Goal: Task Accomplishment & Management: Manage account settings

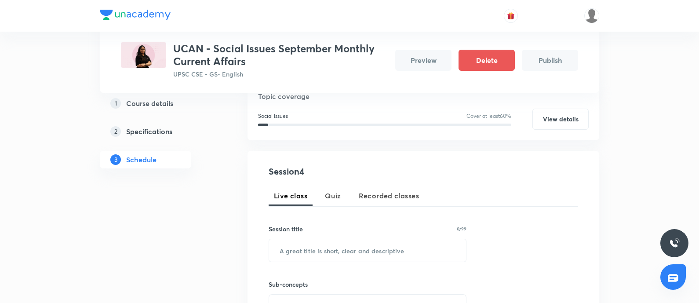
scroll to position [55, 0]
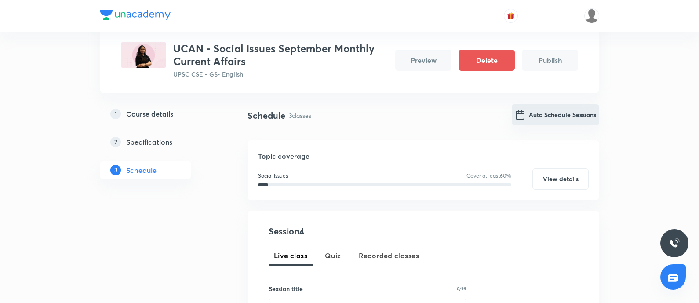
click at [574, 110] on button "Auto Schedule Sessions" at bounding box center [556, 114] width 88 height 21
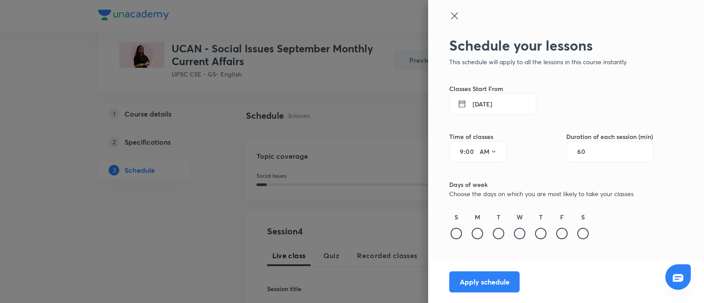
click at [480, 102] on button "[DATE]" at bounding box center [492, 103] width 87 height 21
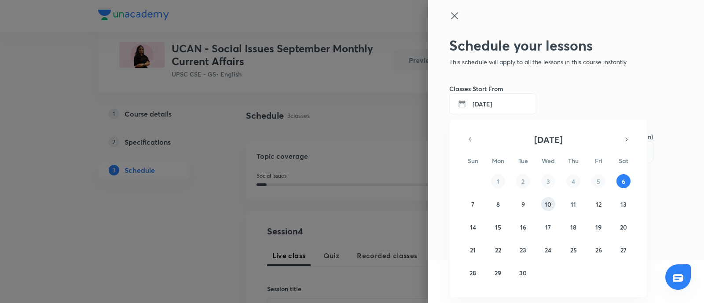
click at [548, 209] on button "10" at bounding box center [548, 204] width 14 height 14
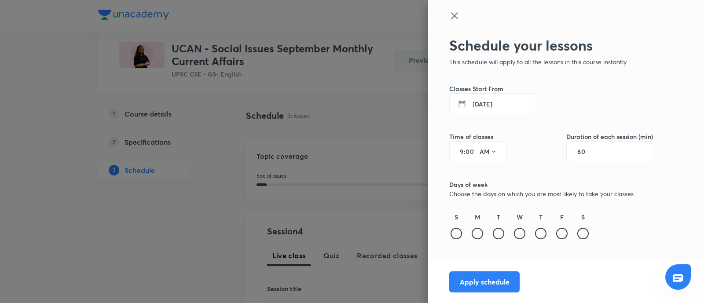
click at [587, 150] on input "60" at bounding box center [585, 151] width 17 height 7
type input "120"
click at [462, 150] on input "9" at bounding box center [458, 151] width 11 height 7
type input "11"
click at [502, 95] on button "10 Sept 2025" at bounding box center [492, 103] width 87 height 21
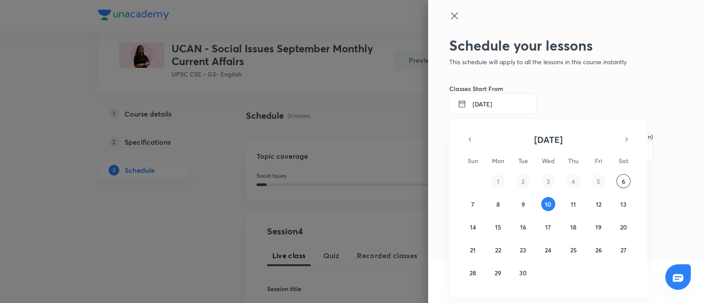
click at [502, 95] on div at bounding box center [352, 151] width 704 height 303
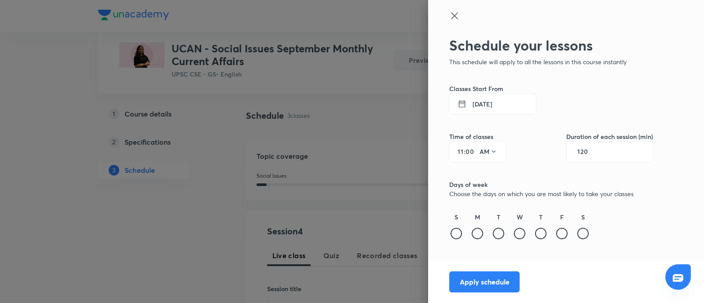
drag, startPoint x: 520, startPoint y: 234, endPoint x: 501, endPoint y: 256, distance: 28.7
click at [520, 234] on div at bounding box center [519, 233] width 11 height 11
click at [468, 289] on button "Apply schedule" at bounding box center [484, 280] width 70 height 21
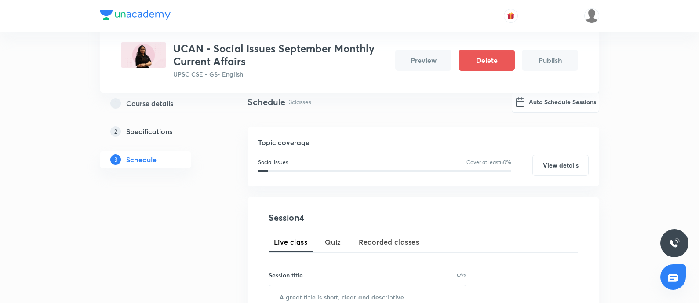
scroll to position [0, 0]
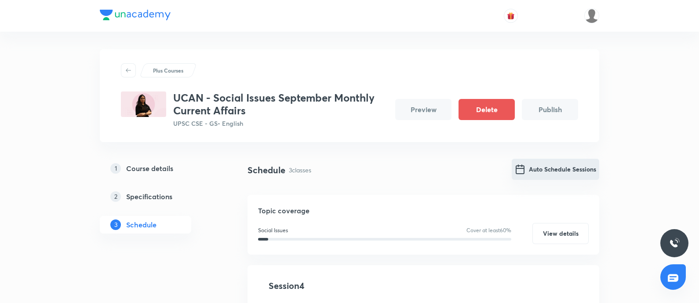
click at [551, 162] on button "Auto Schedule Sessions" at bounding box center [556, 169] width 88 height 21
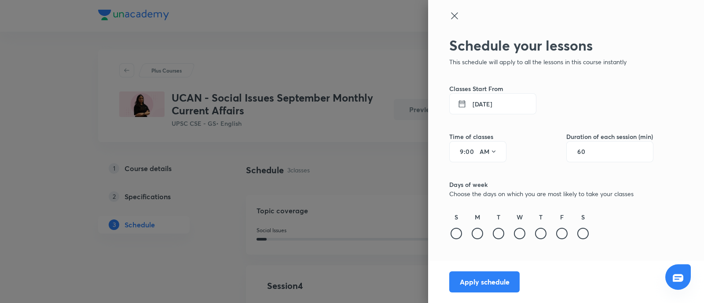
click at [490, 109] on button "[DATE]" at bounding box center [492, 103] width 87 height 21
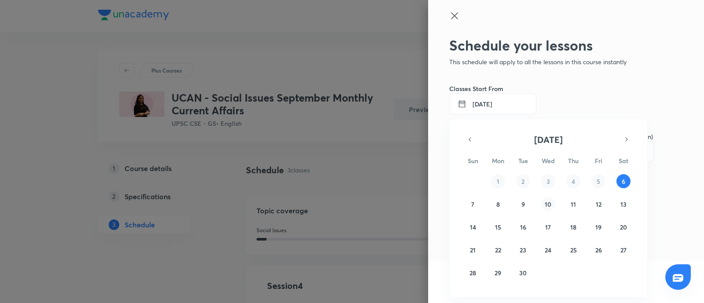
click at [549, 199] on button "10" at bounding box center [548, 204] width 14 height 14
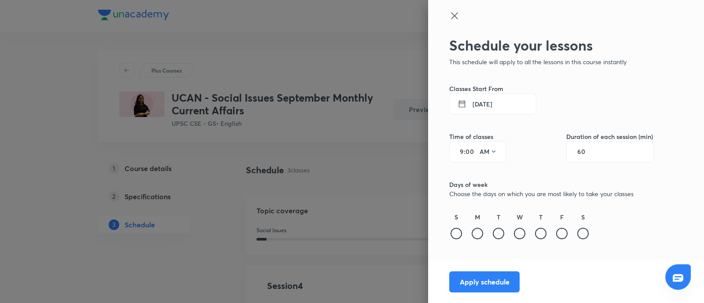
click at [587, 149] on input "60" at bounding box center [585, 151] width 17 height 7
type input "120"
click at [462, 151] on input "9" at bounding box center [458, 151] width 11 height 7
type input "11"
click at [490, 106] on button "10 Sept 2025" at bounding box center [492, 103] width 87 height 21
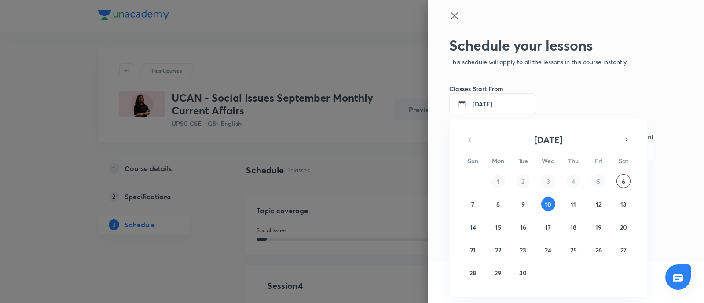
click at [490, 106] on div at bounding box center [352, 151] width 704 height 303
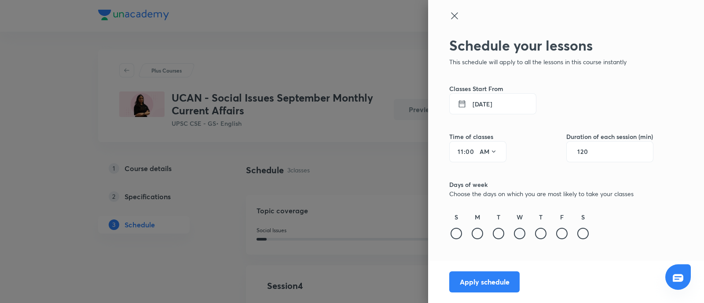
click at [519, 234] on div at bounding box center [519, 233] width 11 height 11
click at [479, 276] on button "Apply schedule" at bounding box center [484, 280] width 70 height 21
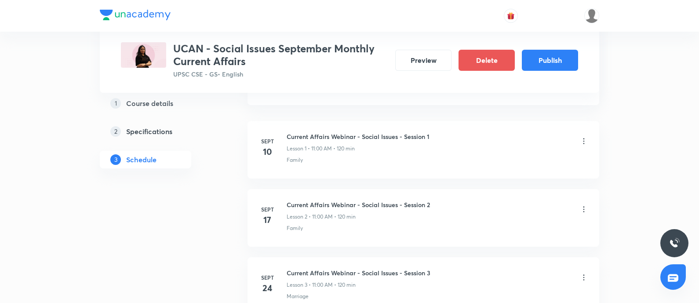
scroll to position [471, 0]
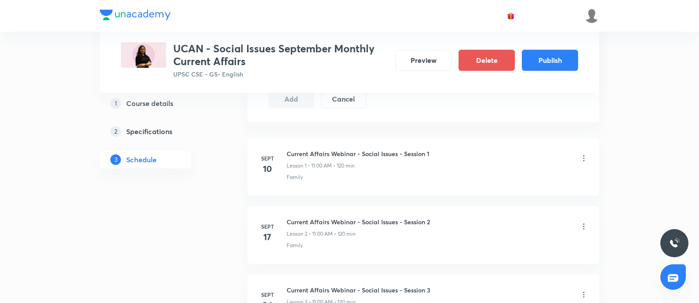
click at [582, 226] on icon at bounding box center [584, 226] width 9 height 9
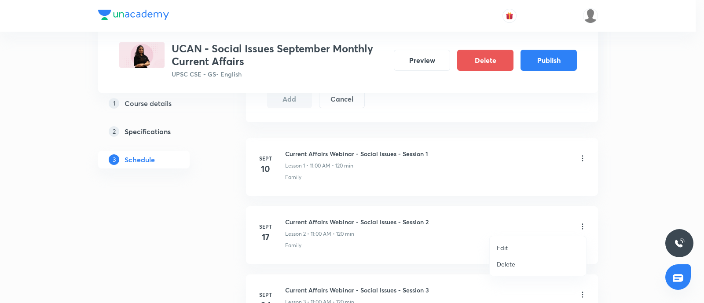
click at [504, 247] on p "Edit" at bounding box center [502, 247] width 11 height 9
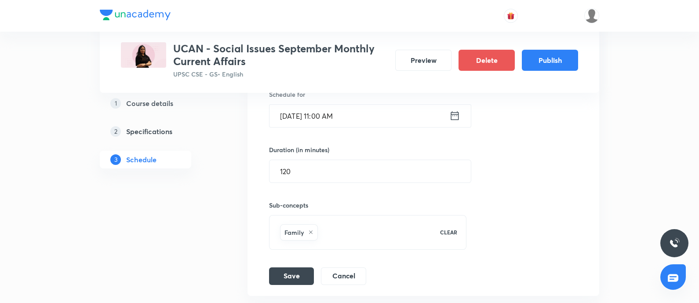
scroll to position [348, 0]
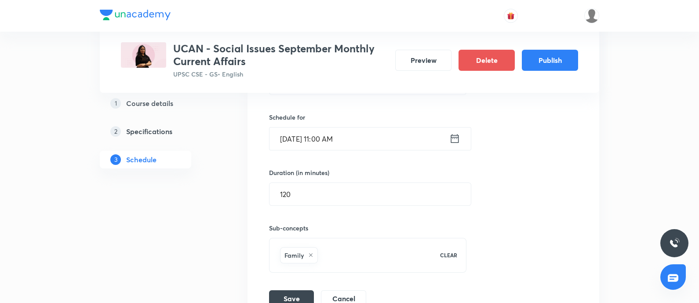
click at [457, 137] on icon at bounding box center [454, 138] width 11 height 12
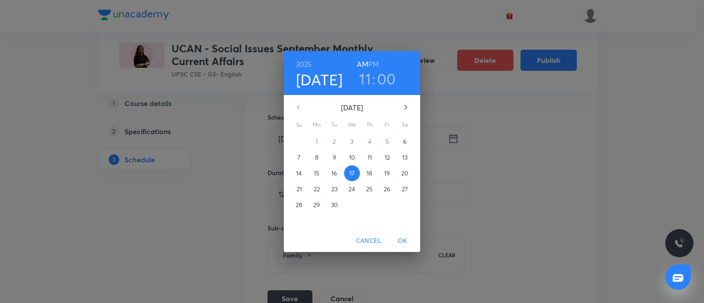
click at [388, 169] on p "19" at bounding box center [387, 173] width 6 height 9
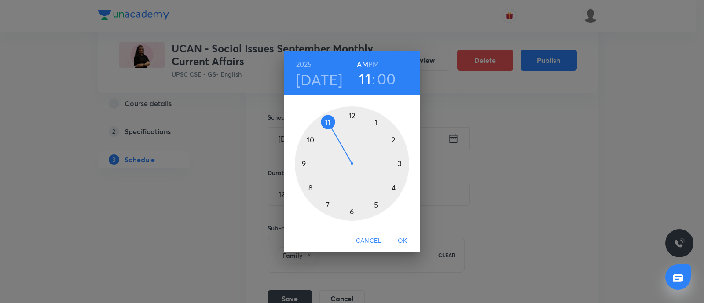
drag, startPoint x: 402, startPoint y: 239, endPoint x: 263, endPoint y: 225, distance: 138.9
click at [401, 238] on span "OK" at bounding box center [402, 240] width 21 height 11
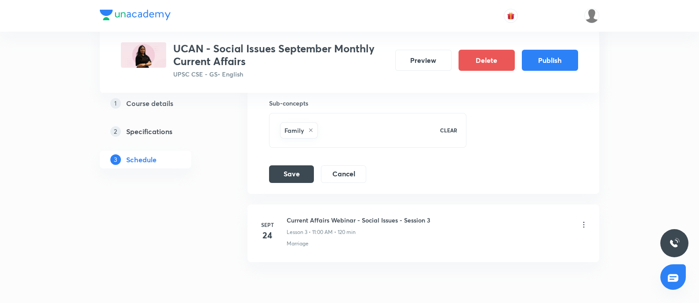
scroll to position [513, 0]
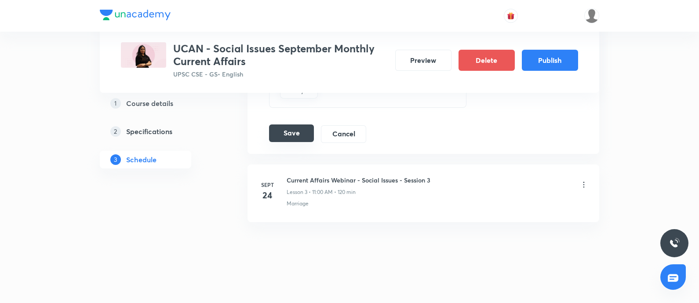
click at [292, 127] on button "Save" at bounding box center [291, 133] width 45 height 18
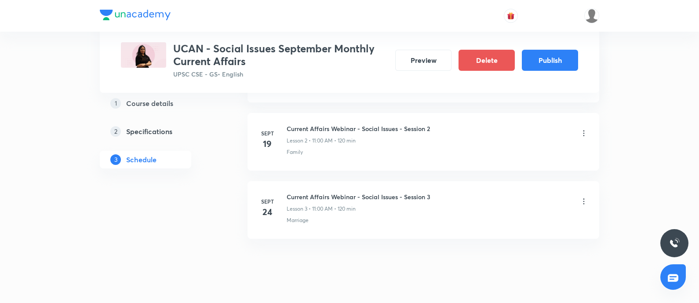
scroll to position [290, 0]
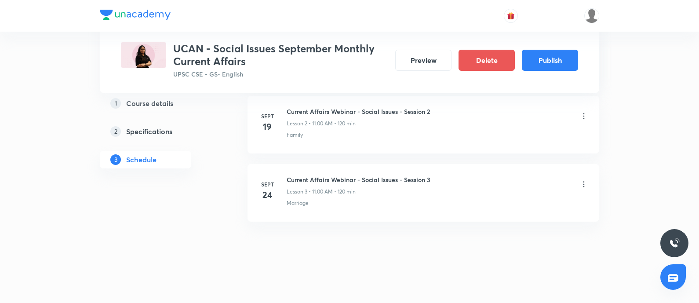
click at [584, 184] on icon at bounding box center [584, 184] width 9 height 9
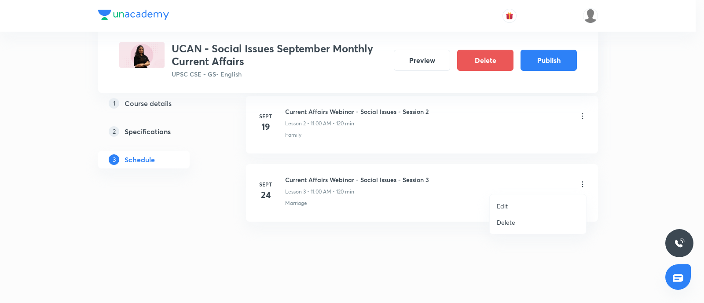
click at [511, 222] on p "Delete" at bounding box center [506, 222] width 18 height 9
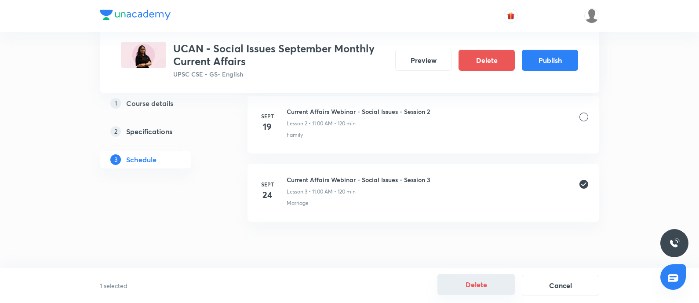
click at [468, 288] on button "Delete" at bounding box center [476, 284] width 77 height 21
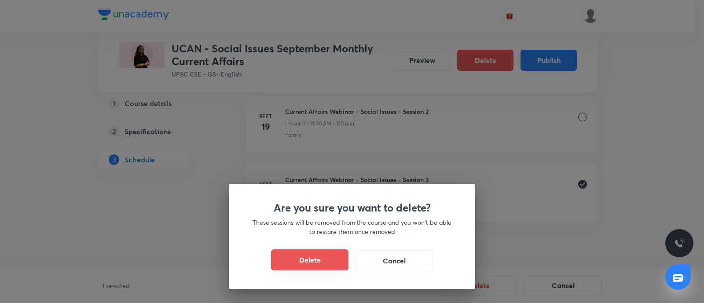
click at [283, 264] on button "Delete" at bounding box center [309, 259] width 77 height 21
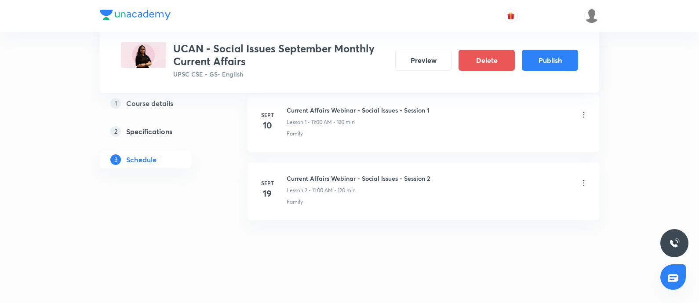
scroll to position [223, 0]
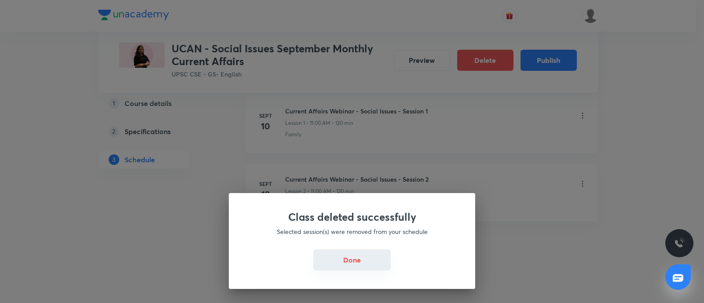
click at [355, 266] on button "Done" at bounding box center [351, 259] width 77 height 21
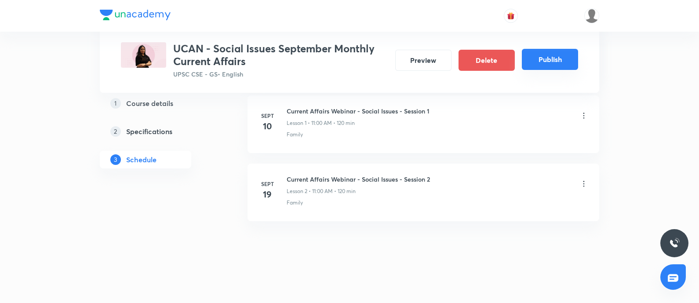
click at [536, 64] on button "Publish" at bounding box center [550, 59] width 56 height 21
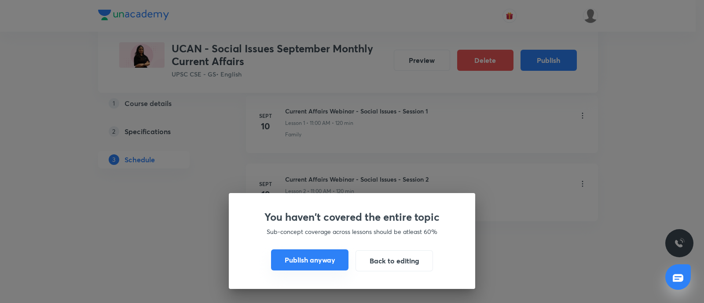
click at [290, 253] on button "Publish anyway" at bounding box center [309, 259] width 77 height 21
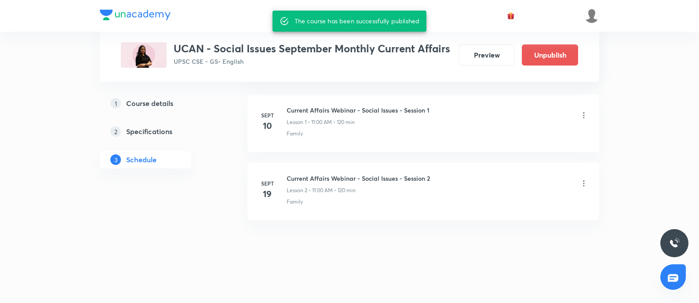
scroll to position [204, 0]
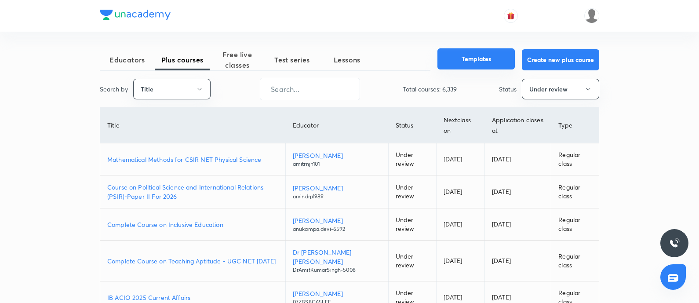
drag, startPoint x: 476, startPoint y: 60, endPoint x: 471, endPoint y: 53, distance: 8.5
click at [476, 59] on button "Templates" at bounding box center [476, 58] width 77 height 21
click at [475, 51] on button "Templates" at bounding box center [476, 58] width 77 height 21
click at [471, 54] on button "Templates" at bounding box center [476, 58] width 77 height 21
click at [471, 62] on button "Templates" at bounding box center [476, 58] width 77 height 21
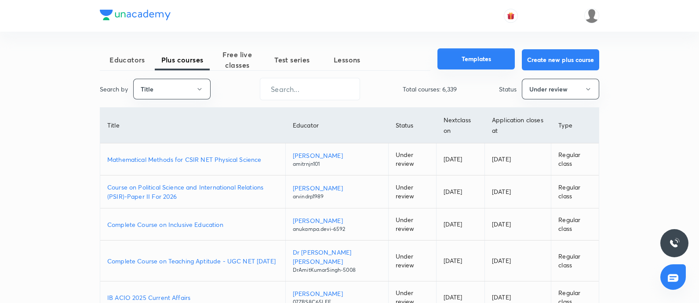
click at [477, 51] on button "Templates" at bounding box center [476, 58] width 77 height 21
click at [493, 56] on button "Templates" at bounding box center [476, 58] width 77 height 21
click at [178, 92] on button "Title" at bounding box center [171, 89] width 77 height 21
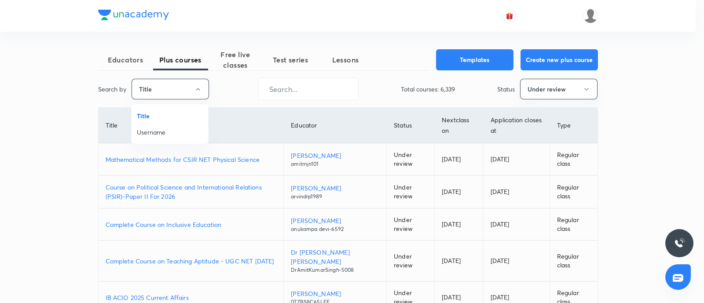
drag, startPoint x: 158, startPoint y: 128, endPoint x: 299, endPoint y: 65, distance: 154.7
click at [159, 128] on span "Username" at bounding box center [170, 132] width 66 height 9
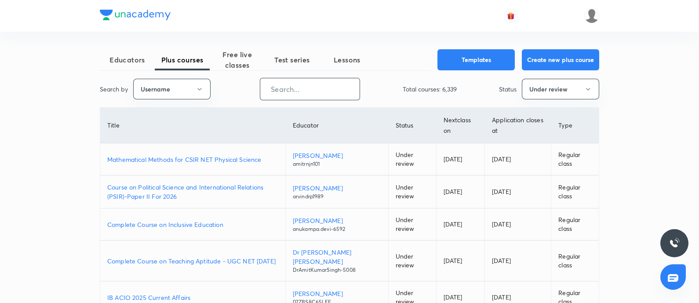
click at [298, 89] on input "text" at bounding box center [309, 89] width 99 height 22
paste input "syed.sarmad37"
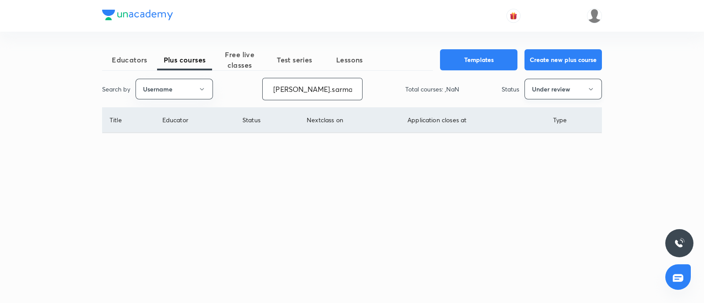
type input "syed.sarmad37"
click at [560, 88] on button "Under review" at bounding box center [562, 89] width 77 height 21
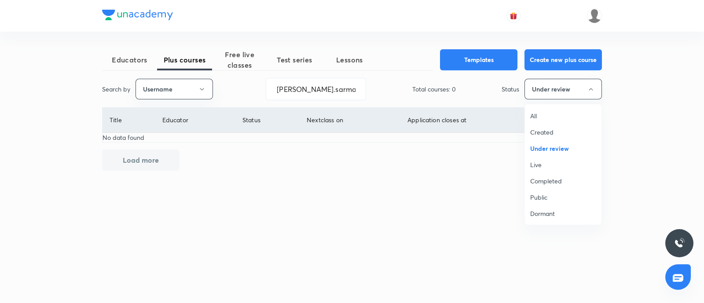
click at [543, 169] on span "Live" at bounding box center [563, 164] width 66 height 9
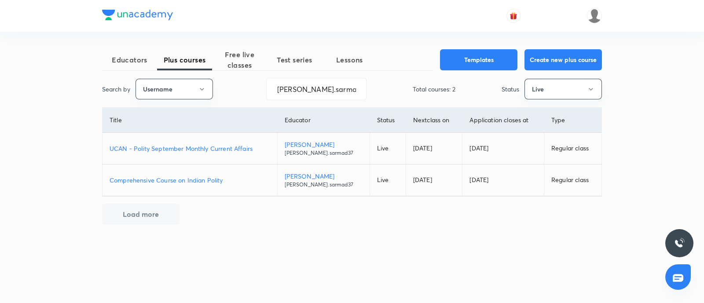
click at [187, 179] on p "Comprehensive Course on Indian Polity" at bounding box center [190, 179] width 161 height 9
click at [292, 63] on span "Test series" at bounding box center [294, 60] width 55 height 11
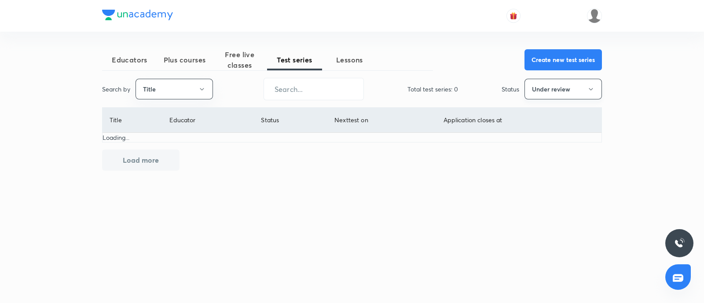
click at [553, 90] on button "Under review" at bounding box center [562, 89] width 77 height 21
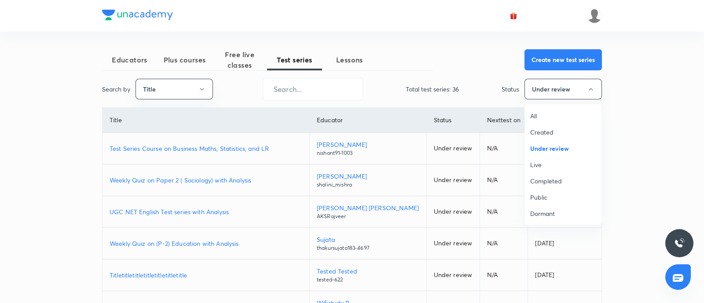
click at [547, 56] on div at bounding box center [352, 151] width 704 height 303
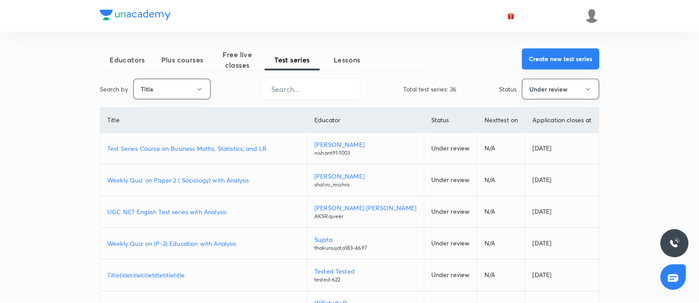
click at [551, 52] on button "Create new test series" at bounding box center [560, 58] width 77 height 21
click at [566, 51] on button "Create new test series" at bounding box center [560, 58] width 77 height 21
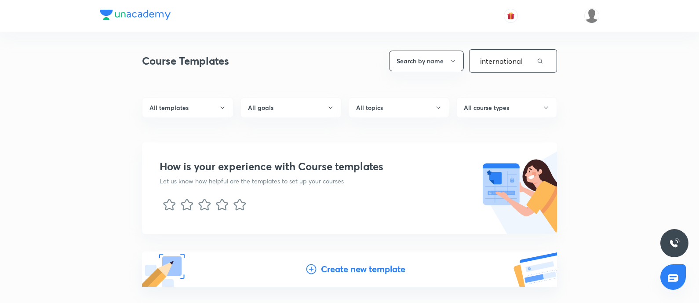
type input "international"
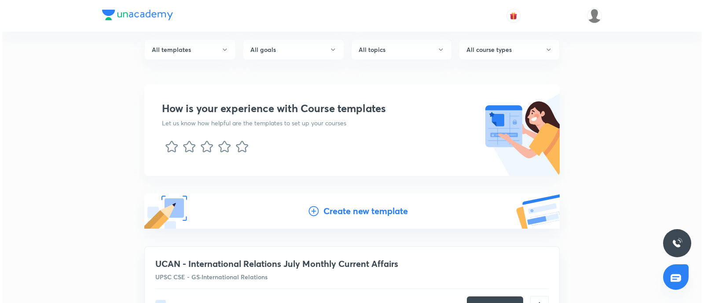
scroll to position [110, 0]
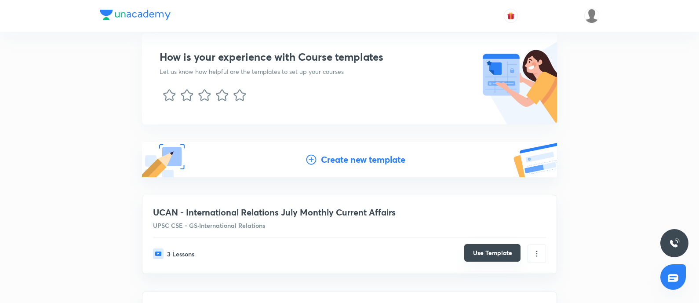
click at [484, 249] on button "Use Template" at bounding box center [492, 253] width 56 height 18
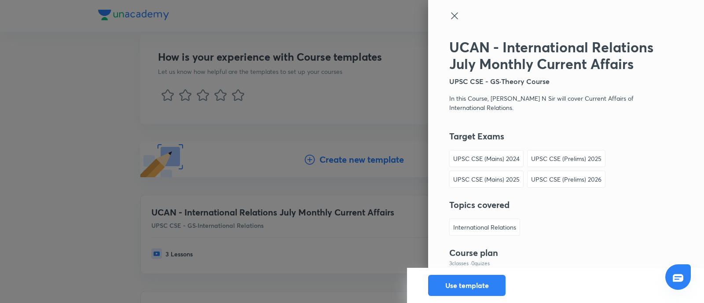
drag, startPoint x: 445, startPoint y: 287, endPoint x: 450, endPoint y: 221, distance: 66.1
click at [445, 287] on button "Use template" at bounding box center [466, 285] width 77 height 21
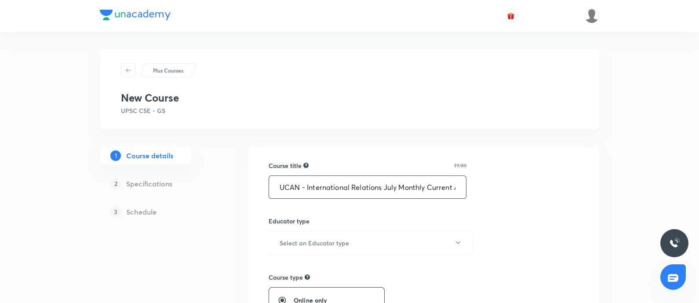
click at [394, 187] on input "UCAN - International Relations July Monthly Current Affairs" at bounding box center [367, 187] width 197 height 22
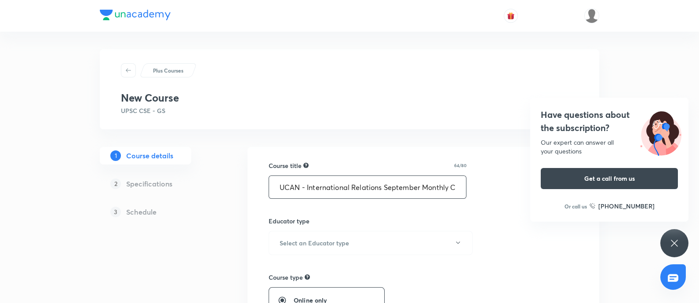
type input "UCAN - International Relations September Monthly Current Affairs"
click at [344, 236] on button "Select an Educator type" at bounding box center [371, 243] width 204 height 24
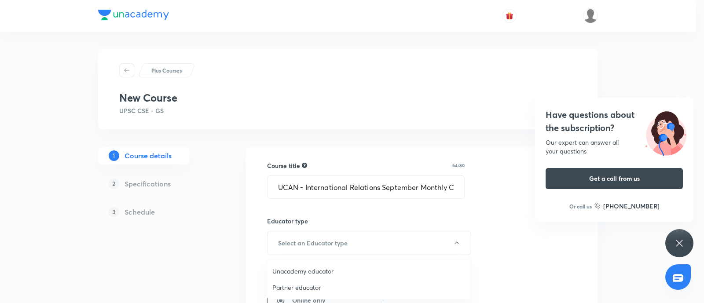
click at [297, 267] on span "Unacademy educator" at bounding box center [368, 271] width 193 height 9
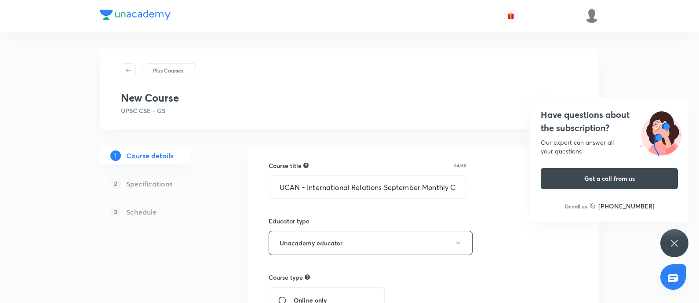
scroll to position [0, 43]
drag, startPoint x: 591, startPoint y: 161, endPoint x: 601, endPoint y: 160, distance: 10.1
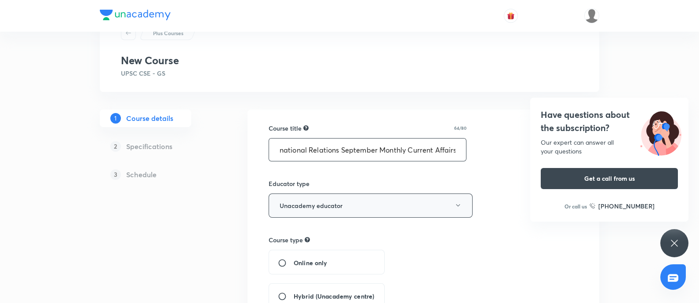
scroll to position [55, 0]
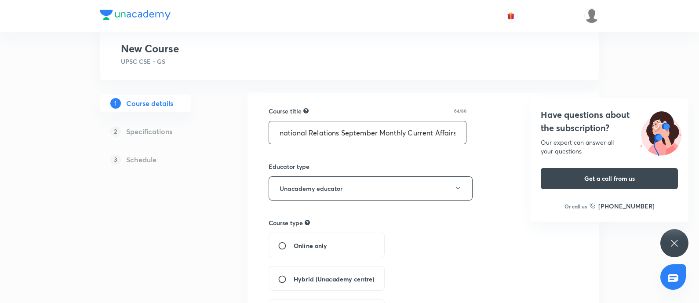
drag, startPoint x: 275, startPoint y: 247, endPoint x: 284, endPoint y: 243, distance: 9.4
click at [276, 247] on div "Online only" at bounding box center [327, 245] width 116 height 25
click at [282, 243] on input "Online only" at bounding box center [286, 245] width 16 height 9
radio input "true"
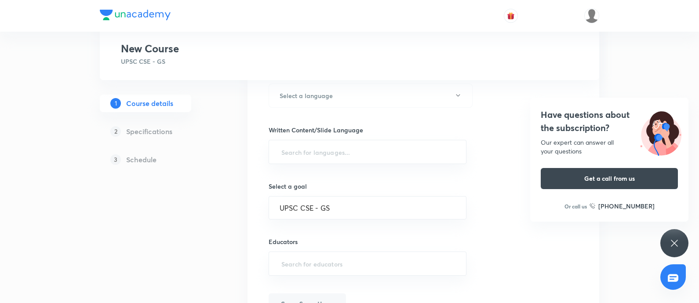
scroll to position [384, 0]
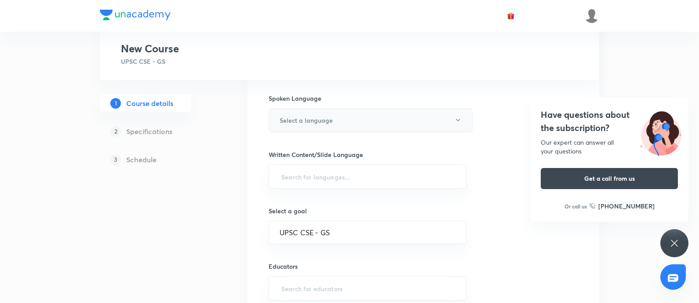
click at [309, 120] on h6 "Select a language" at bounding box center [306, 120] width 53 height 9
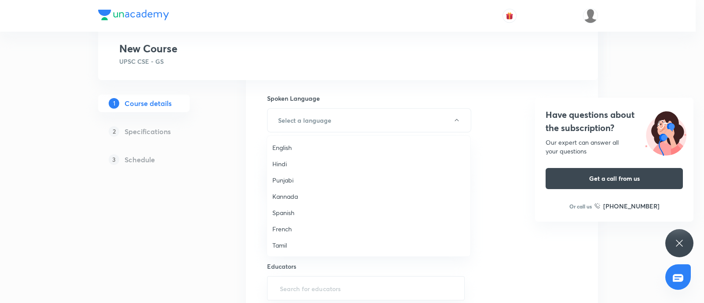
drag, startPoint x: 292, startPoint y: 146, endPoint x: 400, endPoint y: 127, distance: 110.3
click at [291, 146] on span "English" at bounding box center [368, 147] width 193 height 9
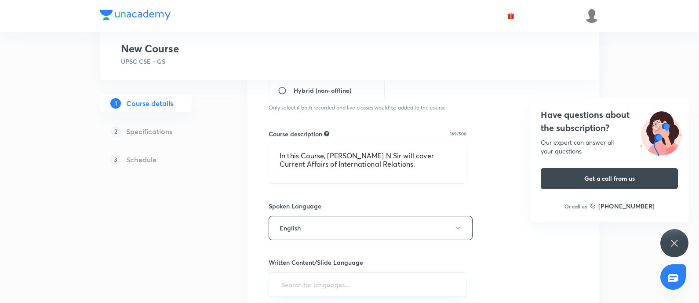
scroll to position [330, 0]
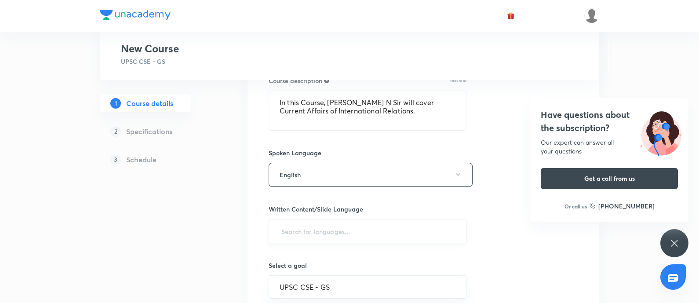
click at [319, 239] on div "​" at bounding box center [368, 231] width 198 height 24
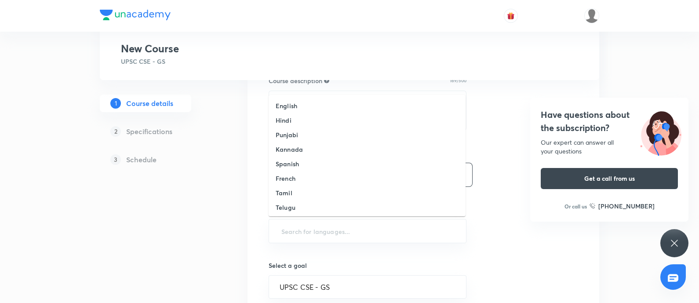
drag, startPoint x: 296, startPoint y: 228, endPoint x: 287, endPoint y: 158, distance: 70.4
click at [295, 228] on input "text" at bounding box center [368, 231] width 176 height 16
click at [303, 103] on li "English" at bounding box center [367, 106] width 197 height 15
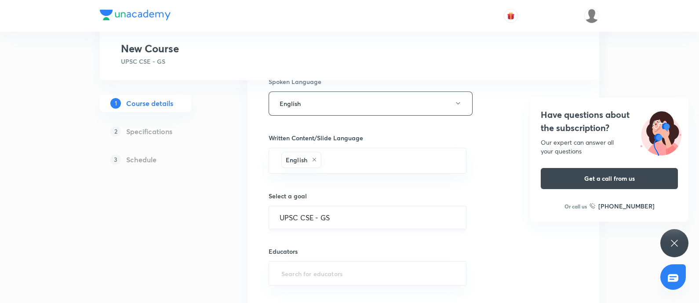
scroll to position [439, 0]
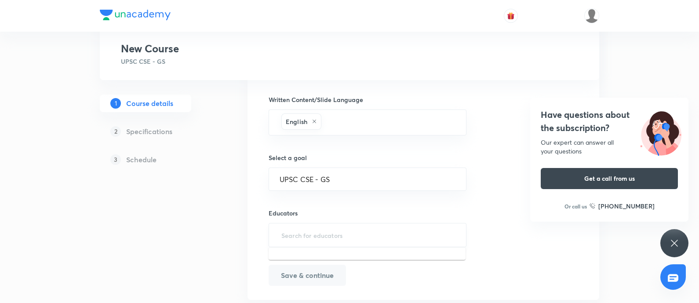
click at [293, 230] on input "text" at bounding box center [368, 235] width 176 height 16
paste input "unacademy-user-6SHFLECH7IRY"
type input "unacademy-user-6SHFLECH7IRY"
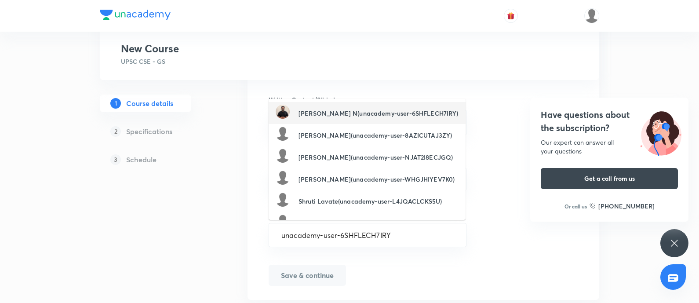
click at [304, 106] on div "Chethan N(unacademy-user-6SHFLECH7IRY)" at bounding box center [367, 113] width 183 height 17
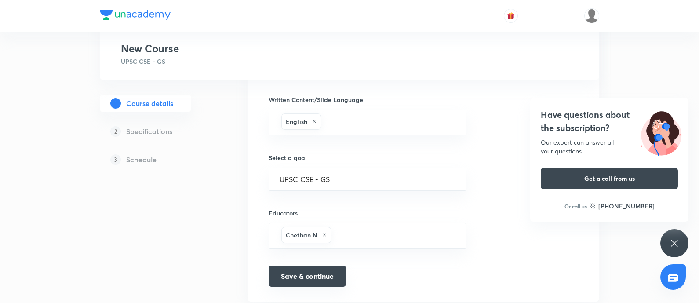
click at [308, 269] on button "Save & continue" at bounding box center [307, 276] width 77 height 21
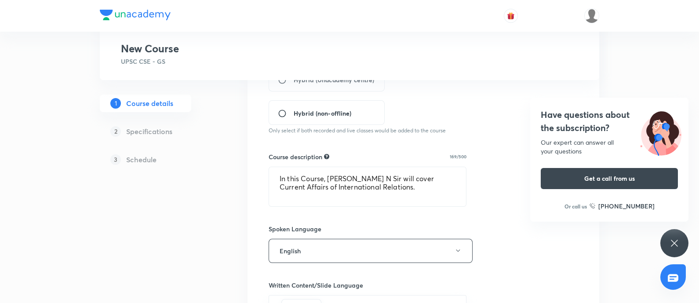
scroll to position [165, 0]
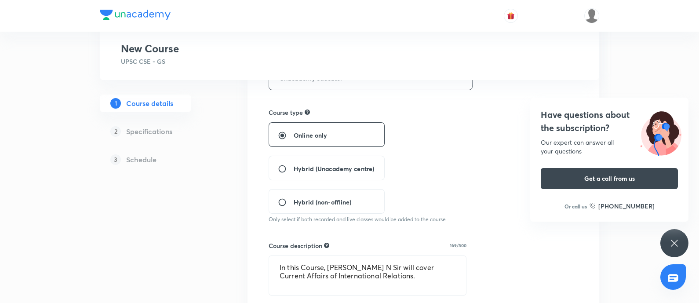
click at [574, 125] on h4 "Have questions about the subscription?" at bounding box center [609, 121] width 137 height 26
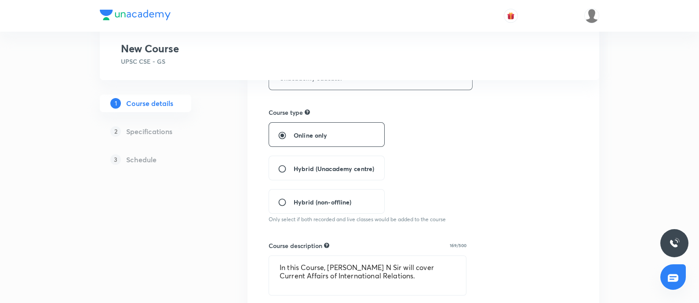
scroll to position [0, 0]
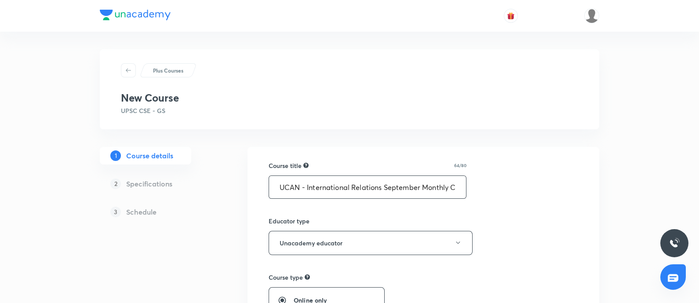
type textarea "In this Course, Chethan N Sir will cover Current Affairs of International Relat…"
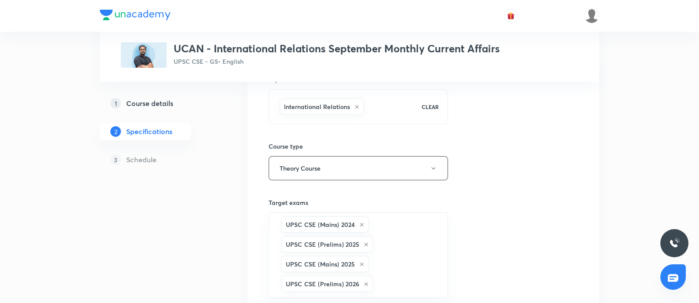
scroll to position [110, 0]
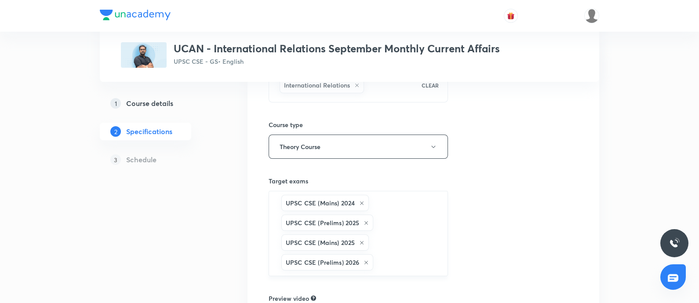
click at [362, 201] on icon at bounding box center [361, 203] width 5 height 5
click at [365, 203] on icon at bounding box center [366, 203] width 5 height 5
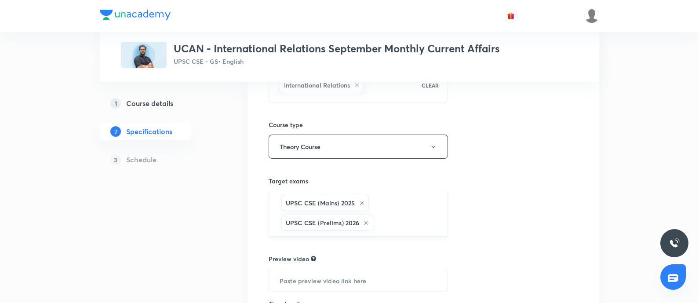
click at [361, 199] on div "UPSC CSE (Mains) 2025" at bounding box center [325, 203] width 88 height 16
click at [361, 202] on icon at bounding box center [361, 203] width 5 height 5
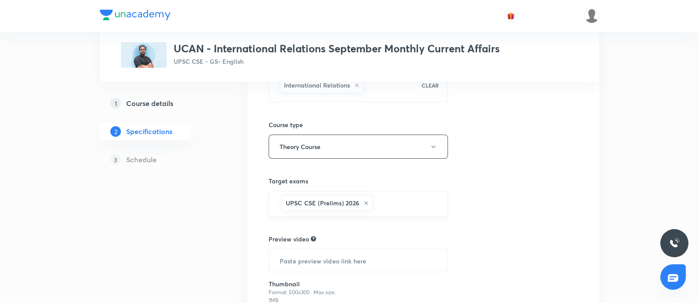
click at [381, 208] on input "text" at bounding box center [406, 204] width 62 height 16
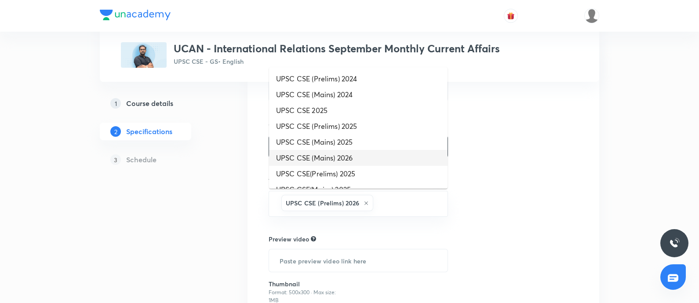
click at [349, 158] on li "UPSC CSE (Mains) 2026" at bounding box center [358, 158] width 179 height 16
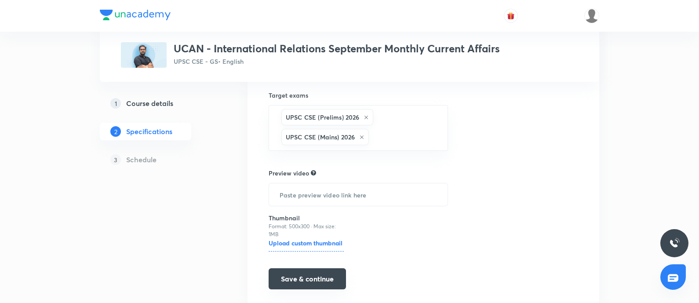
scroll to position [219, 0]
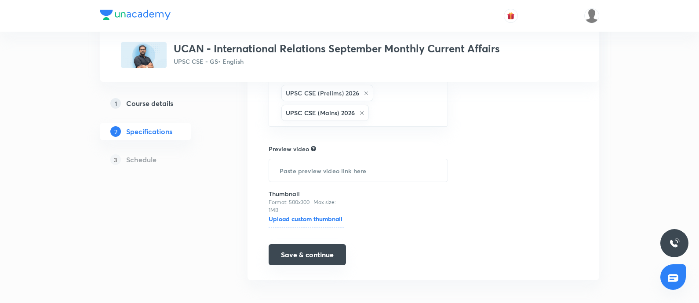
click at [321, 251] on button "Save & continue" at bounding box center [307, 254] width 77 height 21
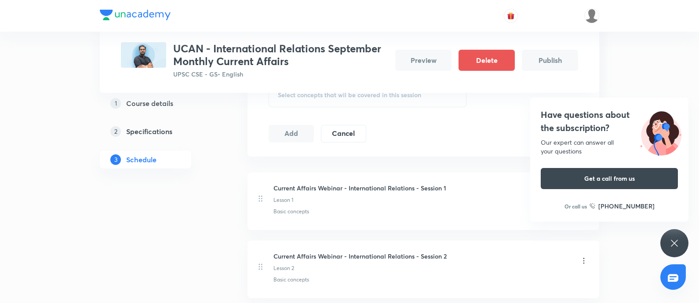
scroll to position [384, 0]
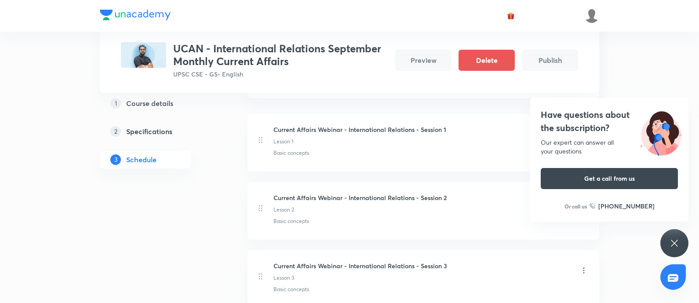
drag, startPoint x: 565, startPoint y: 120, endPoint x: 415, endPoint y: 173, distance: 159.1
click at [565, 120] on h4 "Have questions about the subscription?" at bounding box center [609, 121] width 137 height 26
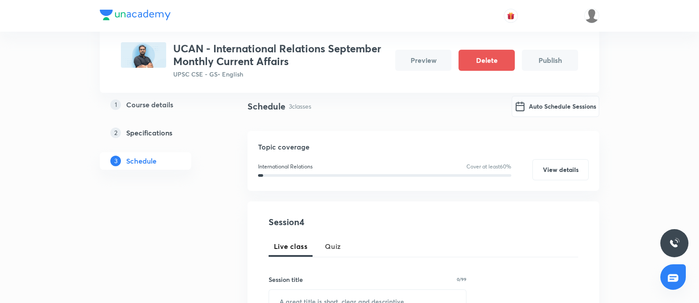
scroll to position [0, 0]
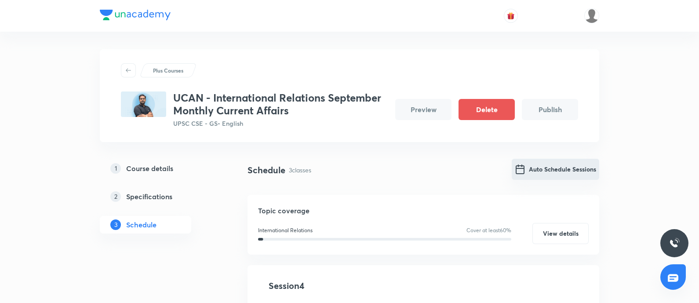
click at [541, 166] on button "Auto Schedule Sessions" at bounding box center [556, 169] width 88 height 21
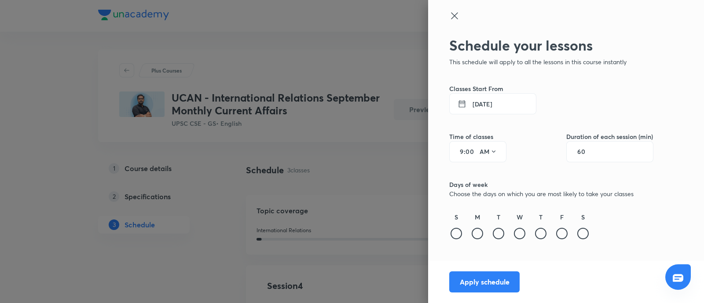
click at [473, 102] on button "[DATE]" at bounding box center [492, 103] width 87 height 21
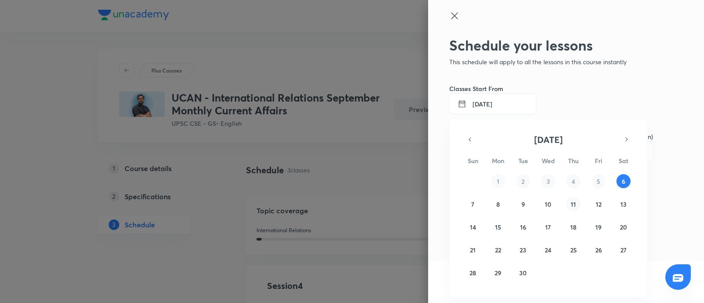
click at [574, 208] on button "11" at bounding box center [573, 204] width 14 height 14
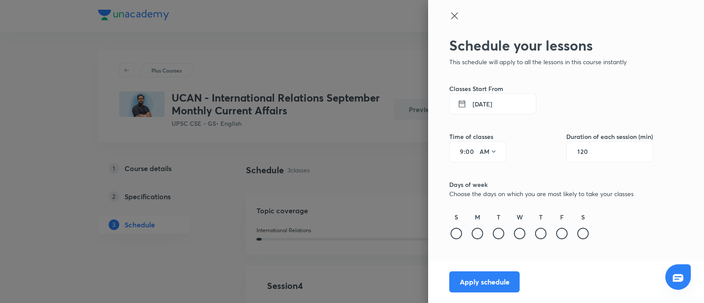
type input "120"
click at [462, 151] on input "9" at bounding box center [458, 151] width 11 height 7
type input "11"
click at [478, 103] on button "11 Sept 2025" at bounding box center [492, 103] width 87 height 21
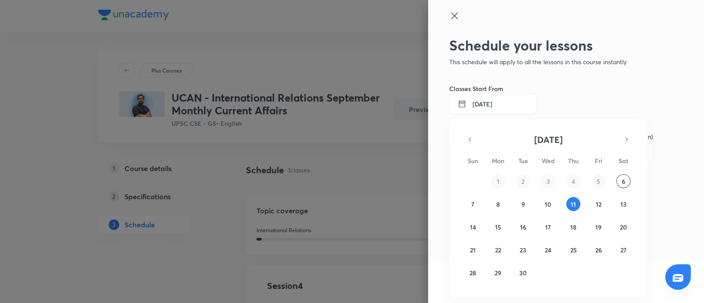
click at [478, 103] on div at bounding box center [352, 151] width 704 height 303
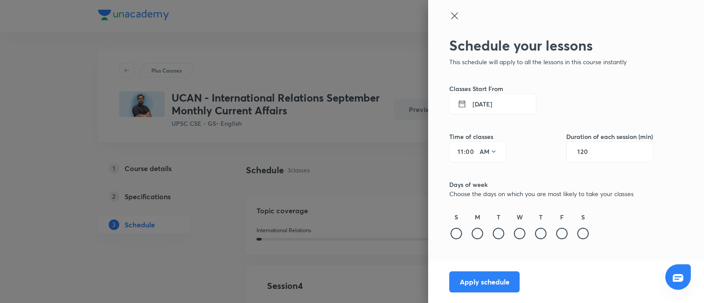
click at [542, 234] on div at bounding box center [540, 233] width 11 height 11
click at [484, 288] on button "Apply schedule" at bounding box center [484, 280] width 70 height 21
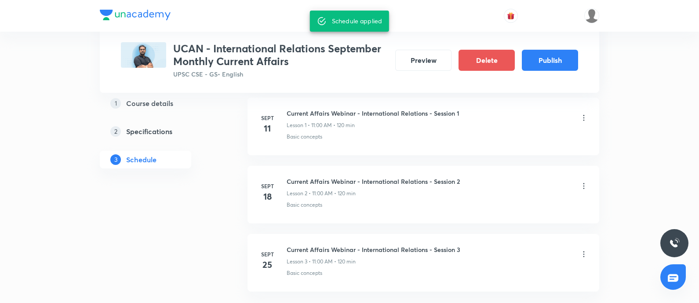
scroll to position [495, 0]
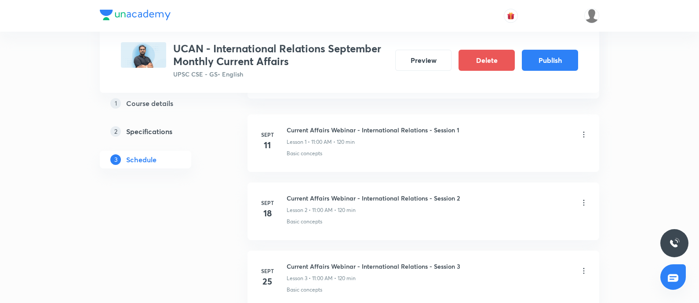
click at [583, 203] on icon at bounding box center [584, 202] width 9 height 9
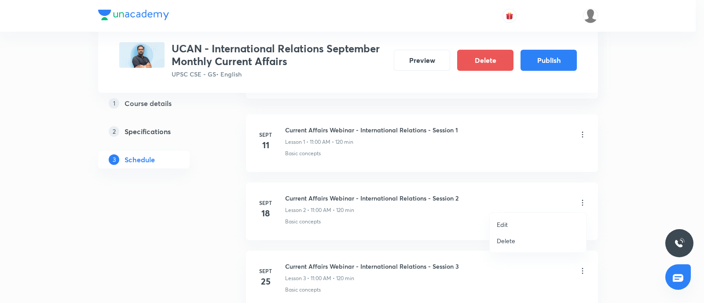
click at [499, 225] on p "Edit" at bounding box center [502, 224] width 11 height 9
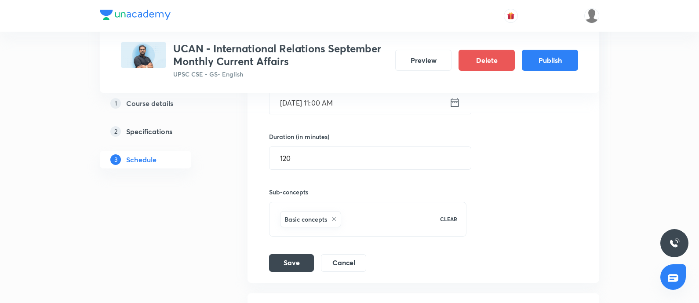
scroll to position [330, 0]
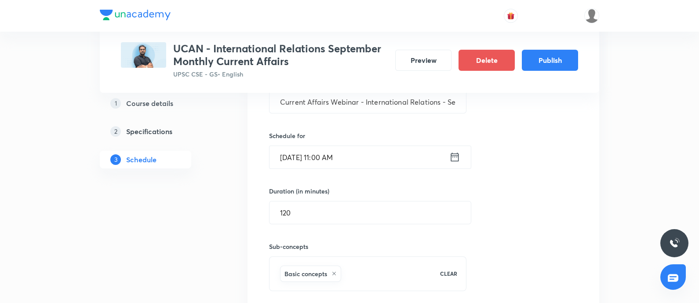
click at [456, 158] on icon at bounding box center [454, 157] width 11 height 12
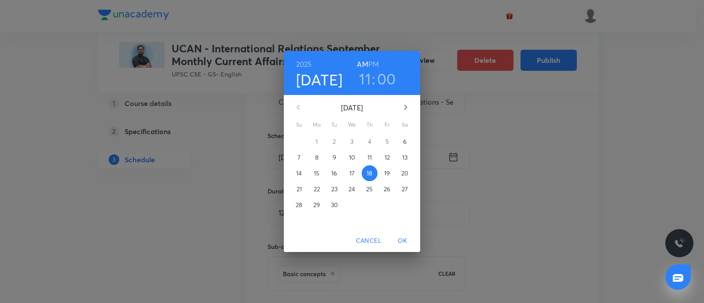
click at [402, 189] on p "27" at bounding box center [405, 189] width 6 height 9
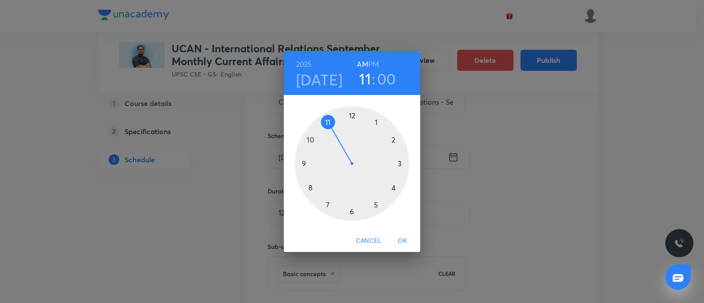
drag, startPoint x: 403, startPoint y: 238, endPoint x: 293, endPoint y: 294, distance: 123.7
click at [403, 238] on span "OK" at bounding box center [402, 240] width 21 height 11
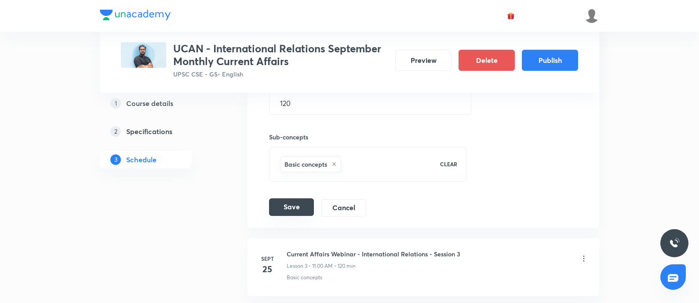
click at [299, 201] on button "Save" at bounding box center [291, 207] width 45 height 18
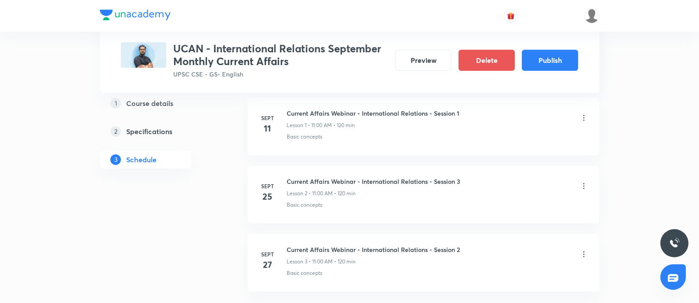
scroll to position [275, 0]
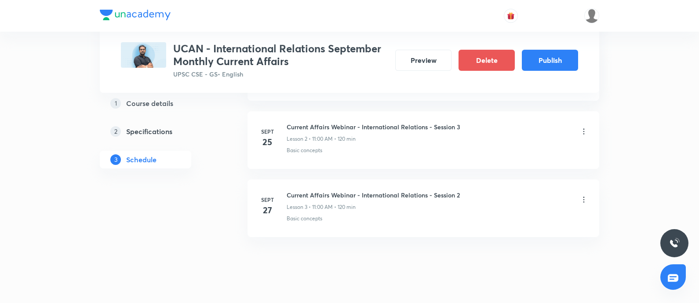
click at [583, 130] on icon at bounding box center [584, 131] width 9 height 9
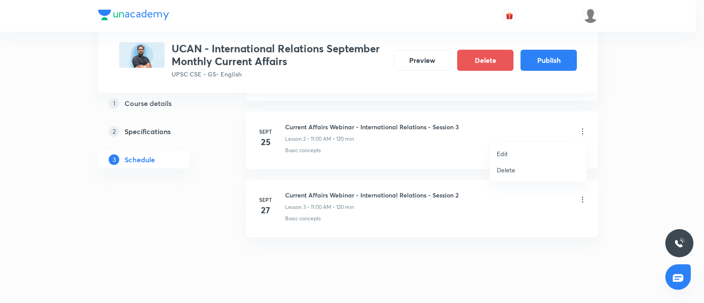
click at [495, 172] on li "Delete" at bounding box center [537, 170] width 96 height 16
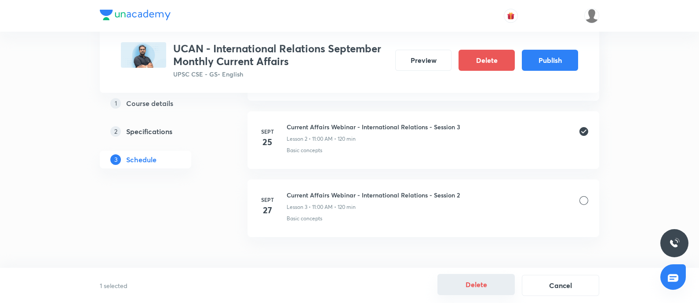
click at [482, 282] on button "Delete" at bounding box center [476, 284] width 77 height 21
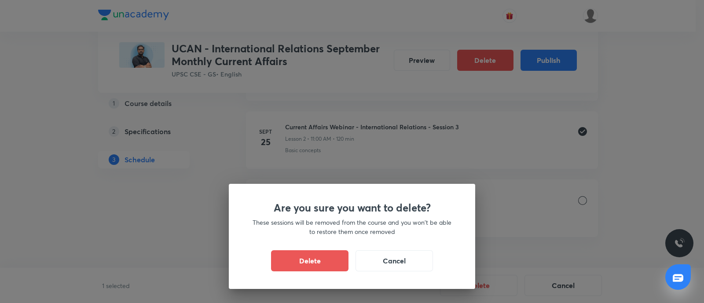
click at [315, 272] on div "Are you sure you want to delete? These sessions will be removed from the course…" at bounding box center [352, 236] width 246 height 105
click at [313, 262] on button "Delete" at bounding box center [309, 259] width 77 height 21
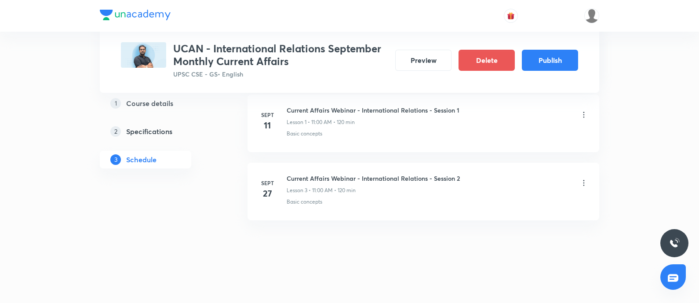
scroll to position [223, 0]
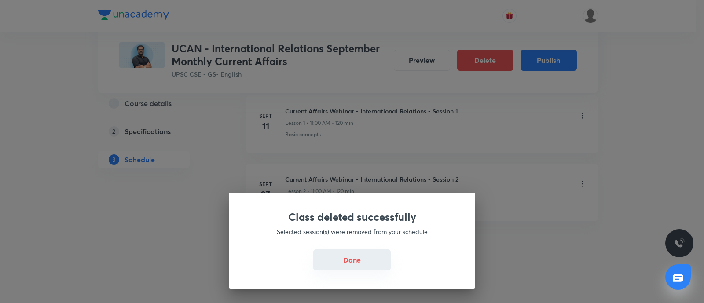
click at [359, 249] on button "Done" at bounding box center [351, 259] width 77 height 21
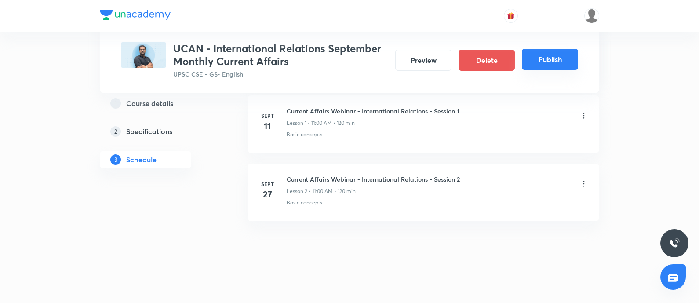
click at [533, 65] on button "Publish" at bounding box center [550, 59] width 56 height 21
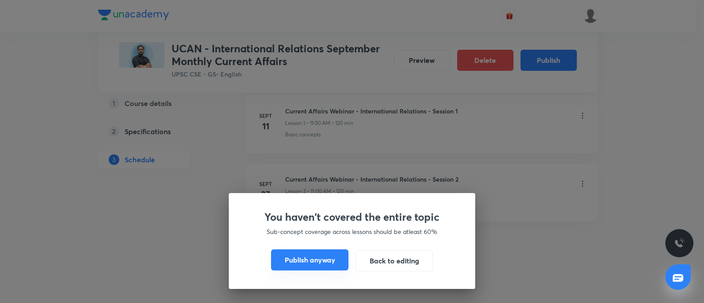
click at [312, 255] on button "Publish anyway" at bounding box center [309, 259] width 77 height 21
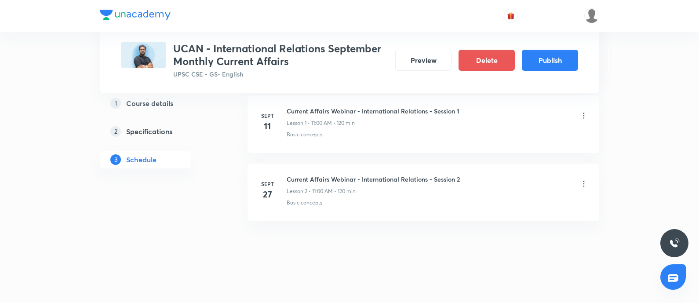
scroll to position [215, 0]
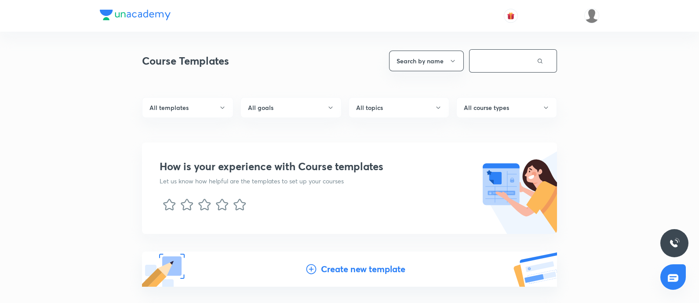
click at [482, 56] on input "text" at bounding box center [503, 61] width 67 height 22
type input "s"
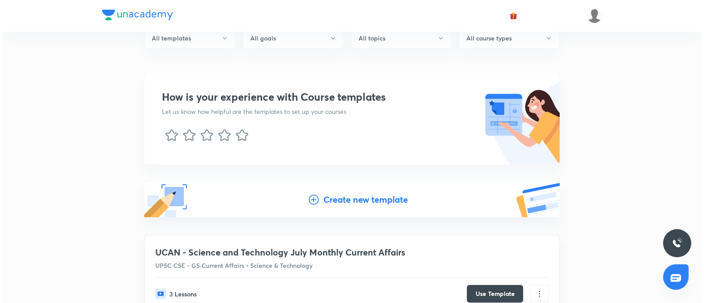
scroll to position [124, 0]
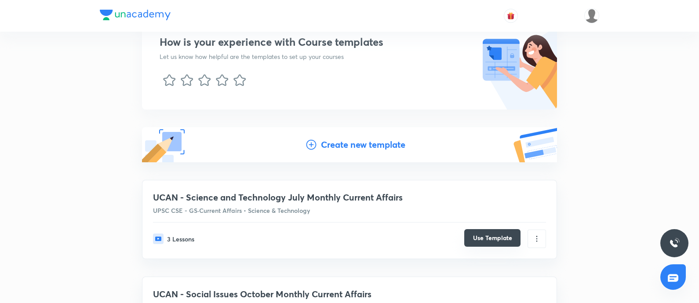
type input "ucan"
click at [487, 237] on button "Use Template" at bounding box center [492, 238] width 56 height 18
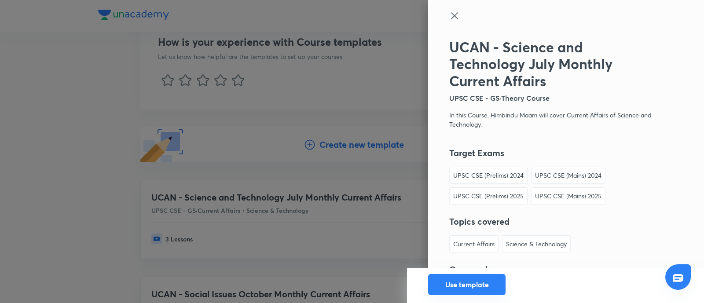
drag, startPoint x: 444, startPoint y: 287, endPoint x: 442, endPoint y: 278, distance: 9.2
click at [444, 287] on button "Use template" at bounding box center [466, 284] width 77 height 21
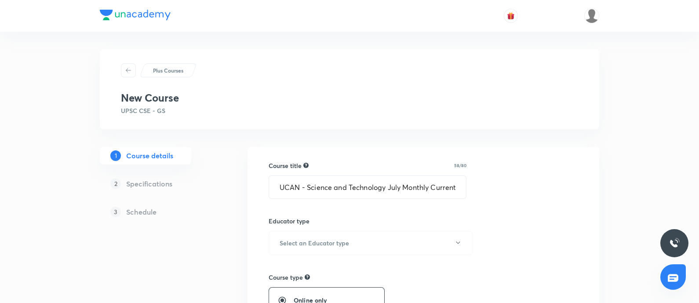
drag, startPoint x: 402, startPoint y: 188, endPoint x: 398, endPoint y: 299, distance: 110.9
click at [402, 188] on input "UCAN - Science and Technology July Monthly Current Affairs" at bounding box center [367, 187] width 197 height 22
drag, startPoint x: 431, startPoint y: 187, endPoint x: 596, endPoint y: 157, distance: 168.1
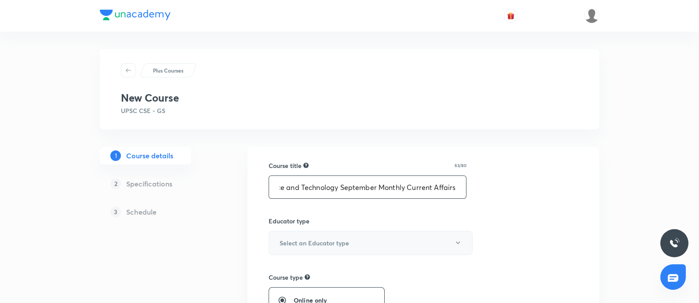
type input "UCAN - Science and Technology September Monthly Current Affairs"
click at [315, 245] on h6 "Select an Educator type" at bounding box center [314, 242] width 69 height 9
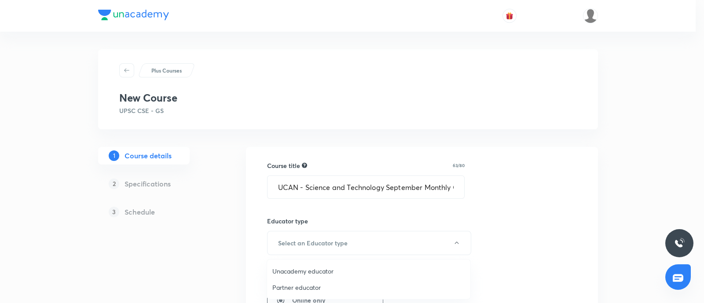
click at [295, 270] on span "Unacademy educator" at bounding box center [368, 271] width 193 height 9
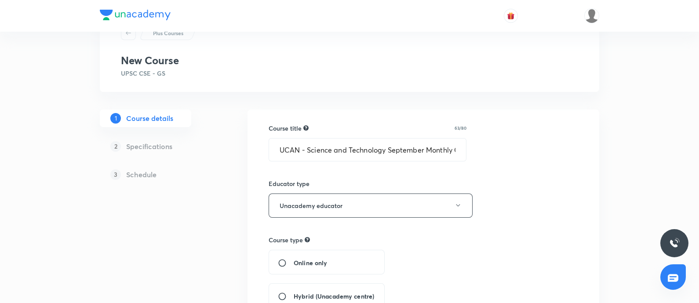
scroll to position [55, 0]
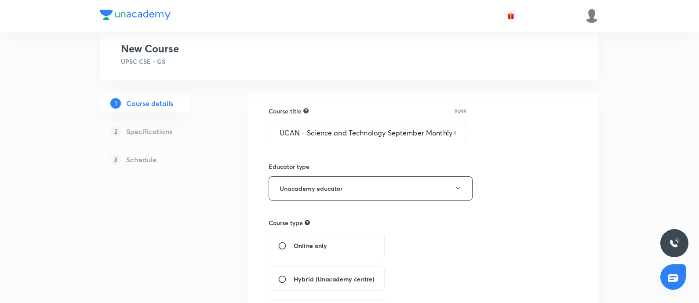
click at [279, 242] on input "Online only" at bounding box center [286, 245] width 16 height 9
radio input "true"
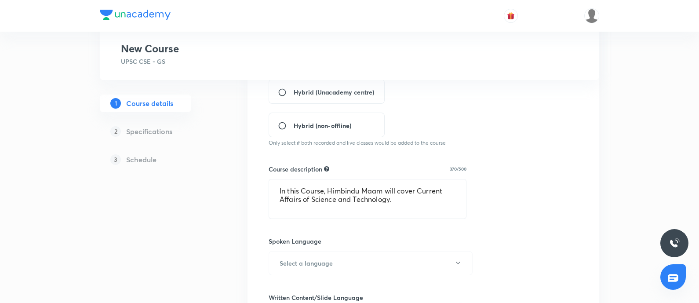
scroll to position [275, 0]
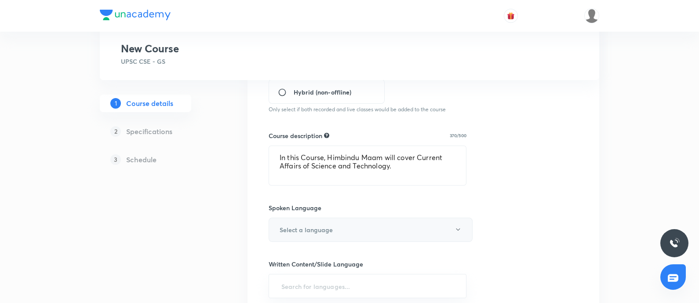
click at [313, 230] on h6 "Select a language" at bounding box center [306, 229] width 53 height 9
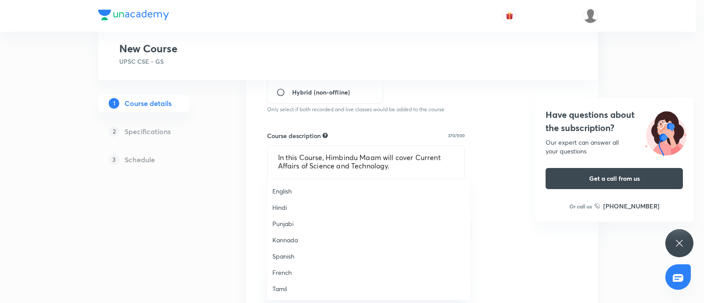
click at [290, 193] on span "English" at bounding box center [368, 190] width 193 height 9
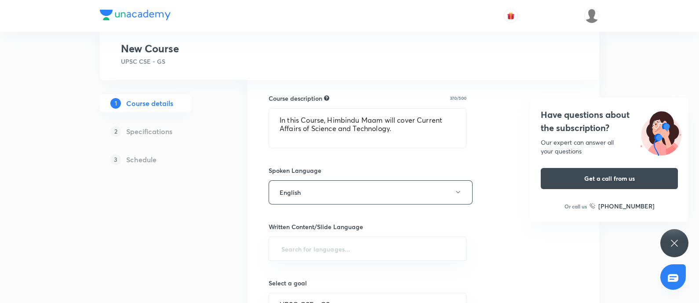
scroll to position [330, 0]
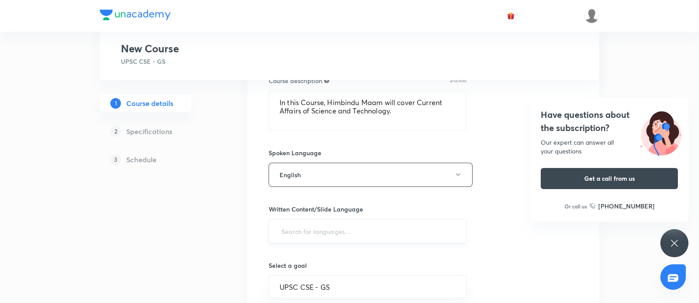
drag, startPoint x: 286, startPoint y: 243, endPoint x: 288, endPoint y: 236, distance: 7.5
click at [286, 243] on div "Course title 63/80 UCAN - Science and Technology September Monthly Current Affa…" at bounding box center [424, 112] width 310 height 562
drag, startPoint x: 288, startPoint y: 236, endPoint x: 285, endPoint y: 229, distance: 7.7
click at [288, 236] on input "text" at bounding box center [368, 231] width 176 height 16
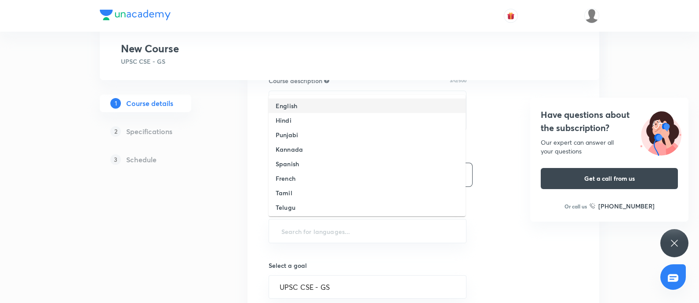
click at [302, 110] on li "English" at bounding box center [367, 106] width 197 height 15
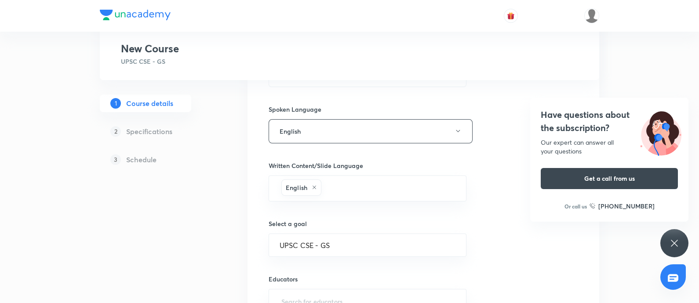
scroll to position [439, 0]
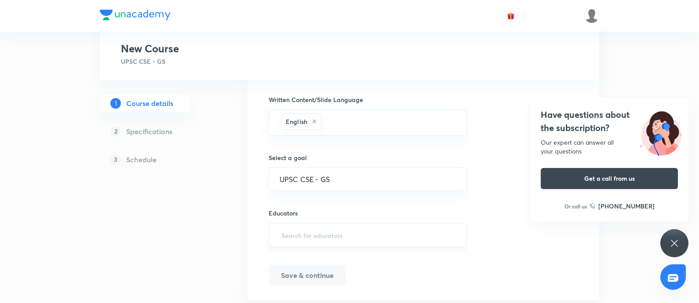
click at [293, 230] on input "text" at bounding box center [368, 235] width 176 height 16
paste input "unacademy-user-5qaomivlwmmo"
type input "unacademy-user-5qaomivlwmmo"
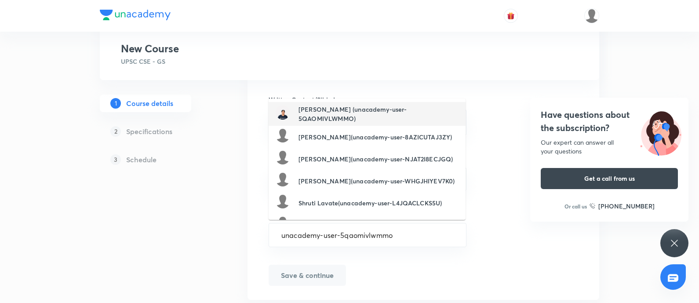
click at [340, 120] on div "Himabindu (unacademy-user-5QAOMIVLWMMO)" at bounding box center [367, 114] width 183 height 18
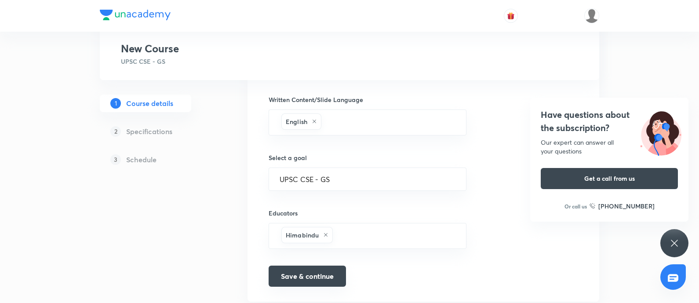
click at [315, 273] on button "Save & continue" at bounding box center [307, 276] width 77 height 21
click at [575, 115] on h4 "Have questions about the subscription?" at bounding box center [609, 121] width 137 height 26
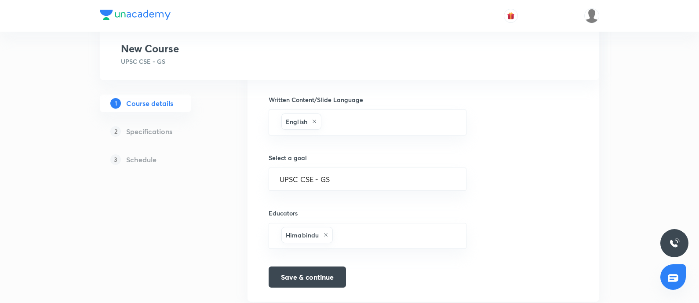
type textarea "In this Course, Himbindu Maam will cover Current Affairs of Science and Technol…"
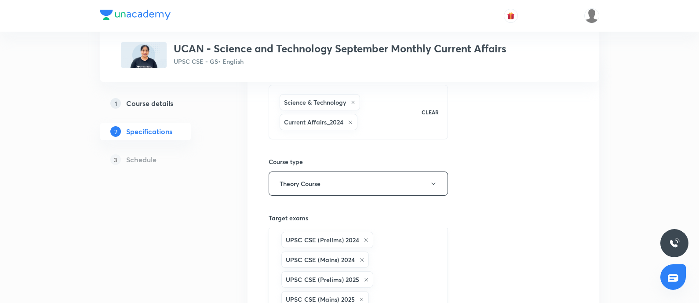
scroll to position [110, 0]
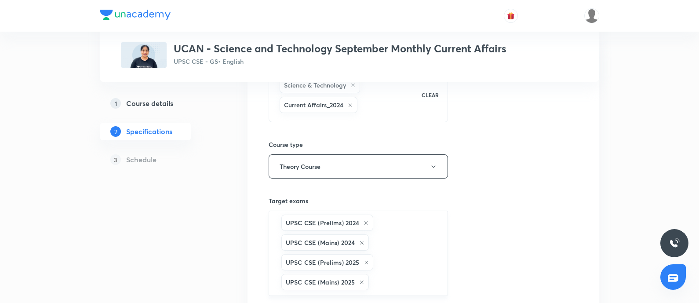
click at [367, 221] on icon at bounding box center [366, 222] width 5 height 5
click at [361, 221] on icon at bounding box center [362, 223] width 4 height 4
click at [365, 220] on icon at bounding box center [366, 222] width 5 height 5
click at [362, 220] on icon at bounding box center [361, 222] width 5 height 5
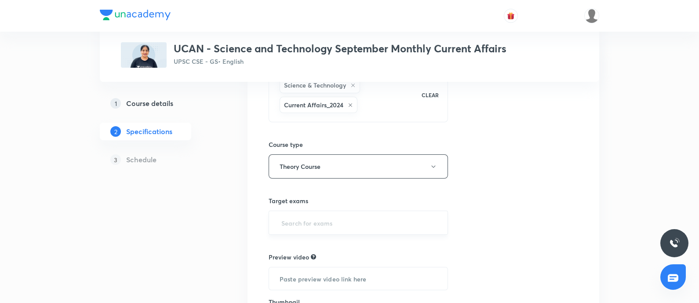
click at [362, 219] on input "text" at bounding box center [358, 223] width 157 height 16
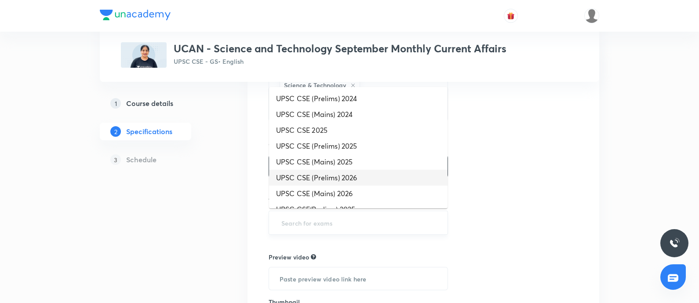
click at [354, 177] on li "UPSC CSE (Prelims) 2026" at bounding box center [358, 178] width 179 height 16
click at [402, 215] on input "text" at bounding box center [406, 223] width 62 height 16
click at [358, 177] on li "UPSC CSE (Mains) 2026" at bounding box center [358, 178] width 179 height 16
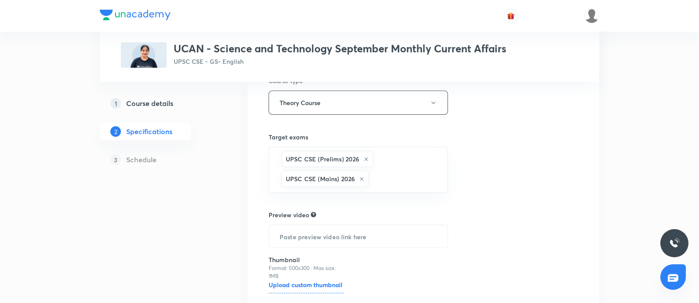
scroll to position [243, 0]
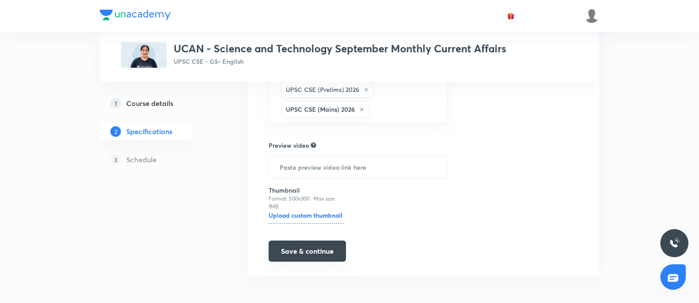
click at [316, 249] on button "Save & continue" at bounding box center [307, 251] width 77 height 21
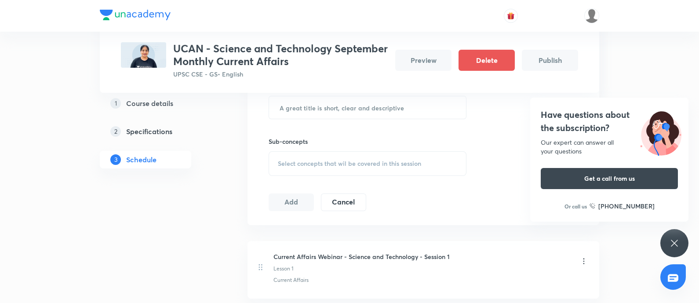
scroll to position [275, 0]
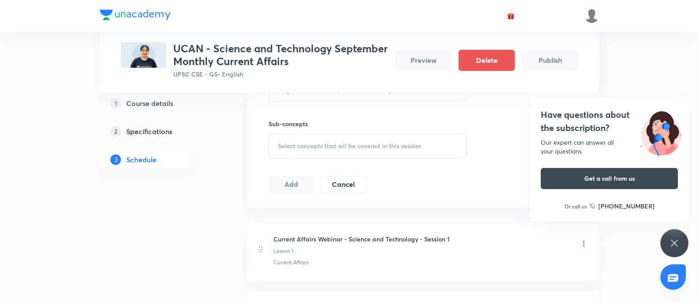
click at [581, 120] on h4 "Have questions about the subscription?" at bounding box center [609, 121] width 137 height 26
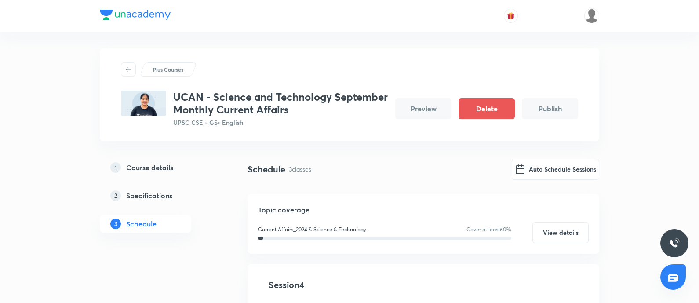
scroll to position [0, 0]
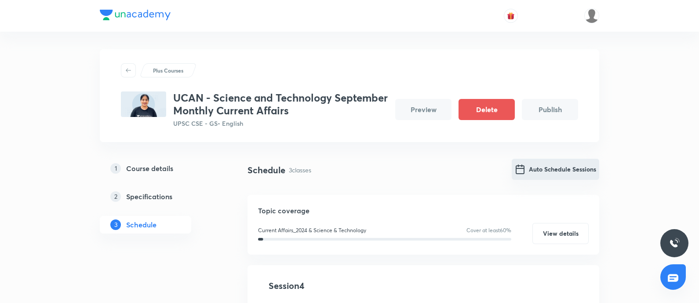
click at [552, 164] on button "Auto Schedule Sessions" at bounding box center [556, 169] width 88 height 21
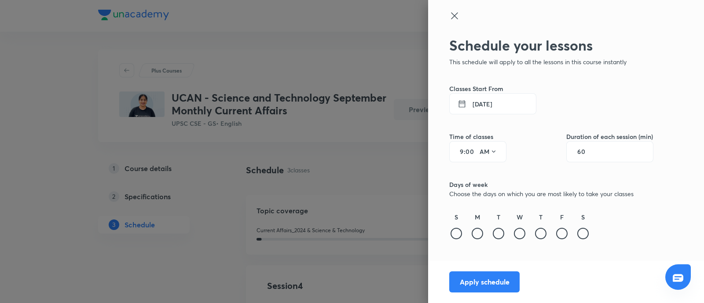
click at [483, 108] on button "[DATE]" at bounding box center [492, 103] width 87 height 21
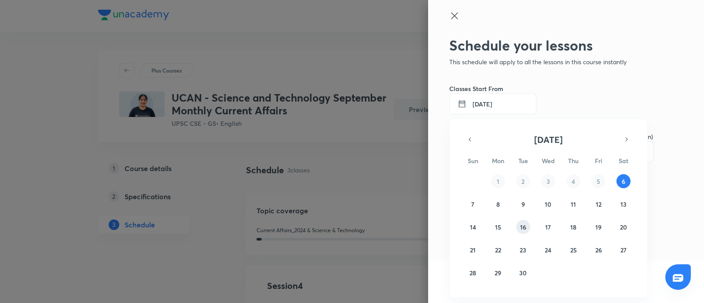
drag, startPoint x: 522, startPoint y: 223, endPoint x: 522, endPoint y: 198, distance: 25.1
click at [523, 223] on abbr "16" at bounding box center [523, 227] width 6 height 8
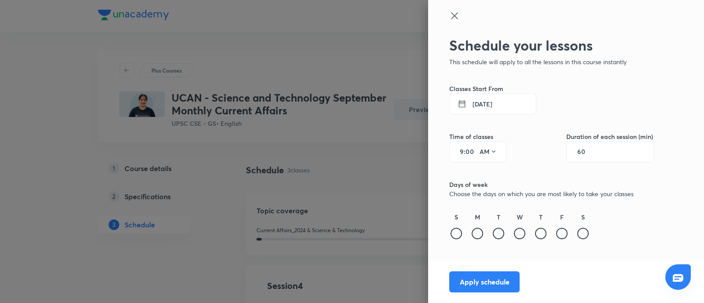
click at [584, 146] on div "60" at bounding box center [609, 151] width 87 height 21
click at [600, 148] on div "60" at bounding box center [609, 151] width 87 height 21
drag, startPoint x: 585, startPoint y: 156, endPoint x: 608, endPoint y: 151, distance: 23.8
click at [585, 157] on div "60" at bounding box center [609, 151] width 87 height 21
click at [582, 153] on input "60" at bounding box center [585, 151] width 17 height 7
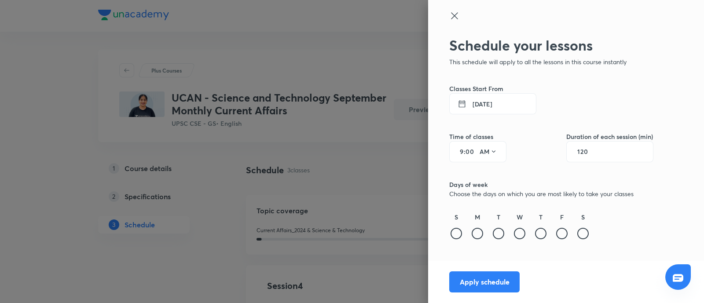
type input "120"
click at [460, 151] on input "9" at bounding box center [458, 151] width 11 height 7
type input "11"
click at [484, 104] on button "16 Sept 2025" at bounding box center [492, 103] width 87 height 21
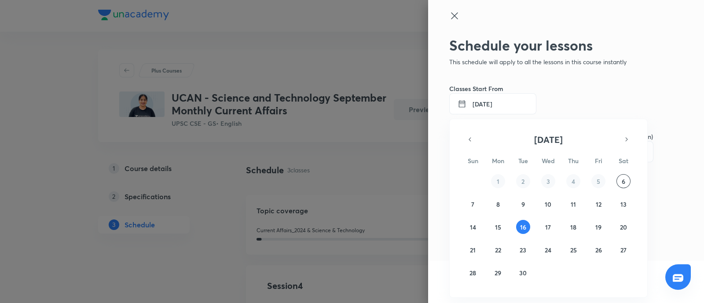
click at [484, 104] on div at bounding box center [352, 151] width 704 height 303
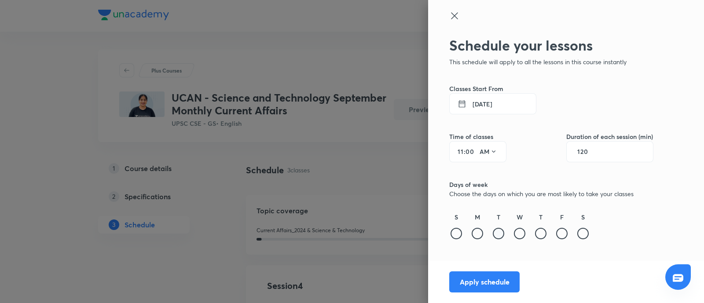
click at [497, 233] on div at bounding box center [498, 233] width 11 height 11
click at [486, 275] on button "Apply schedule" at bounding box center [484, 280] width 70 height 21
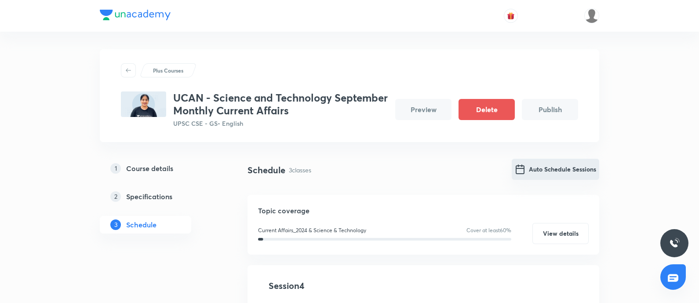
click at [537, 168] on button "Auto Schedule Sessions" at bounding box center [556, 169] width 88 height 21
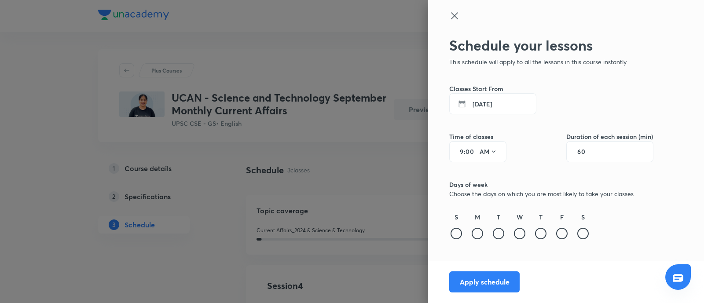
click at [454, 18] on icon at bounding box center [454, 16] width 11 height 11
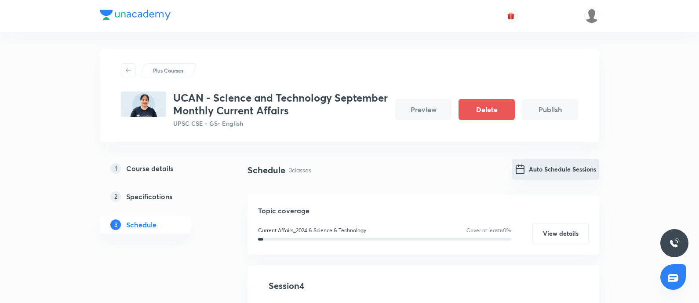
click at [550, 168] on button "Auto Schedule Sessions" at bounding box center [556, 169] width 88 height 21
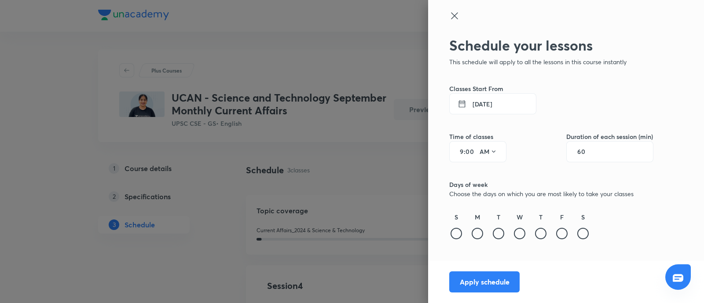
click at [484, 109] on button "[DATE]" at bounding box center [492, 103] width 87 height 21
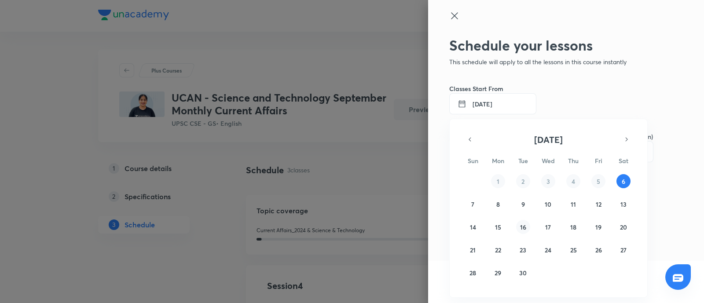
click at [523, 225] on abbr "16" at bounding box center [523, 227] width 6 height 8
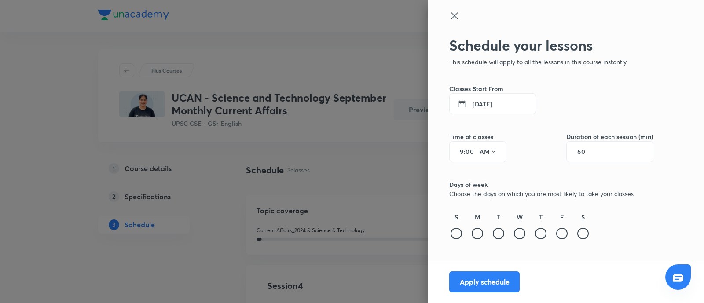
click at [584, 151] on input "60" at bounding box center [585, 151] width 17 height 7
type input "120"
click at [457, 152] on input "9" at bounding box center [458, 151] width 11 height 7
type input "11"
click at [482, 103] on button "16 Sept 2025" at bounding box center [492, 103] width 87 height 21
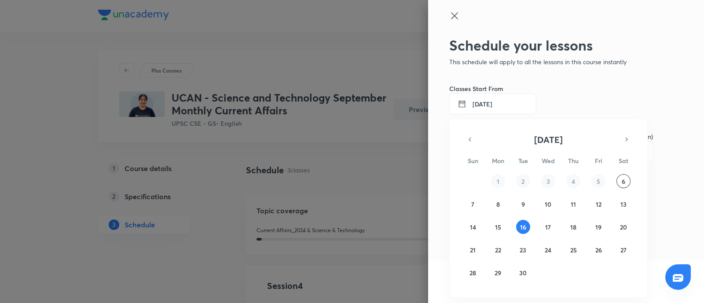
click at [483, 102] on div at bounding box center [352, 151] width 704 height 303
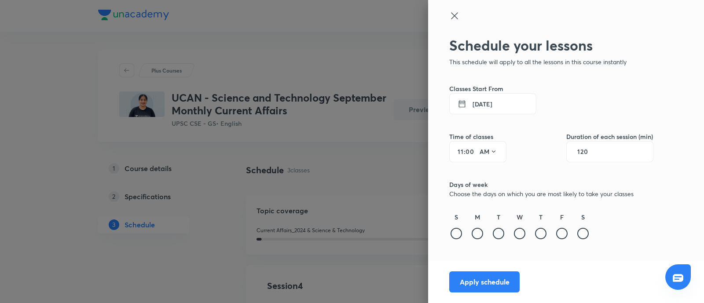
click at [496, 233] on div at bounding box center [498, 233] width 11 height 11
click at [468, 287] on button "Apply schedule" at bounding box center [484, 280] width 70 height 21
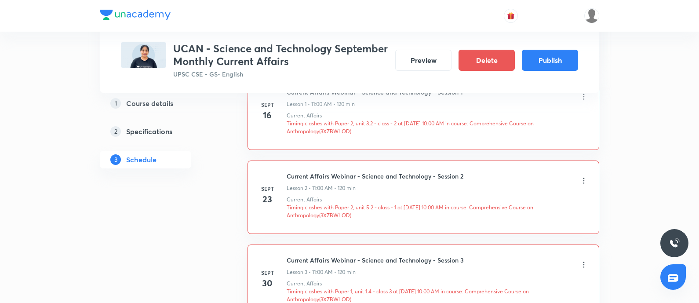
scroll to position [550, 0]
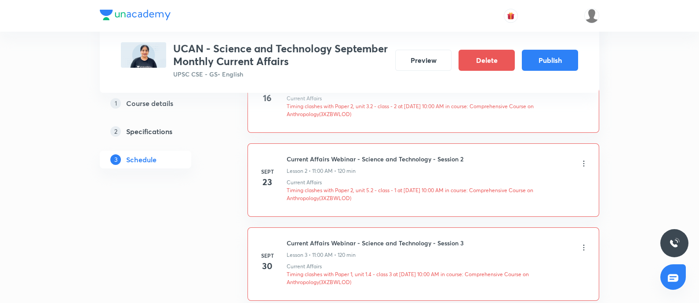
drag, startPoint x: 584, startPoint y: 247, endPoint x: 543, endPoint y: 263, distance: 44.0
click at [577, 248] on div "Current Affairs Webinar - Science and Technology - Session 3 Lesson 3 • 11:00 A…" at bounding box center [438, 248] width 302 height 21
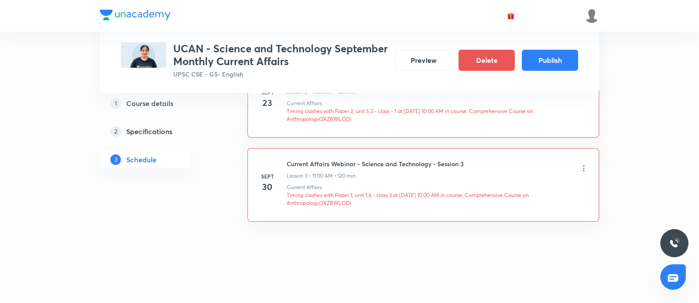
click at [586, 165] on icon at bounding box center [584, 168] width 9 height 9
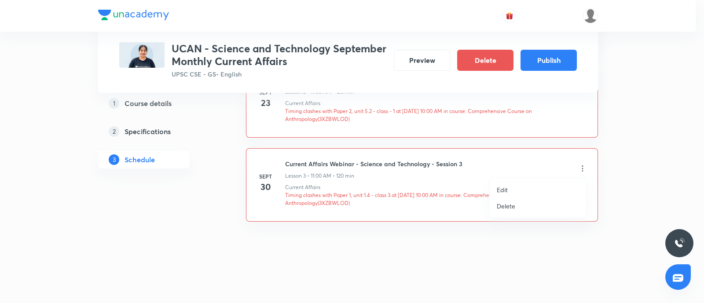
click at [503, 213] on li "Delete" at bounding box center [537, 206] width 96 height 16
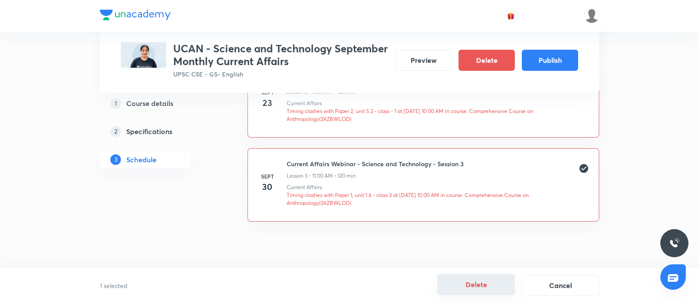
click at [476, 279] on button "Delete" at bounding box center [476, 284] width 77 height 21
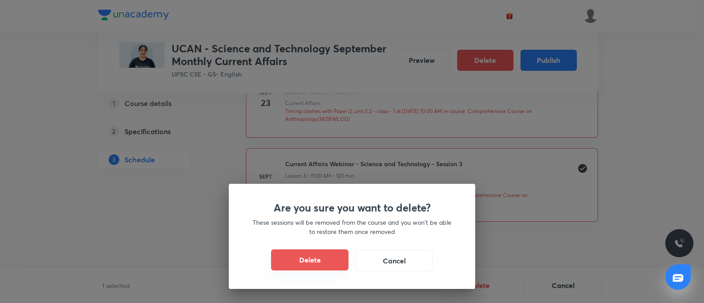
click at [312, 261] on button "Delete" at bounding box center [309, 259] width 77 height 21
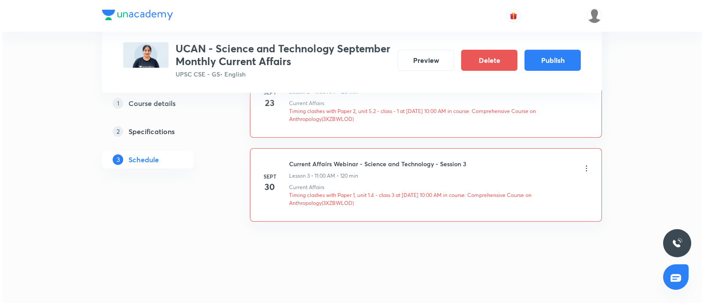
scroll to position [545, 0]
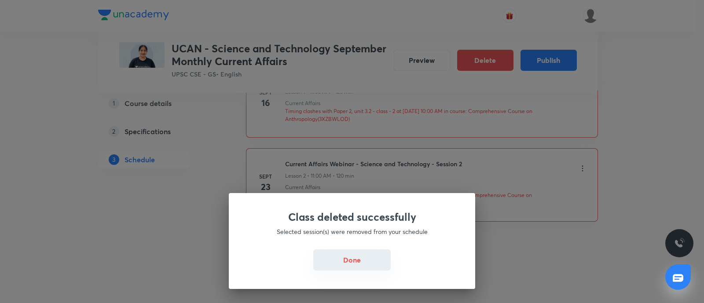
click at [348, 265] on button "Done" at bounding box center [351, 259] width 77 height 21
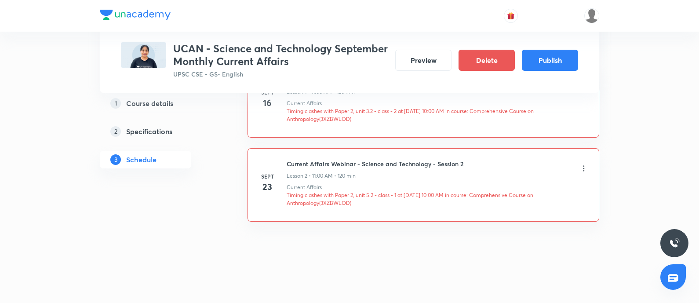
drag, startPoint x: 584, startPoint y: 168, endPoint x: 467, endPoint y: 211, distance: 124.1
click at [576, 171] on div "Current Affairs Webinar - Science and Technology - Session 2 Lesson 2 • 11:00 A…" at bounding box center [438, 169] width 302 height 21
click at [583, 168] on icon at bounding box center [584, 168] width 9 height 9
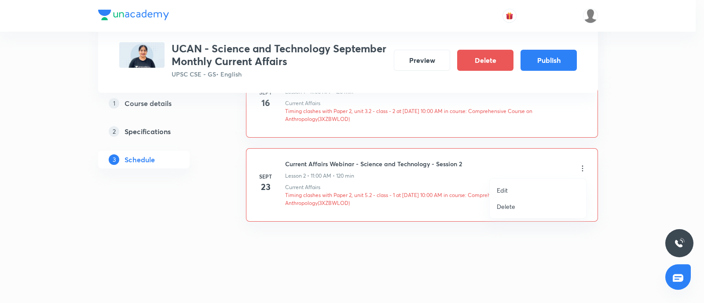
click at [501, 190] on p "Edit" at bounding box center [502, 190] width 11 height 9
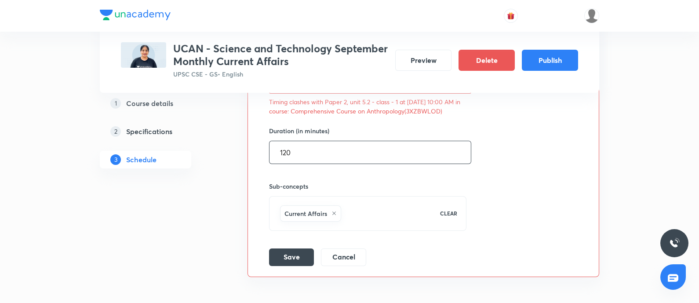
scroll to position [311, 0]
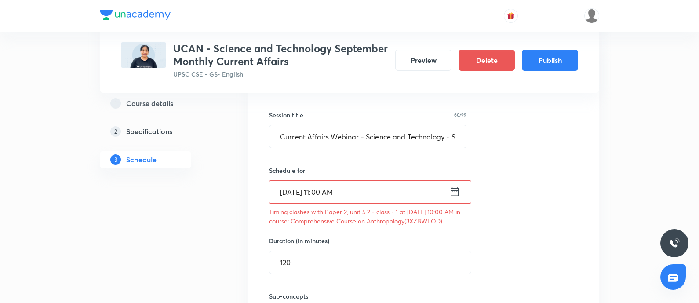
click at [453, 194] on icon at bounding box center [454, 192] width 11 height 12
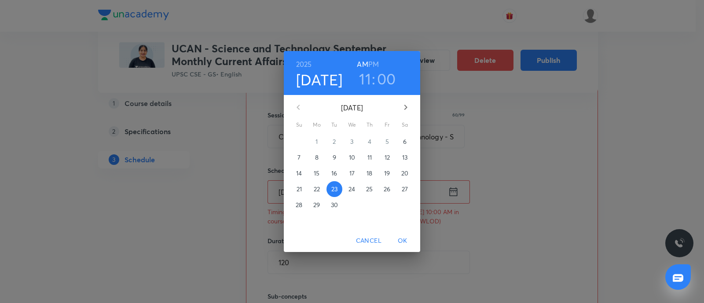
click at [389, 190] on p "26" at bounding box center [386, 189] width 7 height 9
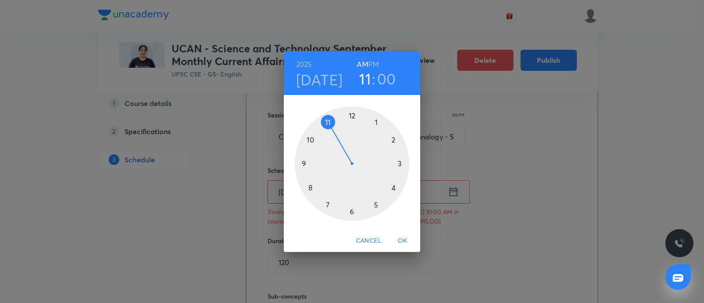
click at [405, 238] on span "OK" at bounding box center [402, 240] width 21 height 11
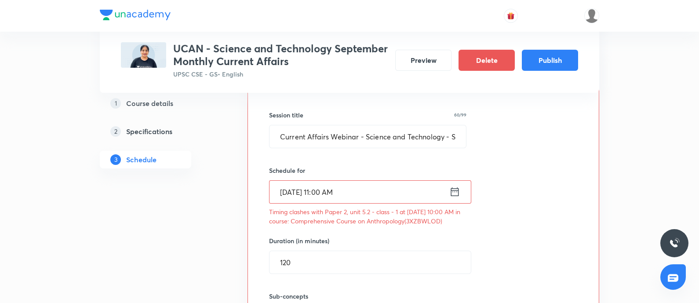
click at [453, 195] on icon at bounding box center [454, 192] width 11 height 12
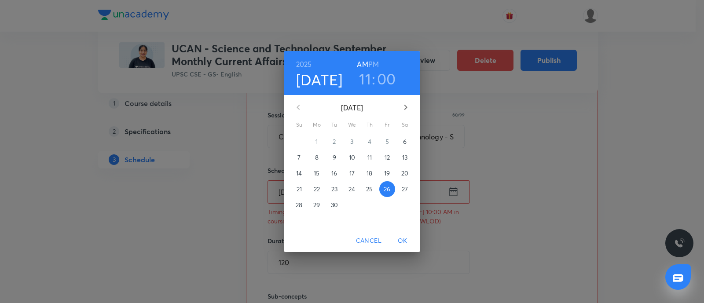
drag, startPoint x: 365, startPoint y: 82, endPoint x: 361, endPoint y: 93, distance: 11.4
click at [364, 82] on h3 "11" at bounding box center [365, 78] width 12 height 18
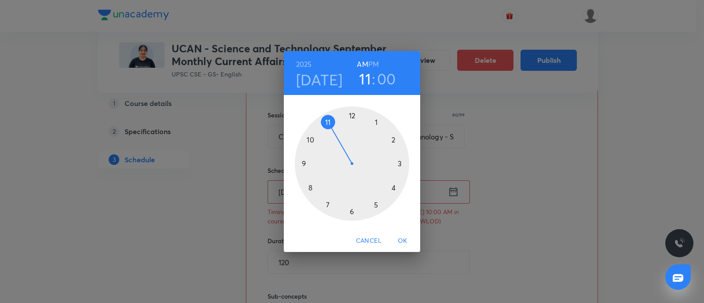
drag, startPoint x: 351, startPoint y: 212, endPoint x: 347, endPoint y: 193, distance: 20.2
click at [351, 212] on div at bounding box center [352, 163] width 114 height 114
click at [369, 62] on h6 "PM" at bounding box center [373, 64] width 11 height 12
click at [397, 245] on span "OK" at bounding box center [402, 240] width 21 height 11
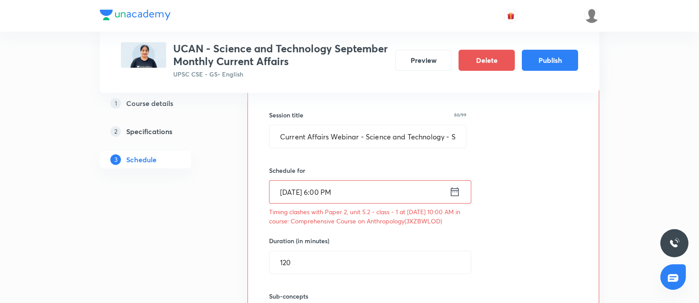
scroll to position [421, 0]
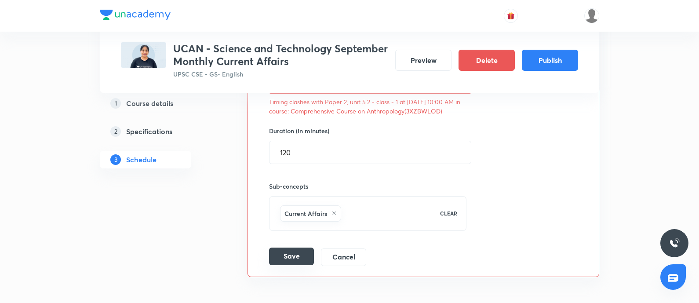
click at [302, 256] on button "Save" at bounding box center [291, 257] width 45 height 18
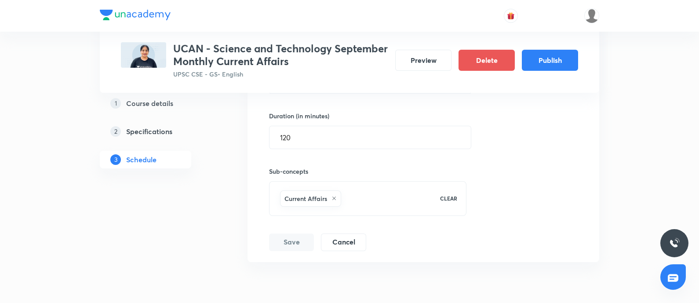
scroll to position [238, 0]
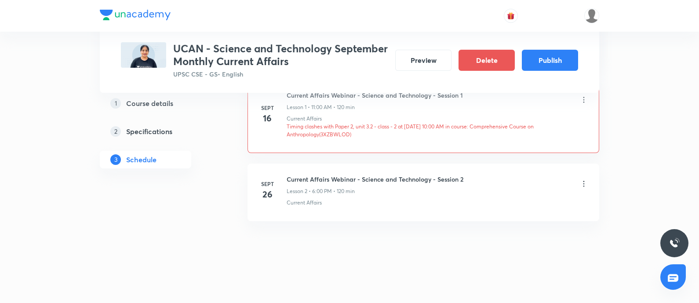
click at [585, 97] on icon at bounding box center [584, 99] width 9 height 9
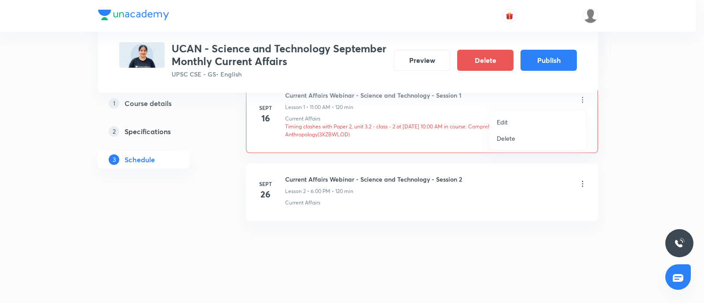
click at [508, 121] on li "Edit" at bounding box center [537, 122] width 96 height 16
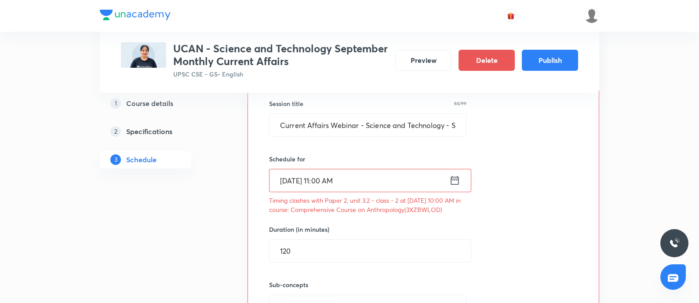
click at [458, 179] on icon at bounding box center [455, 180] width 8 height 9
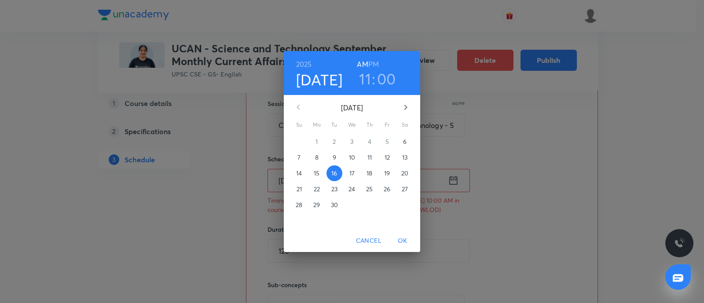
drag, startPoint x: 369, startPoint y: 80, endPoint x: 361, endPoint y: 91, distance: 13.7
click at [369, 80] on h3 "11" at bounding box center [365, 78] width 12 height 18
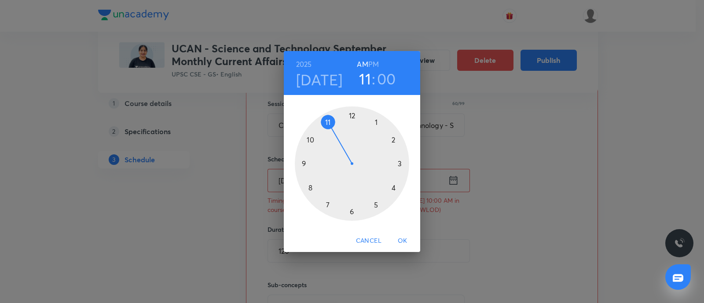
drag, startPoint x: 352, startPoint y: 212, endPoint x: 356, endPoint y: 179, distance: 33.2
click at [352, 212] on div at bounding box center [352, 163] width 114 height 114
drag, startPoint x: 373, startPoint y: 65, endPoint x: 352, endPoint y: 176, distance: 113.2
click at [372, 67] on h6 "PM" at bounding box center [373, 64] width 11 height 12
drag, startPoint x: 405, startPoint y: 240, endPoint x: 259, endPoint y: 242, distance: 146.5
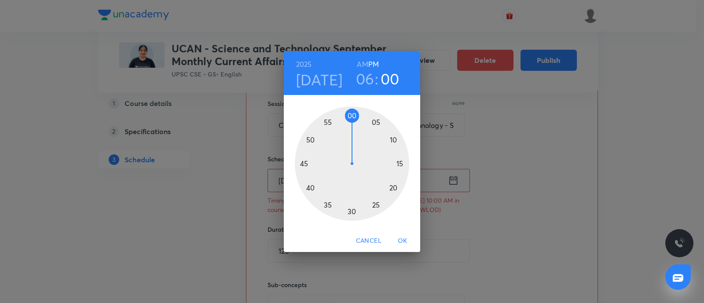
click at [405, 240] on span "OK" at bounding box center [402, 240] width 21 height 11
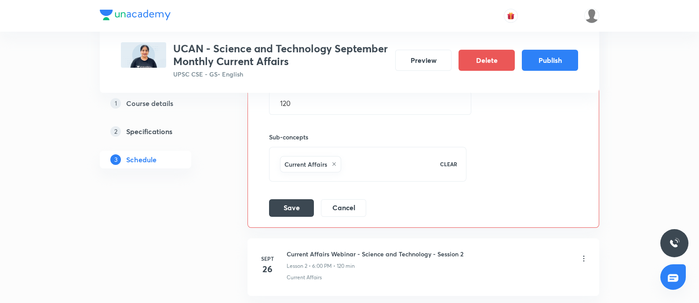
scroll to position [403, 0]
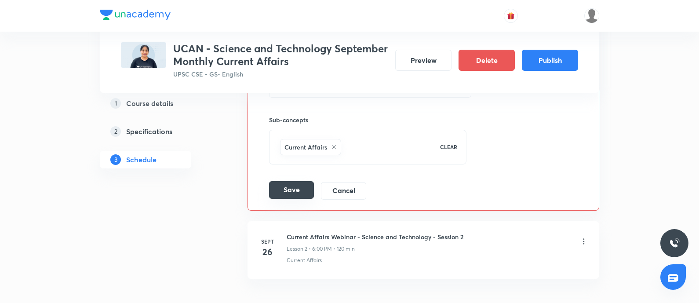
click at [299, 192] on button "Save" at bounding box center [291, 190] width 45 height 18
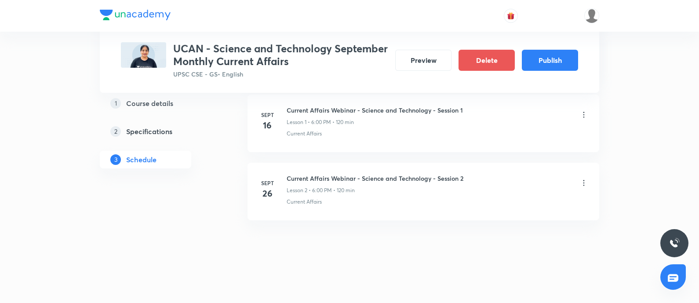
scroll to position [223, 0]
click at [539, 64] on button "Publish" at bounding box center [550, 59] width 56 height 21
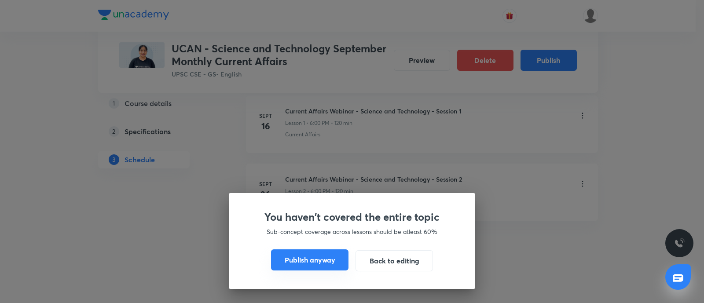
click at [307, 258] on button "Publish anyway" at bounding box center [309, 259] width 77 height 21
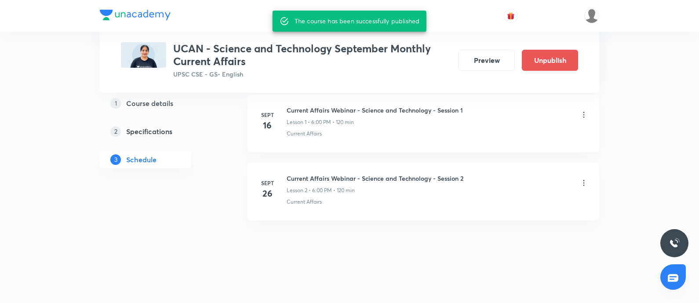
scroll to position [215, 0]
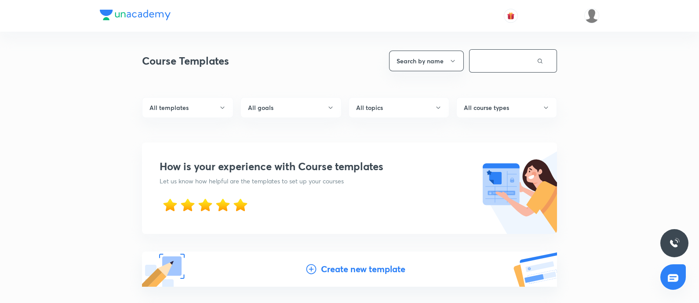
click at [480, 67] on input "text" at bounding box center [503, 61] width 67 height 22
paste input "[GEOGRAPHIC_DATA]"
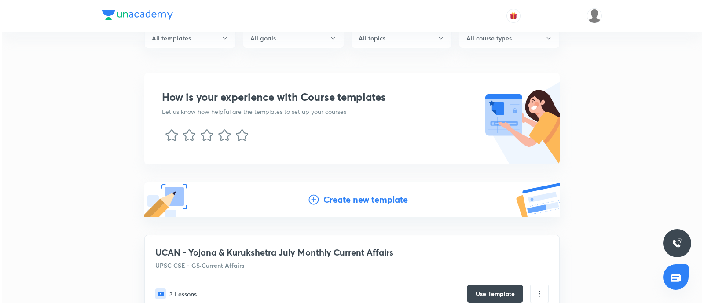
scroll to position [106, 0]
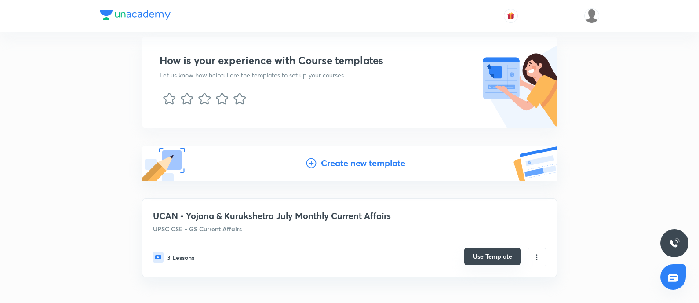
type input "[GEOGRAPHIC_DATA]"
click at [486, 242] on button "Use Template" at bounding box center [492, 257] width 56 height 18
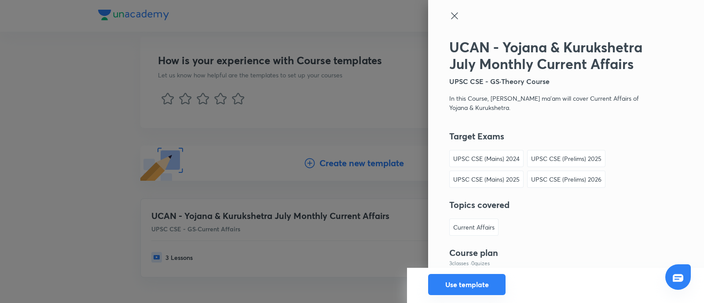
click at [445, 242] on button "Use template" at bounding box center [466, 284] width 77 height 21
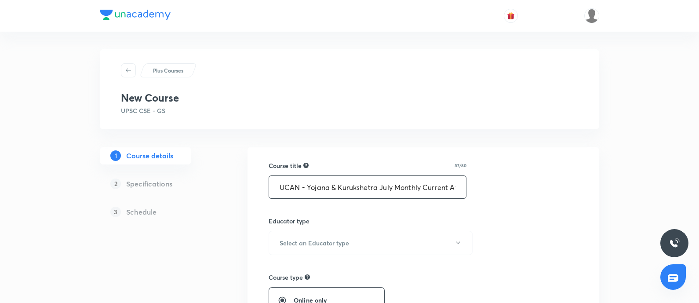
click at [391, 183] on input "UCAN - Yojana & Kurukshetra July Monthly Current Affairs" at bounding box center [367, 187] width 197 height 22
type input "UCAN - Yojana & Kurukshetra September Monthly Current Affairs"
click at [297, 241] on h6 "Select an Educator type" at bounding box center [314, 242] width 69 height 9
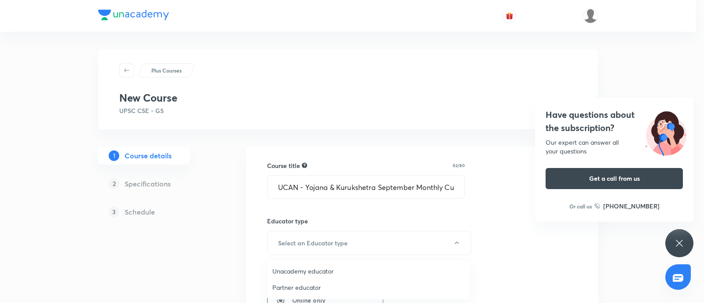
click at [299, 242] on span "Unacademy educator" at bounding box center [368, 271] width 193 height 9
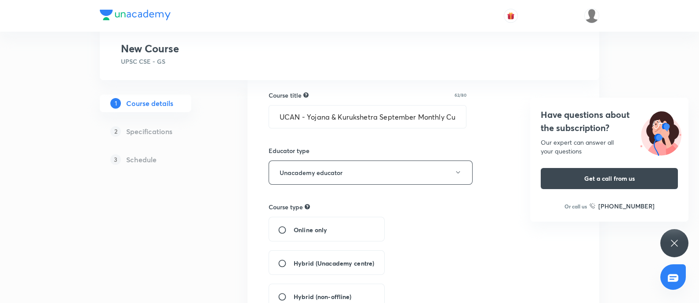
scroll to position [110, 0]
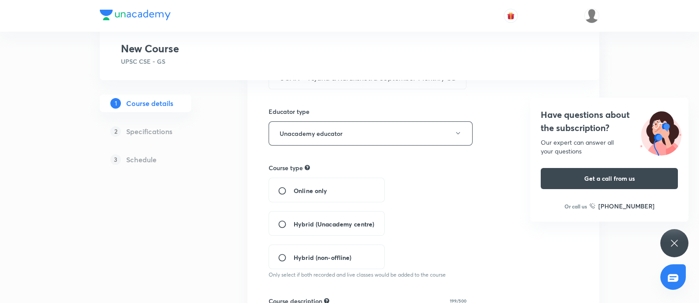
drag, startPoint x: 282, startPoint y: 190, endPoint x: 293, endPoint y: 189, distance: 11.0
click at [283, 190] on input "Online only" at bounding box center [286, 190] width 16 height 9
radio input "true"
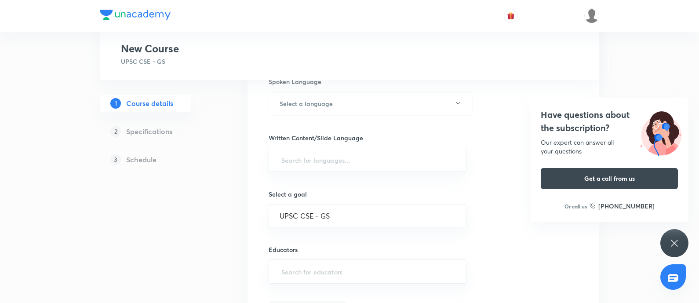
scroll to position [384, 0]
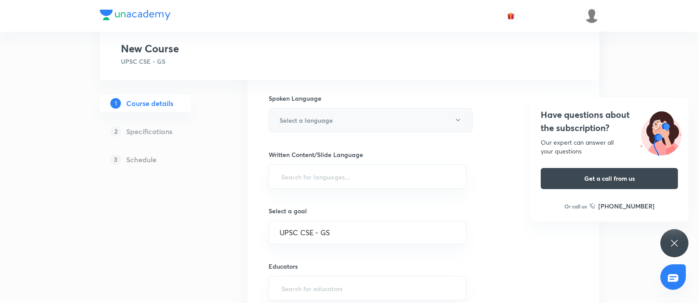
click at [332, 121] on h6 "Select a language" at bounding box center [306, 120] width 53 height 9
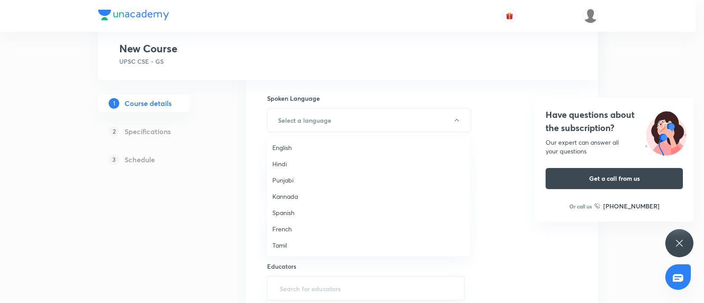
click at [293, 146] on span "English" at bounding box center [368, 147] width 193 height 9
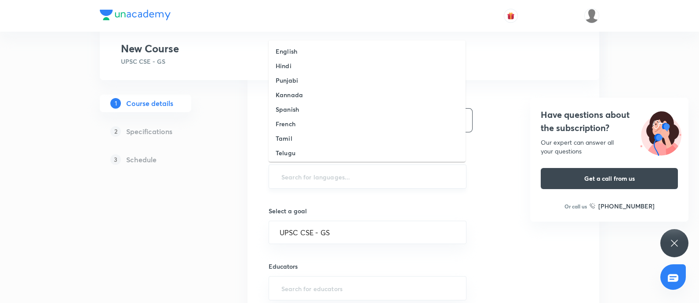
click at [299, 171] on input "text" at bounding box center [368, 176] width 176 height 16
click at [304, 48] on li "English" at bounding box center [367, 51] width 197 height 15
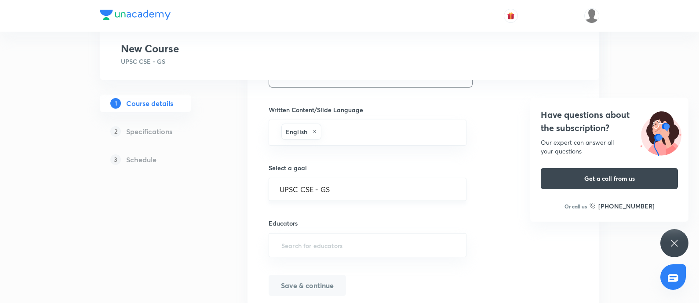
scroll to position [439, 0]
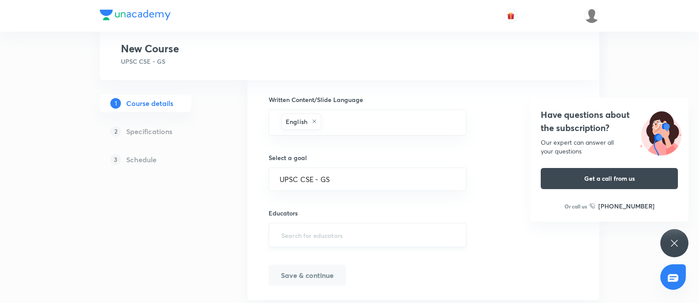
click at [330, 236] on input "text" at bounding box center [368, 235] width 176 height 16
paste input "pilaniaaastha"
type input "pilaniaaastha"
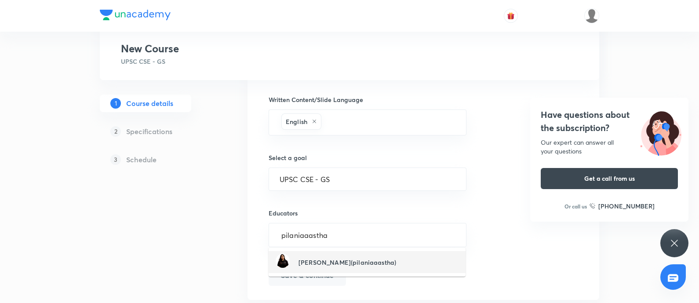
click at [326, 242] on h6 "Aastha Pilania(pilaniaaastha)" at bounding box center [348, 262] width 98 height 9
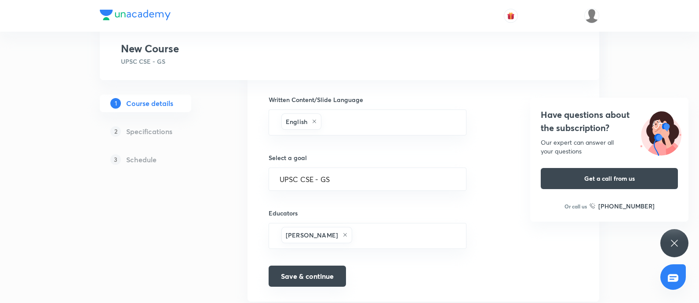
click at [316, 242] on button "Save & continue" at bounding box center [307, 276] width 77 height 21
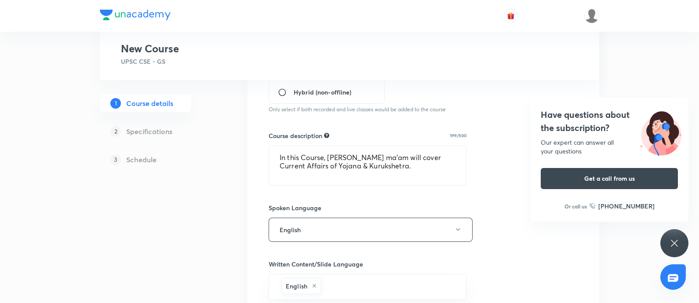
scroll to position [110, 0]
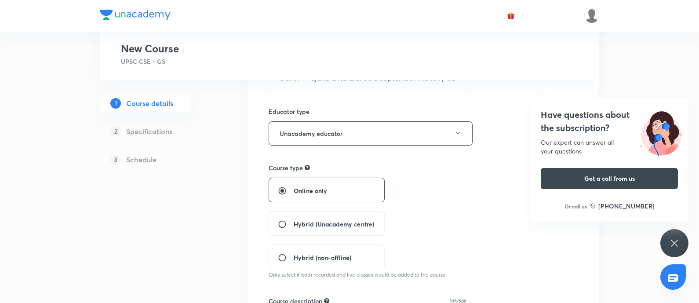
click at [558, 100] on div "Have questions about the subscription? Our expert can answer all your questions…" at bounding box center [609, 160] width 158 height 124
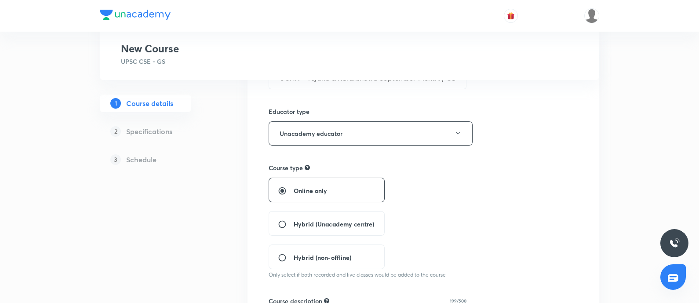
scroll to position [0, 0]
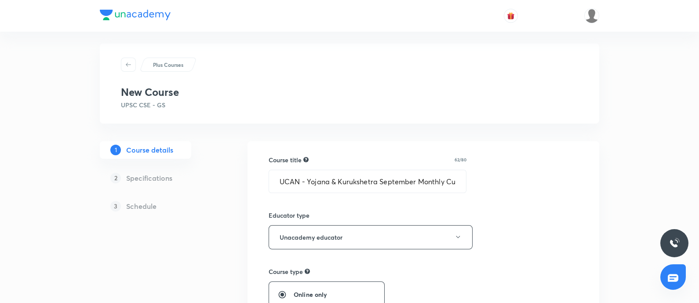
type input "UCAN - Yojana & Kurukshetra September Monthly Current Affairs"
type textarea "In this Course, Aastha Pilania ma'am will cover Current Affairs of Yojana & Kur…"
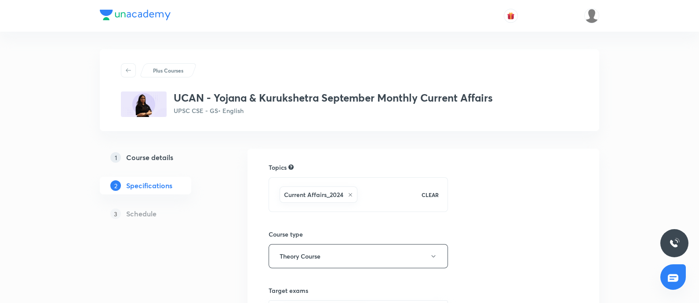
scroll to position [55, 0]
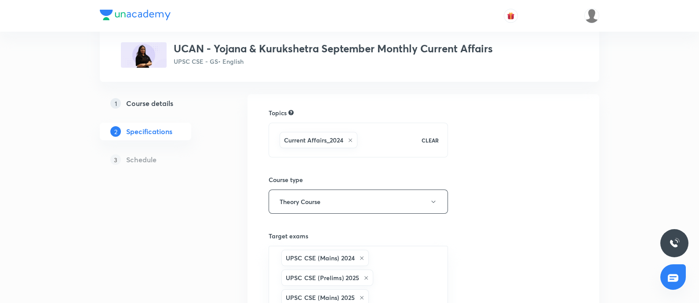
click at [376, 135] on div "Current Affairs_2024" at bounding box center [346, 140] width 137 height 20
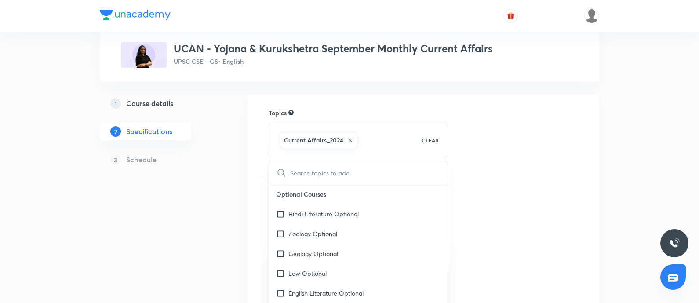
type input "c"
checkbox input "true"
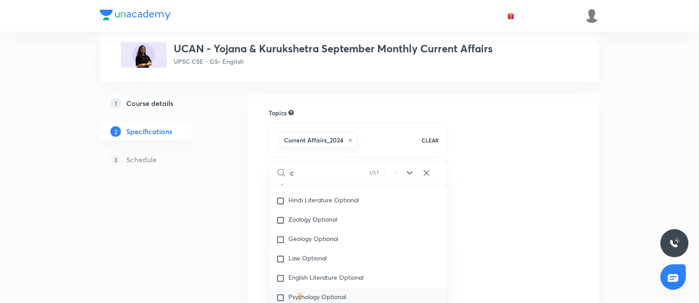
type input "cu"
checkbox input "true"
type input "cur"
checkbox input "true"
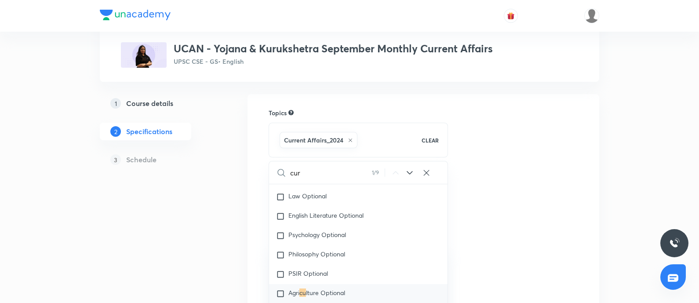
type input "curr"
checkbox input "true"
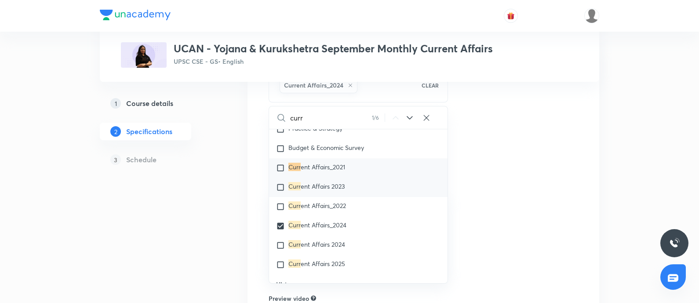
scroll to position [1059, 0]
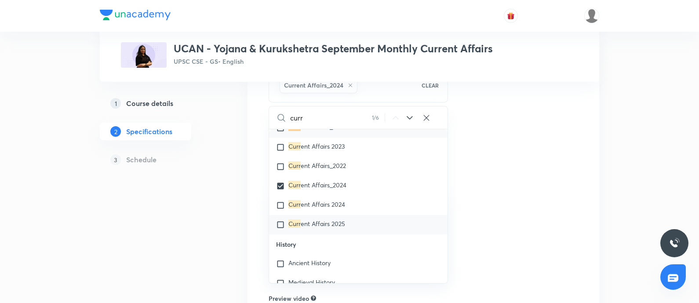
type input "curr"
click at [354, 225] on div "Curr ent Affairs 2025" at bounding box center [358, 224] width 179 height 19
checkbox input "true"
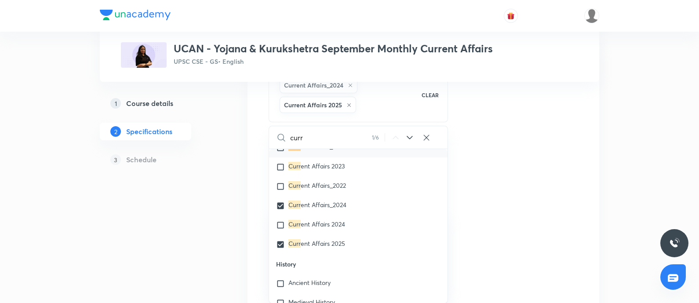
click at [351, 81] on div "Plus Courses UCAN - Yojana & Kurukshetra September Monthly Current Affairs UPSC…" at bounding box center [350, 41] width 500 height 82
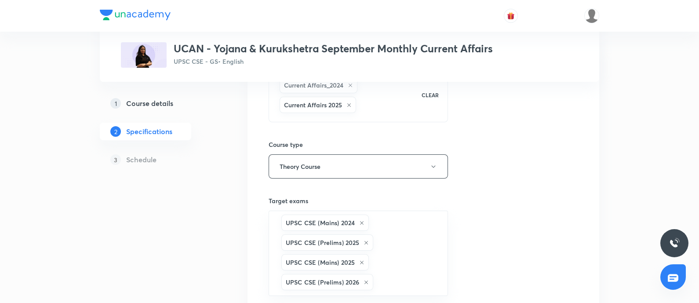
click at [348, 85] on icon at bounding box center [350, 85] width 5 height 5
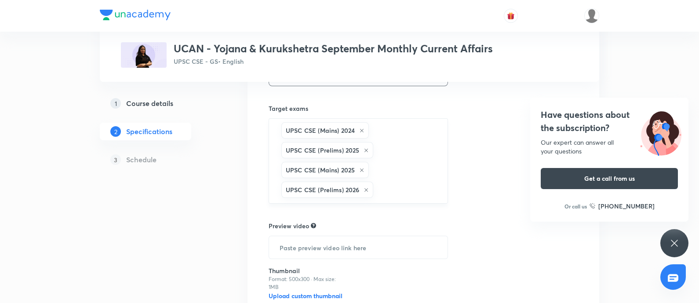
scroll to position [165, 0]
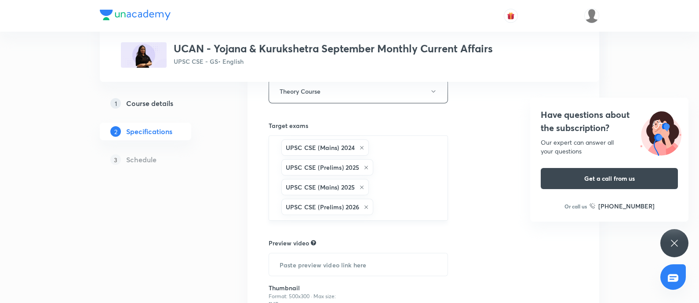
click at [362, 148] on icon at bounding box center [361, 147] width 5 height 5
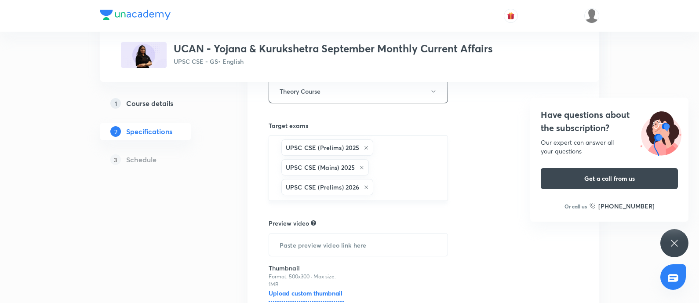
click at [367, 145] on icon at bounding box center [366, 147] width 5 height 5
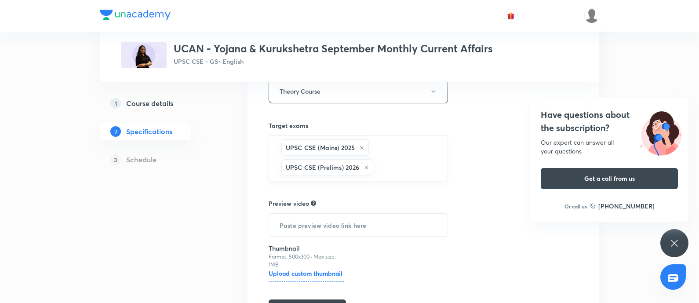
click at [361, 146] on icon at bounding box center [361, 147] width 5 height 5
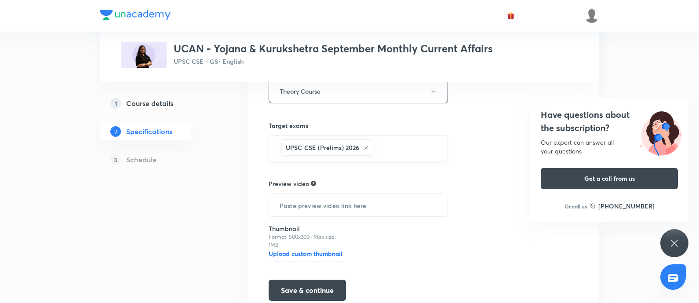
click at [398, 143] on input "text" at bounding box center [406, 148] width 62 height 16
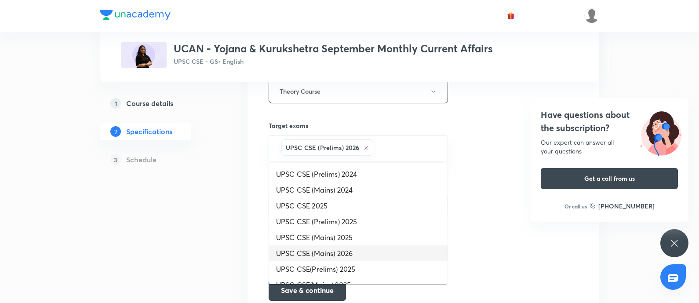
click at [362, 242] on li "UPSC CSE (Mains) 2026" at bounding box center [358, 253] width 179 height 16
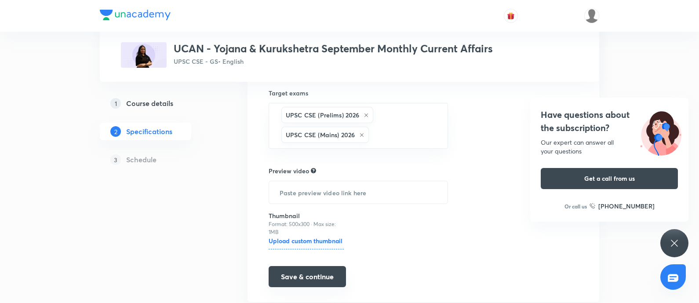
scroll to position [223, 0]
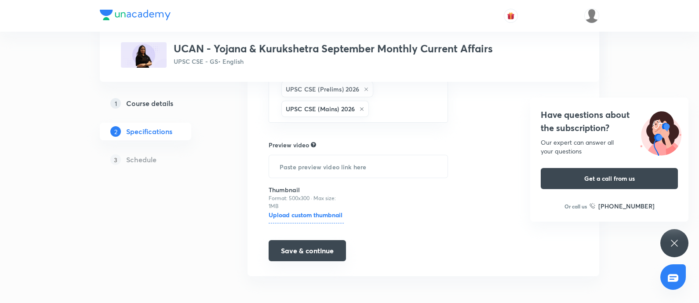
click at [313, 242] on button "Save & continue" at bounding box center [307, 250] width 77 height 21
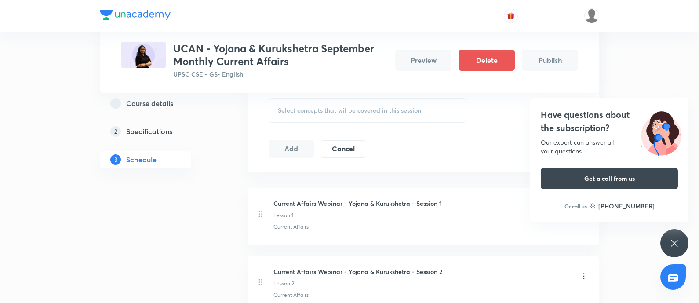
scroll to position [384, 0]
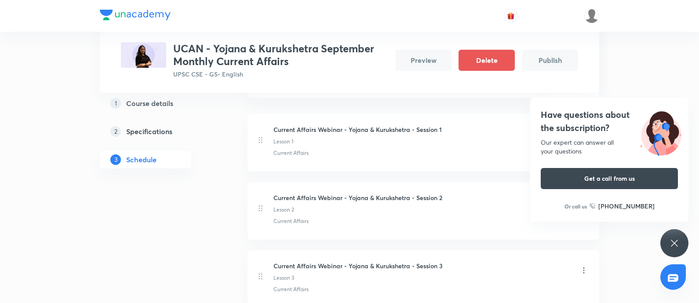
click at [558, 114] on h4 "Have questions about the subscription?" at bounding box center [609, 121] width 137 height 26
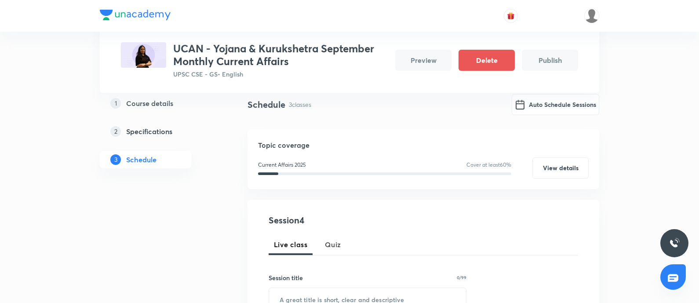
scroll to position [0, 0]
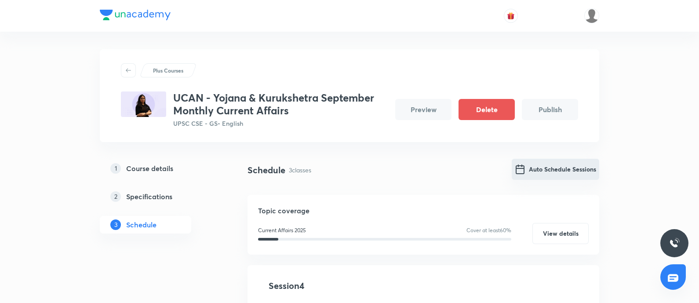
click at [541, 172] on button "Auto Schedule Sessions" at bounding box center [556, 169] width 88 height 21
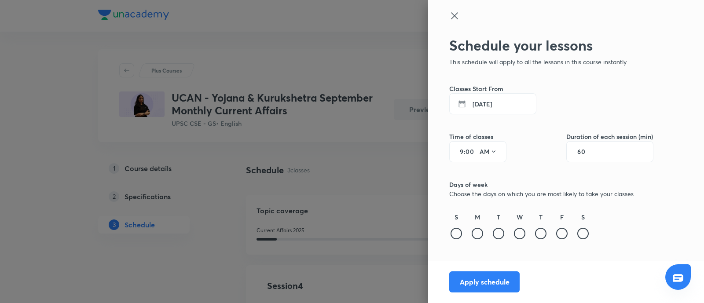
click at [484, 100] on button "[DATE]" at bounding box center [492, 103] width 87 height 21
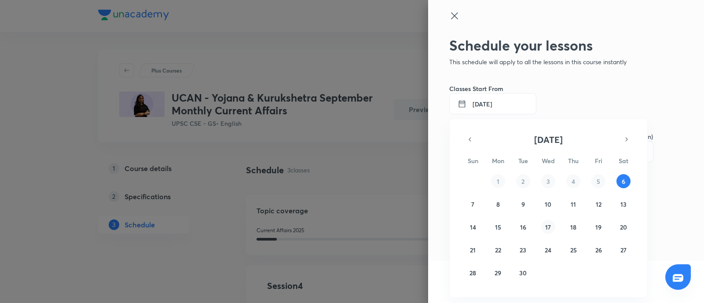
click at [545, 226] on abbr "17" at bounding box center [548, 227] width 6 height 8
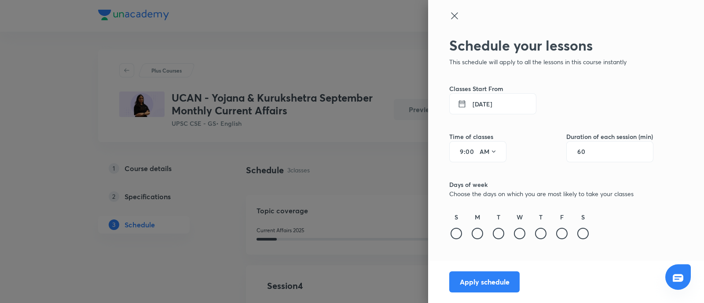
click at [558, 152] on input "60" at bounding box center [585, 151] width 17 height 7
type input "120"
click at [462, 145] on div "9 : 00 AM" at bounding box center [477, 151] width 57 height 21
drag, startPoint x: 462, startPoint y: 152, endPoint x: 462, endPoint y: 188, distance: 35.6
click at [462, 153] on input "9" at bounding box center [458, 151] width 11 height 7
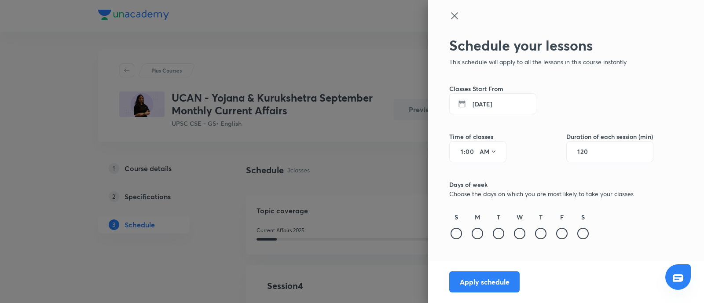
type input "11"
click at [498, 99] on button "17 Sept 2025" at bounding box center [492, 103] width 87 height 21
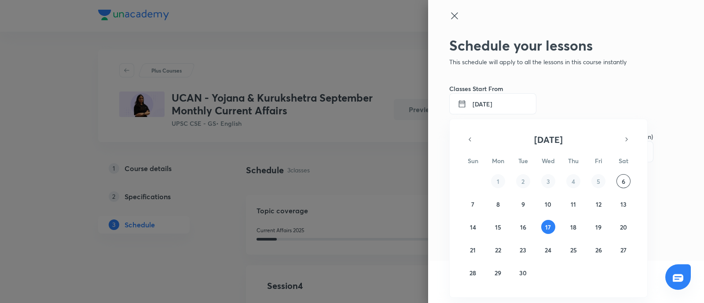
click at [498, 99] on div at bounding box center [352, 151] width 704 height 303
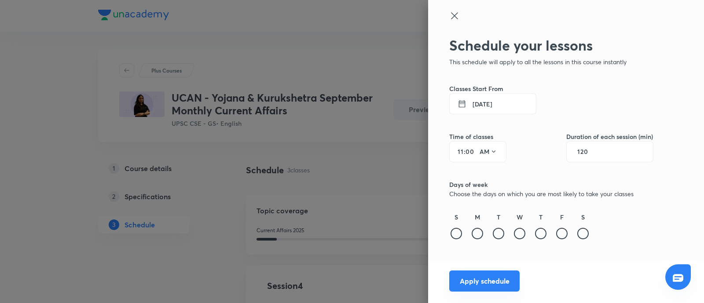
drag, startPoint x: 518, startPoint y: 232, endPoint x: 472, endPoint y: 275, distance: 63.2
click at [518, 234] on div at bounding box center [519, 233] width 11 height 11
click at [500, 242] on button "Apply schedule" at bounding box center [484, 280] width 70 height 21
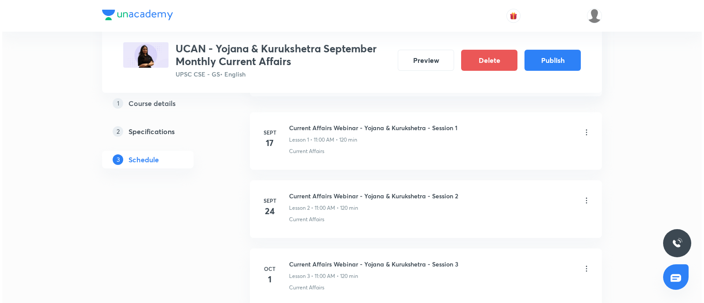
scroll to position [550, 0]
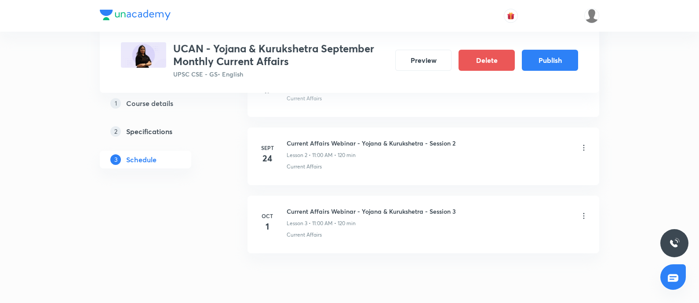
drag, startPoint x: 583, startPoint y: 149, endPoint x: 321, endPoint y: 162, distance: 262.0
click at [558, 151] on div "Current Affairs Webinar - Yojana & Kurukshetra - Session 2 Lesson 2 • 11:00 AM …" at bounding box center [438, 149] width 302 height 21
drag, startPoint x: 584, startPoint y: 147, endPoint x: 565, endPoint y: 149, distance: 19.4
click at [558, 147] on div "Current Affairs Webinar - Yojana & Kurukshetra - Session 2 Lesson 2 • 11:00 AM …" at bounding box center [438, 149] width 302 height 21
click at [558, 146] on icon at bounding box center [584, 147] width 9 height 9
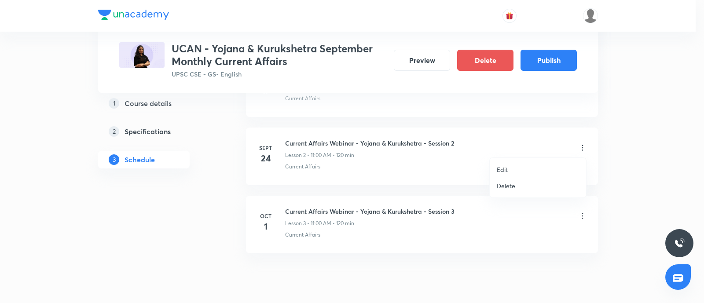
click at [498, 168] on p "Edit" at bounding box center [502, 169] width 11 height 9
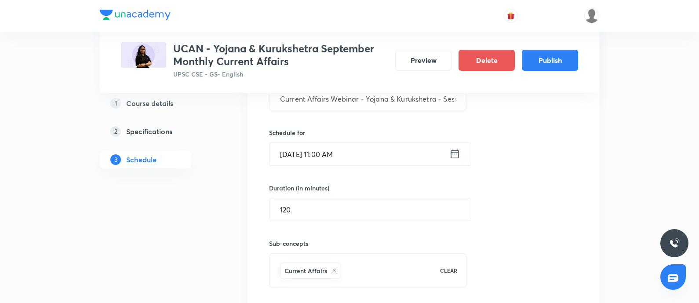
scroll to position [293, 0]
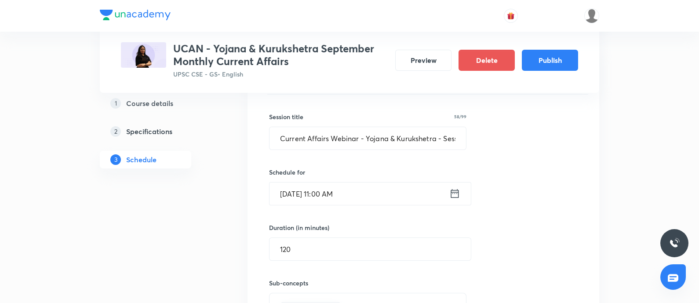
click at [459, 193] on icon at bounding box center [455, 193] width 8 height 9
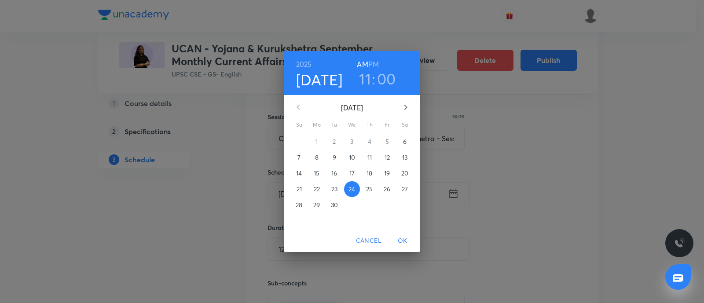
click at [331, 189] on p "23" at bounding box center [334, 189] width 6 height 9
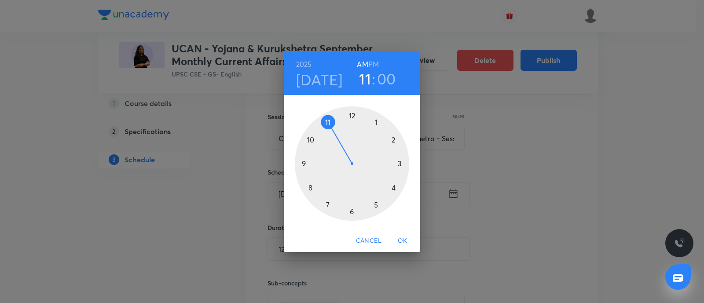
drag, startPoint x: 404, startPoint y: 242, endPoint x: 326, endPoint y: 177, distance: 101.8
click at [405, 242] on span "OK" at bounding box center [402, 240] width 21 height 11
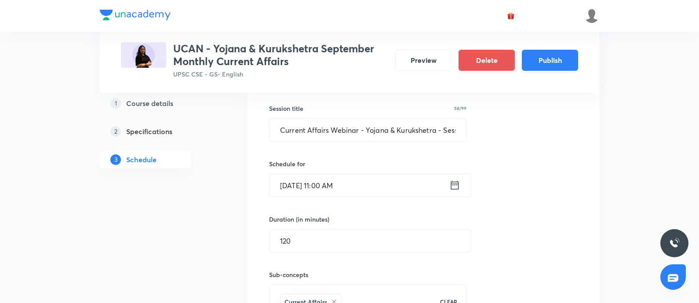
scroll to position [458, 0]
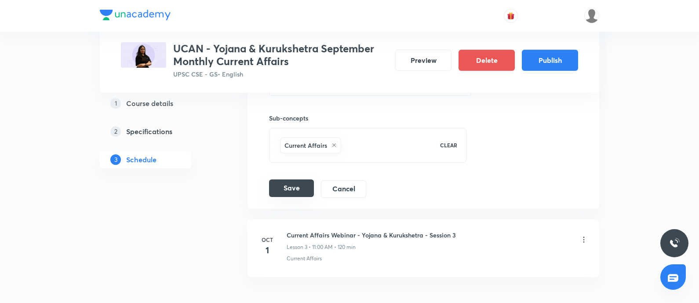
click at [297, 194] on button "Save" at bounding box center [291, 188] width 45 height 18
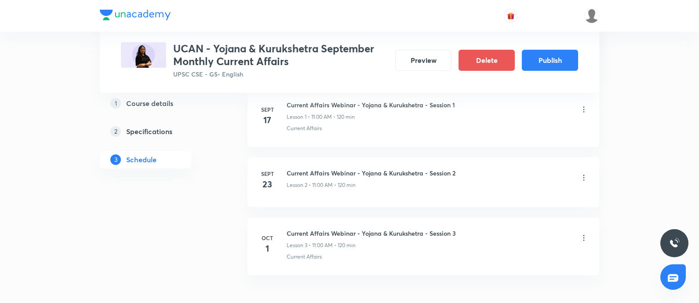
scroll to position [283, 0]
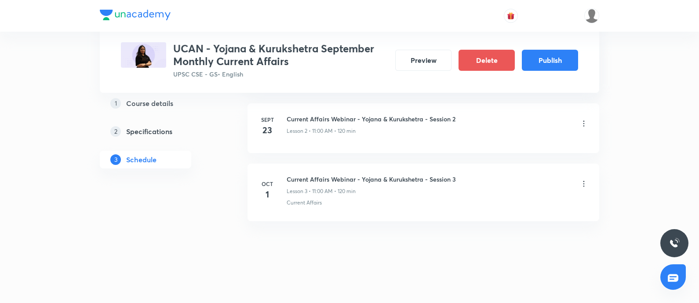
click at [558, 183] on icon at bounding box center [584, 183] width 9 height 9
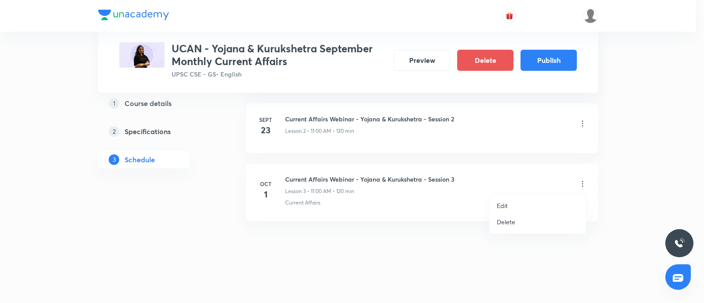
click at [511, 220] on p "Delete" at bounding box center [506, 221] width 18 height 9
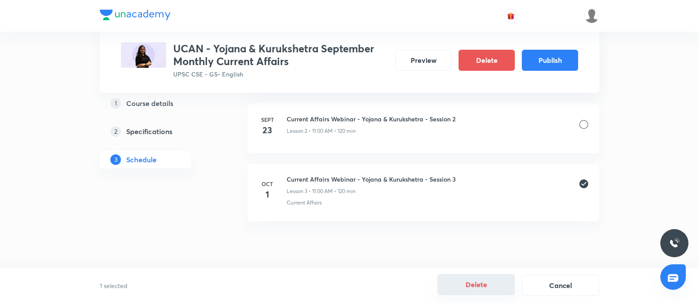
click at [462, 242] on button "Delete" at bounding box center [476, 284] width 77 height 21
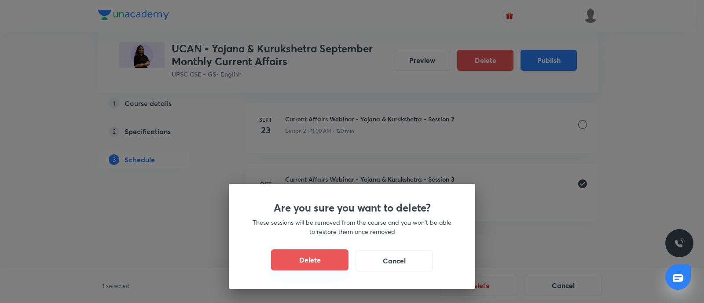
click at [324, 242] on button "Delete" at bounding box center [309, 259] width 77 height 21
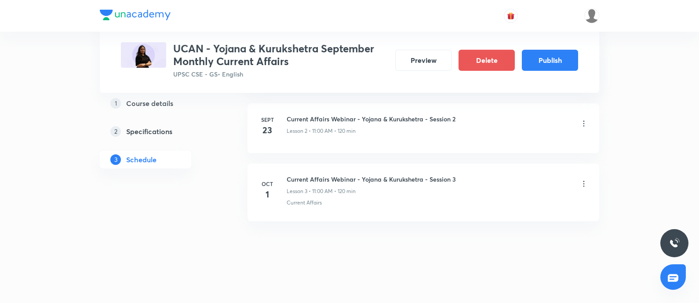
scroll to position [215, 0]
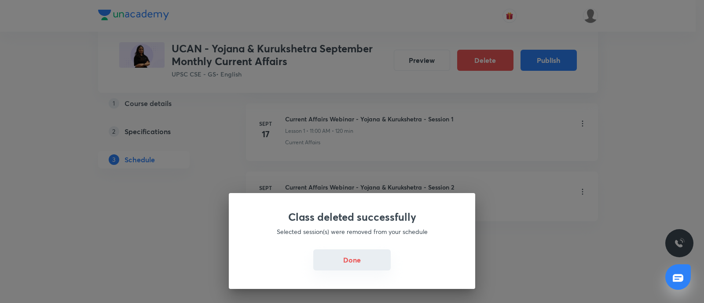
click at [348, 242] on button "Done" at bounding box center [351, 259] width 77 height 21
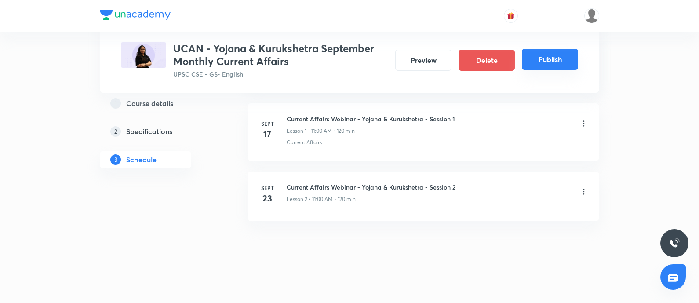
click at [529, 68] on button "Publish" at bounding box center [550, 59] width 56 height 21
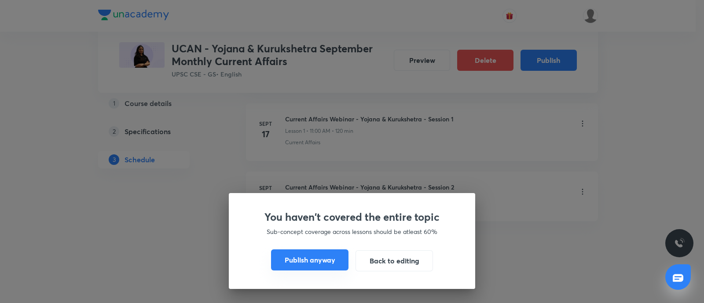
click at [295, 242] on button "Publish anyway" at bounding box center [309, 259] width 77 height 21
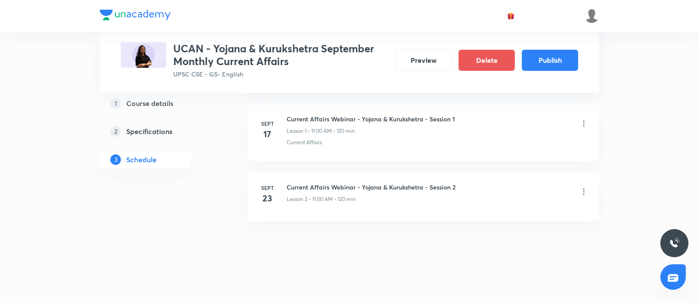
scroll to position [207, 0]
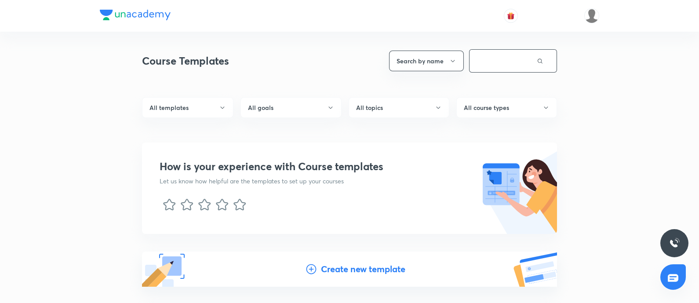
click at [489, 57] on input "text" at bounding box center [503, 61] width 67 height 22
type input "polity"
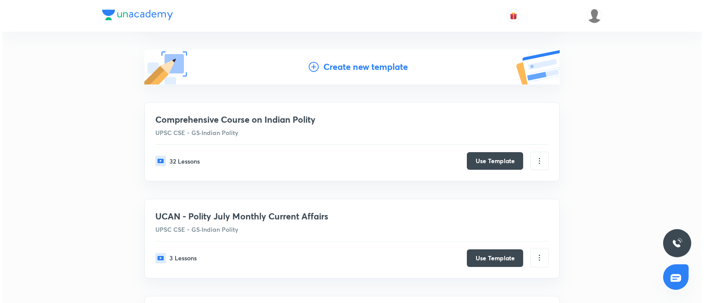
scroll to position [219, 0]
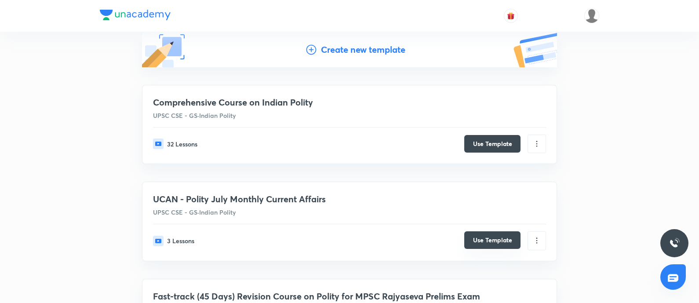
click at [499, 237] on button "Use Template" at bounding box center [492, 240] width 56 height 18
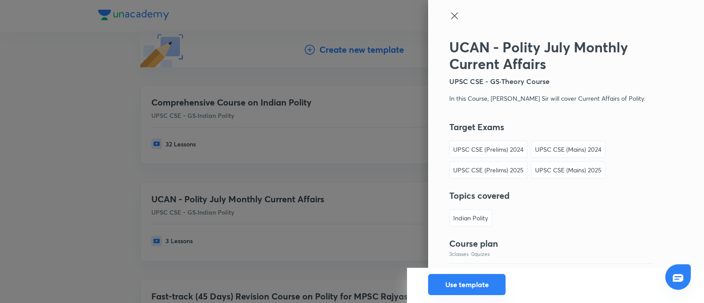
click at [454, 287] on button "Use template" at bounding box center [466, 284] width 77 height 21
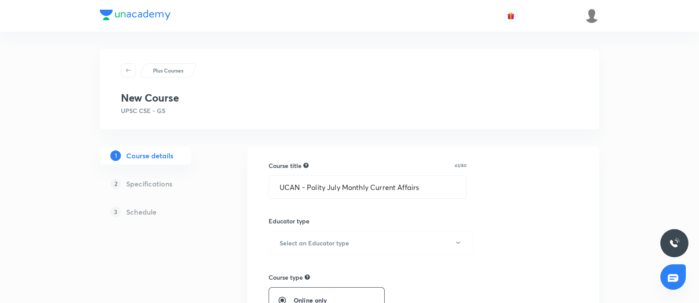
drag, startPoint x: 342, startPoint y: 185, endPoint x: 348, endPoint y: 264, distance: 79.4
click at [341, 185] on input "UCAN - Polity July Monthly Current Affairs" at bounding box center [367, 187] width 197 height 22
type input "UCAN - Polity September Monthly Current Affairs"
click at [335, 237] on button "Select an Educator type" at bounding box center [371, 243] width 204 height 24
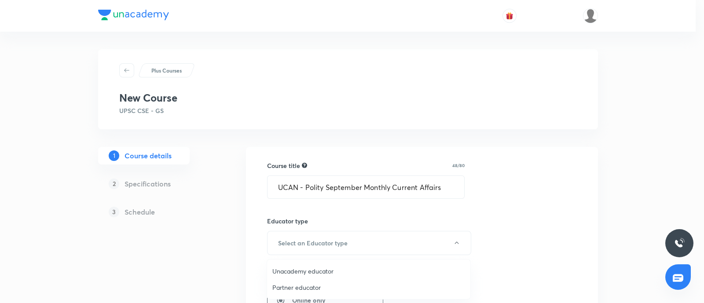
click at [279, 272] on span "Unacademy educator" at bounding box center [368, 271] width 193 height 9
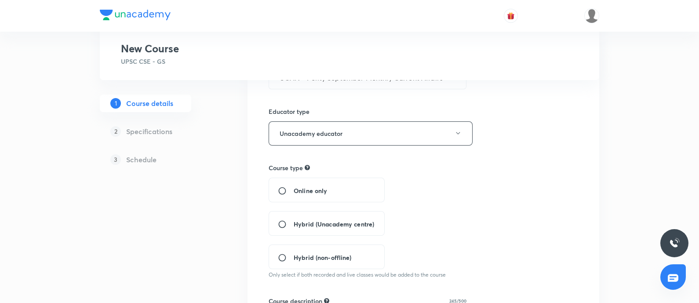
scroll to position [110, 0]
click at [283, 189] on input "Online only" at bounding box center [286, 190] width 16 height 9
radio input "true"
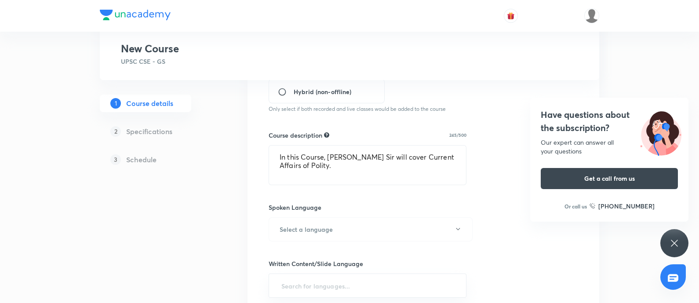
scroll to position [330, 0]
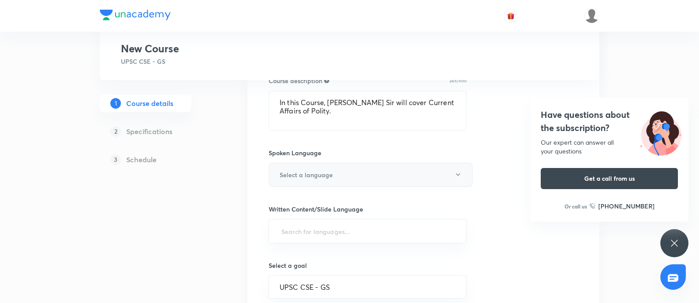
click at [336, 174] on button "Select a language" at bounding box center [371, 175] width 204 height 24
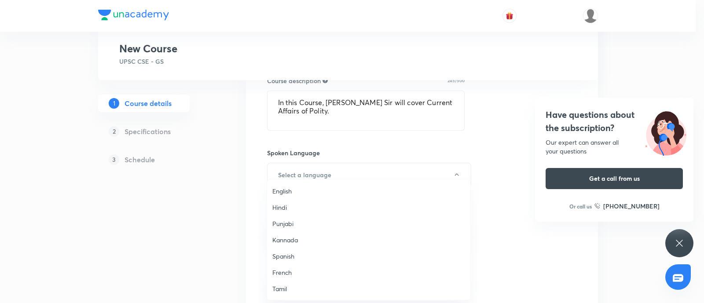
click at [291, 191] on span "English" at bounding box center [368, 190] width 193 height 9
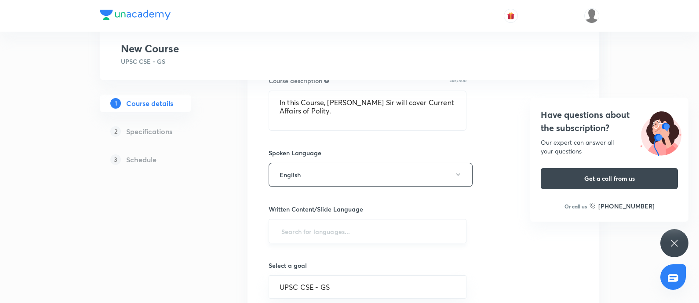
click at [308, 237] on input "text" at bounding box center [368, 231] width 176 height 16
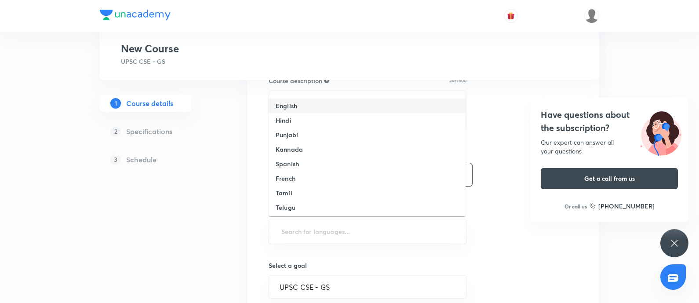
click at [314, 108] on li "English" at bounding box center [367, 106] width 197 height 15
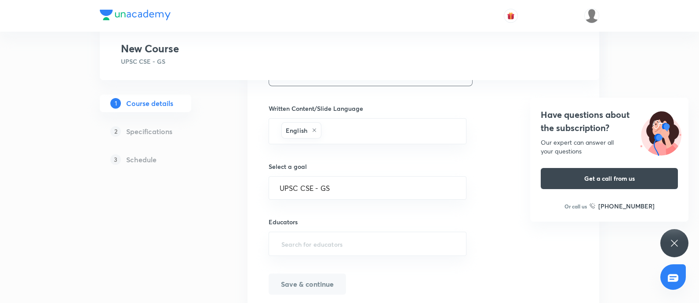
scroll to position [463, 0]
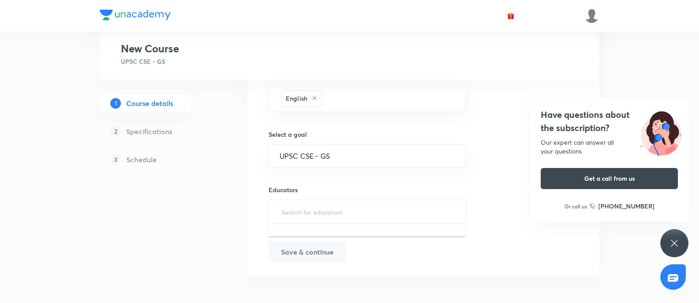
click at [310, 218] on input "text" at bounding box center [368, 212] width 176 height 16
paste input "syed.sarmad37"
type input "syed.sarmad37"
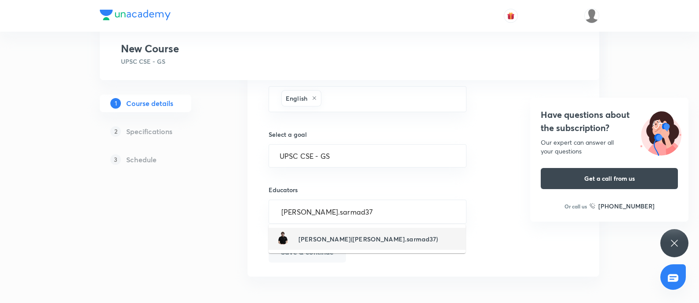
click at [319, 235] on h6 "Sarmad Mehraj(syed.sarmad37)" at bounding box center [369, 238] width 140 height 9
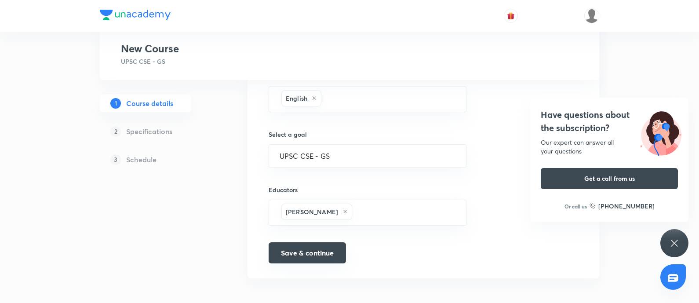
click at [319, 247] on button "Save & continue" at bounding box center [307, 252] width 77 height 21
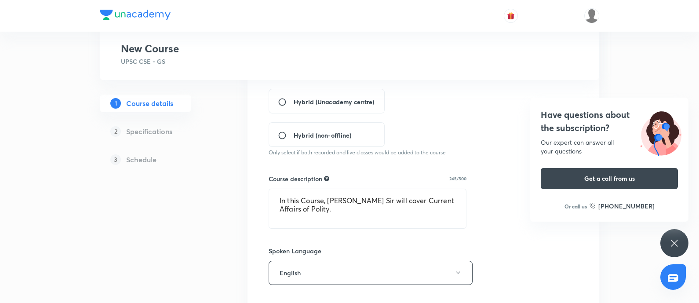
scroll to position [0, 0]
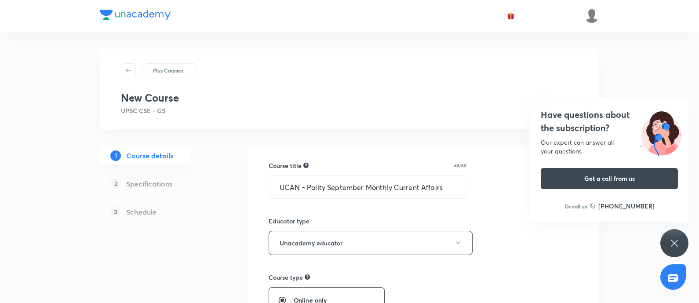
type input "UCAN - Polity September Monthly Current Affairs"
type textarea "In this Course, Sarmad Mehraj Sir will cover Current Affairs of Polity."
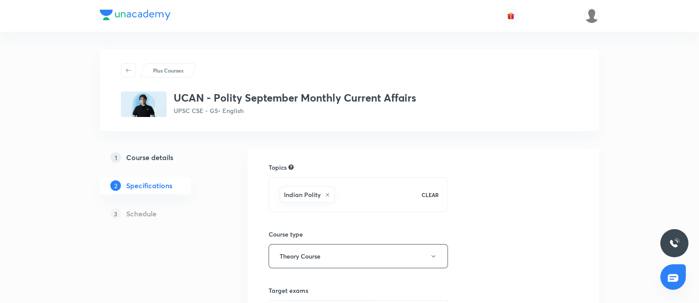
scroll to position [110, 0]
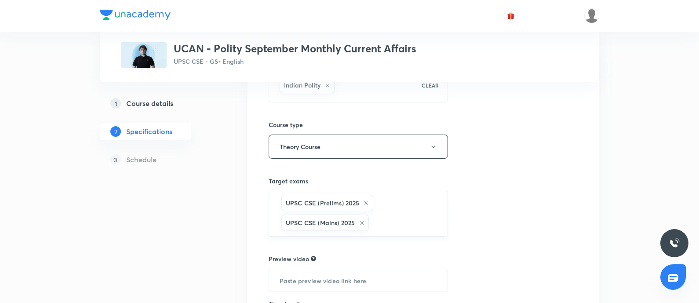
click at [365, 201] on icon at bounding box center [366, 203] width 5 height 5
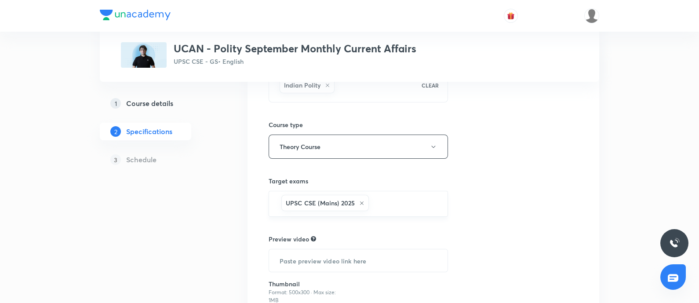
click at [359, 201] on icon at bounding box center [361, 203] width 5 height 5
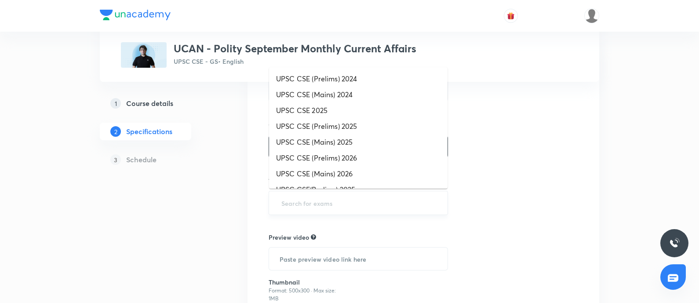
click at [336, 203] on input "text" at bounding box center [358, 203] width 157 height 16
click at [344, 158] on li "UPSC CSE (Prelims) 2026" at bounding box center [358, 158] width 179 height 16
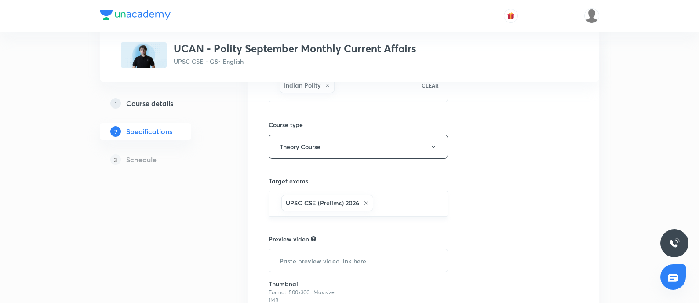
drag, startPoint x: 400, startPoint y: 204, endPoint x: 391, endPoint y: 198, distance: 11.0
click at [399, 204] on input "text" at bounding box center [406, 204] width 62 height 16
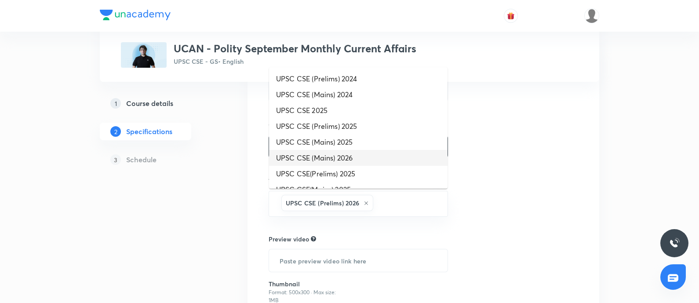
click at [326, 154] on li "UPSC CSE (Mains) 2026" at bounding box center [358, 158] width 179 height 16
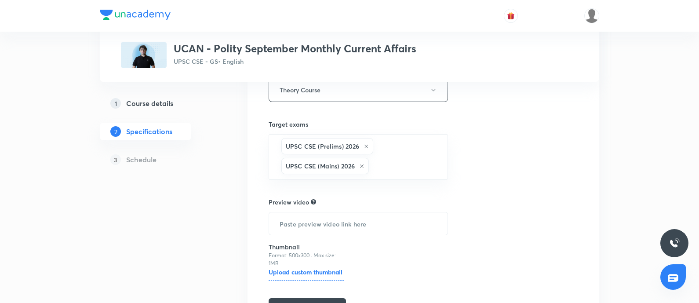
scroll to position [219, 0]
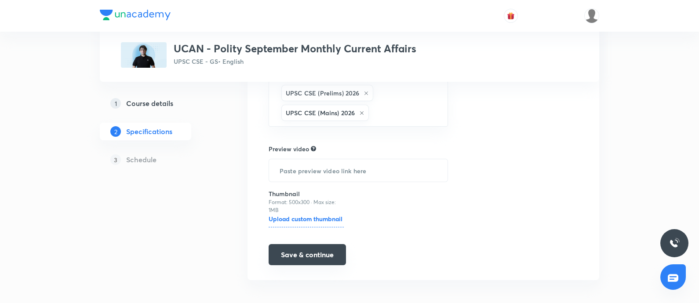
click at [308, 250] on button "Save & continue" at bounding box center [307, 254] width 77 height 21
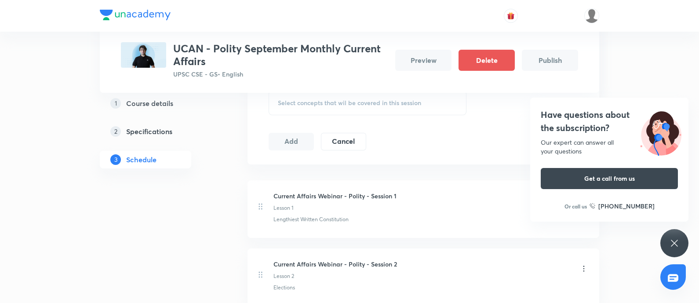
scroll to position [471, 0]
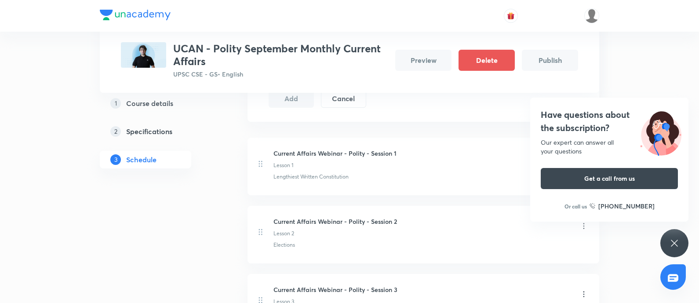
click at [574, 121] on h4 "Have questions about the subscription?" at bounding box center [609, 121] width 137 height 26
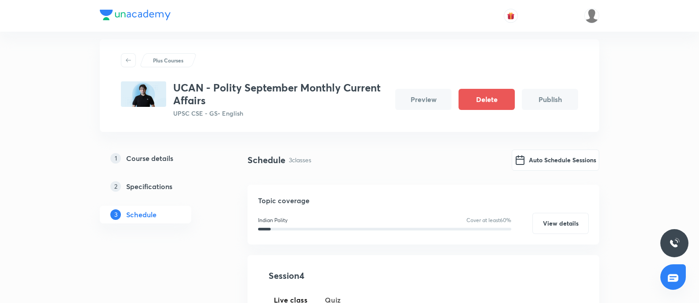
scroll to position [0, 0]
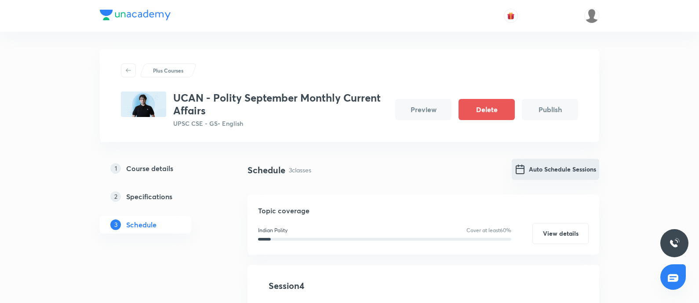
drag, startPoint x: 551, startPoint y: 170, endPoint x: 543, endPoint y: 171, distance: 7.9
click at [543, 171] on button "Auto Schedule Sessions" at bounding box center [556, 169] width 88 height 21
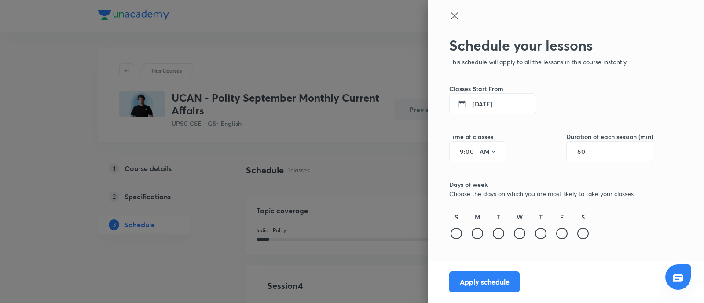
click at [482, 105] on button "6 Sept 2025" at bounding box center [492, 103] width 87 height 21
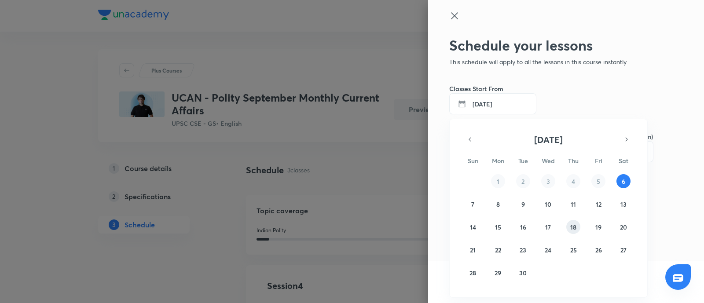
click at [570, 230] on abbr "18" at bounding box center [573, 227] width 6 height 8
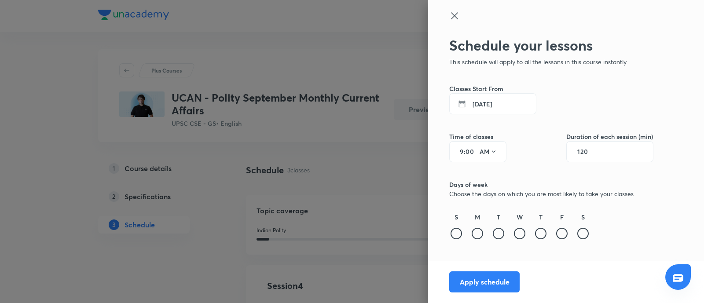
type input "120"
click at [460, 152] on input "9" at bounding box center [458, 151] width 11 height 7
type input "11"
click at [484, 101] on button "18 Sept 2025" at bounding box center [492, 103] width 87 height 21
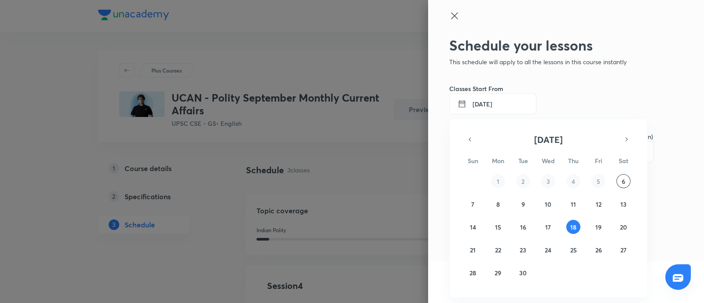
click at [484, 101] on div at bounding box center [352, 151] width 704 height 303
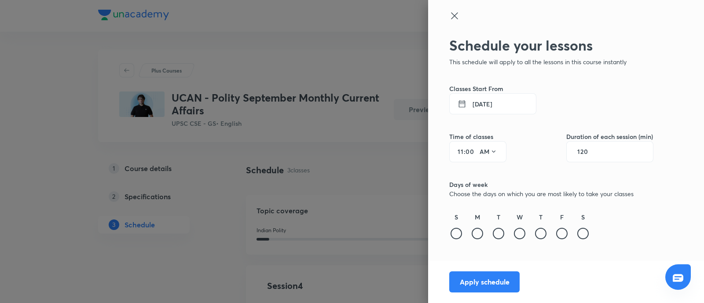
click at [541, 239] on div "T" at bounding box center [540, 226] width 14 height 29
click at [540, 236] on div at bounding box center [540, 233] width 11 height 11
click at [486, 280] on button "Apply schedule" at bounding box center [484, 280] width 70 height 21
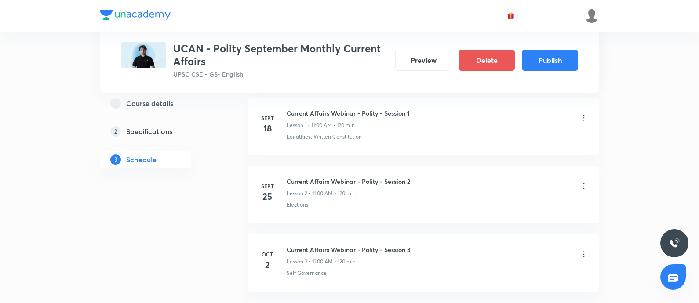
scroll to position [495, 0]
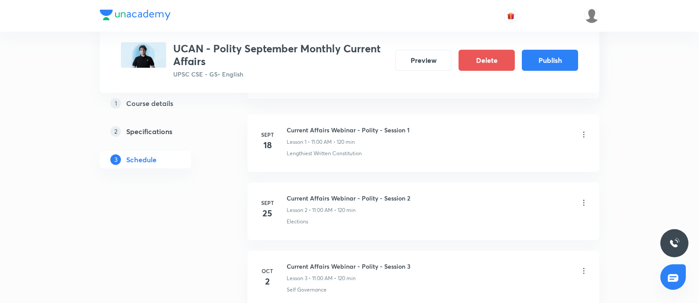
drag, startPoint x: 585, startPoint y: 201, endPoint x: 581, endPoint y: 203, distance: 4.9
click at [581, 203] on icon at bounding box center [584, 202] width 9 height 9
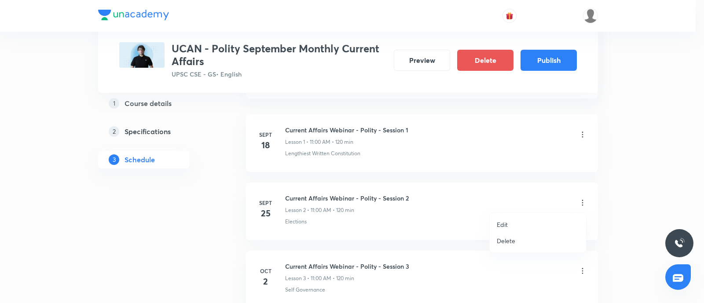
click at [505, 226] on p "Edit" at bounding box center [502, 224] width 11 height 9
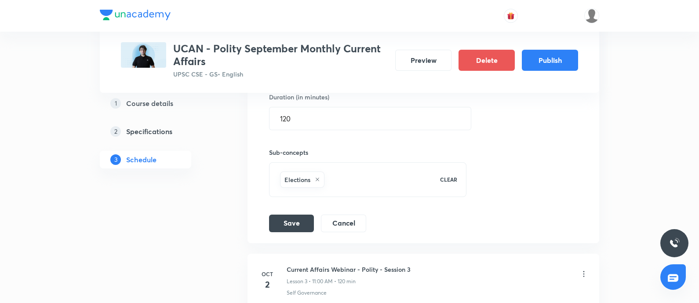
scroll to position [384, 0]
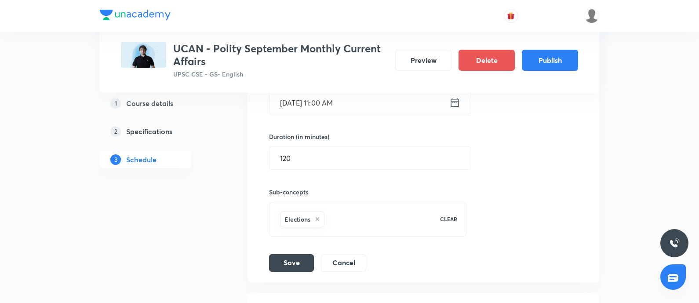
click at [457, 102] on icon at bounding box center [454, 102] width 11 height 12
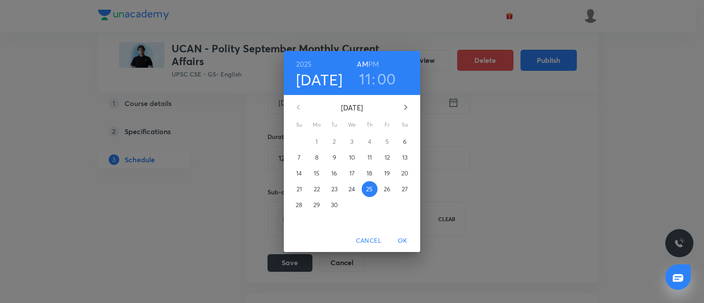
click at [331, 205] on p "30" at bounding box center [334, 205] width 7 height 9
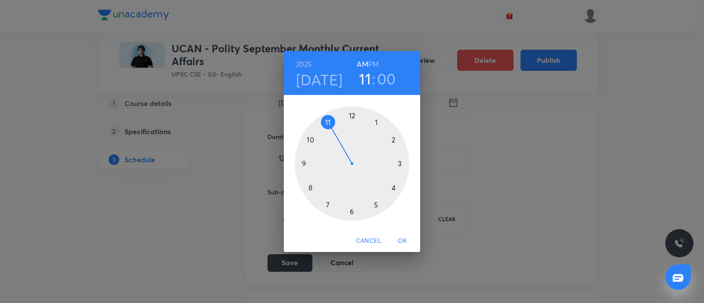
click at [402, 237] on span "OK" at bounding box center [402, 240] width 21 height 11
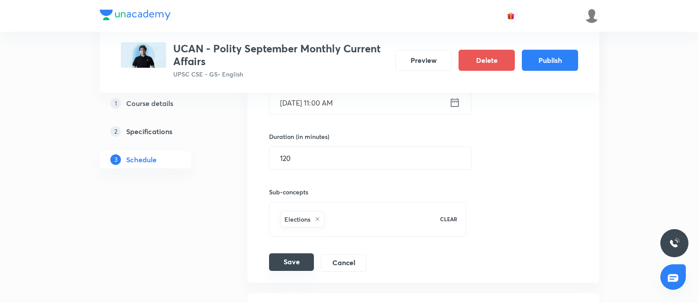
click at [281, 260] on button "Save" at bounding box center [291, 262] width 45 height 18
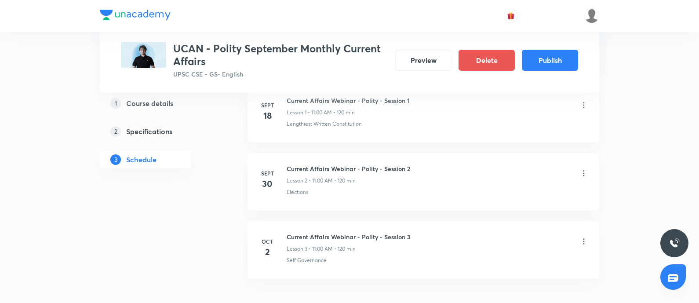
scroll to position [290, 0]
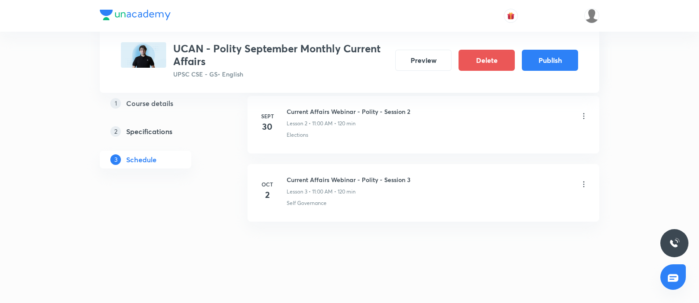
drag, startPoint x: 557, startPoint y: 203, endPoint x: 586, endPoint y: 188, distance: 32.8
click at [556, 202] on div "Self Governance" at bounding box center [438, 203] width 302 height 8
click at [583, 184] on icon at bounding box center [584, 184] width 9 height 9
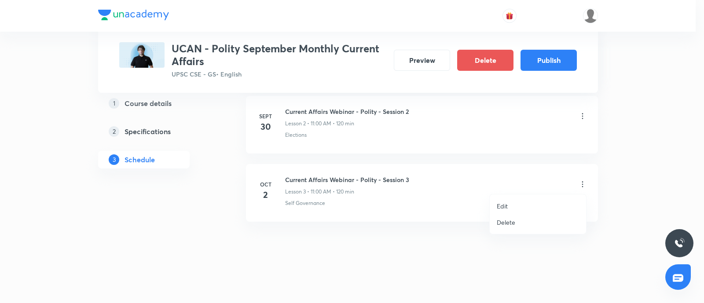
click at [510, 219] on p "Delete" at bounding box center [506, 222] width 18 height 9
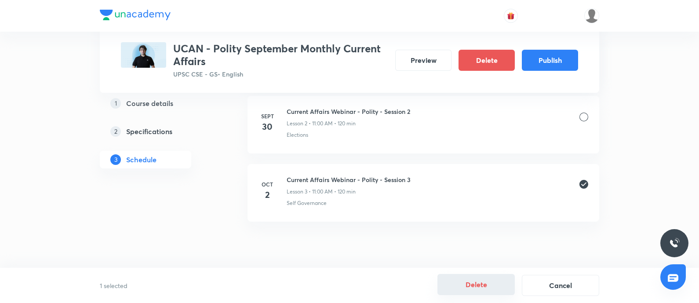
click at [463, 291] on button "Delete" at bounding box center [476, 284] width 77 height 21
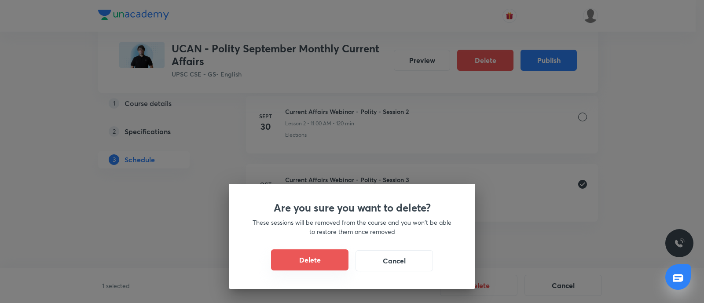
click at [332, 260] on button "Delete" at bounding box center [309, 259] width 77 height 21
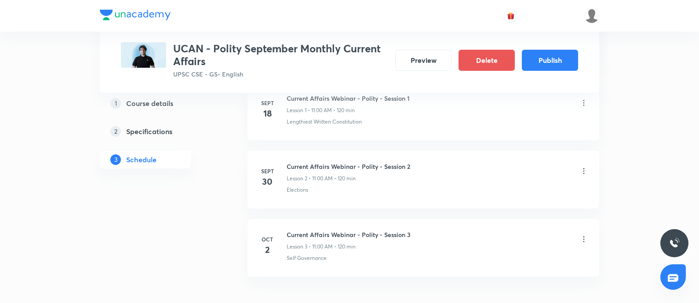
scroll to position [223, 0]
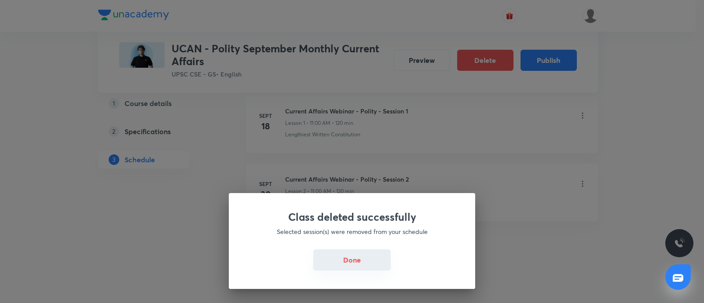
click at [350, 263] on button "Done" at bounding box center [351, 259] width 77 height 21
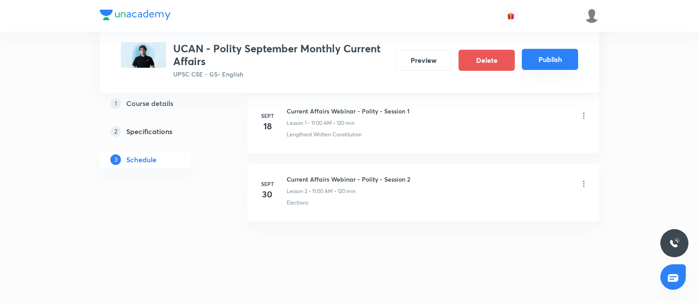
click at [552, 55] on button "Publish" at bounding box center [550, 59] width 56 height 21
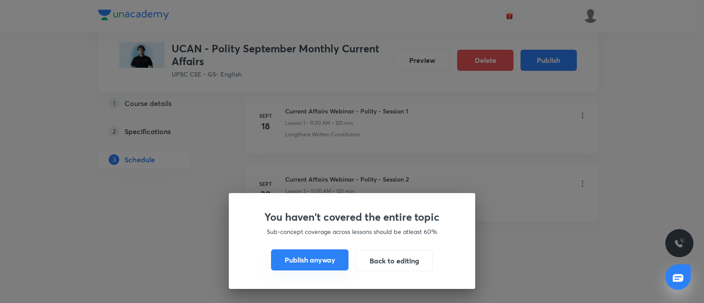
click at [334, 258] on button "Publish anyway" at bounding box center [309, 259] width 77 height 21
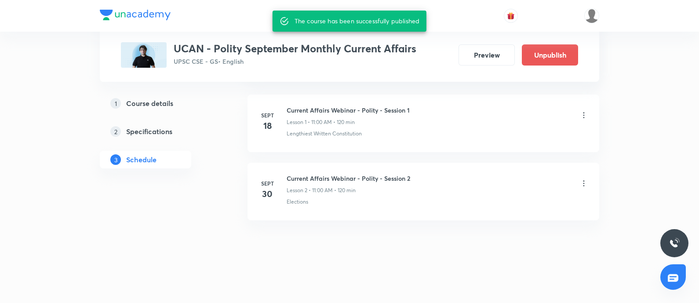
scroll to position [204, 0]
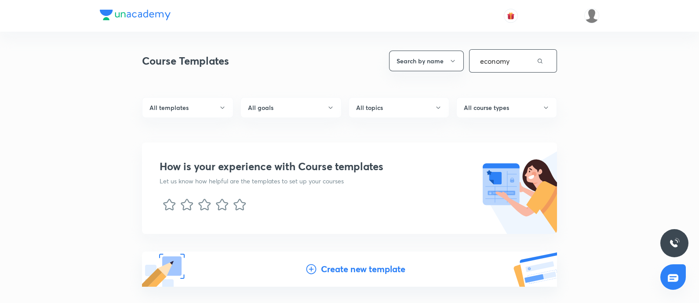
type input "economy"
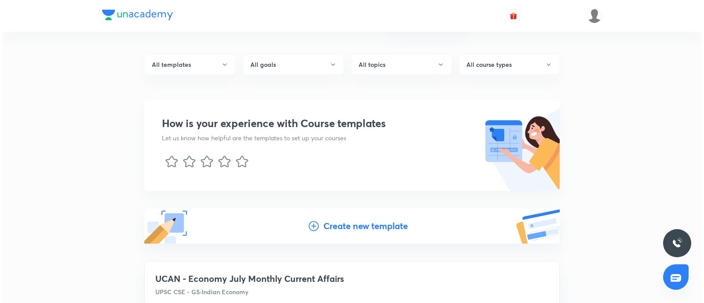
scroll to position [165, 0]
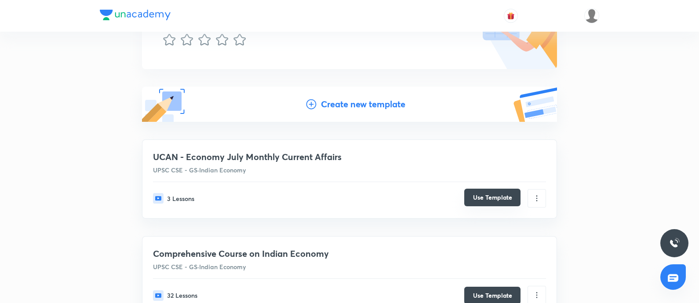
click at [489, 196] on button "Use Template" at bounding box center [492, 198] width 56 height 18
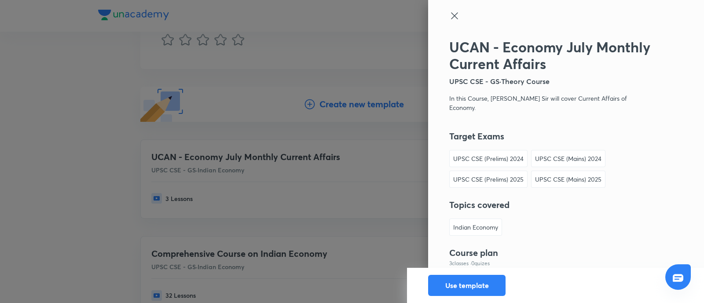
drag, startPoint x: 454, startPoint y: 289, endPoint x: 433, endPoint y: 77, distance: 213.5
click at [454, 289] on button "Use template" at bounding box center [466, 285] width 77 height 21
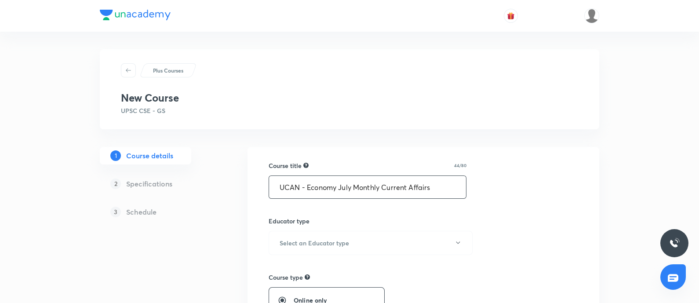
click at [350, 185] on input "UCAN - Economy July Monthly Current Affairs" at bounding box center [367, 187] width 197 height 22
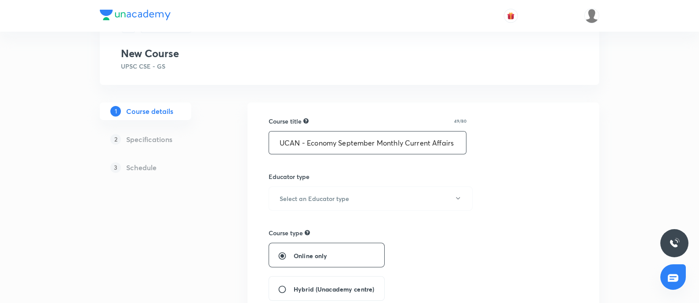
scroll to position [55, 0]
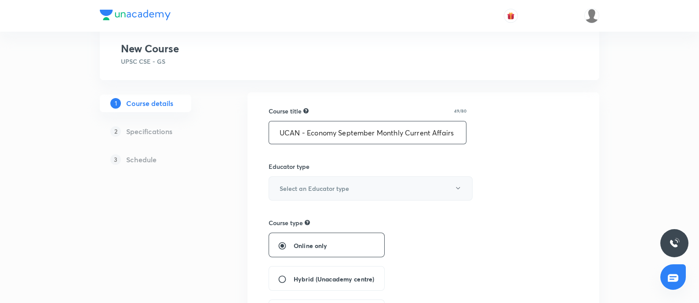
type input "UCAN - Economy September Monthly Current Affairs"
drag, startPoint x: 325, startPoint y: 175, endPoint x: 321, endPoint y: 178, distance: 4.9
click at [321, 178] on button "Select an Educator type" at bounding box center [371, 188] width 204 height 24
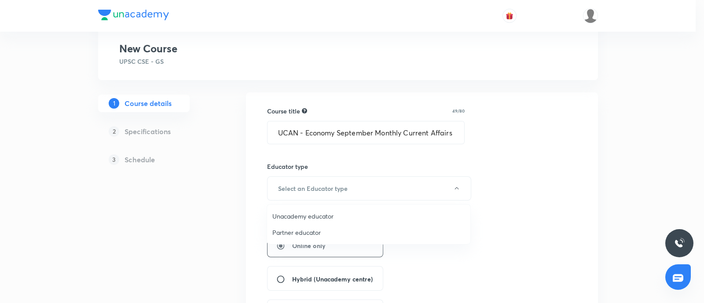
drag, startPoint x: 301, startPoint y: 216, endPoint x: 365, endPoint y: 205, distance: 65.1
click at [301, 216] on span "Unacademy educator" at bounding box center [368, 216] width 193 height 9
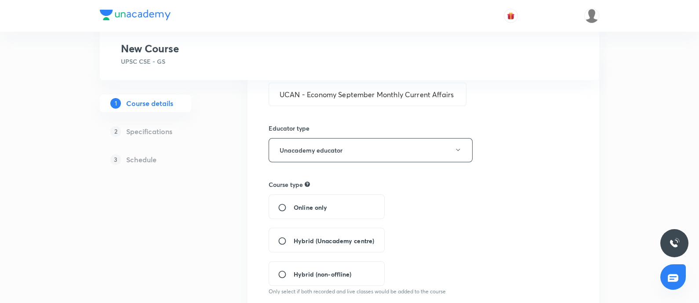
scroll to position [110, 0]
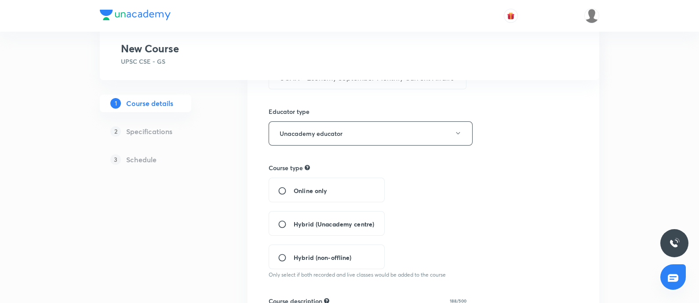
click at [285, 190] on input "Online only" at bounding box center [286, 190] width 16 height 9
radio input "true"
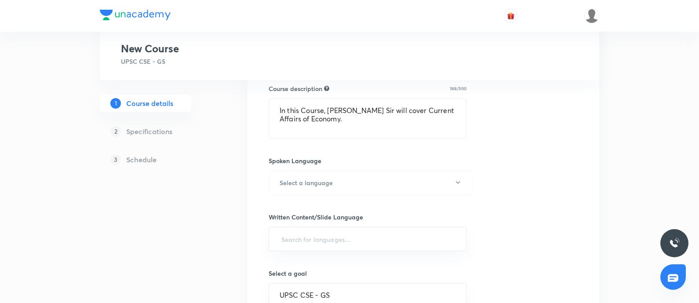
scroll to position [330, 0]
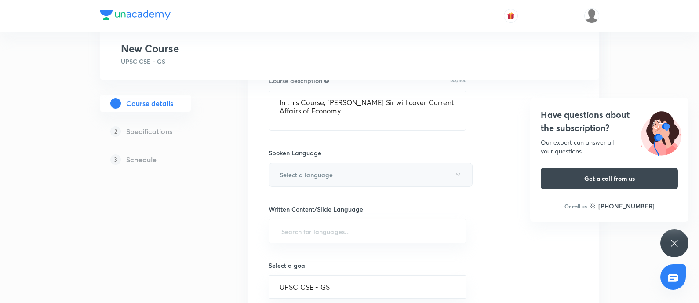
click at [303, 183] on button "Select a language" at bounding box center [371, 175] width 204 height 24
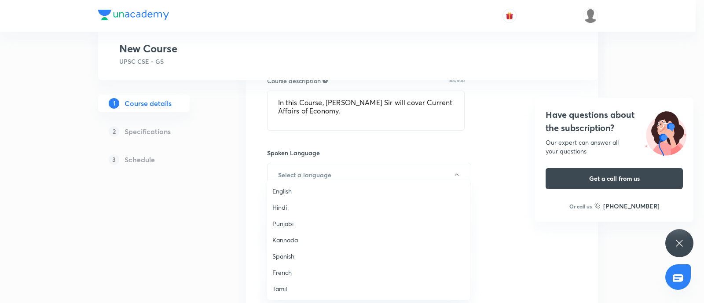
click at [304, 192] on span "English" at bounding box center [368, 190] width 193 height 9
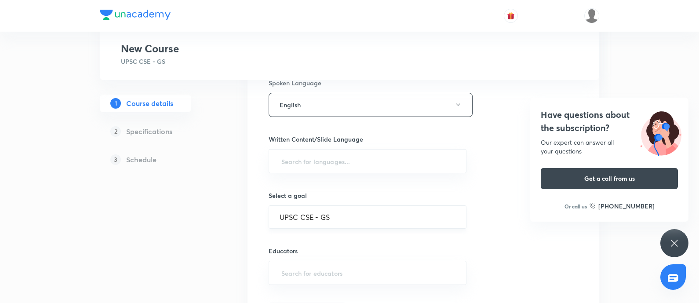
scroll to position [439, 0]
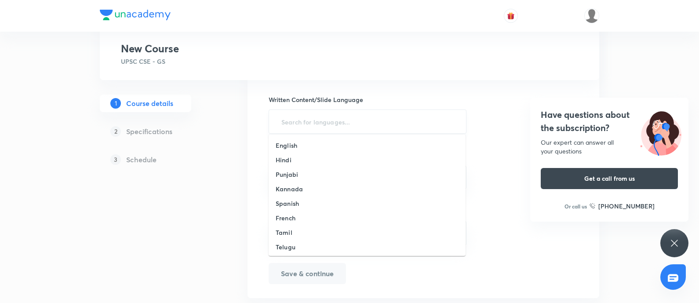
click at [314, 117] on input "text" at bounding box center [368, 121] width 176 height 16
click at [299, 149] on li "English" at bounding box center [367, 145] width 197 height 15
click at [312, 241] on input "text" at bounding box center [368, 235] width 176 height 16
click at [296, 227] on input "text" at bounding box center [368, 235] width 176 height 16
paste input "unacademy-user-52H8ORZPDC5P"
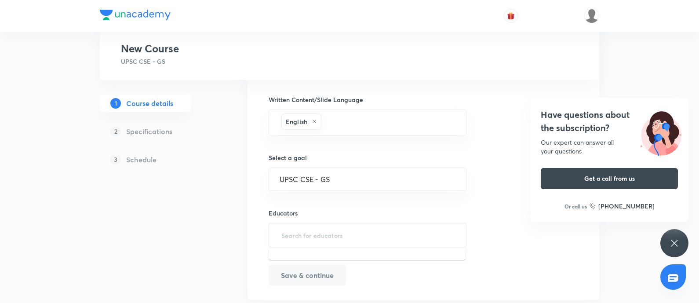
type input "unacademy-user-52H8ORZPDC5P"
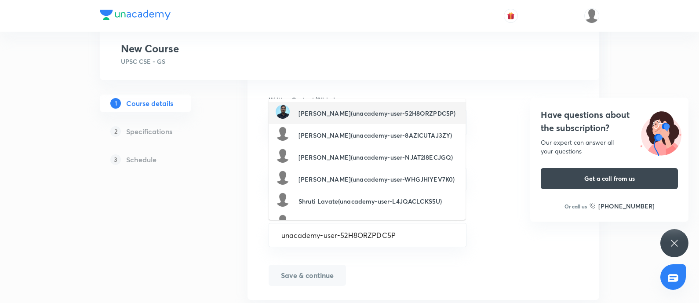
click at [296, 117] on picture at bounding box center [287, 113] width 23 height 17
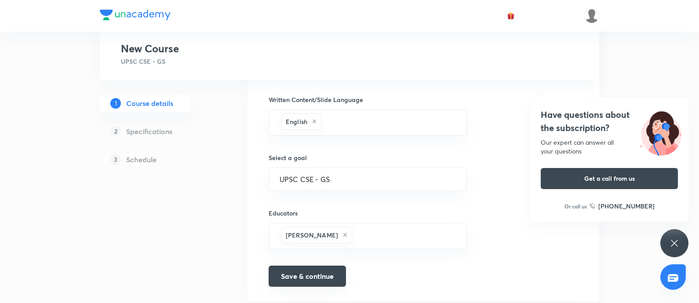
click at [297, 274] on button "Save & continue" at bounding box center [307, 276] width 77 height 21
type input "UCAN - Economy September Monthly Current Affairs"
type textarea "In this Course, Shyam Shankar Kaggod Sir will cover Current Affairs of Economy."
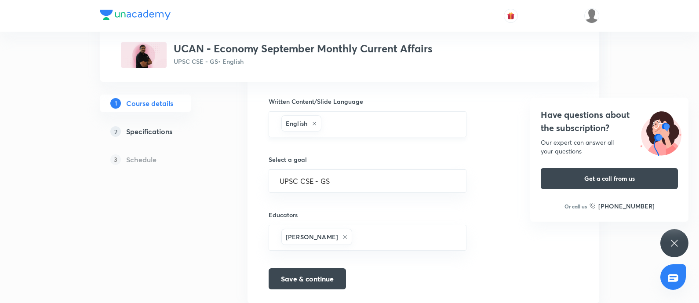
scroll to position [442, 0]
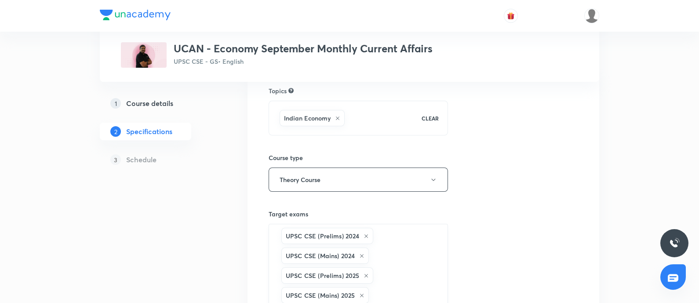
scroll to position [110, 0]
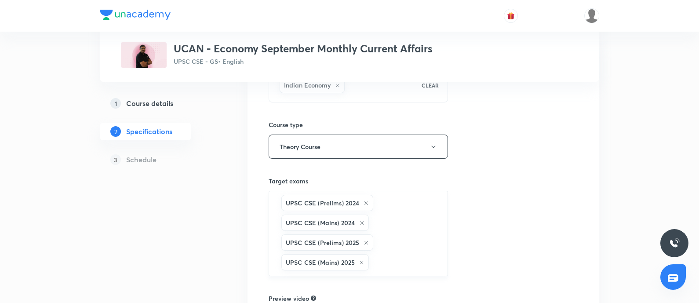
click at [365, 201] on icon at bounding box center [367, 203] width 4 height 4
click at [363, 202] on icon at bounding box center [362, 203] width 4 height 4
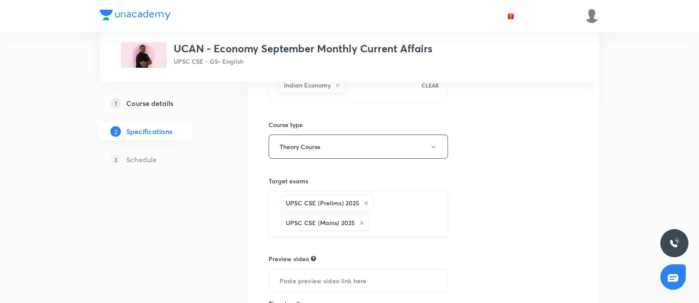
click at [365, 201] on icon at bounding box center [366, 203] width 5 height 5
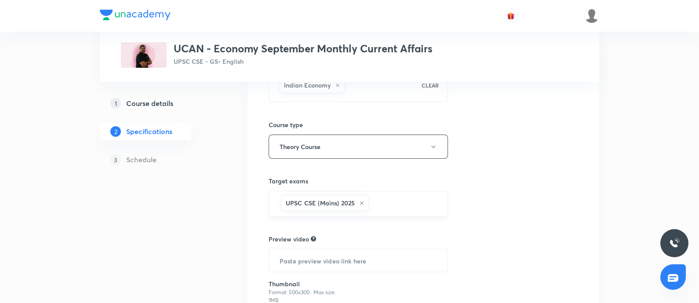
click at [364, 202] on icon at bounding box center [361, 203] width 5 height 5
click at [320, 204] on input "text" at bounding box center [358, 203] width 157 height 16
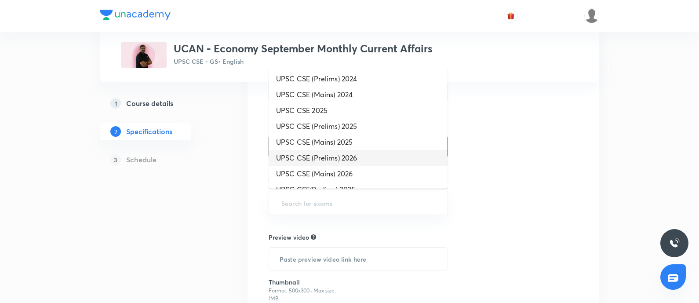
click at [322, 155] on li "UPSC CSE (Prelims) 2026" at bounding box center [358, 158] width 179 height 16
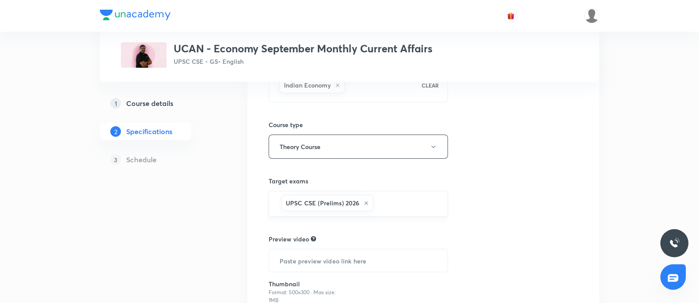
click at [385, 199] on input "text" at bounding box center [406, 204] width 62 height 16
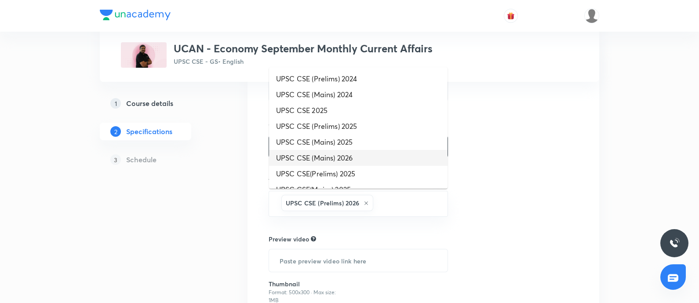
click at [346, 155] on li "UPSC CSE (Mains) 2026" at bounding box center [358, 158] width 179 height 16
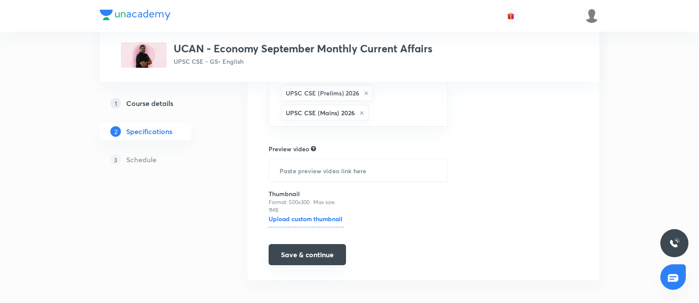
scroll to position [219, 0]
drag, startPoint x: 299, startPoint y: 254, endPoint x: 302, endPoint y: 92, distance: 161.4
click at [298, 254] on button "Save & continue" at bounding box center [307, 255] width 77 height 21
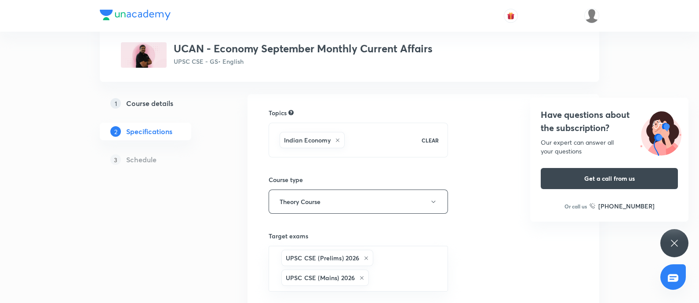
scroll to position [0, 0]
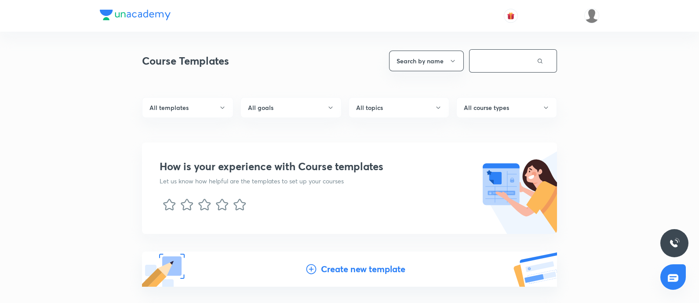
click at [497, 65] on input "text" at bounding box center [503, 61] width 67 height 22
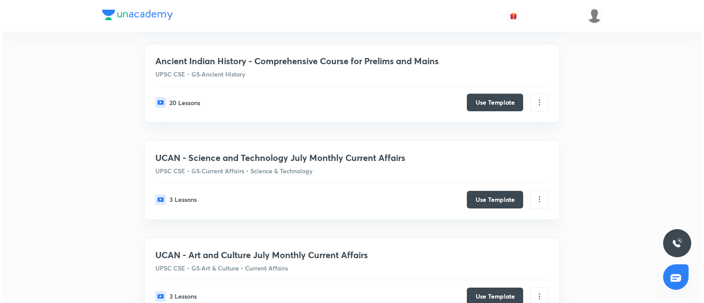
scroll to position [275, 0]
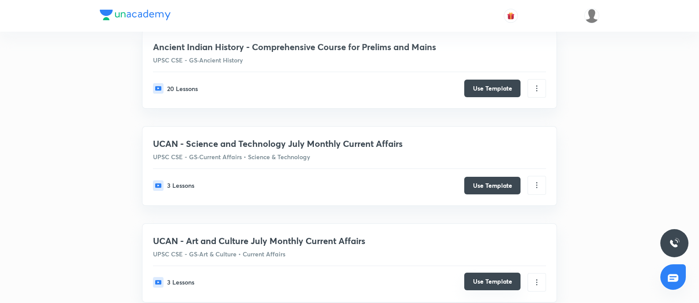
type input "art and cult"
click at [494, 242] on button "Use Template" at bounding box center [492, 282] width 56 height 18
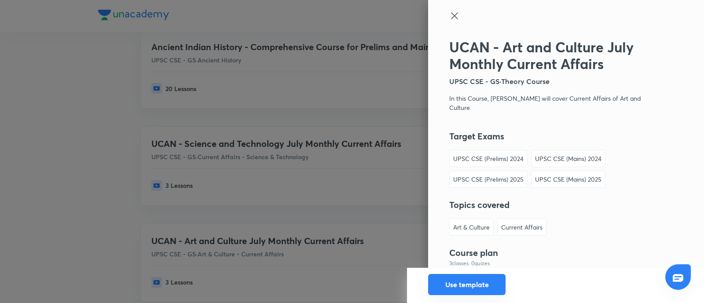
click at [442, 242] on button "Use template" at bounding box center [466, 284] width 77 height 21
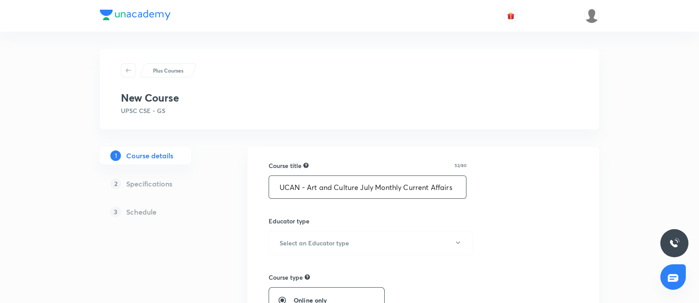
click at [372, 188] on input "UCAN - Art and Culture July Monthly Current Affairs" at bounding box center [367, 187] width 197 height 22
click at [275, 189] on input "UCAN - Art and Culture September Monthly Current Affairs" at bounding box center [367, 187] width 197 height 22
type input "UCAN - Art and Culture September Monthly Current Affairs"
click at [317, 227] on div "Educator type Select an Educator type" at bounding box center [368, 235] width 198 height 39
click at [311, 240] on h6 "Select an Educator type" at bounding box center [314, 242] width 69 height 9
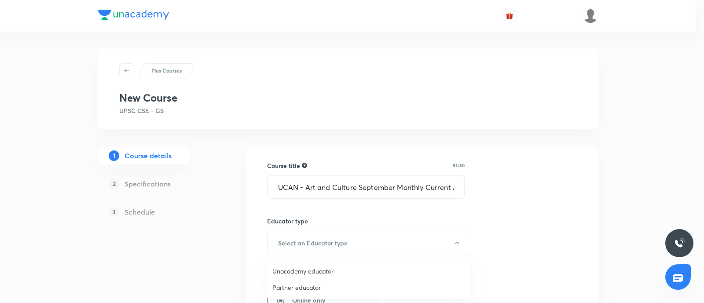
click at [296, 242] on span "Unacademy educator" at bounding box center [368, 271] width 193 height 9
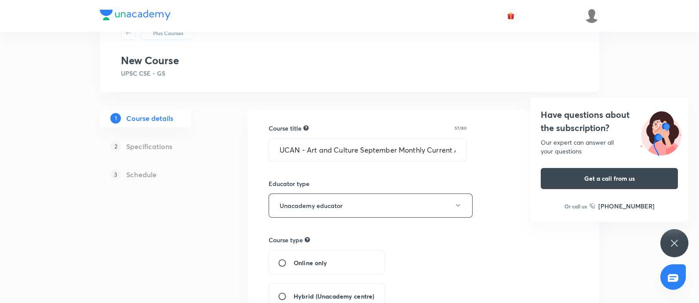
scroll to position [55, 0]
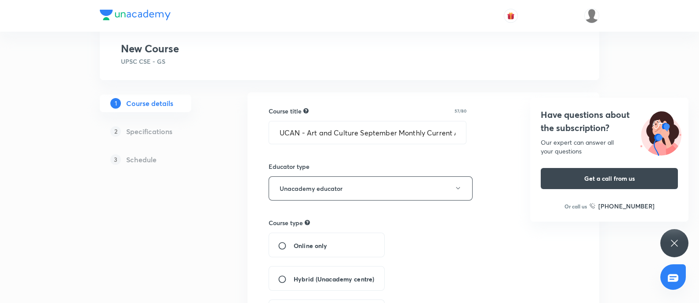
click at [279, 242] on label "Online only" at bounding box center [302, 245] width 49 height 9
click at [279, 242] on input "Online only" at bounding box center [286, 245] width 16 height 9
radio input "true"
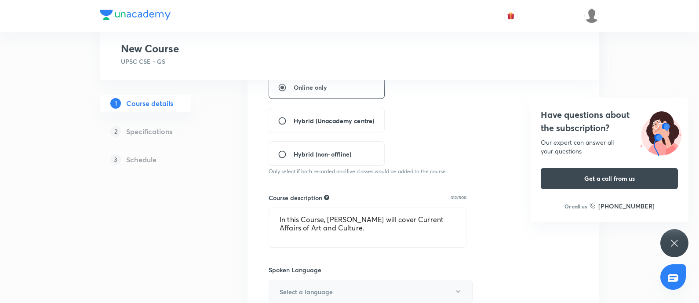
scroll to position [275, 0]
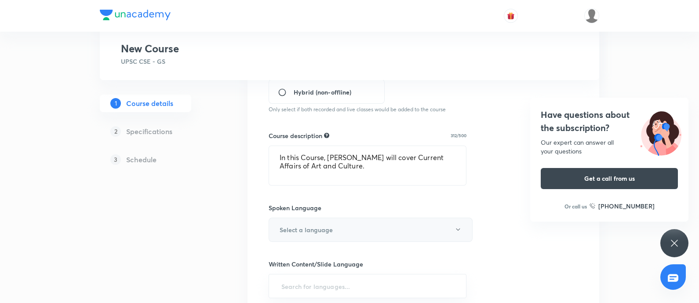
click at [345, 218] on button "Select a language" at bounding box center [371, 230] width 204 height 24
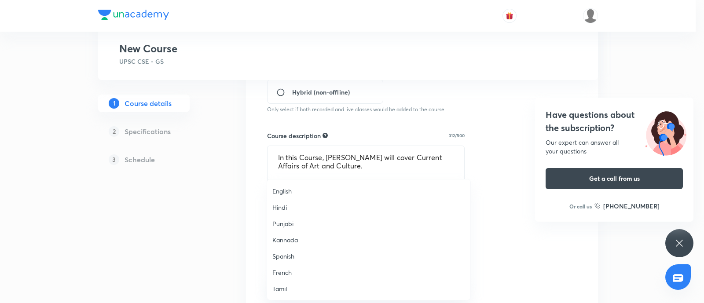
click at [293, 186] on span "English" at bounding box center [368, 190] width 193 height 9
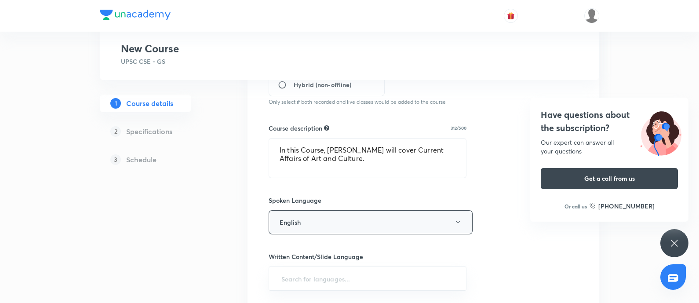
scroll to position [330, 0]
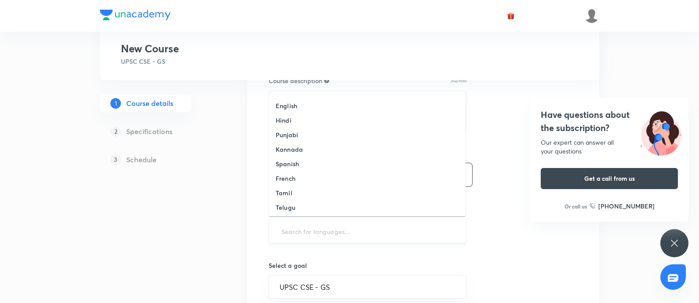
click at [324, 227] on input "text" at bounding box center [368, 231] width 176 height 16
click at [301, 101] on li "English" at bounding box center [367, 106] width 197 height 15
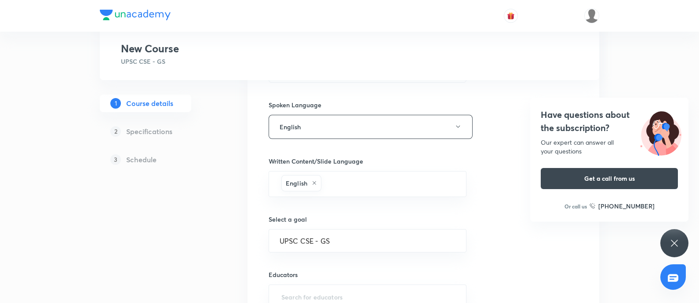
scroll to position [439, 0]
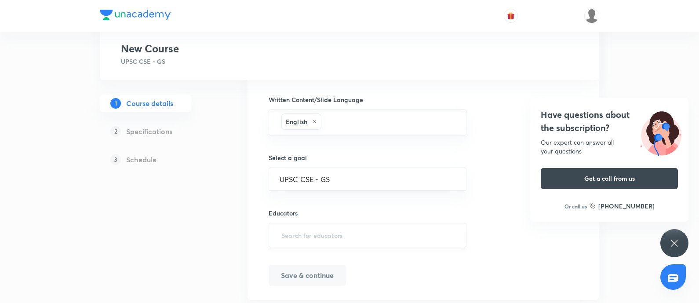
click at [313, 227] on input "text" at bounding box center [368, 235] width 176 height 16
paste input "unacademy-user-1S99UBW93ECF"
type input "unacademy-user-1S99UBW93ECF"
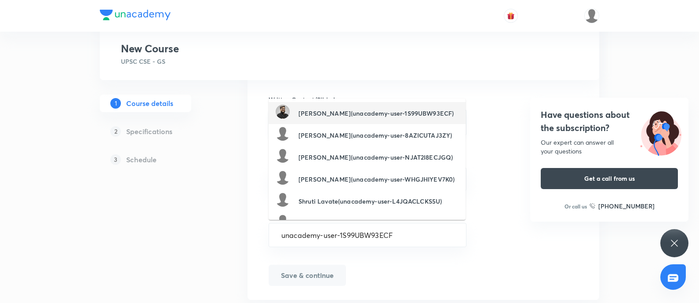
click at [321, 111] on h6 "Abhishek Mishra(unacademy-user-1S99UBW93ECF)" at bounding box center [376, 113] width 155 height 9
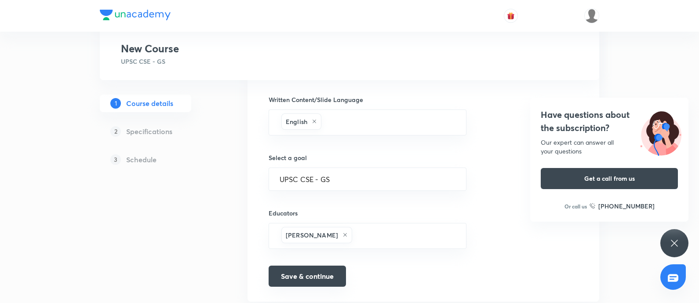
click at [310, 242] on button "Save & continue" at bounding box center [307, 276] width 77 height 21
drag, startPoint x: 579, startPoint y: 117, endPoint x: 569, endPoint y: 121, distance: 11.2
click at [558, 117] on h4 "Have questions about the subscription?" at bounding box center [609, 121] width 137 height 26
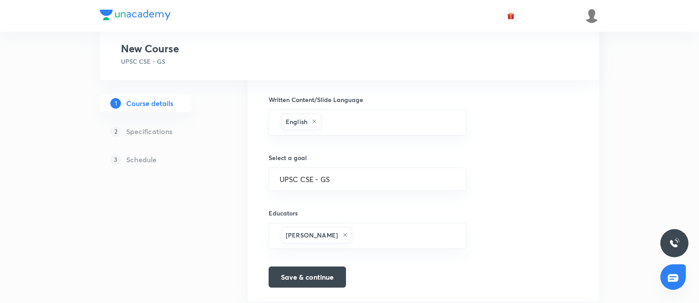
type input "UCAN - Art and Culture September Monthly Current Affairs"
type textarea "In this Course, Abhishek Mishra Sir will cover Current Affairs of Art and Cultu…"
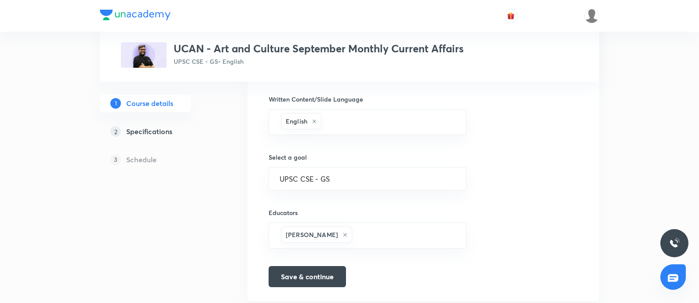
scroll to position [277, 0]
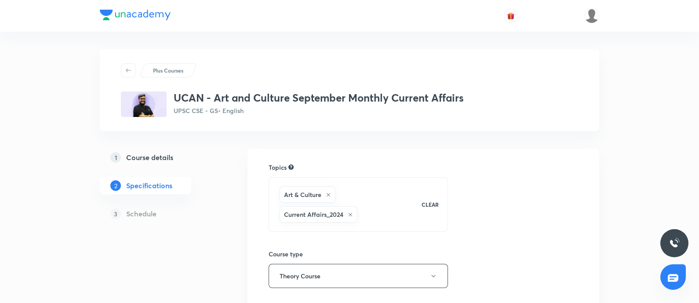
click at [351, 212] on icon at bounding box center [350, 214] width 5 height 5
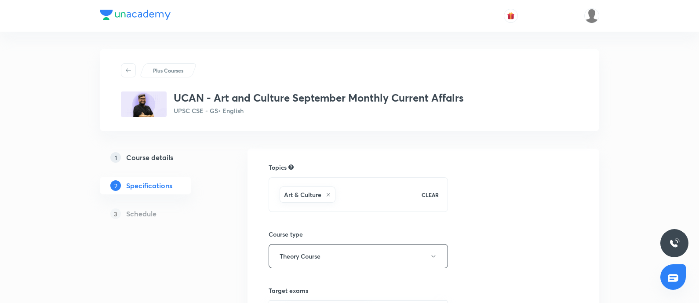
click at [363, 195] on div "Art & Culture" at bounding box center [346, 195] width 137 height 20
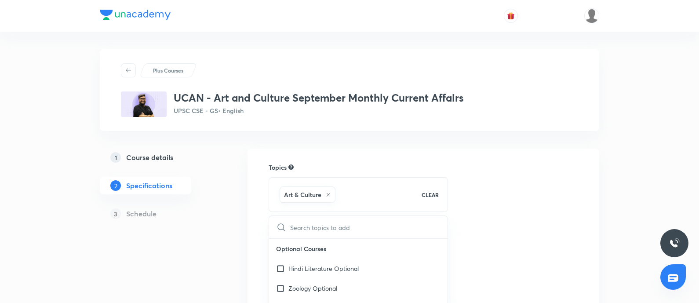
type input "c"
checkbox input "true"
type input "cu"
checkbox input "true"
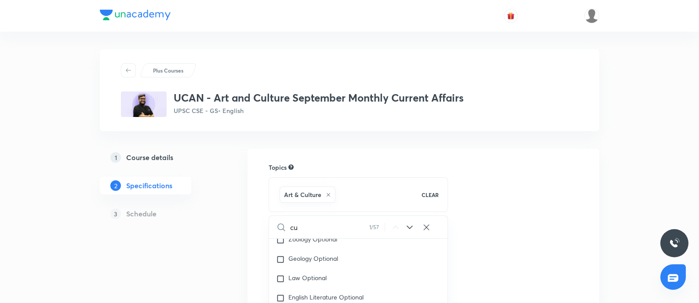
type input "cur"
checkbox input "true"
type input "curr"
checkbox input "true"
type input "curre"
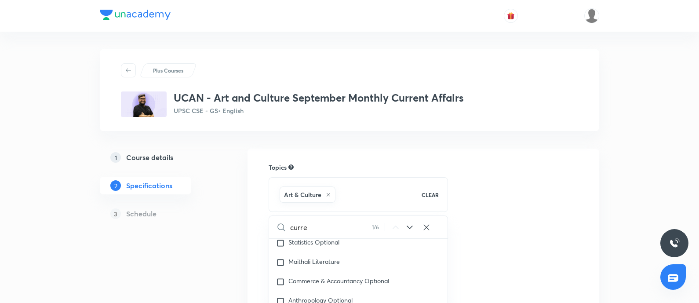
checkbox input "true"
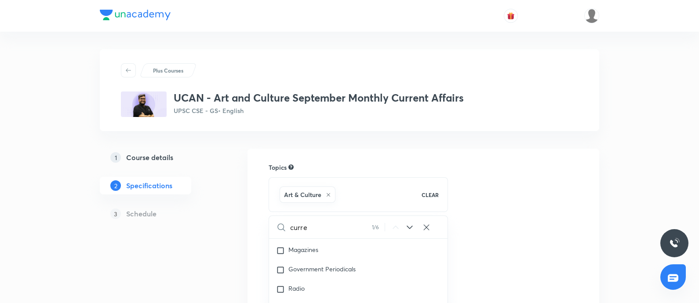
scroll to position [110, 0]
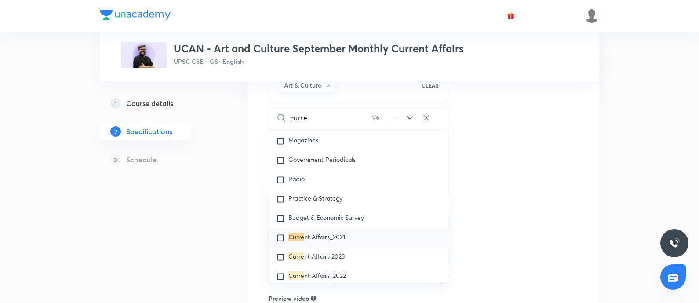
type input "curren"
checkbox input "true"
type input "current"
checkbox input "true"
type input "current"
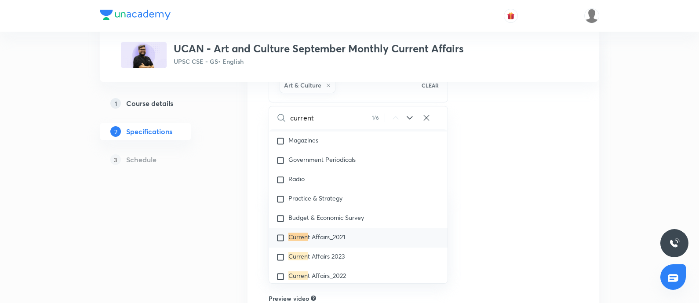
checkbox input "true"
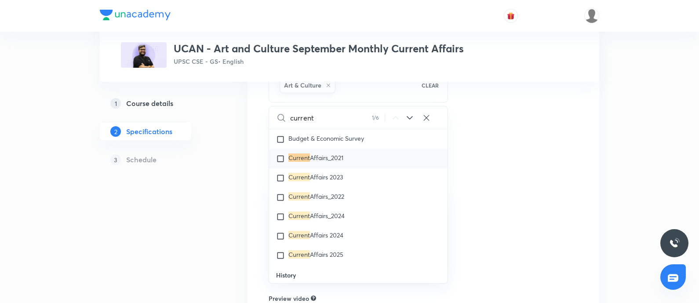
scroll to position [1059, 0]
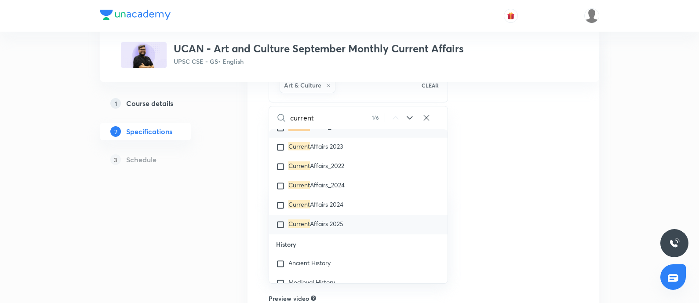
type input "current"
click at [352, 225] on div "Current Affairs 2025" at bounding box center [358, 224] width 179 height 19
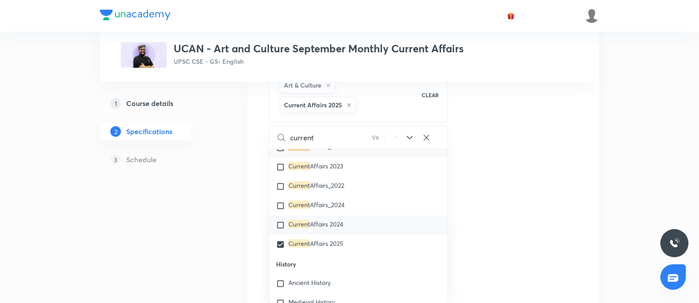
checkbox input "true"
click at [507, 167] on div "Topics Art & Culture Current Affairs 2025 CLEAR current 1 / 6 ​ Optional Course…" at bounding box center [424, 244] width 310 height 382
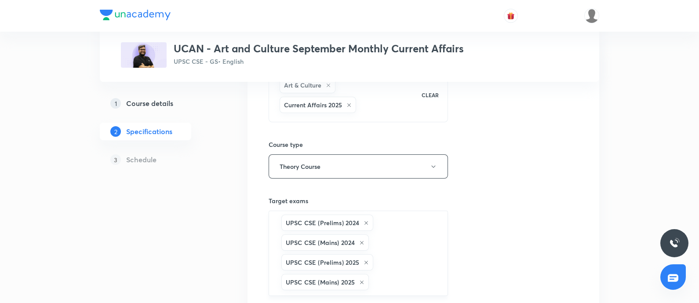
click at [366, 223] on icon at bounding box center [366, 222] width 5 height 5
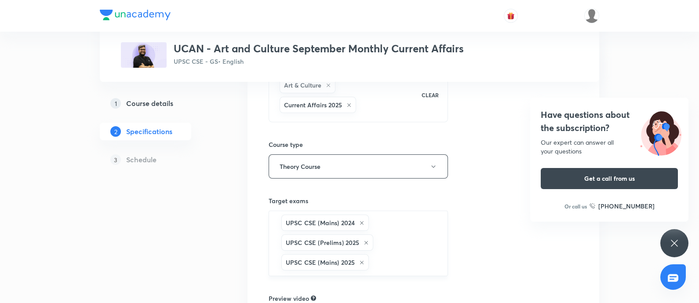
click at [362, 221] on icon at bounding box center [362, 223] width 4 height 4
click at [366, 221] on icon at bounding box center [367, 223] width 4 height 4
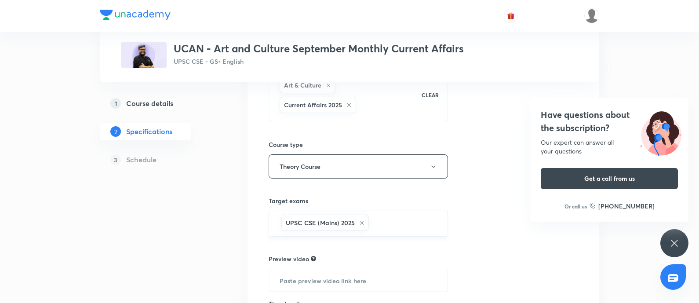
click at [363, 221] on icon at bounding box center [362, 223] width 4 height 4
click at [351, 219] on input "text" at bounding box center [358, 223] width 157 height 16
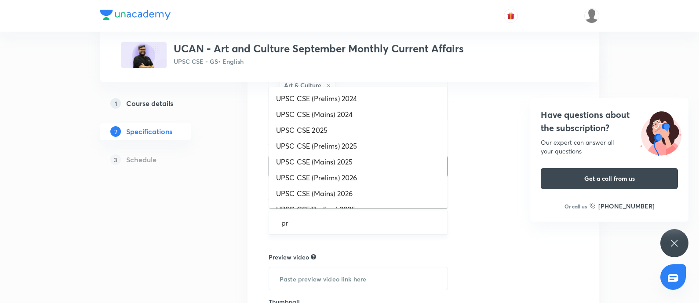
type input "pre"
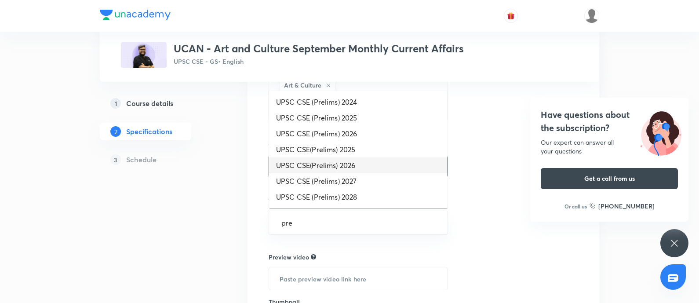
click at [301, 167] on li "UPSC CSE(Prelims) 2026" at bounding box center [358, 165] width 179 height 16
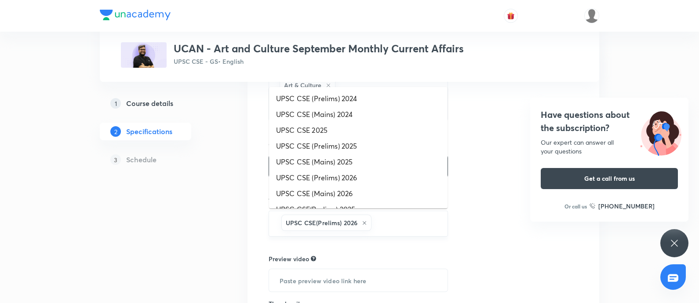
click at [405, 219] on input "text" at bounding box center [404, 223] width 63 height 16
click at [340, 187] on li "UPSC CSE (Mains) 2026" at bounding box center [358, 194] width 179 height 16
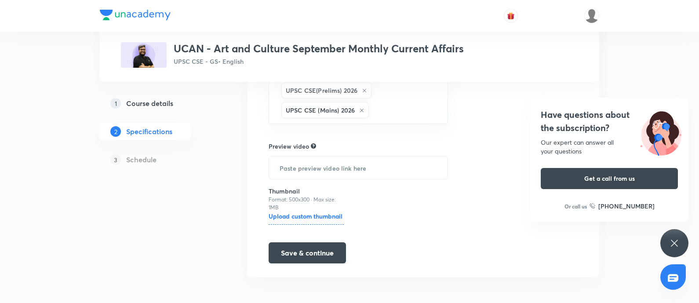
scroll to position [243, 0]
click at [310, 242] on button "Save & continue" at bounding box center [307, 251] width 77 height 21
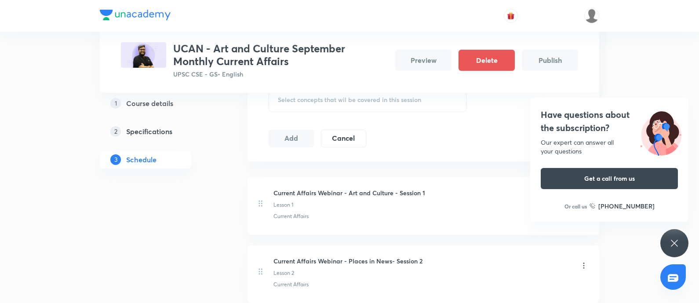
scroll to position [384, 0]
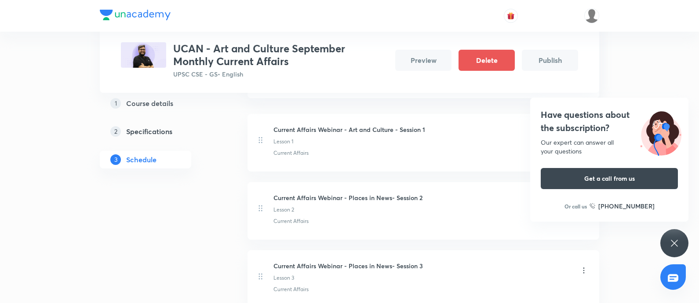
click at [558, 118] on h4 "Have questions about the subscription?" at bounding box center [609, 121] width 137 height 26
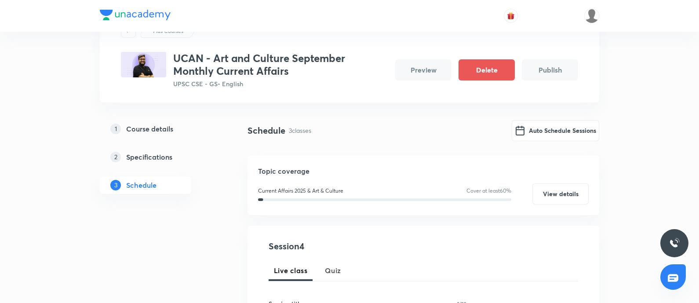
scroll to position [0, 0]
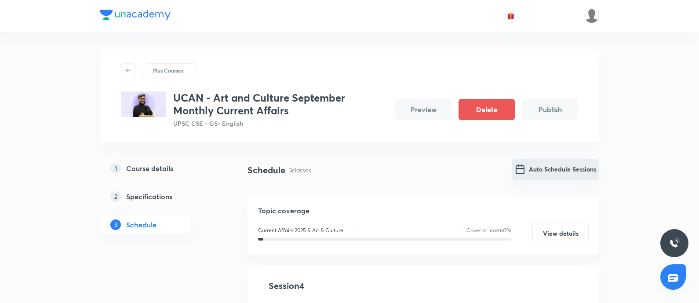
click at [539, 168] on button "Auto Schedule Sessions" at bounding box center [556, 169] width 88 height 21
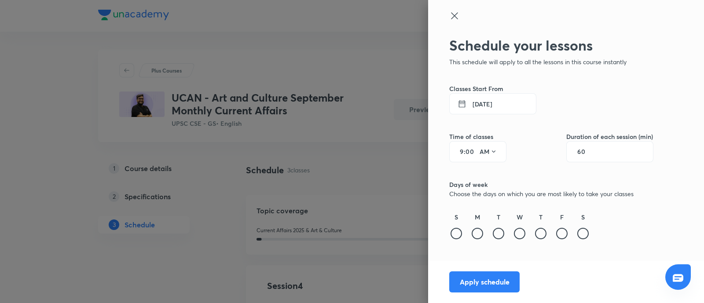
click at [492, 98] on button "6 Sept 2025" at bounding box center [492, 103] width 87 height 21
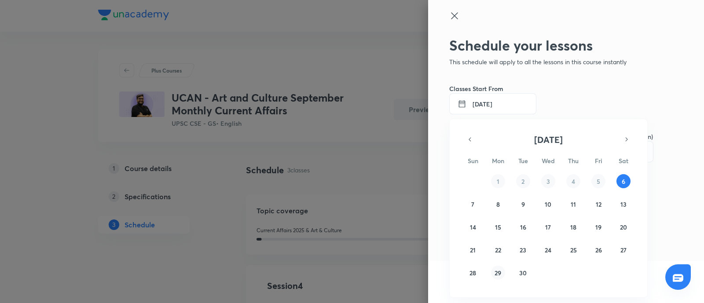
click at [493, 242] on button "29" at bounding box center [498, 273] width 14 height 14
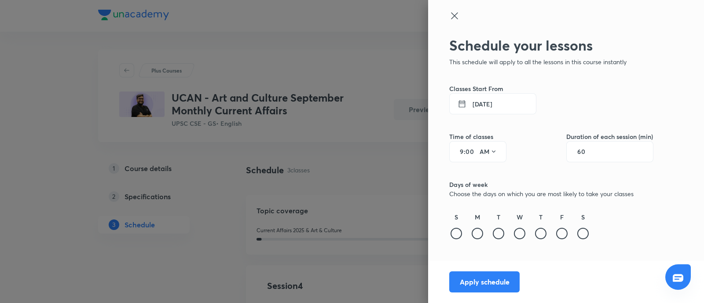
click at [558, 151] on input "60" at bounding box center [585, 151] width 17 height 7
type input "120"
drag, startPoint x: 462, startPoint y: 152, endPoint x: 464, endPoint y: 211, distance: 59.4
click at [461, 152] on input "9" at bounding box center [458, 151] width 11 height 7
type input "11"
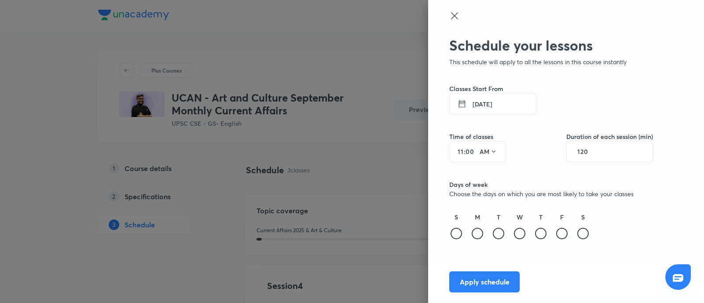
click at [501, 108] on button "29 Sept 2025" at bounding box center [492, 103] width 87 height 21
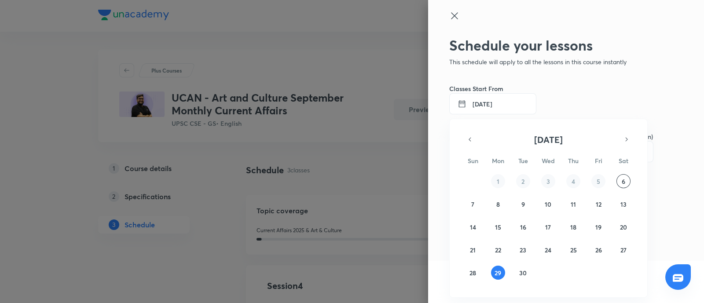
click at [501, 108] on div at bounding box center [352, 151] width 704 height 303
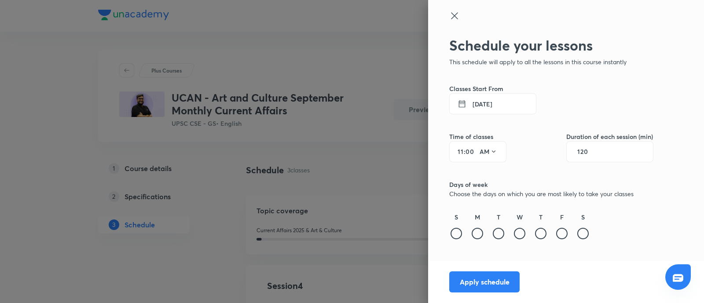
click at [475, 239] on div "M" at bounding box center [477, 226] width 14 height 29
drag, startPoint x: 477, startPoint y: 234, endPoint x: 475, endPoint y: 260, distance: 26.1
click at [477, 234] on div at bounding box center [476, 233] width 11 height 11
click at [472, 242] on button "Apply schedule" at bounding box center [484, 280] width 70 height 21
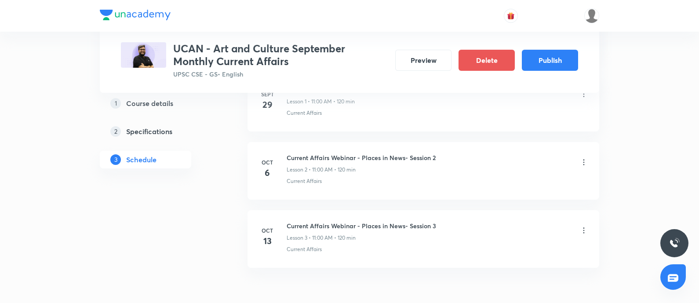
scroll to position [471, 0]
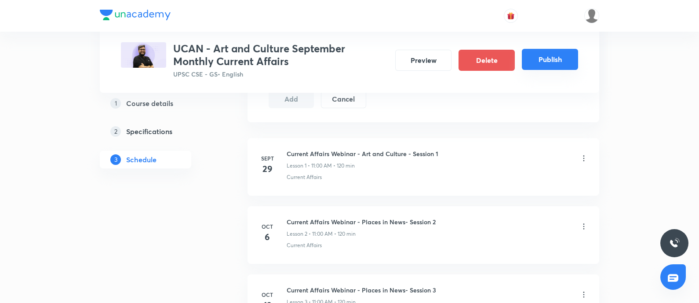
click at [544, 52] on button "Publish" at bounding box center [550, 59] width 56 height 21
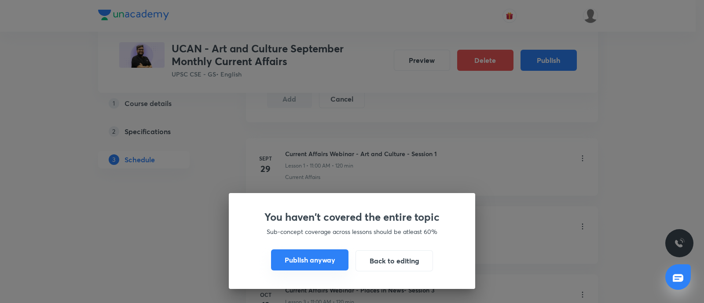
drag, startPoint x: 332, startPoint y: 261, endPoint x: 328, endPoint y: 270, distance: 9.9
click at [332, 242] on button "Publish anyway" at bounding box center [309, 259] width 77 height 21
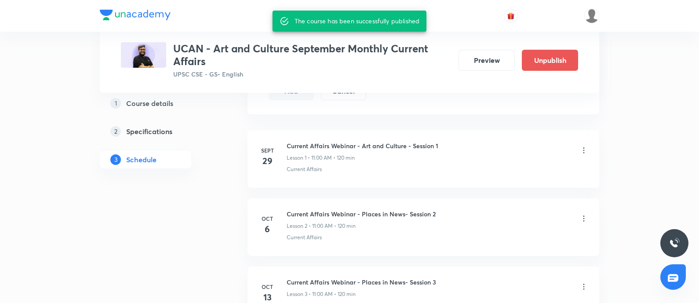
drag, startPoint x: 584, startPoint y: 216, endPoint x: 580, endPoint y: 218, distance: 4.6
click at [558, 218] on icon at bounding box center [584, 218] width 9 height 9
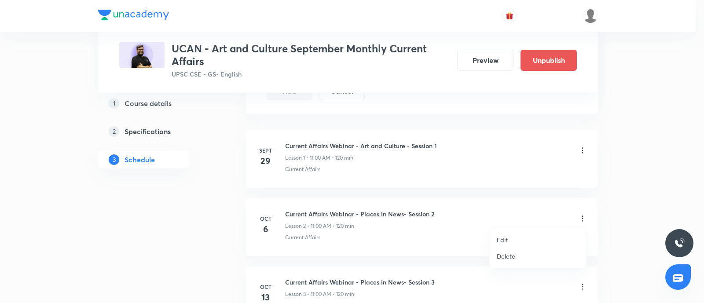
click at [506, 242] on p "Delete" at bounding box center [506, 256] width 18 height 9
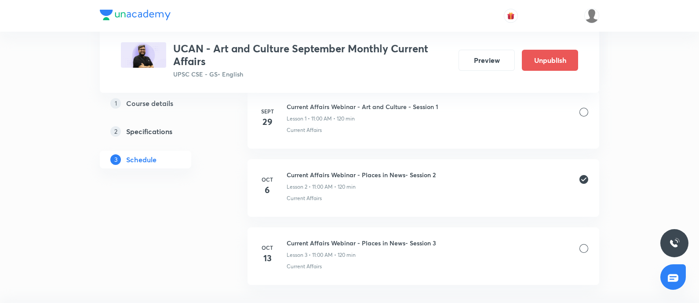
scroll to position [526, 0]
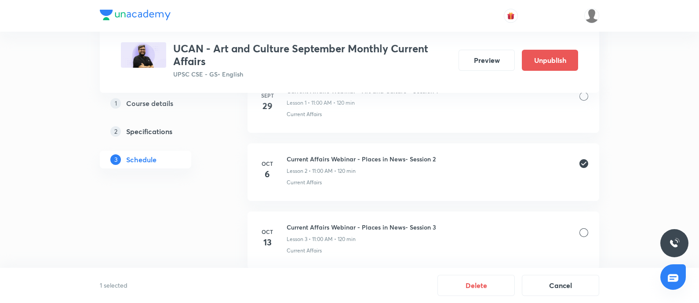
click at [558, 233] on div at bounding box center [584, 232] width 9 height 9
click at [464, 242] on button "Delete" at bounding box center [476, 284] width 77 height 21
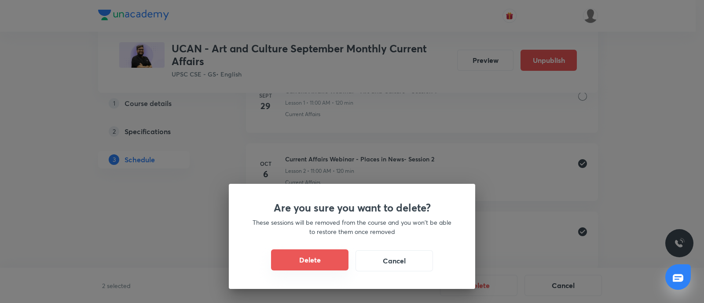
click at [334, 242] on button "Delete" at bounding box center [309, 259] width 77 height 21
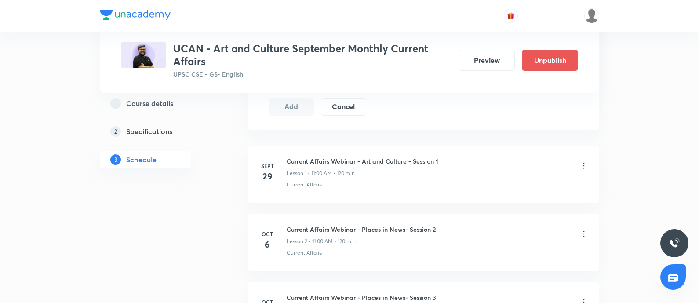
scroll to position [416, 0]
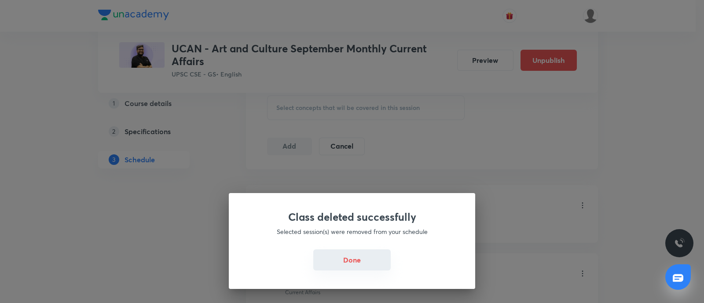
click at [345, 242] on button "Done" at bounding box center [351, 259] width 77 height 21
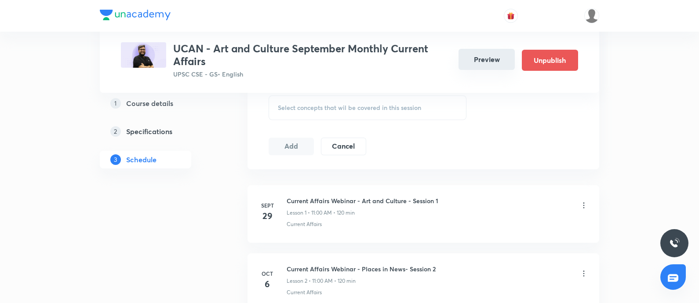
click at [490, 53] on button "Preview" at bounding box center [487, 59] width 56 height 21
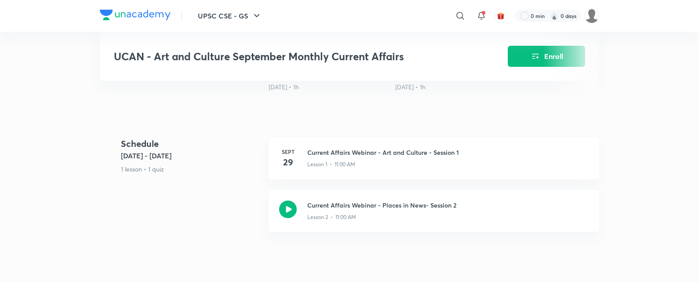
scroll to position [384, 0]
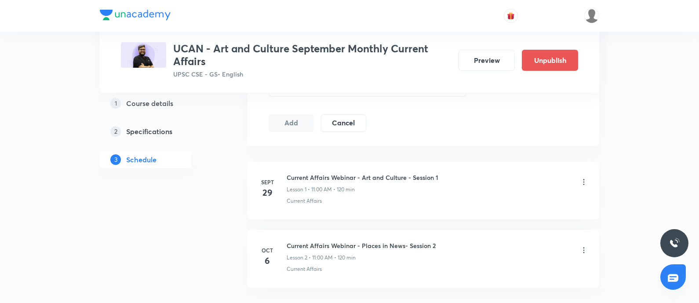
scroll to position [439, 0]
click at [558, 242] on icon at bounding box center [584, 250] width 9 height 9
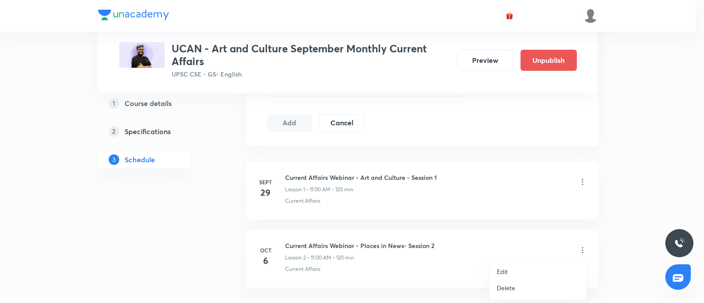
click at [498, 242] on p "Delete" at bounding box center [506, 287] width 18 height 9
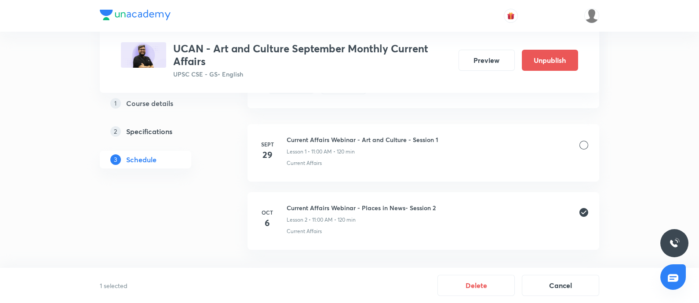
scroll to position [495, 0]
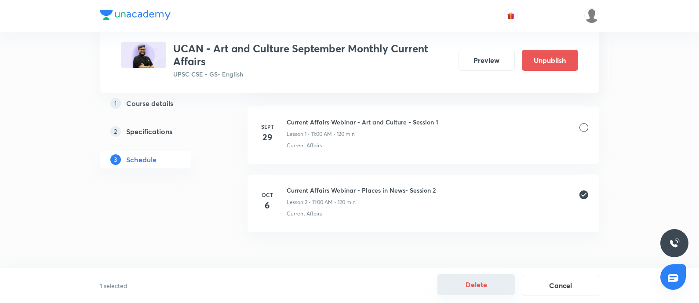
click at [481, 242] on button "Delete" at bounding box center [476, 284] width 77 height 21
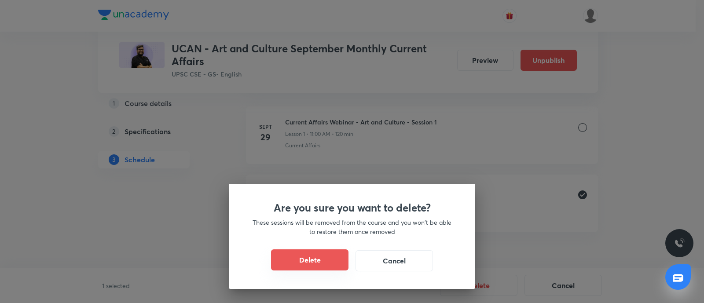
click at [305, 242] on button "Delete" at bounding box center [309, 259] width 77 height 21
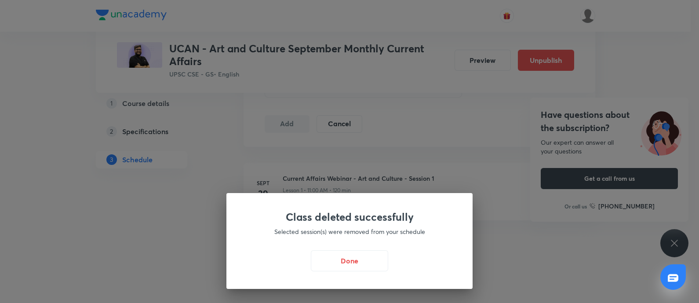
scroll to position [437, 0]
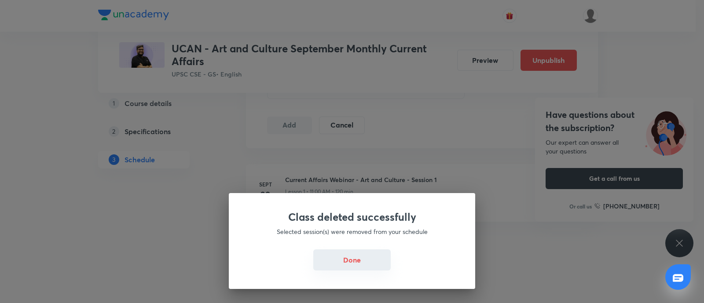
click at [348, 242] on button "Done" at bounding box center [351, 259] width 77 height 21
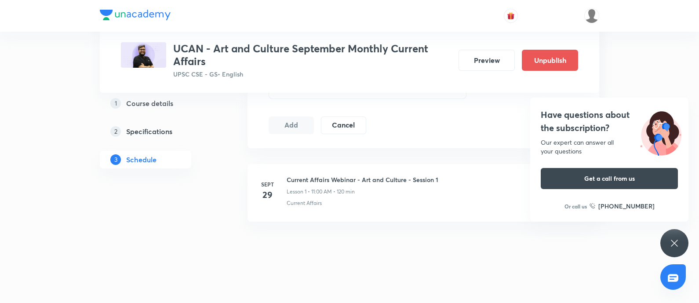
click at [558, 112] on h4 "Have questions about the subscription?" at bounding box center [609, 121] width 137 height 26
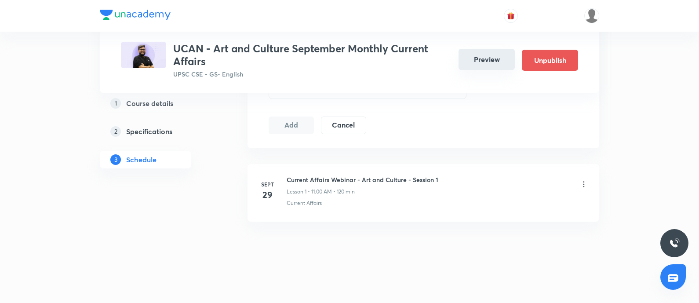
click at [494, 57] on button "Preview" at bounding box center [487, 59] width 56 height 21
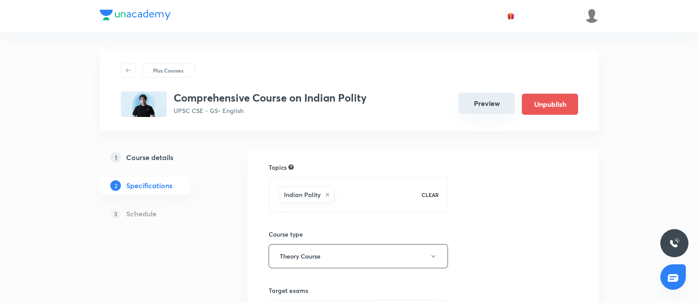
click at [475, 104] on button "Preview" at bounding box center [487, 103] width 56 height 21
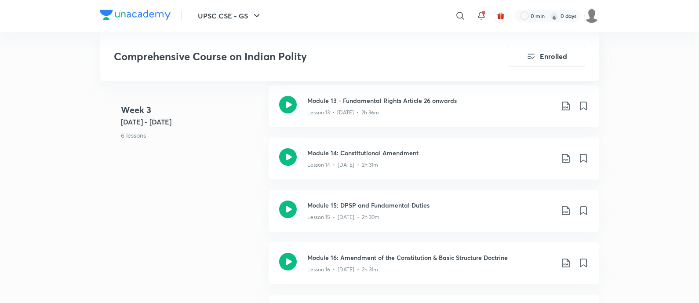
scroll to position [1154, 0]
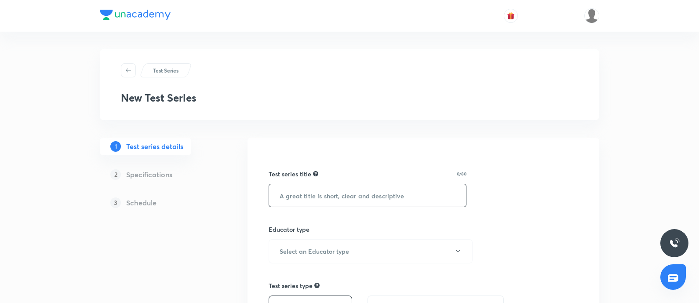
click at [284, 194] on input "text" at bounding box center [367, 195] width 197 height 22
paste input "Indian Polity Objective Test 2 (Module VI to X) Morning Batch"
click at [347, 196] on input "Indian Polity Objective Test 2 (Module VI to X) Morning Batch" at bounding box center [367, 195] width 197 height 22
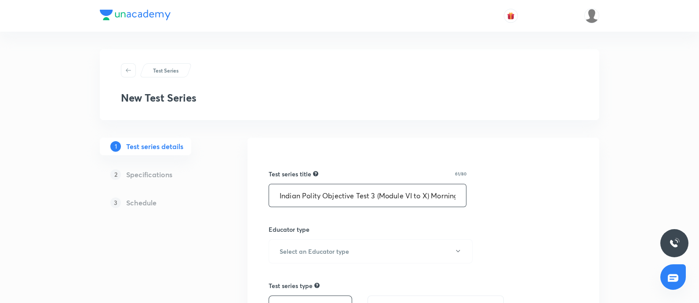
drag, startPoint x: 407, startPoint y: 194, endPoint x: 412, endPoint y: 194, distance: 4.9
click at [412, 194] on input "Indian Polity Objective Test 3 (Module VI to X) Morning Batch" at bounding box center [367, 195] width 197 height 22
paste input "X"
click at [426, 196] on input "Indian Polity Objective Test 3 (Module XI to X) Morning Batch" at bounding box center [367, 195] width 197 height 22
paste input "VI"
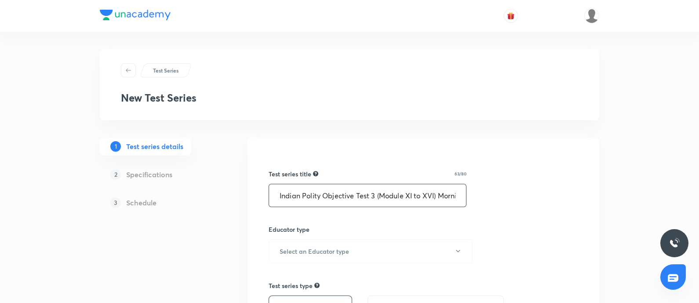
click at [270, 197] on input "Indian Polity Objective Test 3 (Module XI to XVI) Morning Batch" at bounding box center [367, 195] width 197 height 22
drag, startPoint x: 379, startPoint y: 195, endPoint x: 575, endPoint y: 201, distance: 196.7
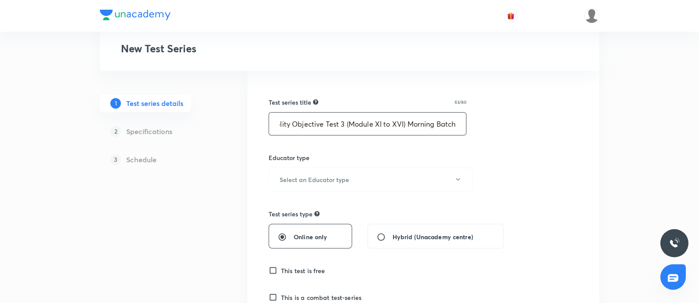
scroll to position [110, 0]
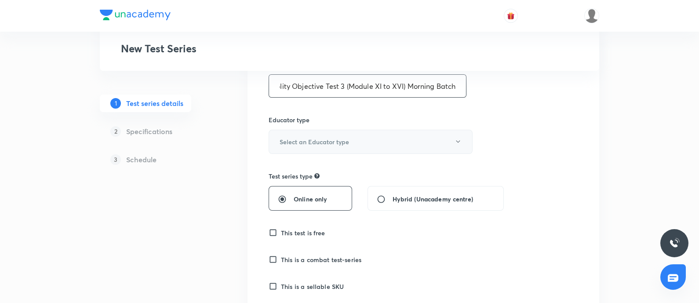
type input "Indian Polity Objective Test 3 (Module XI to XVI) Morning Batch"
click at [312, 134] on button "Select an Educator type" at bounding box center [371, 142] width 204 height 24
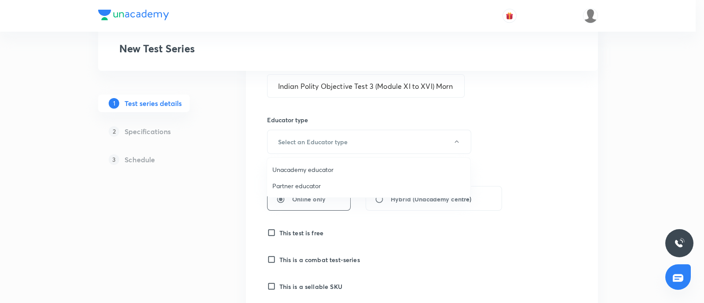
click at [303, 169] on span "Unacademy educator" at bounding box center [368, 169] width 193 height 9
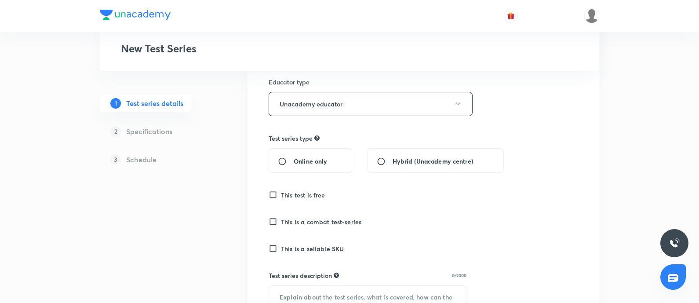
scroll to position [165, 0]
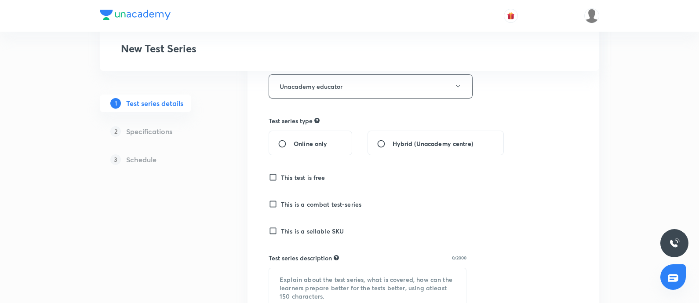
click at [281, 146] on input "Online only" at bounding box center [286, 143] width 16 height 9
radio input "true"
click at [274, 230] on input "This is a sellable SKU" at bounding box center [275, 230] width 12 height 9
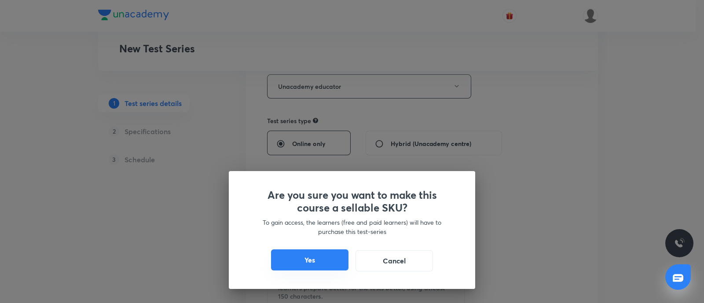
click at [301, 242] on button "Yes" at bounding box center [309, 259] width 77 height 21
checkbox input "true"
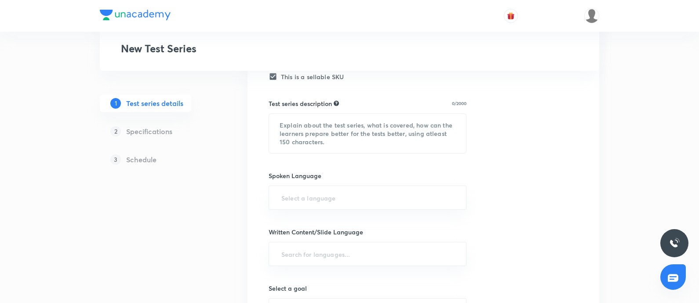
scroll to position [330, 0]
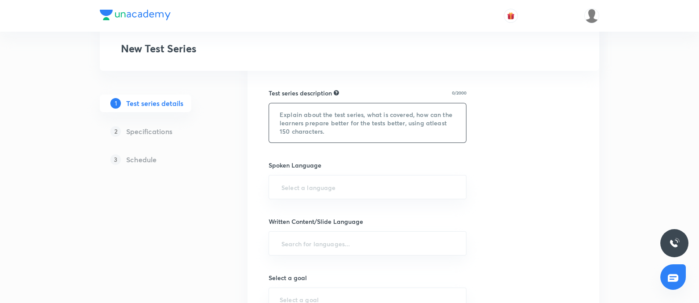
click at [299, 121] on textarea at bounding box center [367, 122] width 197 height 39
paste textarea "Dear Student, To excel in the Civil Services Examination, a strong knowledge ba…"
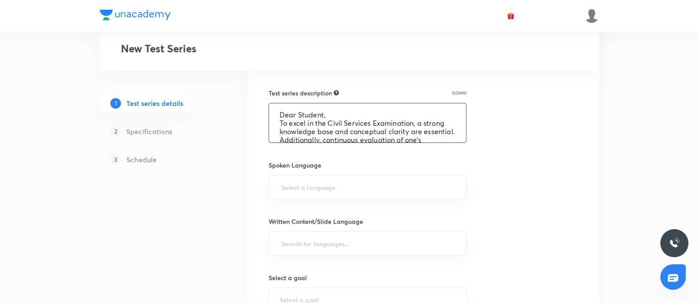
scroll to position [135, 0]
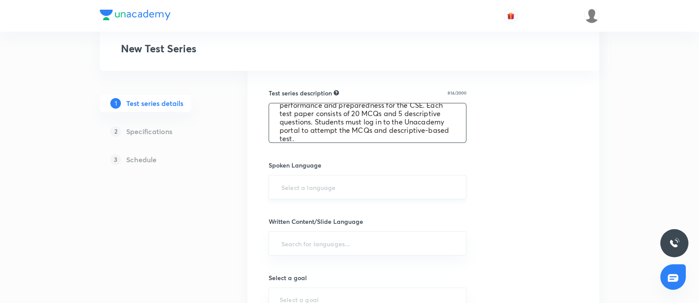
type textarea "Dear Student, To excel in the Civil Services Examination, a strong knowledge ba…"
click at [293, 190] on input "text" at bounding box center [368, 187] width 176 height 16
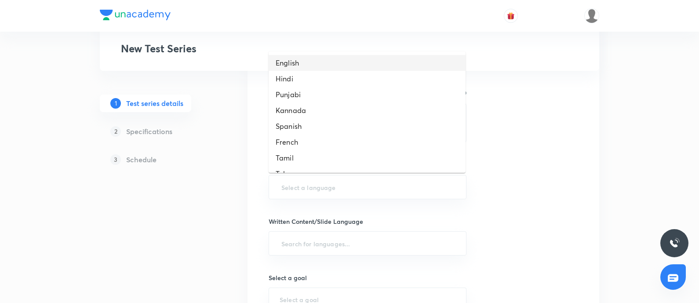
click at [291, 63] on li "English" at bounding box center [367, 63] width 197 height 16
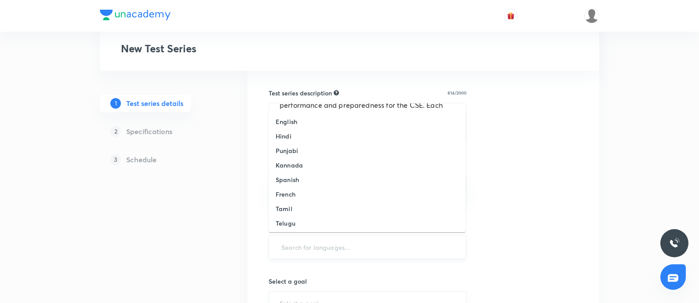
click at [295, 242] on input "text" at bounding box center [368, 247] width 176 height 16
click at [285, 121] on h6 "English" at bounding box center [287, 121] width 22 height 9
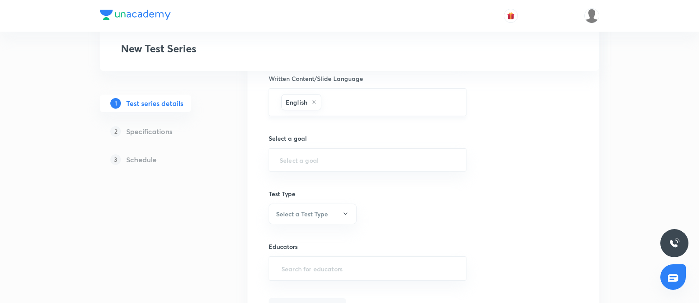
scroll to position [495, 0]
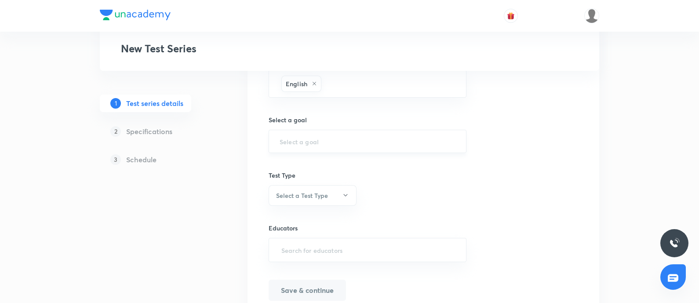
drag, startPoint x: 318, startPoint y: 146, endPoint x: 313, endPoint y: 142, distance: 5.6
click at [317, 146] on div "​" at bounding box center [368, 141] width 198 height 23
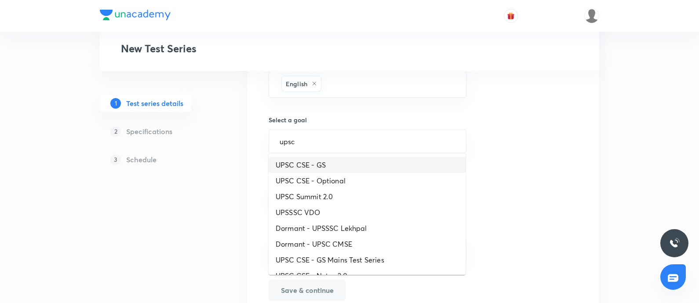
drag, startPoint x: 332, startPoint y: 159, endPoint x: 298, endPoint y: 172, distance: 36.1
click at [332, 159] on li "UPSC CSE - GS" at bounding box center [367, 165] width 197 height 16
type input "UPSC CSE - GS"
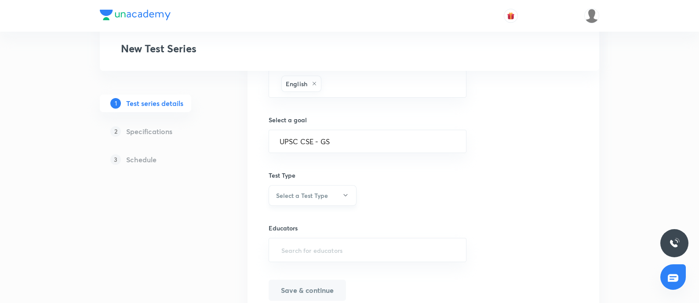
click at [307, 191] on h6 "Select a Test Type" at bounding box center [302, 195] width 52 height 9
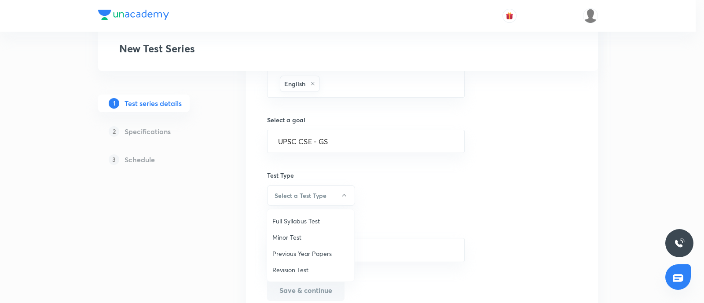
click at [291, 242] on span "Revision Test" at bounding box center [310, 269] width 77 height 9
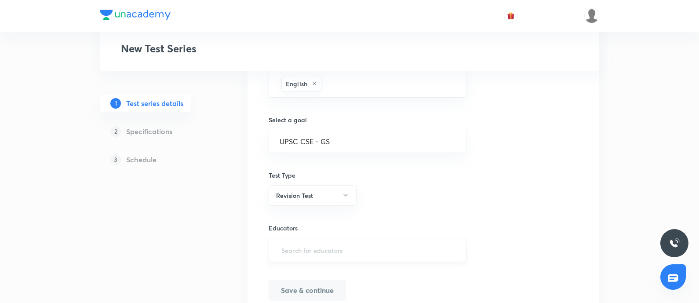
click at [301, 242] on input "text" at bounding box center [368, 250] width 176 height 16
paste input "[PERSON_NAME].sarmad37"
type input "[PERSON_NAME].sarmad37"
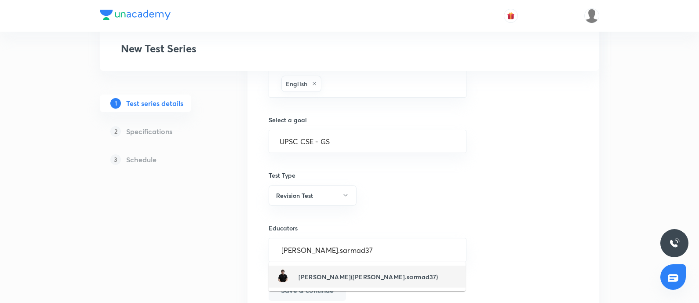
click at [311, 242] on h6 "[PERSON_NAME]([PERSON_NAME].sarmad37)" at bounding box center [369, 276] width 140 height 9
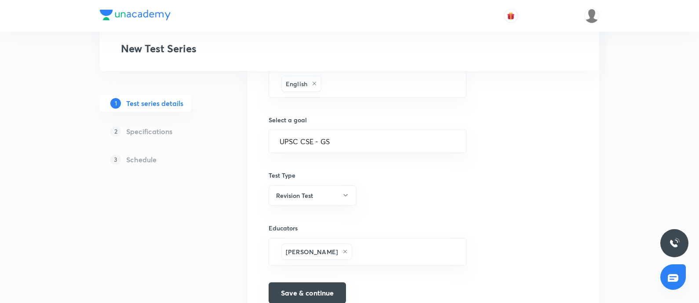
click at [301, 242] on button "Save & continue" at bounding box center [307, 292] width 77 height 21
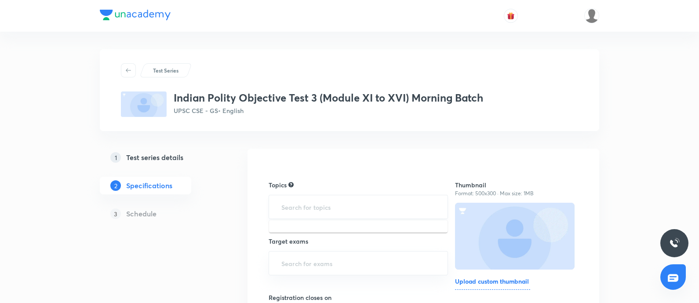
click at [282, 206] on input "text" at bounding box center [358, 207] width 157 height 16
type input "poli"
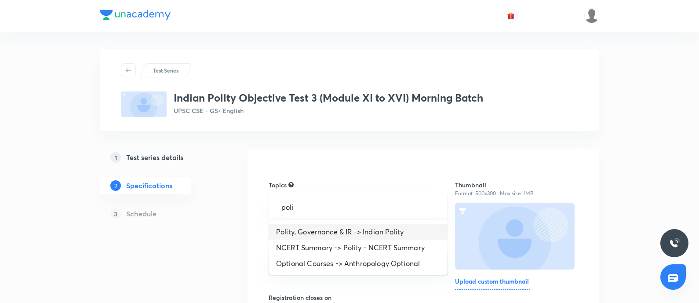
click at [339, 236] on li "Polity, Governance & IR -> Indian Polity" at bounding box center [358, 232] width 179 height 16
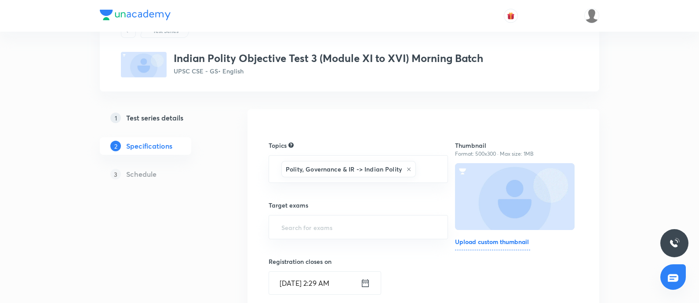
scroll to position [55, 0]
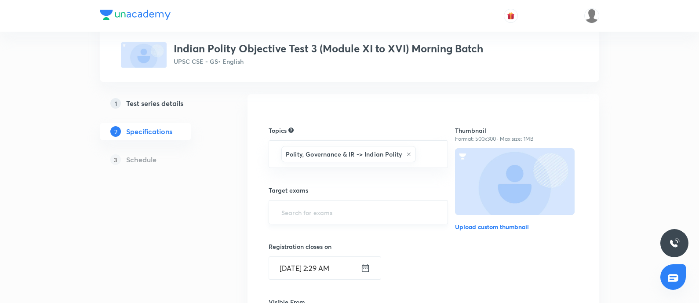
drag, startPoint x: 299, startPoint y: 222, endPoint x: 307, endPoint y: 214, distance: 11.5
click at [299, 222] on div "​" at bounding box center [358, 212] width 179 height 24
click at [308, 209] on input "text" at bounding box center [358, 212] width 157 height 16
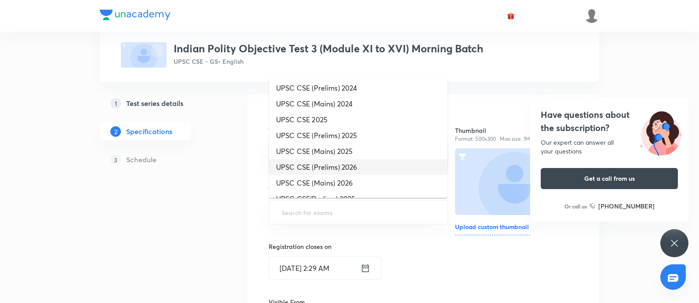
click at [330, 166] on li "UPSC CSE (Prelims) 2026" at bounding box center [358, 167] width 179 height 16
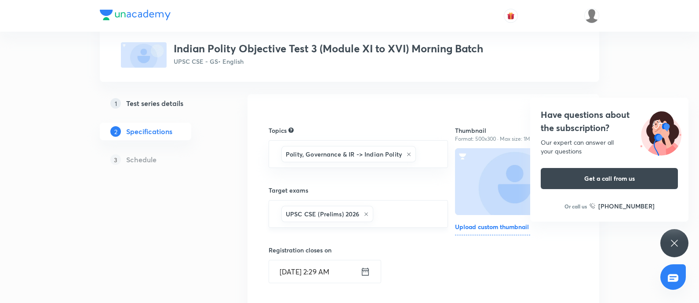
click at [391, 223] on div "UPSC CSE (Prelims) 2026 ​" at bounding box center [358, 214] width 179 height 28
click at [381, 217] on input "text" at bounding box center [406, 214] width 62 height 16
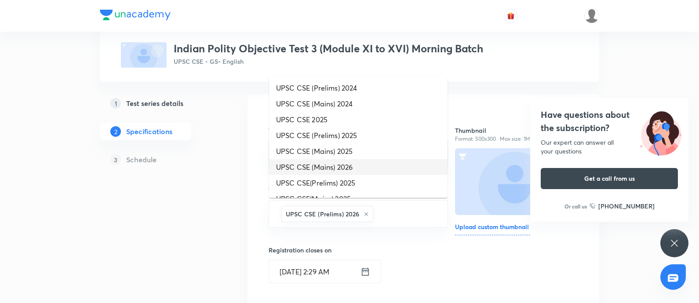
drag, startPoint x: 336, startPoint y: 166, endPoint x: 350, endPoint y: 170, distance: 14.5
click at [336, 166] on li "UPSC CSE (Mains) 2026" at bounding box center [358, 167] width 179 height 16
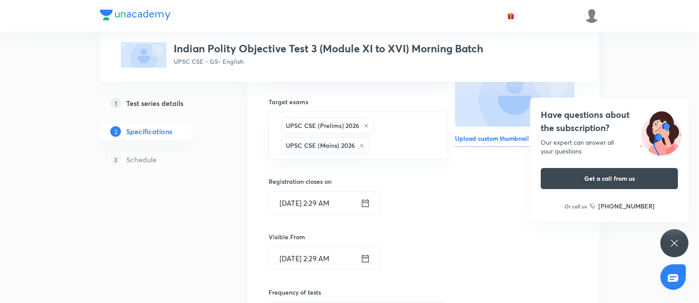
scroll to position [219, 0]
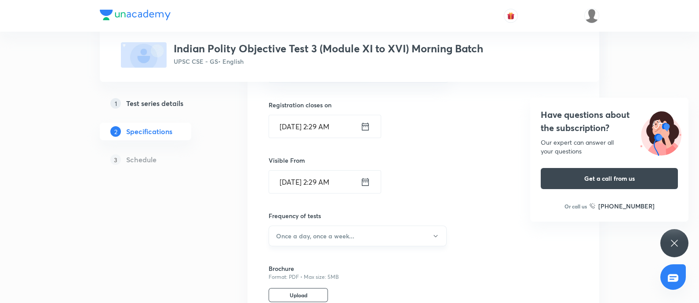
click at [317, 235] on h6 "Once a day, once a week..." at bounding box center [315, 235] width 78 height 9
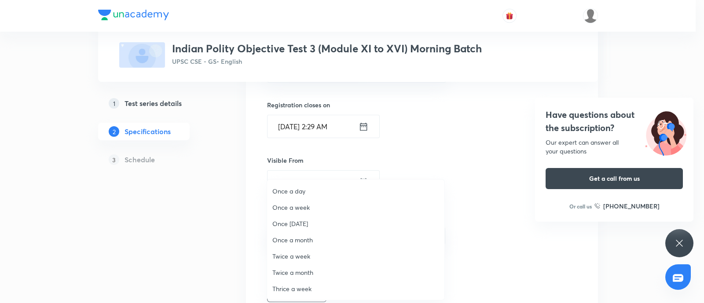
click at [295, 210] on span "Once a week" at bounding box center [355, 207] width 167 height 9
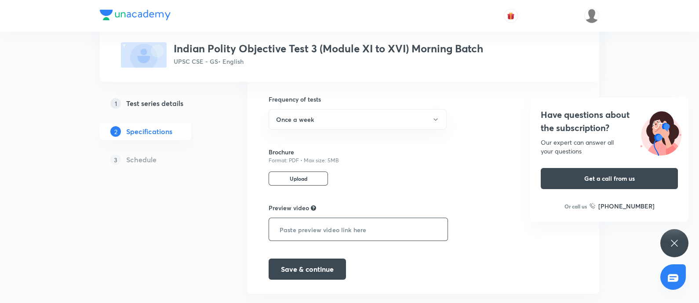
scroll to position [353, 0]
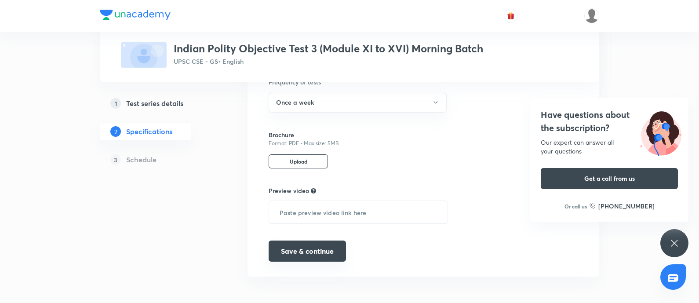
click at [306, 242] on button "Save & continue" at bounding box center [307, 251] width 77 height 21
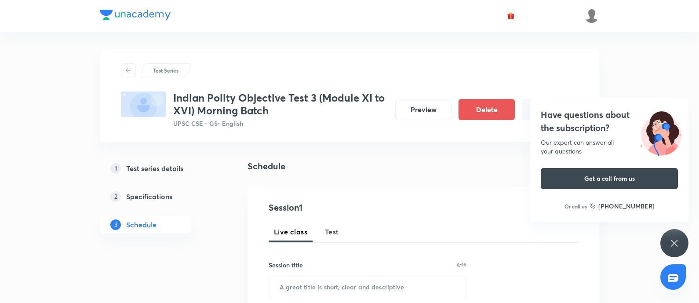
click at [328, 230] on span "Test" at bounding box center [332, 231] width 14 height 11
click at [312, 242] on input "text" at bounding box center [367, 286] width 197 height 22
paste input "Indian Polity Objective (Week 2)"
click at [379, 242] on input "Indian Polity Objective (Week 2)" at bounding box center [367, 286] width 197 height 22
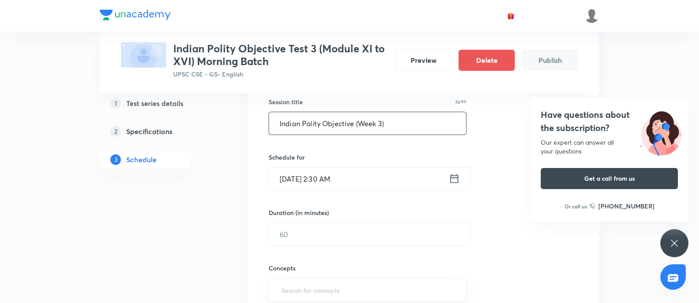
scroll to position [165, 0]
click at [272, 115] on input "Indian Polity Objective (Week 3)" at bounding box center [367, 121] width 197 height 22
type input "Indian Polity Objective (Week 3)"
click at [455, 179] on icon at bounding box center [454, 177] width 11 height 12
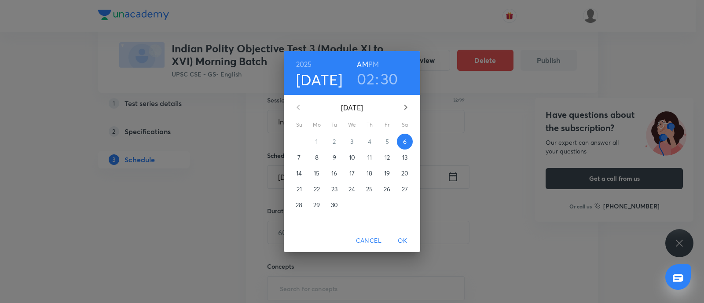
click at [299, 156] on p "7" at bounding box center [298, 157] width 3 height 9
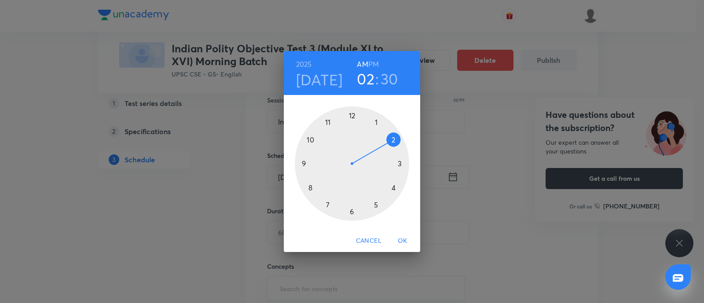
click at [330, 121] on div at bounding box center [352, 163] width 114 height 114
click at [353, 117] on div at bounding box center [352, 163] width 114 height 114
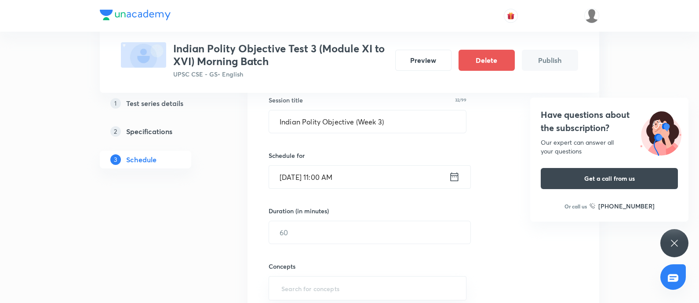
click at [336, 242] on div "Concepts ​" at bounding box center [368, 272] width 198 height 56
click at [328, 230] on input "text" at bounding box center [369, 232] width 201 height 22
type input "40"
drag, startPoint x: 358, startPoint y: 237, endPoint x: 531, endPoint y: 222, distance: 173.5
click at [358, 237] on input "text" at bounding box center [368, 234] width 176 height 16
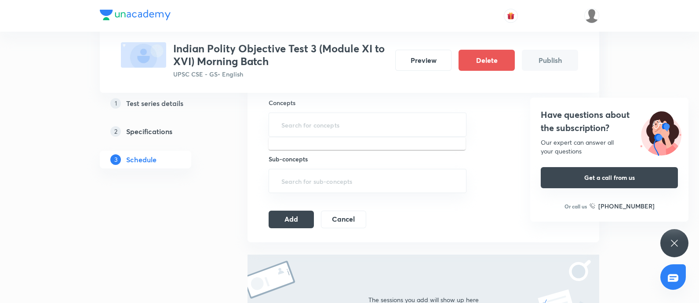
scroll to position [330, 0]
type input "po"
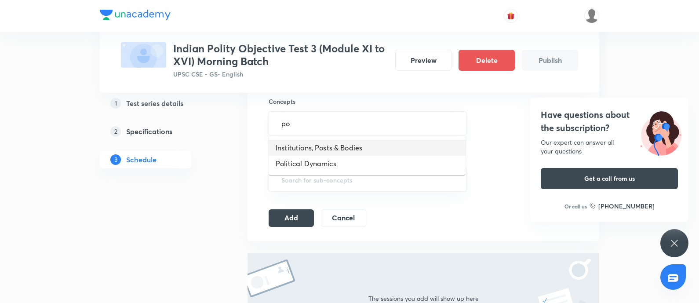
drag, startPoint x: 376, startPoint y: 146, endPoint x: 343, endPoint y: 153, distance: 33.8
click at [375, 146] on li "Institutions, Posts & Bodies" at bounding box center [367, 148] width 197 height 16
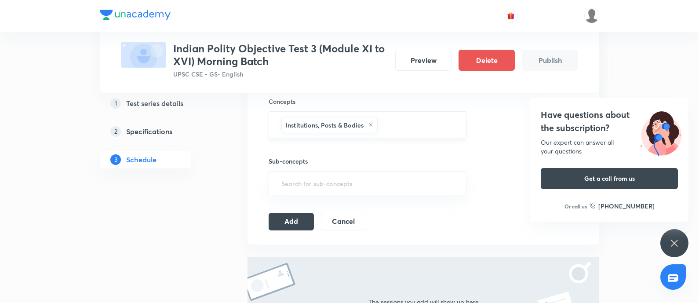
drag, startPoint x: 399, startPoint y: 125, endPoint x: 364, endPoint y: 136, distance: 37.4
click at [398, 125] on input "text" at bounding box center [418, 125] width 76 height 16
click at [357, 151] on li "Political Dynamics" at bounding box center [367, 151] width 197 height 16
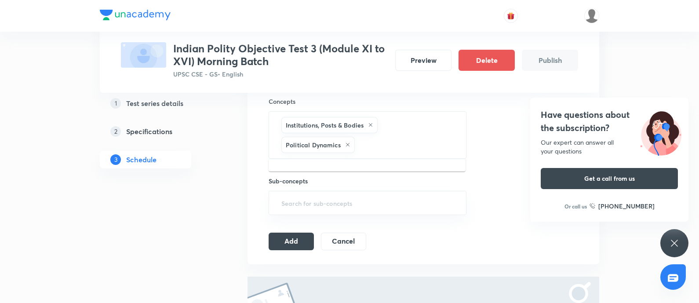
click at [385, 146] on input "text" at bounding box center [406, 145] width 99 height 16
type input "e"
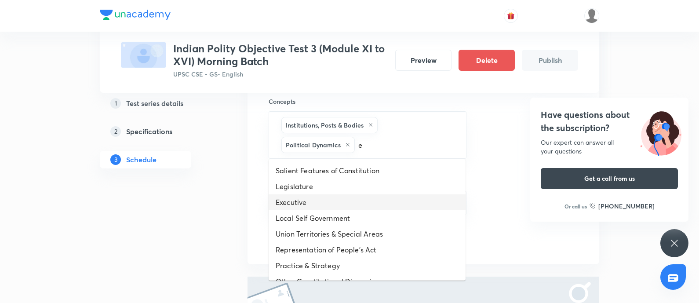
click at [376, 198] on li "Executive" at bounding box center [367, 202] width 197 height 16
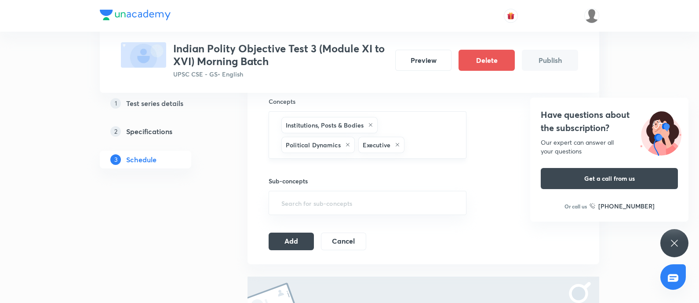
click at [417, 150] on input "text" at bounding box center [430, 145] width 49 height 16
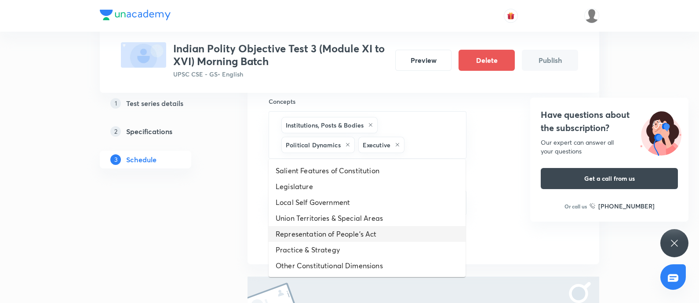
click at [355, 232] on li "Representation of People's Act" at bounding box center [367, 234] width 197 height 16
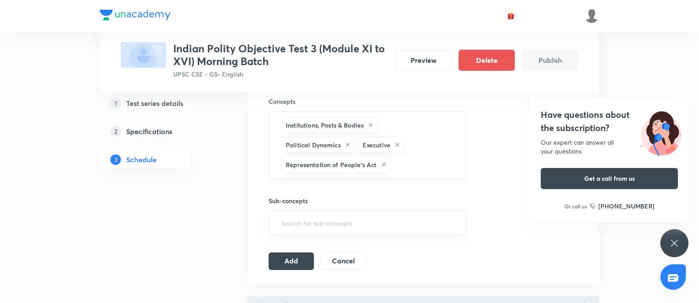
click at [409, 165] on input "text" at bounding box center [424, 165] width 63 height 16
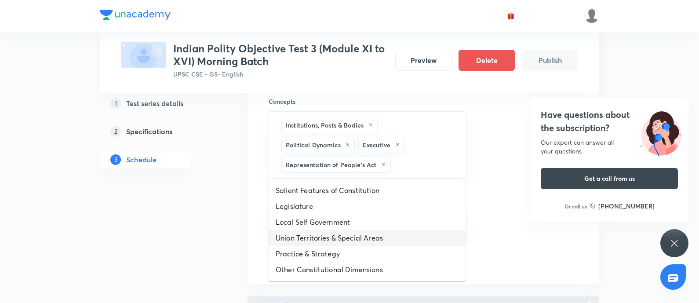
click at [374, 234] on li "Union Territories & Special Areas" at bounding box center [367, 238] width 197 height 16
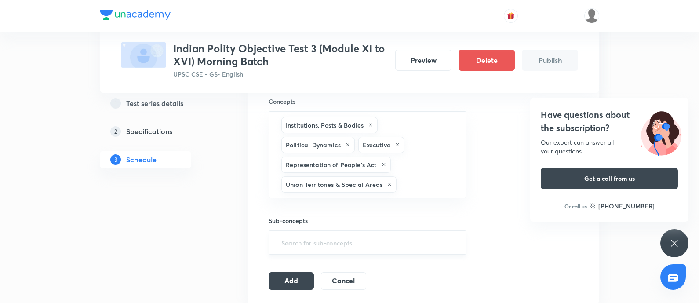
click at [295, 238] on input "text" at bounding box center [368, 242] width 176 height 16
type input "po"
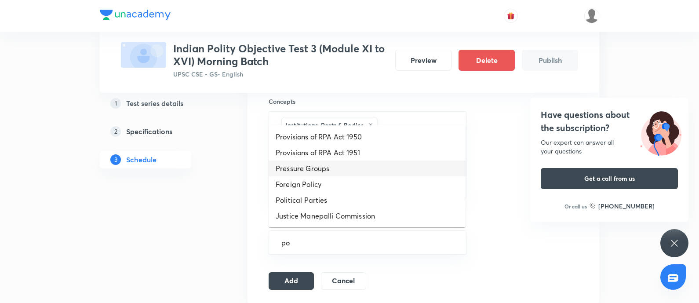
click at [321, 169] on li "Pressure Groups" at bounding box center [367, 169] width 197 height 16
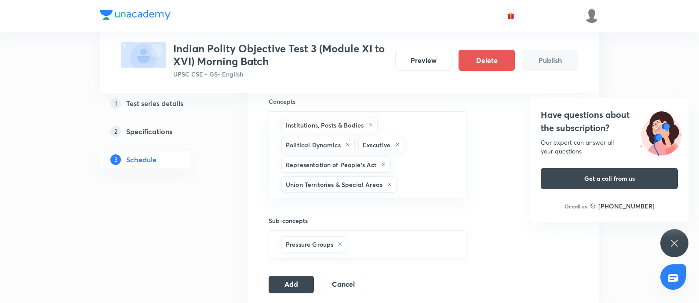
drag, startPoint x: 376, startPoint y: 249, endPoint x: 370, endPoint y: 237, distance: 13.8
click at [376, 242] on input "text" at bounding box center [402, 244] width 106 height 16
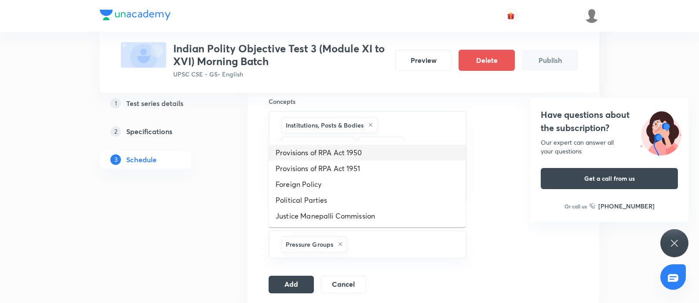
click at [340, 146] on li "Provisions of RPA Act 1950" at bounding box center [367, 153] width 197 height 16
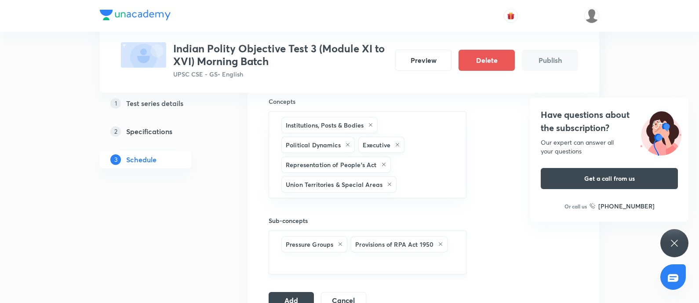
click at [372, 242] on input "text" at bounding box center [368, 262] width 176 height 16
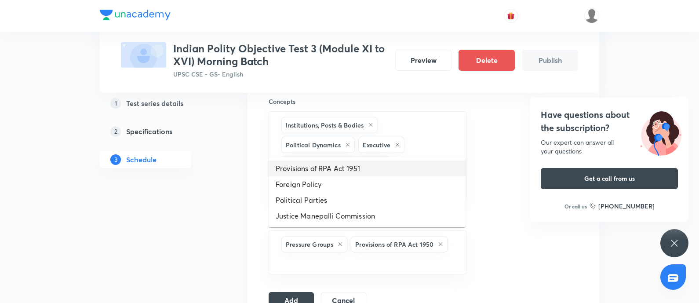
click at [328, 166] on li "Provisions of RPA Act 1951" at bounding box center [367, 169] width 197 height 16
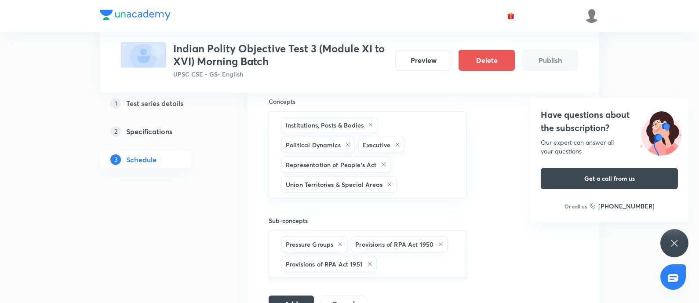
click at [400, 242] on input "text" at bounding box center [417, 264] width 77 height 16
click at [308, 195] on li "Political Parties" at bounding box center [367, 200] width 197 height 16
click at [373, 242] on input "text" at bounding box center [368, 282] width 176 height 16
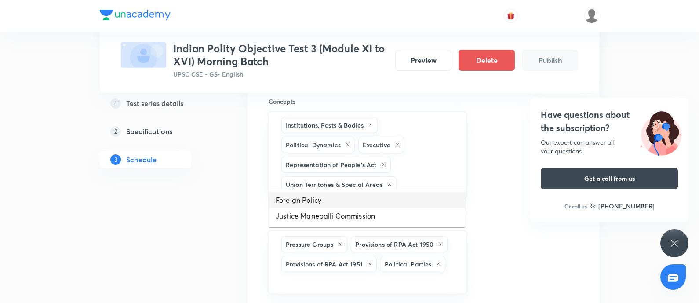
click at [319, 197] on li "Foreign Policy" at bounding box center [367, 200] width 197 height 16
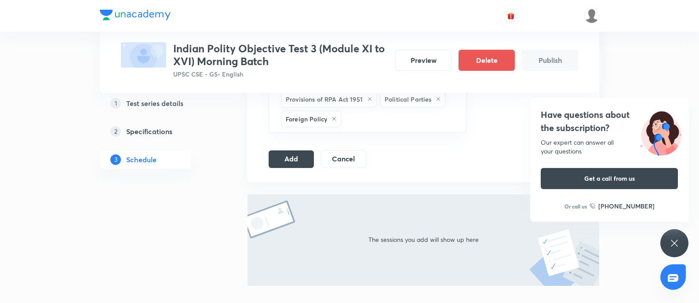
drag, startPoint x: 284, startPoint y: 161, endPoint x: 518, endPoint y: 248, distance: 249.1
click at [284, 161] on button "Add" at bounding box center [291, 159] width 45 height 18
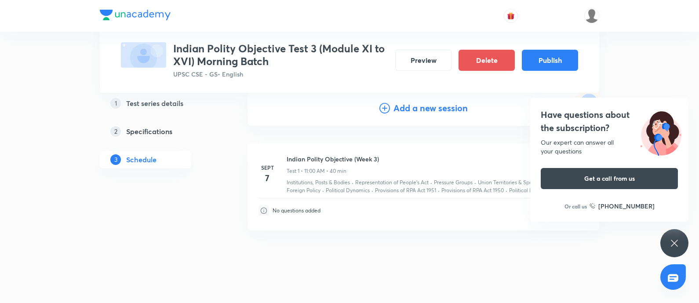
click at [551, 117] on h4 "Have questions about the subscription?" at bounding box center [609, 121] width 137 height 26
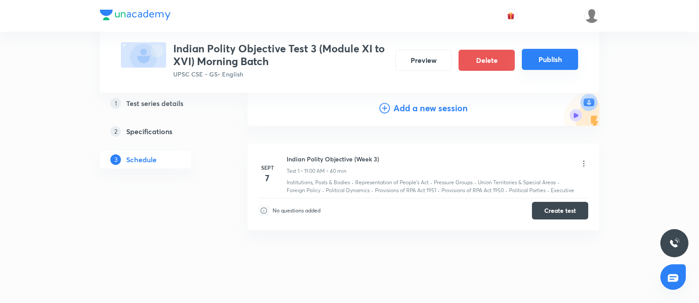
click at [543, 66] on button "Publish" at bounding box center [550, 59] width 56 height 21
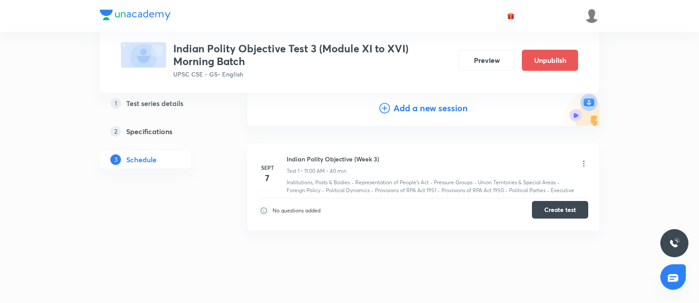
click at [558, 211] on button "Create test" at bounding box center [560, 210] width 56 height 18
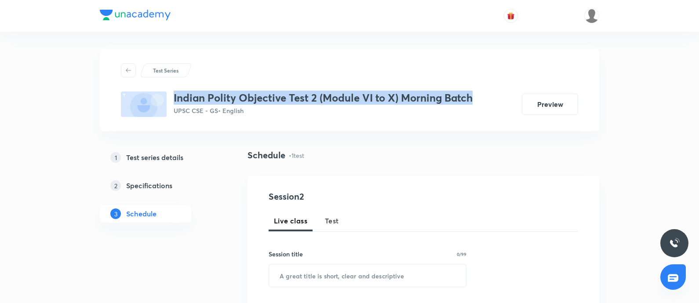
click at [477, 78] on div "Test Series Indian Polity Objective Test 2 (Module VI to X) Morning Batch UPSC …" at bounding box center [349, 90] width 457 height 54
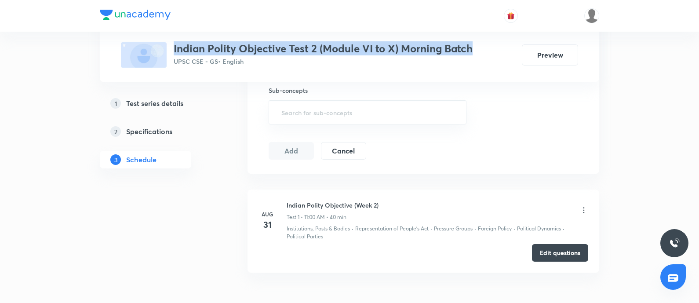
scroll to position [381, 0]
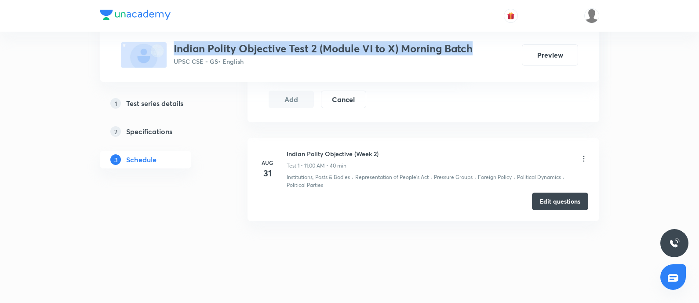
drag, startPoint x: 146, startPoint y: 103, endPoint x: 312, endPoint y: 141, distance: 170.0
click at [146, 103] on h5 "Test series details" at bounding box center [154, 103] width 57 height 11
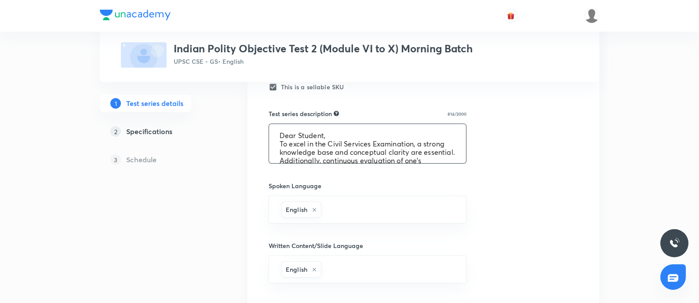
scroll to position [142, 0]
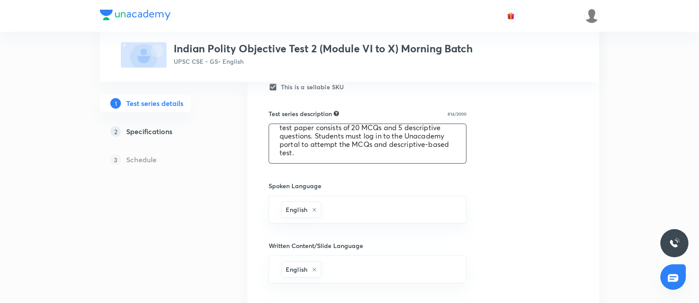
drag, startPoint x: 278, startPoint y: 136, endPoint x: 514, endPoint y: 211, distance: 247.2
click at [514, 211] on div "Test series title 61/80 Indian Polity Objective Test 2 (Module VI to X) Morning…" at bounding box center [424, 161] width 310 height 657
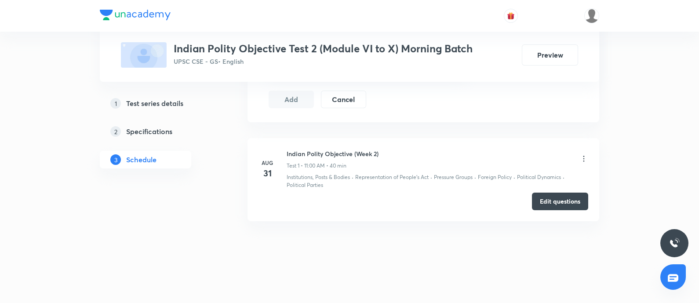
scroll to position [381, 0]
drag, startPoint x: 285, startPoint y: 155, endPoint x: 389, endPoint y: 153, distance: 104.7
click at [389, 153] on div "[DATE] Indian Polity Objective (Week 2) Test 1 • 11:00 AM • 40 min Institutions…" at bounding box center [424, 169] width 330 height 40
copy h6 "Indian Polity Objective (Week 2)"
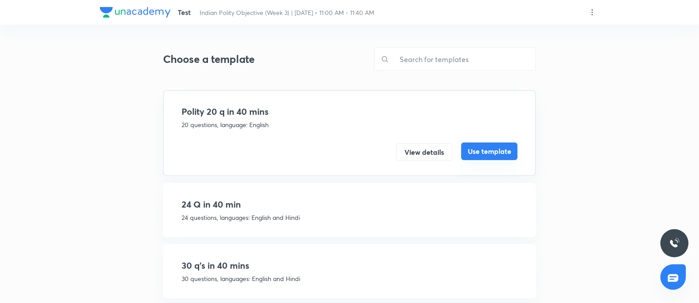
click at [493, 152] on button "Use template" at bounding box center [489, 151] width 56 height 18
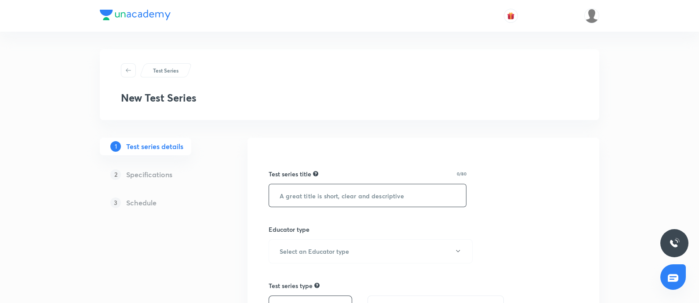
click at [288, 194] on input "text" at bounding box center [367, 195] width 197 height 22
paste input "Indian Polity Objective Test 3 (Module XI to XVI) Morning Batch"
drag, startPoint x: 295, startPoint y: 197, endPoint x: 299, endPoint y: 225, distance: 28.1
click at [295, 197] on input "Indian Polity Objective Test 3 (Module XI to XVI) Morning Batch" at bounding box center [367, 195] width 197 height 22
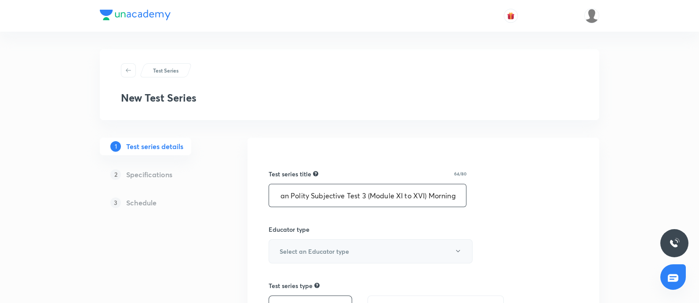
scroll to position [0, 0]
type input "Indian Polity Subjective Test 3 (Module XI to XVI) Morning Batch"
click at [343, 252] on h6 "Select an Educator type" at bounding box center [314, 251] width 69 height 9
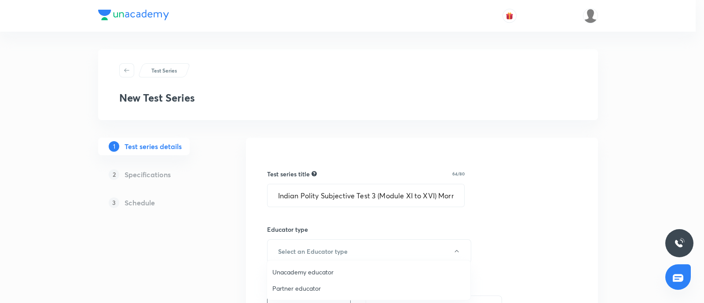
click at [318, 266] on li "Unacademy educator" at bounding box center [368, 272] width 203 height 16
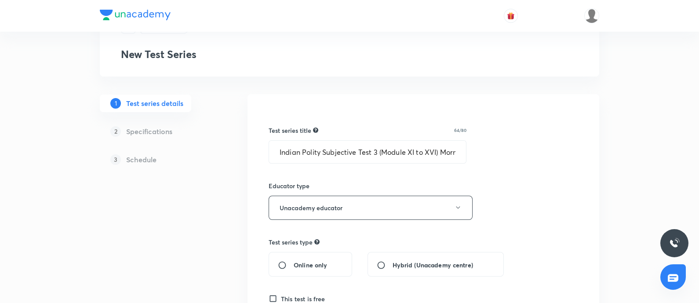
scroll to position [110, 0]
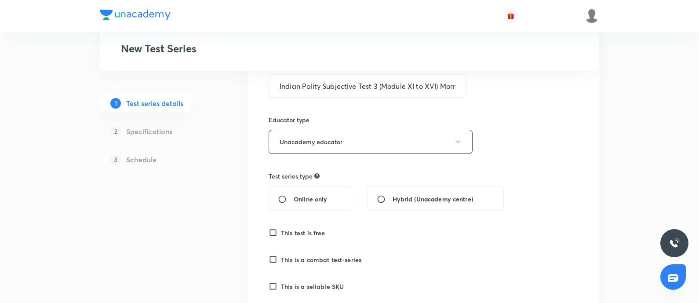
click at [286, 199] on input "Online only" at bounding box center [286, 199] width 16 height 9
radio input "true"
click at [274, 287] on input "This is a sellable SKU" at bounding box center [275, 286] width 12 height 9
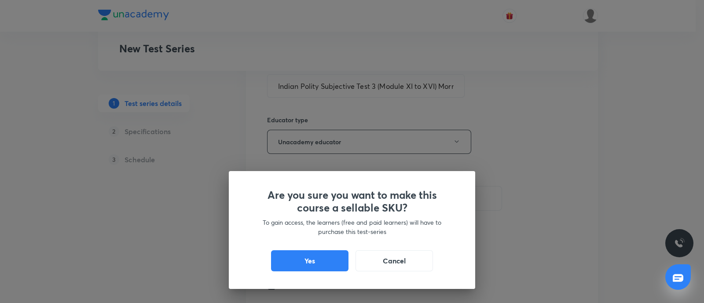
drag, startPoint x: 330, startPoint y: 252, endPoint x: 478, endPoint y: 186, distance: 163.0
click at [329, 252] on button "Yes" at bounding box center [309, 260] width 77 height 21
checkbox input "true"
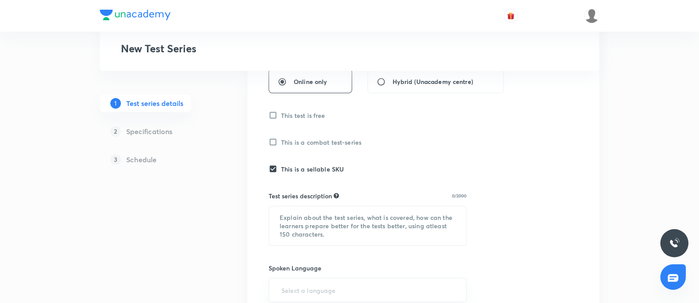
scroll to position [275, 0]
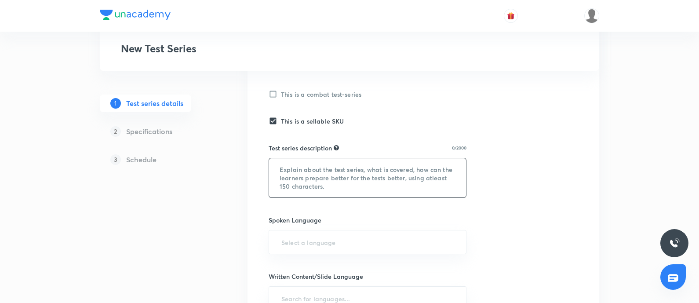
click at [331, 172] on textarea at bounding box center [367, 177] width 197 height 39
click at [316, 179] on textarea at bounding box center [367, 177] width 197 height 39
paste textarea "Dear Student, To excel in the Civil Services Examination, a strong knowledge ba…"
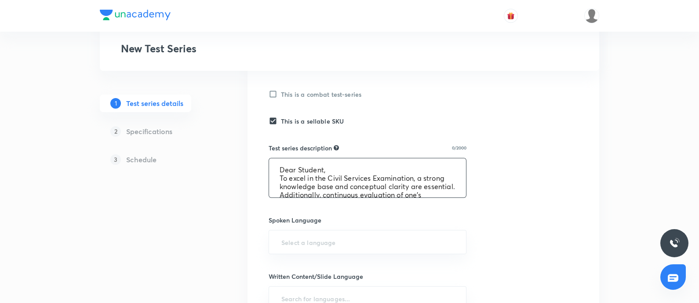
scroll to position [135, 0]
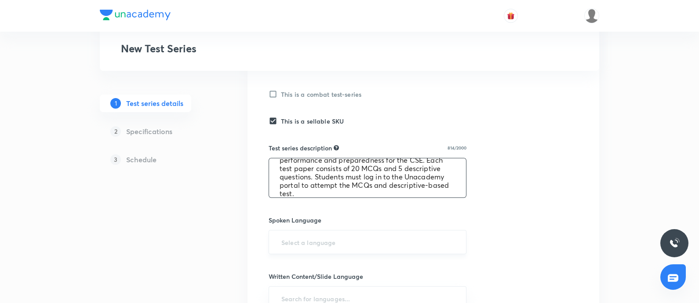
type textarea "Dear Student, To excel in the Civil Services Examination, a strong knowledge ba…"
click at [313, 238] on input "text" at bounding box center [368, 242] width 176 height 16
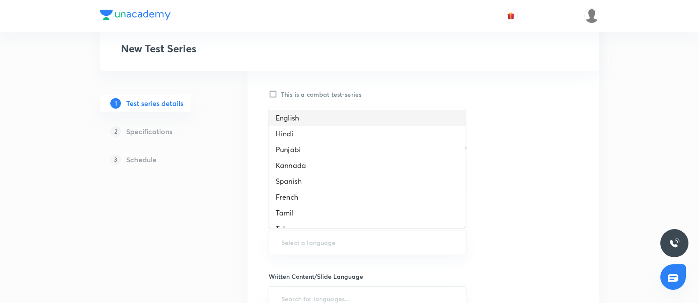
click at [310, 121] on li "English" at bounding box center [367, 118] width 197 height 16
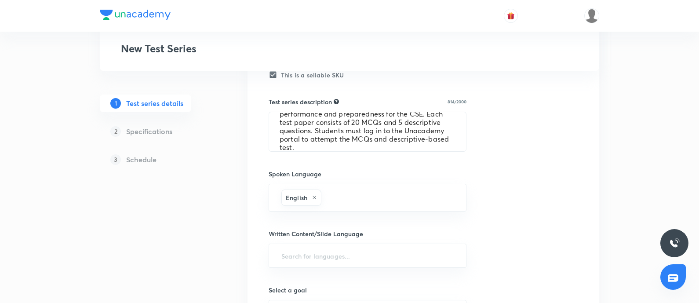
scroll to position [384, 0]
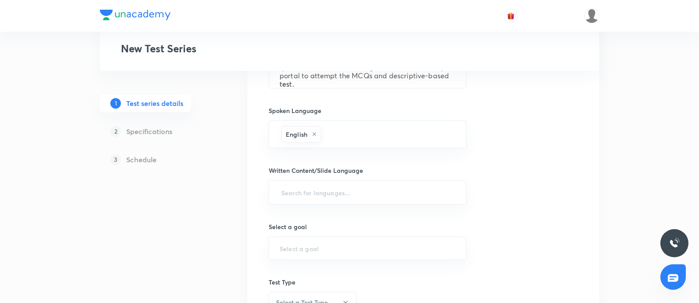
drag, startPoint x: 294, startPoint y: 199, endPoint x: 292, endPoint y: 162, distance: 37.0
click at [293, 199] on div "​" at bounding box center [368, 192] width 198 height 24
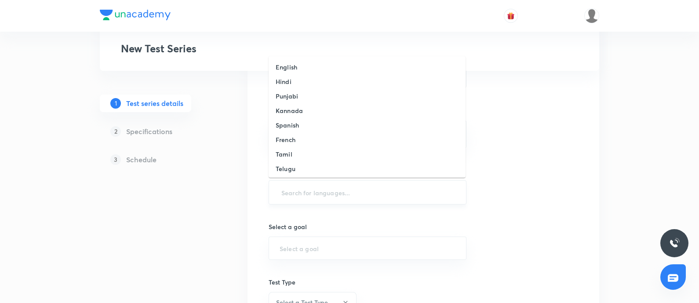
click at [292, 196] on input "text" at bounding box center [368, 192] width 176 height 16
click at [306, 66] on li "English" at bounding box center [367, 67] width 197 height 15
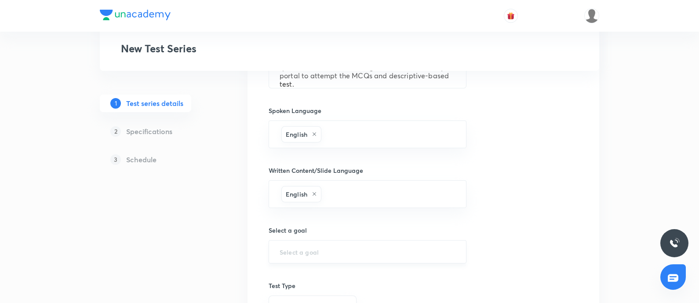
click at [299, 242] on div "​" at bounding box center [368, 251] width 198 height 23
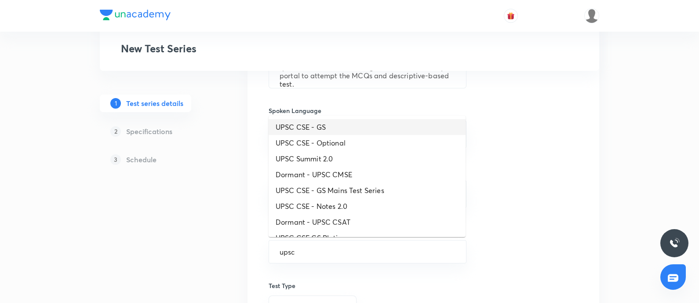
click at [292, 123] on li "UPSC CSE - GS" at bounding box center [367, 127] width 197 height 16
type input "UPSC CSE - GS"
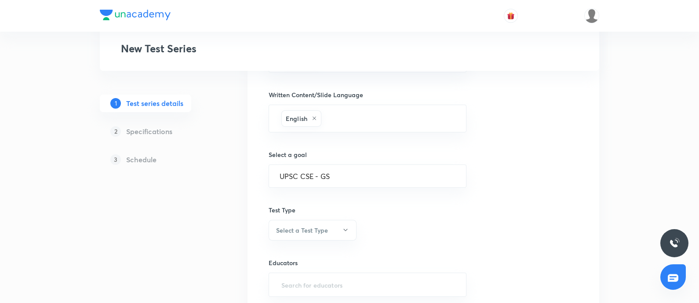
scroll to position [533, 0]
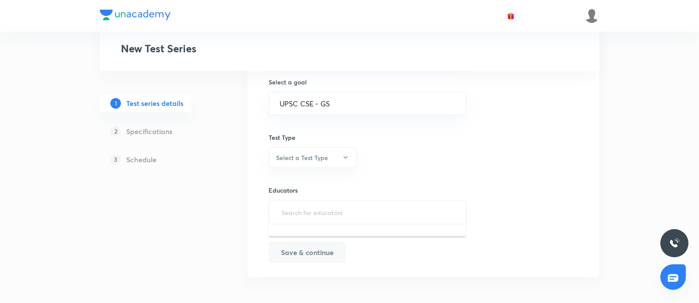
click at [296, 214] on input "text" at bounding box center [368, 212] width 176 height 16
paste input "Dear Student, To excel in the Civil Services Examination, a strong knowledge ba…"
type input "Dear Student, To excel in the Civil Services Examination, a strong knowledge ba…"
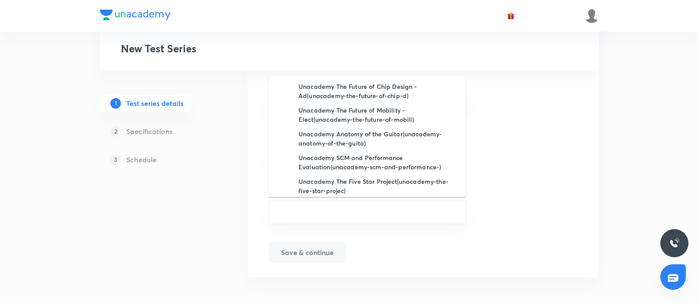
scroll to position [0, 28]
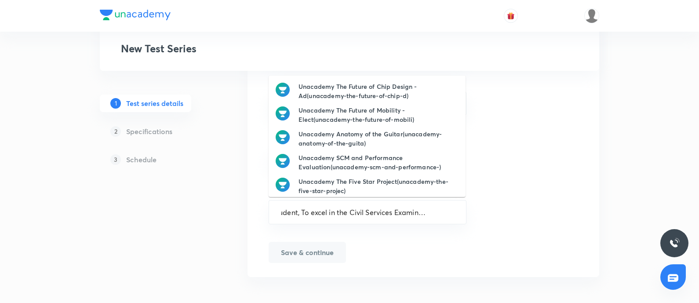
drag, startPoint x: 395, startPoint y: 229, endPoint x: 86, endPoint y: 259, distance: 310.2
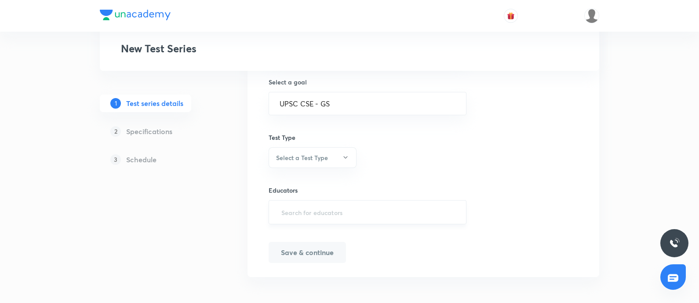
click at [304, 205] on input "text" at bounding box center [368, 212] width 176 height 16
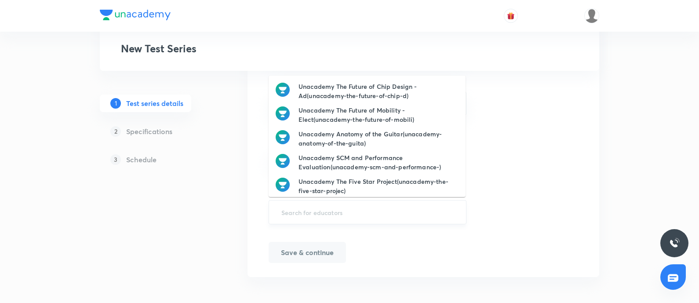
paste input "[PERSON_NAME].sarmad37"
type input "[PERSON_NAME].sarmad37"
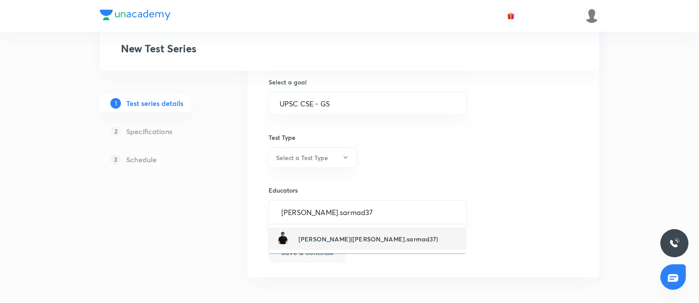
click at [312, 245] on div "[PERSON_NAME]([PERSON_NAME].sarmad37)" at bounding box center [357, 238] width 163 height 17
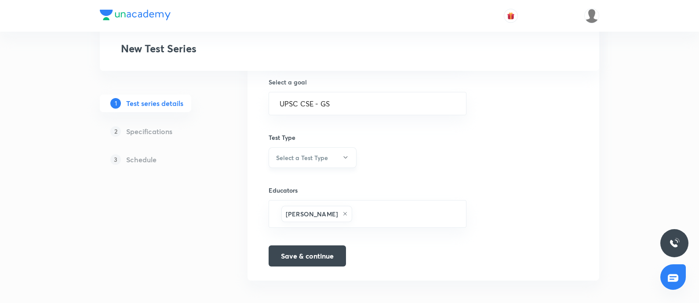
click at [310, 160] on h6 "Select a Test Type" at bounding box center [302, 157] width 52 height 9
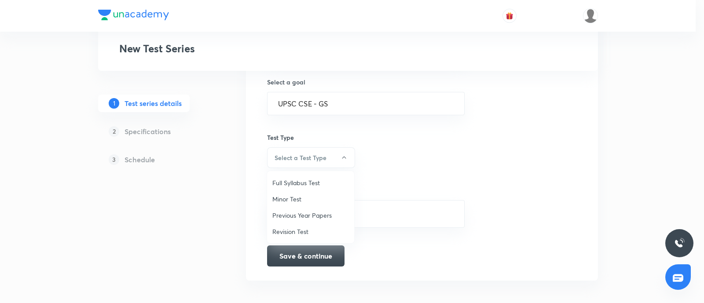
click at [301, 230] on span "Revision Test" at bounding box center [310, 231] width 77 height 9
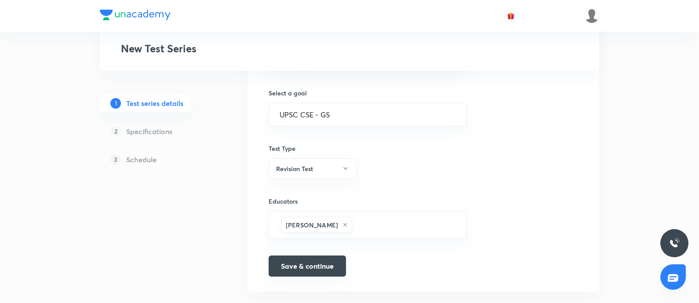
scroll to position [537, 0]
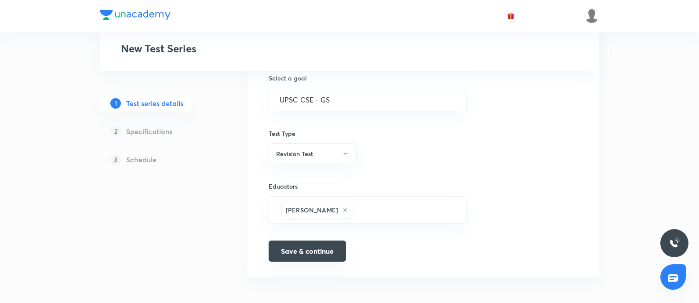
click at [288, 245] on button "Save & continue" at bounding box center [307, 251] width 77 height 21
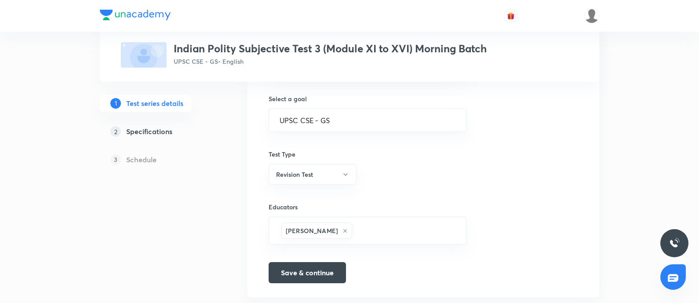
scroll to position [548, 0]
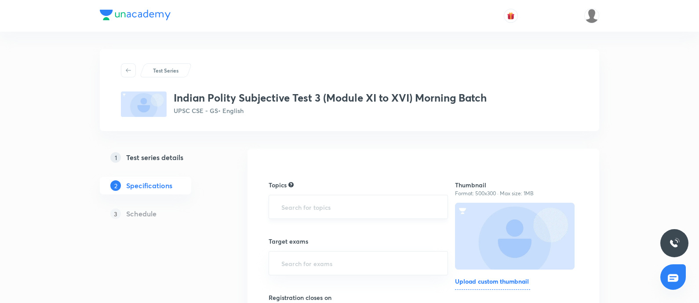
click at [353, 206] on input "text" at bounding box center [358, 207] width 157 height 16
type input "po"
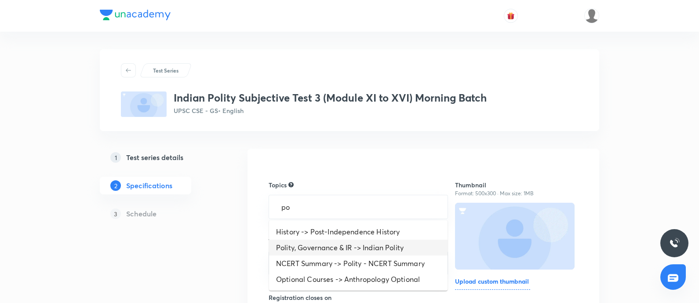
click at [354, 249] on li "Polity, Governance & IR -> Indian Polity" at bounding box center [358, 248] width 179 height 16
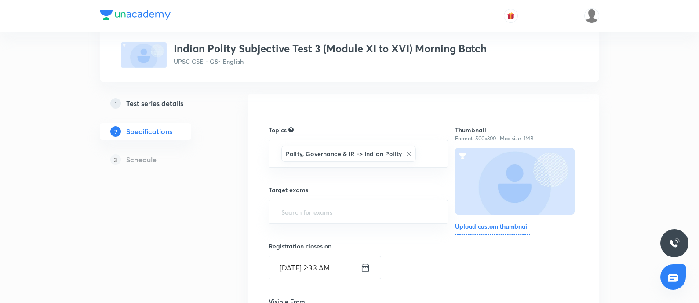
scroll to position [110, 0]
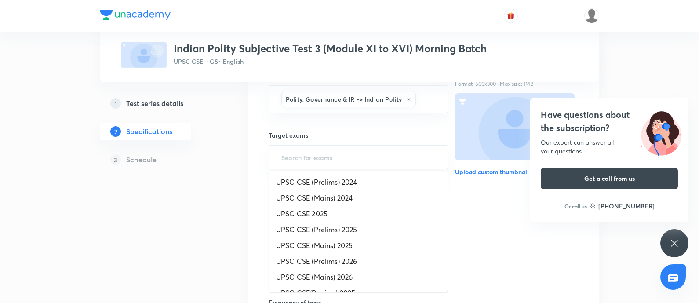
drag, startPoint x: 294, startPoint y: 157, endPoint x: 180, endPoint y: 208, distance: 124.6
click at [293, 157] on input "text" at bounding box center [358, 157] width 157 height 16
click at [315, 259] on li "UPSC CSE (Prelims) 2026" at bounding box center [358, 261] width 179 height 16
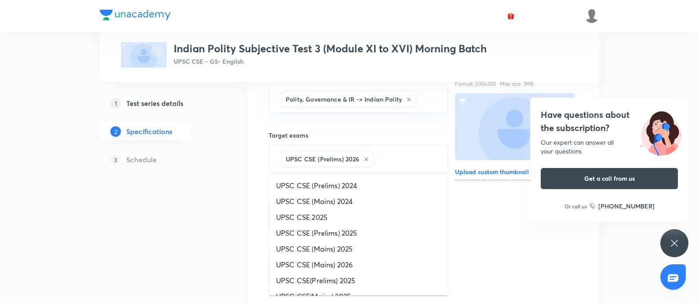
click at [378, 164] on input "text" at bounding box center [406, 159] width 62 height 16
click at [332, 262] on li "UPSC CSE (Mains) 2026" at bounding box center [358, 265] width 179 height 16
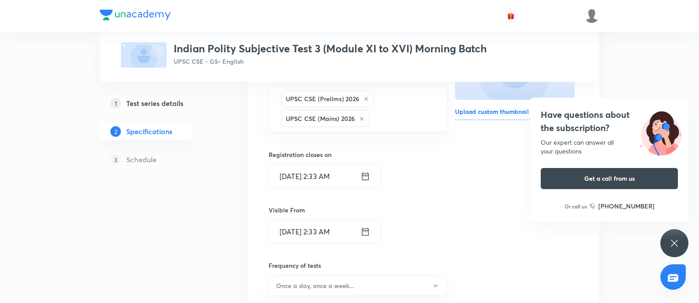
scroll to position [219, 0]
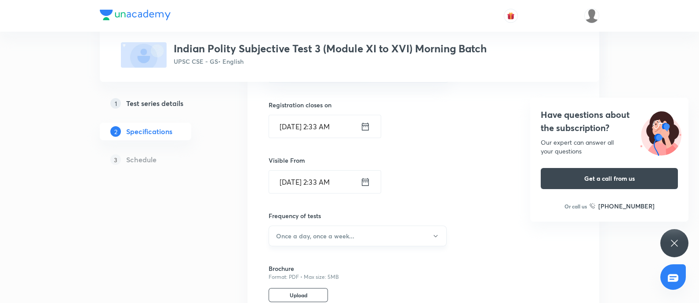
click at [307, 238] on h6 "Once a day, once a week..." at bounding box center [315, 235] width 78 height 9
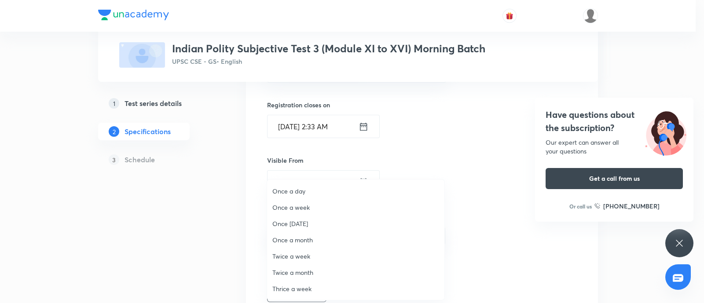
drag, startPoint x: 301, startPoint y: 205, endPoint x: 462, endPoint y: 201, distance: 161.0
click at [300, 205] on span "Once a week" at bounding box center [355, 207] width 167 height 9
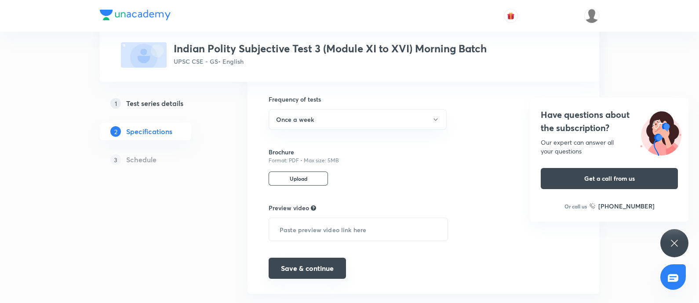
scroll to position [353, 0]
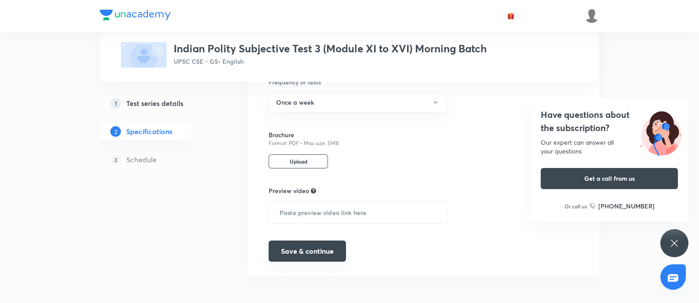
click at [301, 254] on button "Save & continue" at bounding box center [307, 251] width 77 height 21
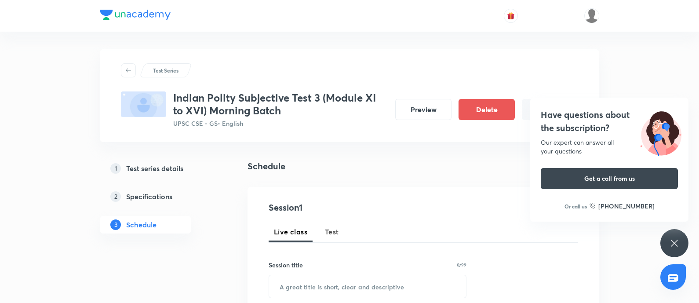
click at [323, 230] on button "Test" at bounding box center [332, 231] width 25 height 21
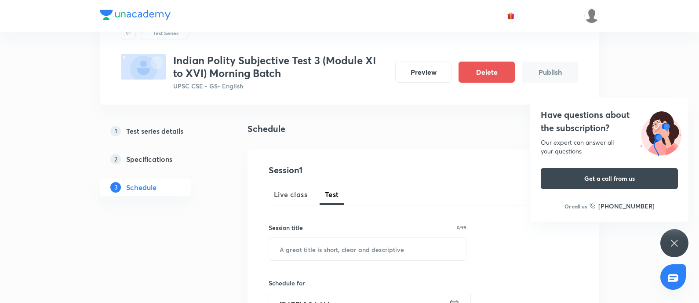
scroll to position [55, 0]
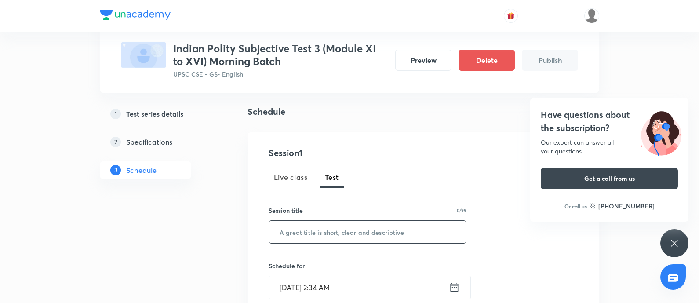
click at [290, 239] on input "text" at bounding box center [367, 232] width 197 height 22
paste input "Indian Polity Objective (Week 3)"
click at [329, 232] on input "Indian Polity Objective (Week 3)" at bounding box center [367, 232] width 197 height 22
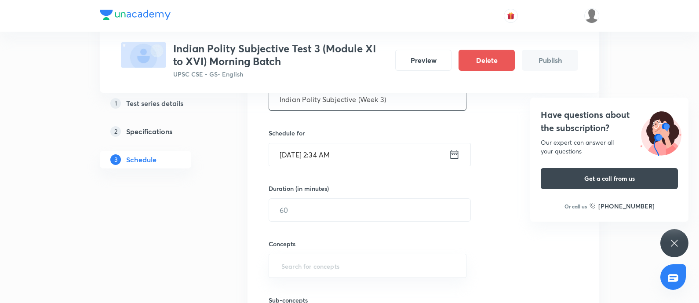
scroll to position [219, 0]
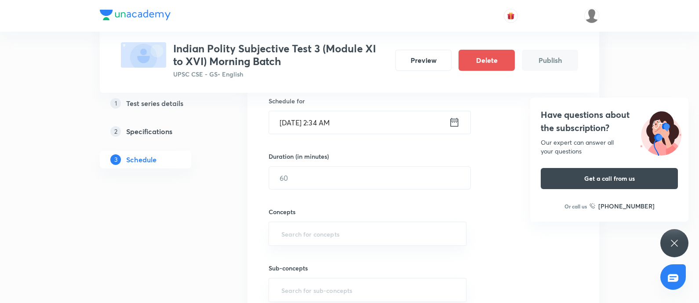
type input "Indian Polity Subjective (Week 3)"
click at [453, 121] on icon at bounding box center [454, 122] width 11 height 12
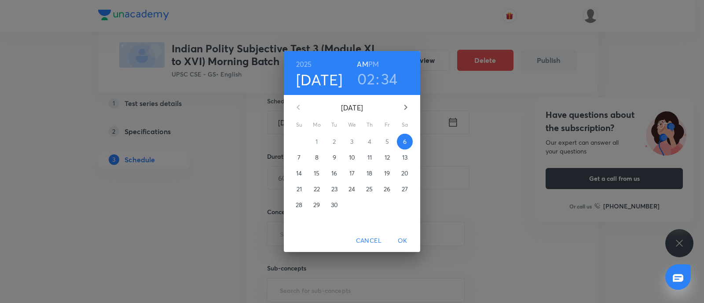
click at [299, 153] on p "7" at bounding box center [298, 157] width 3 height 9
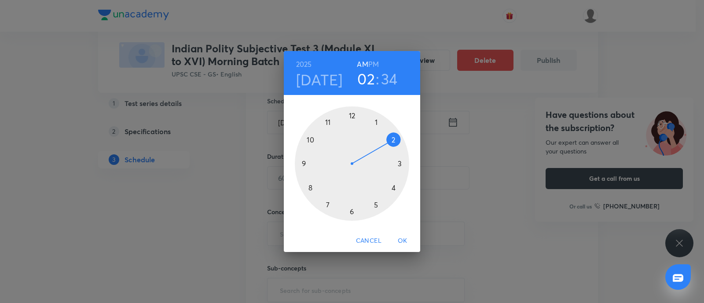
drag, startPoint x: 329, startPoint y: 125, endPoint x: 341, endPoint y: 101, distance: 27.5
click at [329, 124] on div at bounding box center [352, 163] width 114 height 114
click at [354, 114] on div at bounding box center [352, 163] width 114 height 114
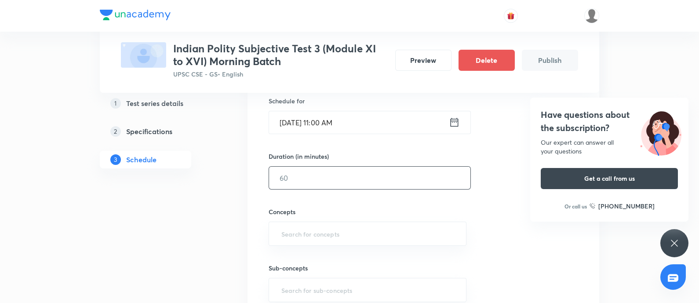
click at [315, 179] on input "text" at bounding box center [369, 178] width 201 height 22
type input "480"
click at [321, 236] on input "text" at bounding box center [368, 234] width 176 height 16
type input "po"
click at [345, 253] on li "Institutions, Posts & Bodies" at bounding box center [367, 258] width 197 height 16
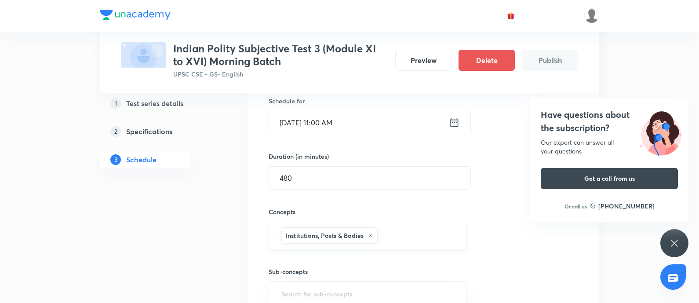
click at [400, 231] on input "text" at bounding box center [418, 235] width 76 height 16
click at [335, 265] on li "Political Dynamics" at bounding box center [367, 262] width 197 height 16
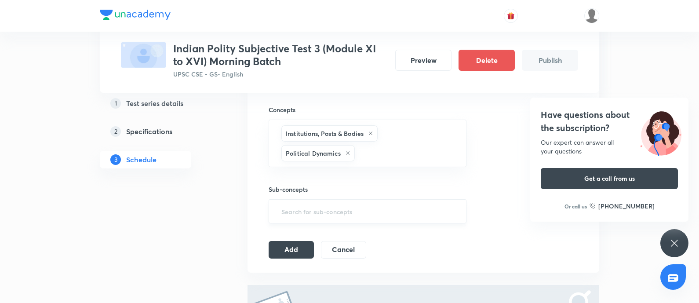
scroll to position [330, 0]
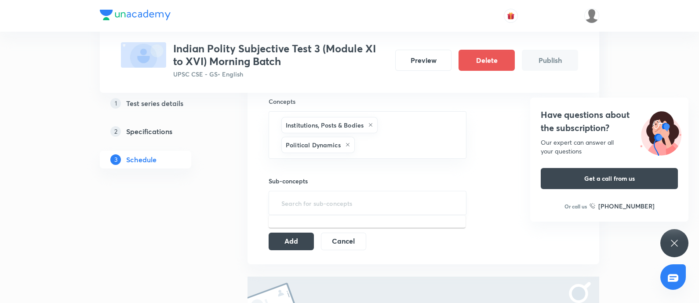
click at [322, 199] on input "text" at bounding box center [368, 203] width 176 height 16
type input "t"
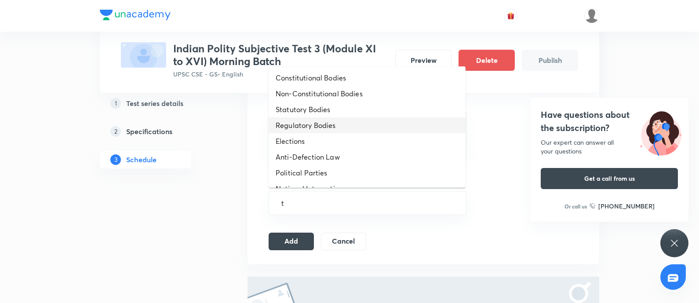
click at [308, 128] on li "Regulatory Bodies" at bounding box center [367, 125] width 197 height 16
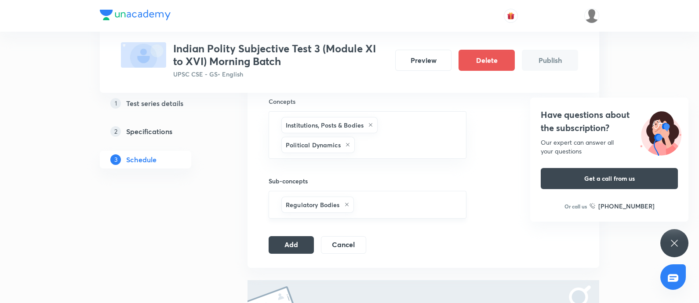
click at [389, 201] on input "text" at bounding box center [406, 205] width 100 height 16
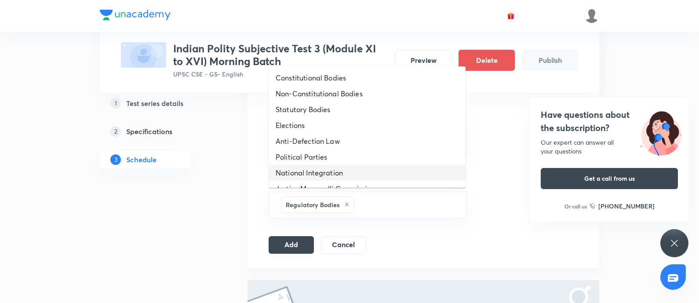
click at [326, 171] on li "National Integration" at bounding box center [367, 173] width 197 height 16
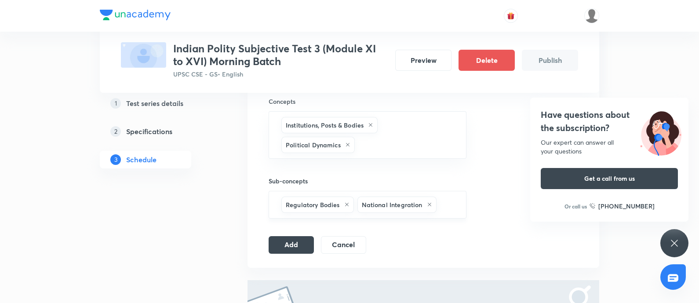
click at [453, 202] on input "text" at bounding box center [446, 205] width 17 height 16
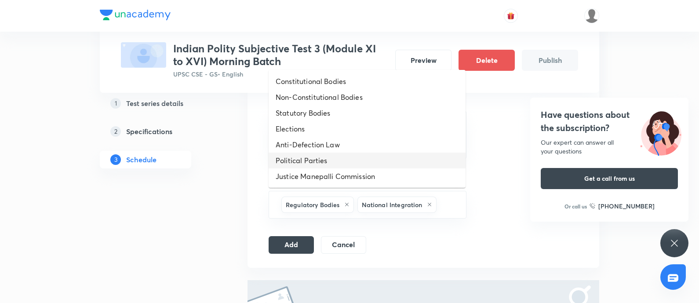
click at [327, 164] on li "Political Parties" at bounding box center [367, 161] width 197 height 16
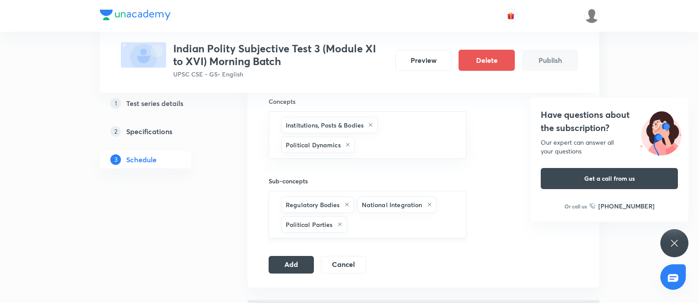
drag, startPoint x: 369, startPoint y: 219, endPoint x: 365, endPoint y: 213, distance: 7.3
click at [369, 219] on input "text" at bounding box center [402, 224] width 107 height 16
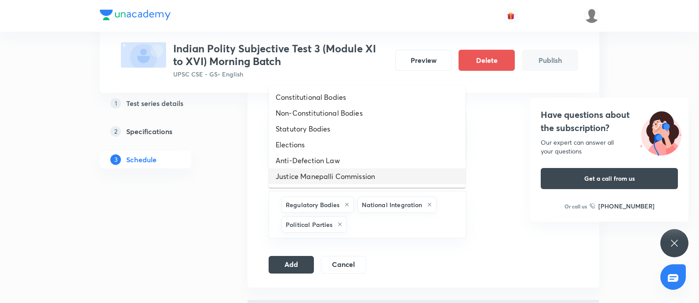
click at [308, 180] on li "Justice Manepalli Commission" at bounding box center [367, 176] width 197 height 16
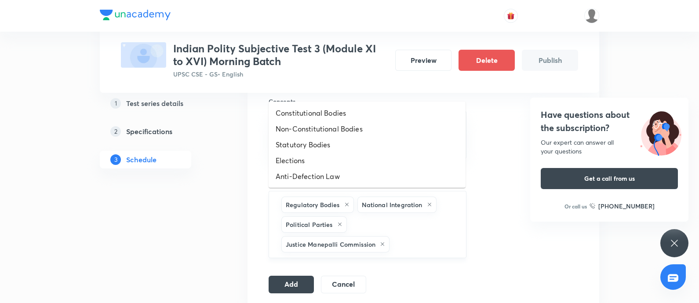
click at [426, 243] on input "text" at bounding box center [423, 244] width 64 height 16
click at [321, 147] on li "Statutory Bodies" at bounding box center [367, 145] width 197 height 16
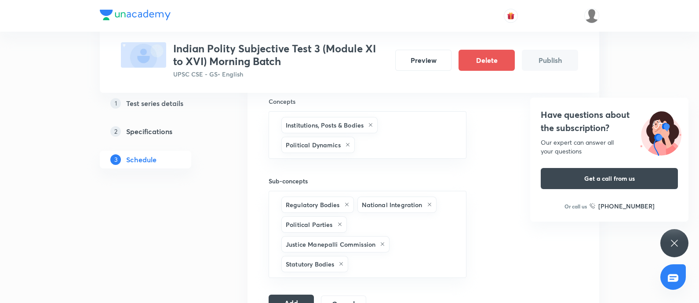
click at [290, 296] on button "Add" at bounding box center [291, 304] width 45 height 18
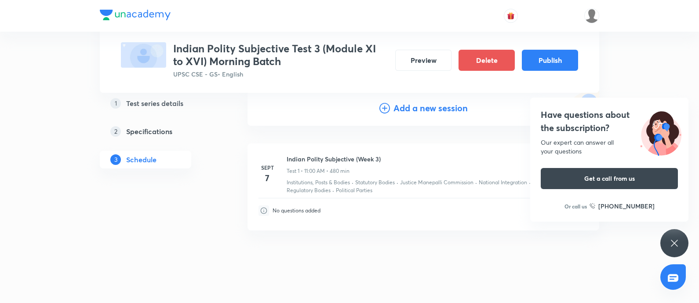
click at [568, 121] on h4 "Have questions about the subscription?" at bounding box center [609, 121] width 137 height 26
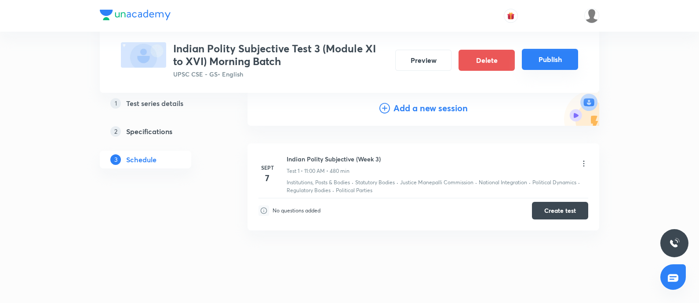
click at [548, 52] on button "Publish" at bounding box center [550, 59] width 56 height 21
click at [563, 210] on button "Create test" at bounding box center [560, 210] width 56 height 18
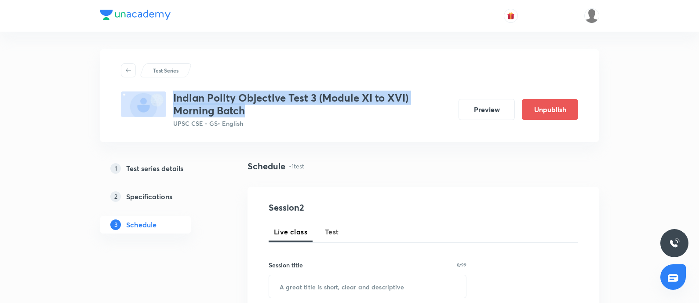
drag, startPoint x: 173, startPoint y: 96, endPoint x: 261, endPoint y: 110, distance: 89.5
click at [261, 110] on div "Indian Polity Objective Test 3 (Module XI to XVI) Morning Batch UPSC CSE - GS •…" at bounding box center [286, 109] width 331 height 37
copy h3 "Indian Polity Objective Test 3 (Module XI to XVI) Morning Batch"
drag, startPoint x: 130, startPoint y: 165, endPoint x: 325, endPoint y: 171, distance: 195.8
click at [130, 165] on h5 "Test series details" at bounding box center [154, 168] width 57 height 11
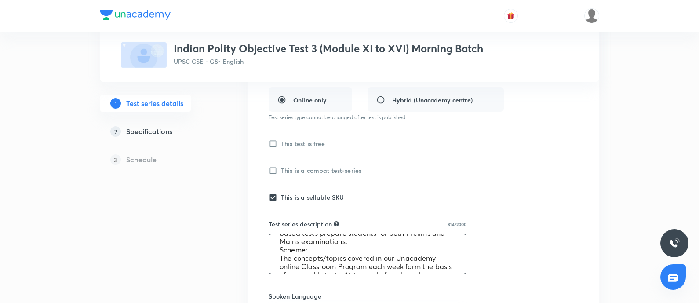
scroll to position [142, 0]
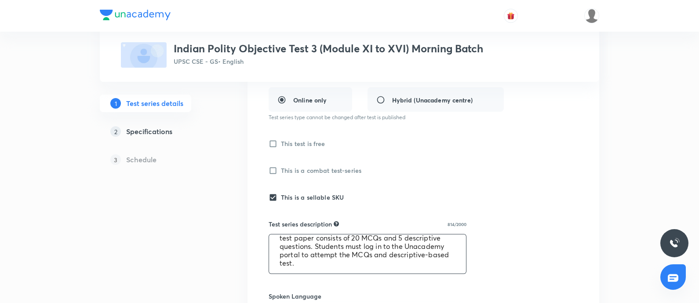
drag, startPoint x: 277, startPoint y: 244, endPoint x: 526, endPoint y: 284, distance: 251.6
click at [526, 284] on div "Test series title 63/80 Indian Polity Objective Test 3 (Module XI to XVI) Morni…" at bounding box center [424, 271] width 310 height 657
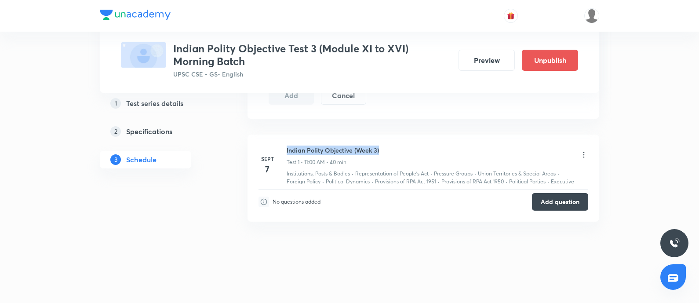
drag, startPoint x: 286, startPoint y: 146, endPoint x: 408, endPoint y: 137, distance: 122.6
click at [408, 137] on li "[DATE] Indian Polity Objective (Week 3) Test 1 • 11:00 AM • 40 min Institutions…" at bounding box center [424, 179] width 352 height 88
copy h6 "Indian Polity Objective (Week 3)"
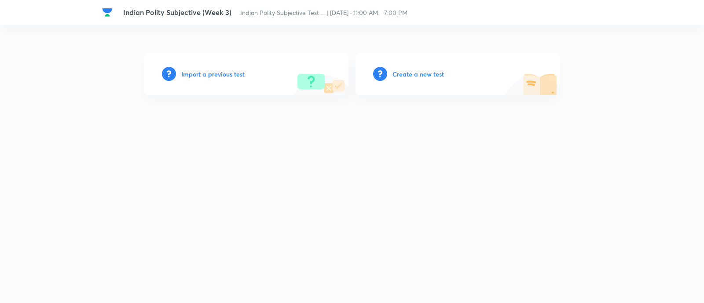
click at [427, 70] on h6 "Create a new test" at bounding box center [417, 73] width 51 height 9
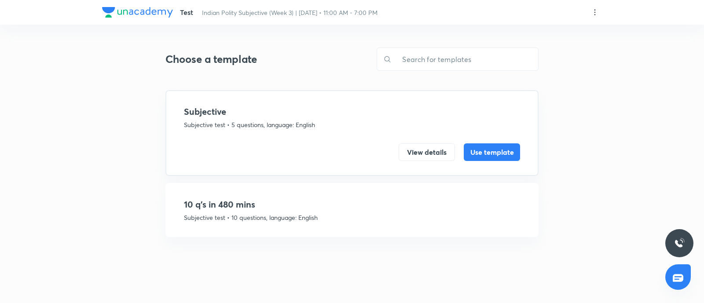
click at [281, 196] on div "10 q's in 480 mins Subjective test • 10 questions, language: English View detai…" at bounding box center [351, 210] width 373 height 54
click at [424, 150] on button "View details" at bounding box center [426, 151] width 56 height 18
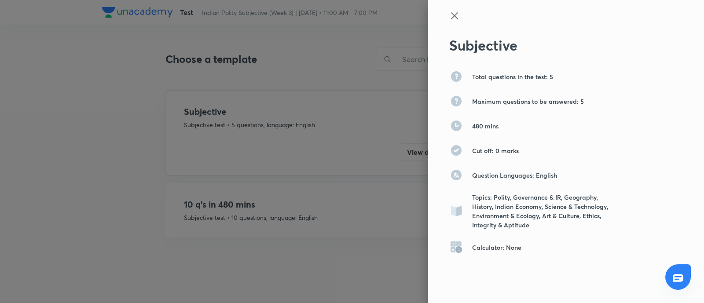
click at [451, 15] on icon at bounding box center [454, 15] width 7 height 7
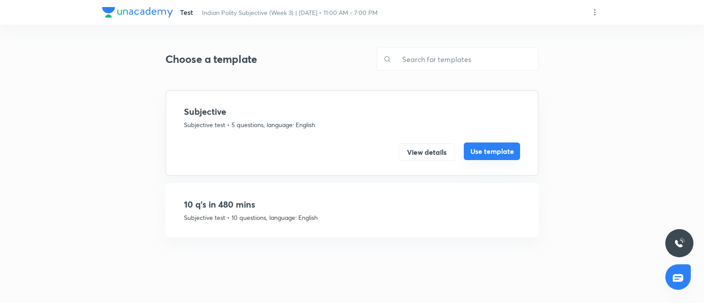
click at [471, 158] on button "Use template" at bounding box center [492, 151] width 56 height 18
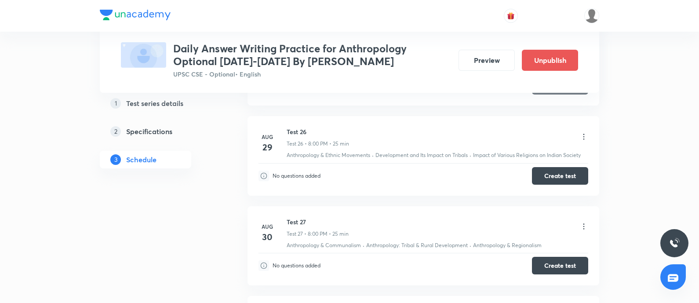
scroll to position [2639, 0]
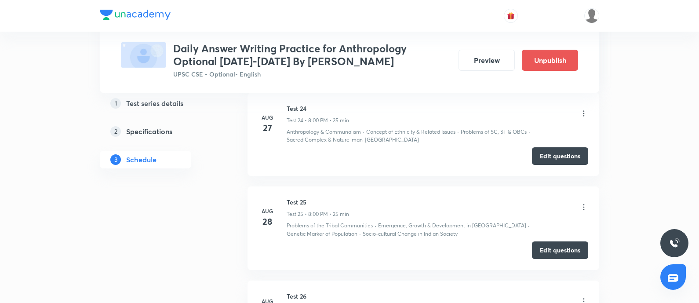
click at [583, 203] on icon at bounding box center [584, 207] width 9 height 9
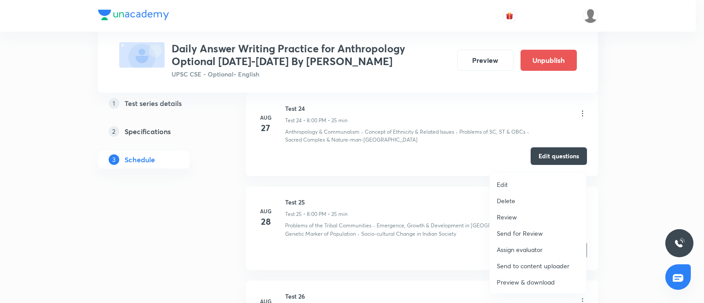
click at [501, 203] on p "Delete" at bounding box center [506, 200] width 18 height 9
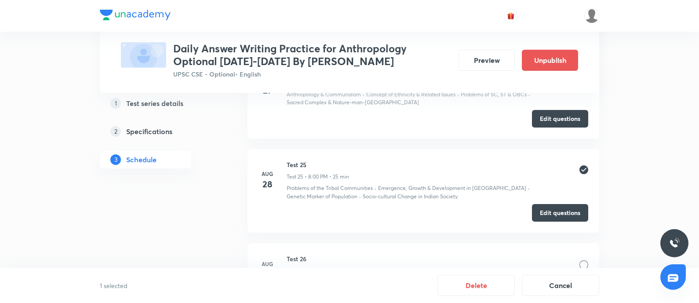
scroll to position [2694, 0]
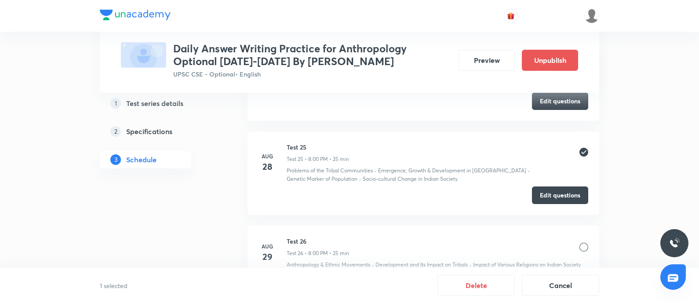
click at [584, 243] on div at bounding box center [584, 247] width 9 height 9
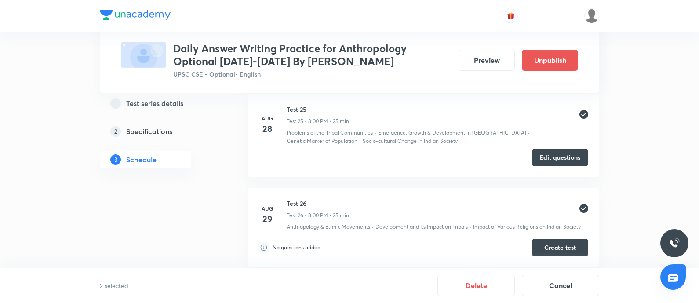
scroll to position [2748, 0]
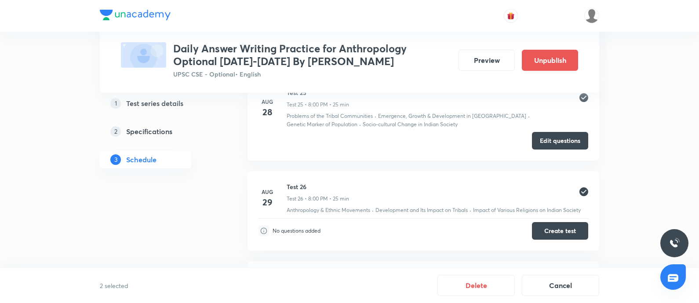
click at [581, 278] on div at bounding box center [584, 282] width 9 height 9
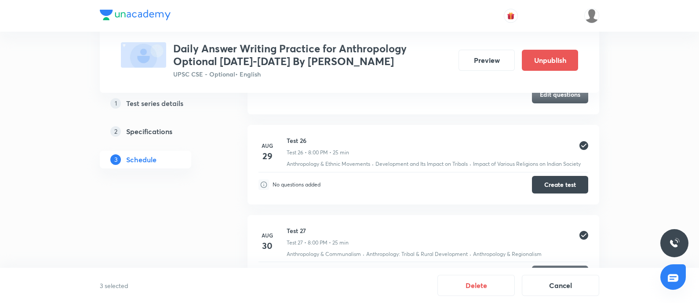
scroll to position [2858, 0]
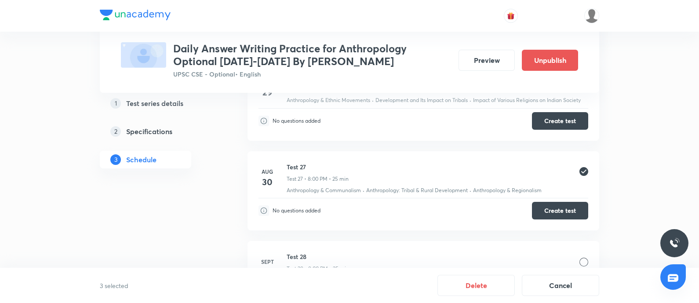
click at [581, 258] on div at bounding box center [584, 262] width 9 height 9
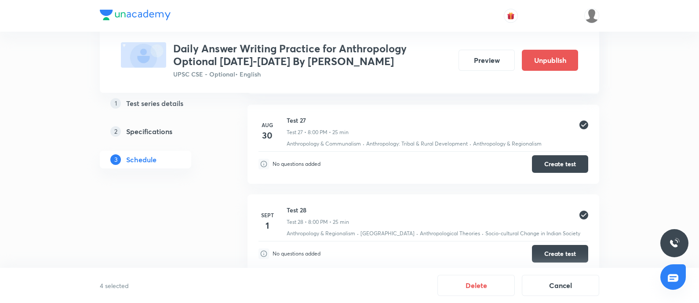
scroll to position [2968, 0]
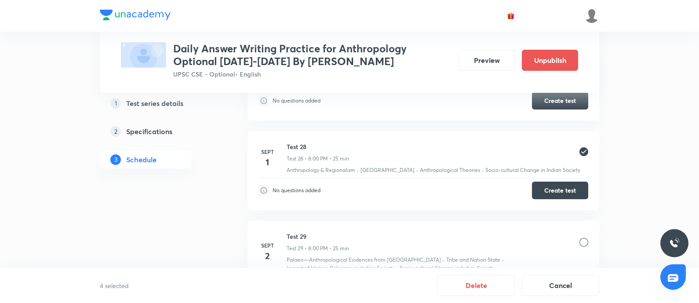
click at [582, 238] on div at bounding box center [584, 242] width 9 height 9
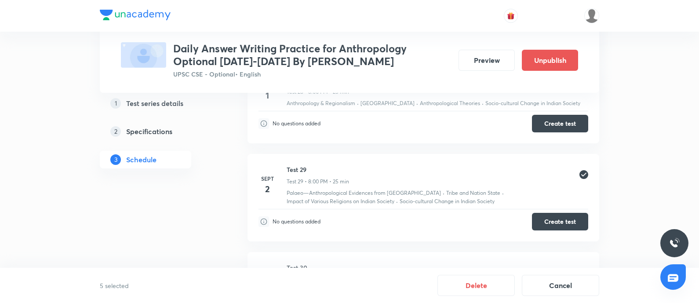
scroll to position [3133, 0]
click at [586, 171] on div at bounding box center [584, 175] width 9 height 9
click at [584, 171] on div at bounding box center [584, 175] width 9 height 9
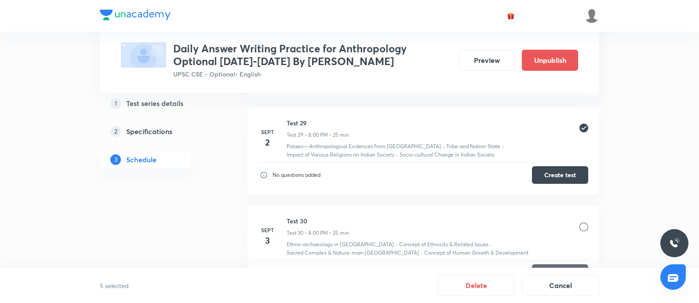
scroll to position [3023, 0]
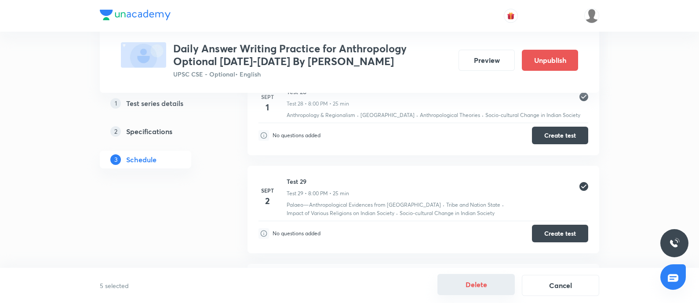
click at [483, 284] on button "Delete" at bounding box center [476, 284] width 77 height 21
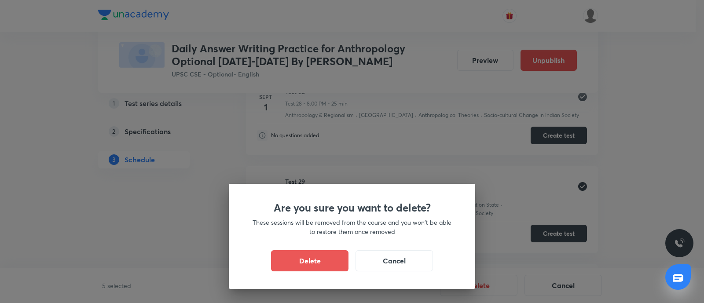
click at [326, 258] on button "Delete" at bounding box center [309, 260] width 77 height 21
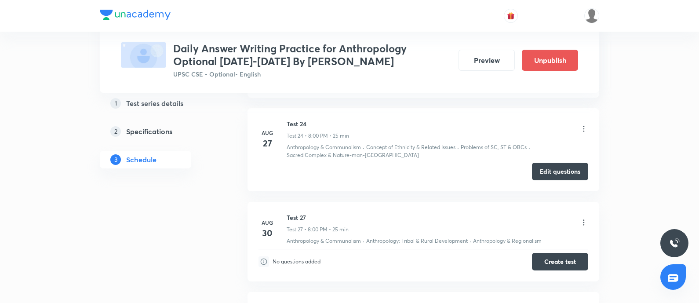
scroll to position [2639, 0]
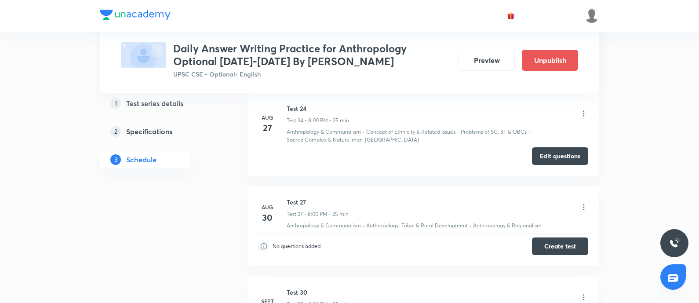
click at [581, 203] on icon at bounding box center [584, 207] width 9 height 9
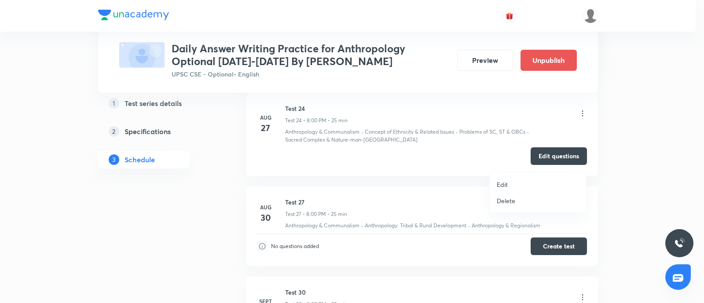
drag, startPoint x: 497, startPoint y: 201, endPoint x: 622, endPoint y: 194, distance: 125.1
click at [497, 201] on p "Delete" at bounding box center [506, 200] width 18 height 9
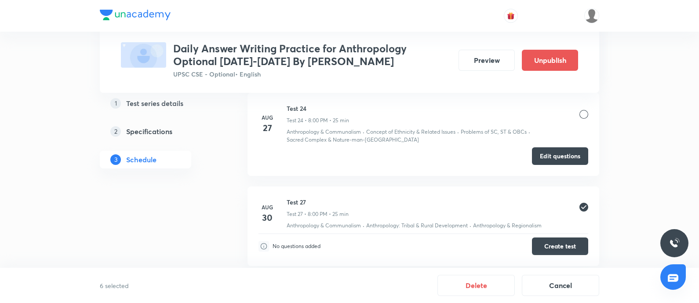
click at [581, 293] on div at bounding box center [584, 297] width 9 height 9
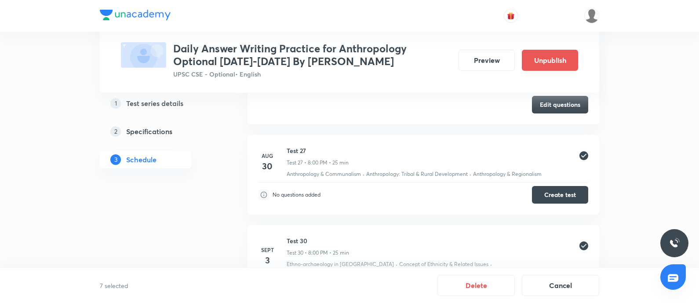
scroll to position [2748, 0]
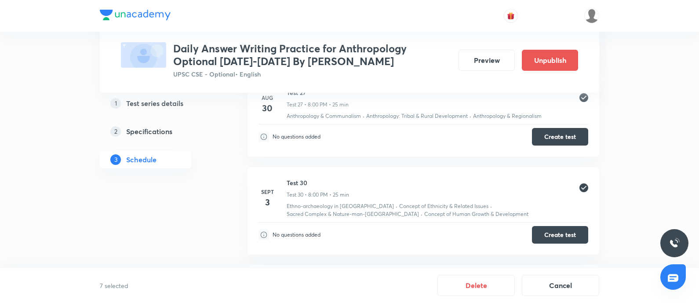
click at [583, 282] on div at bounding box center [584, 286] width 9 height 9
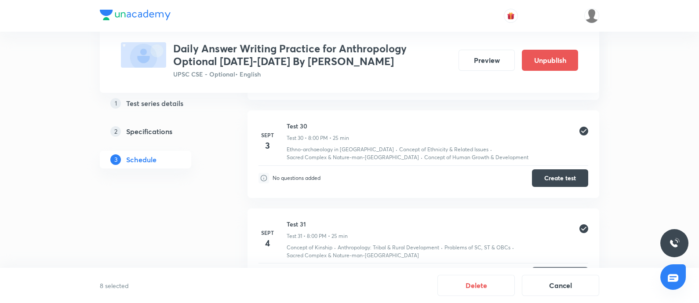
scroll to position [2858, 0]
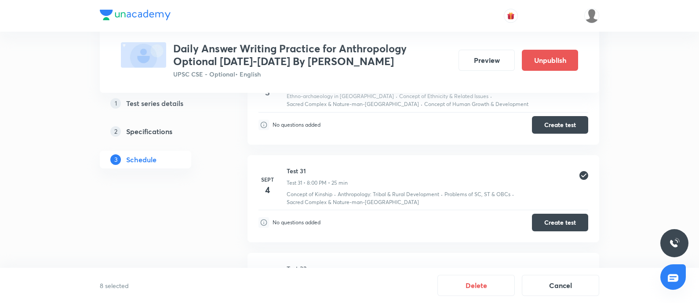
click at [584, 270] on div at bounding box center [584, 274] width 9 height 9
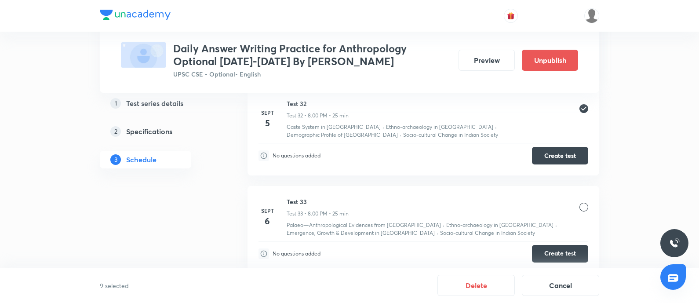
click at [584, 203] on div at bounding box center [584, 207] width 9 height 9
click at [479, 288] on button "Delete" at bounding box center [476, 284] width 77 height 21
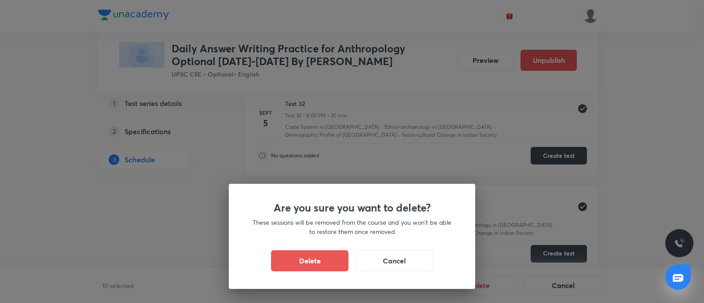
click at [323, 254] on button "Delete" at bounding box center [309, 260] width 77 height 21
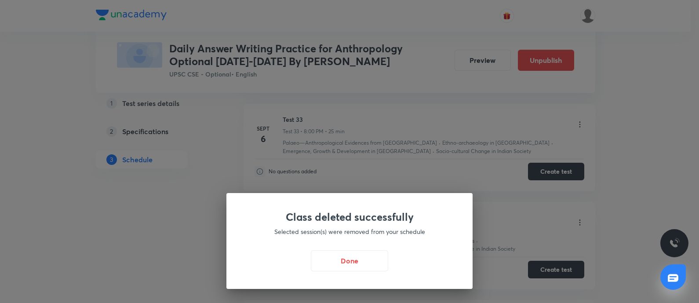
scroll to position [2684, 0]
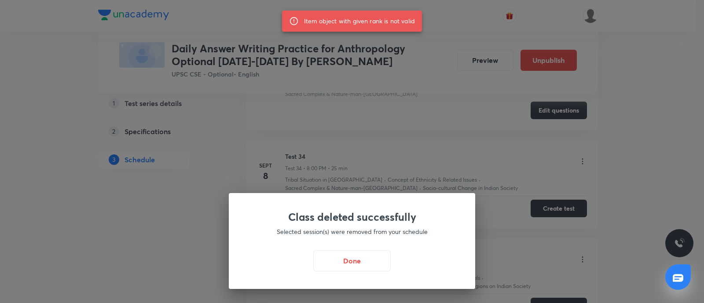
drag, startPoint x: 354, startPoint y: 265, endPoint x: 214, endPoint y: 233, distance: 143.4
click at [353, 264] on button "Done" at bounding box center [351, 260] width 77 height 21
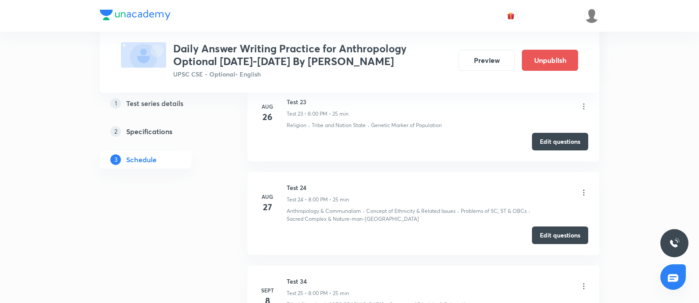
scroll to position [2574, 0]
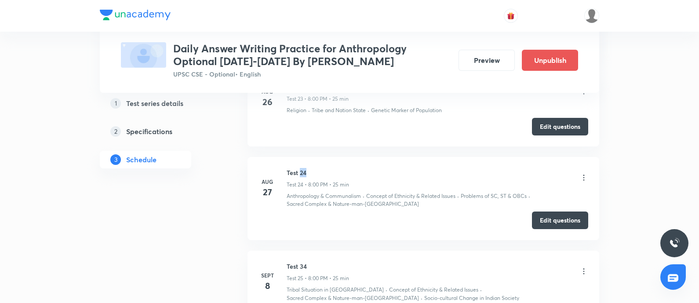
drag, startPoint x: 301, startPoint y: 128, endPoint x: 331, endPoint y: 132, distance: 30.1
click at [331, 168] on h6 "Test 24" at bounding box center [318, 172] width 62 height 9
copy h6 "24"
click at [585, 267] on icon at bounding box center [584, 271] width 9 height 9
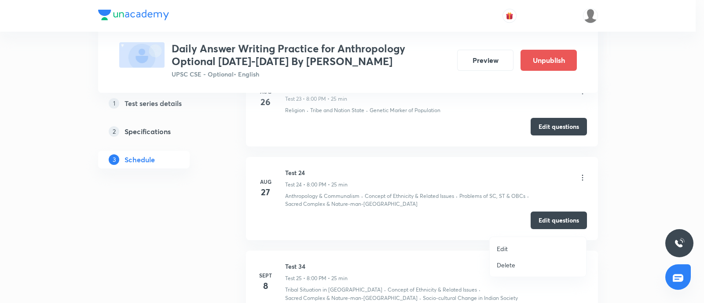
click at [501, 245] on p "Edit" at bounding box center [502, 248] width 11 height 9
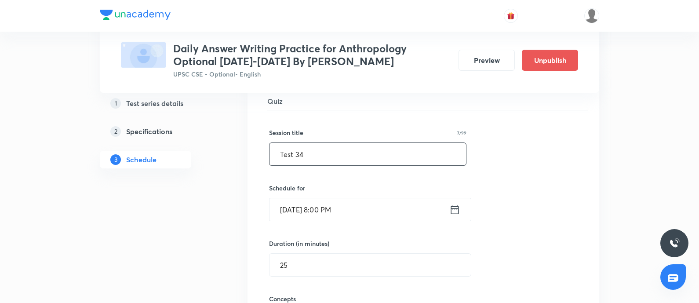
scroll to position [2410, 0]
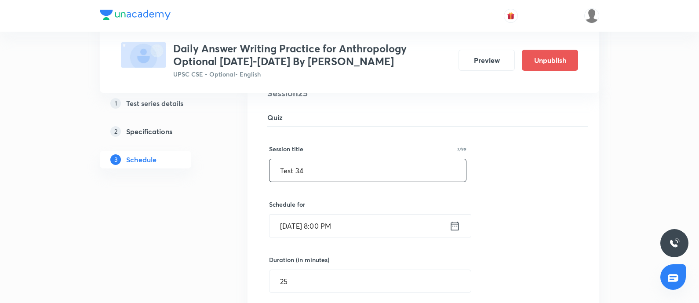
drag, startPoint x: 295, startPoint y: 127, endPoint x: 329, endPoint y: 130, distance: 34.4
click at [328, 159] on input "Test 34" at bounding box center [368, 170] width 197 height 22
paste input "2"
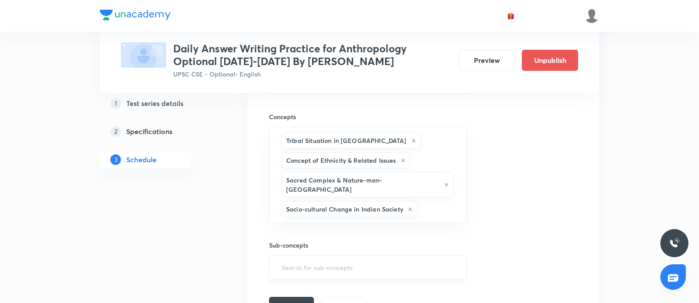
scroll to position [2684, 0]
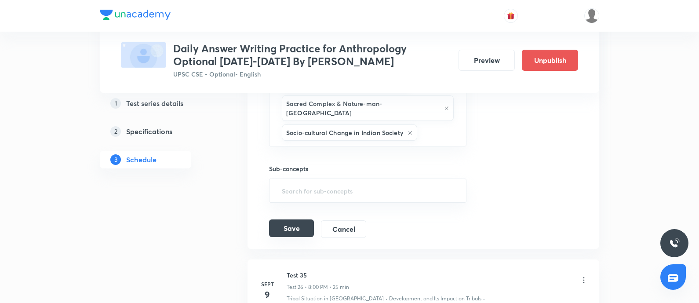
type input "Test 25"
click at [310, 219] on button "Save" at bounding box center [291, 228] width 45 height 18
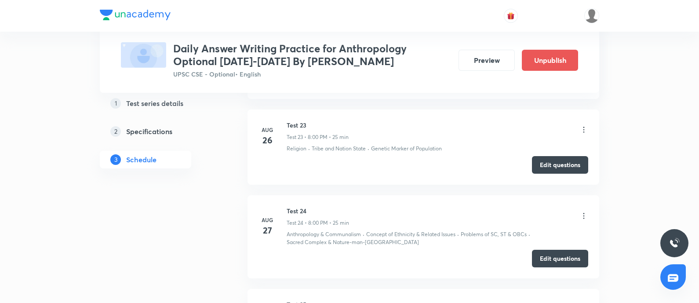
scroll to position [2300, 0]
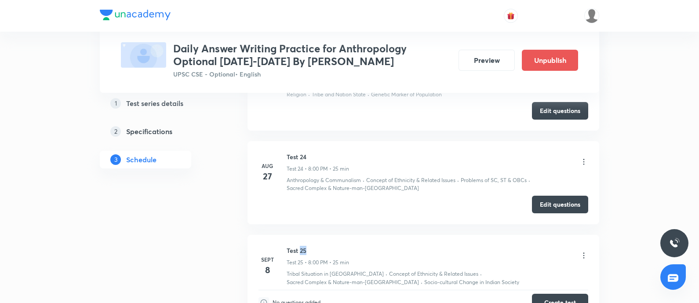
drag, startPoint x: 300, startPoint y: 203, endPoint x: 377, endPoint y: 190, distance: 78.2
copy h6 "25"
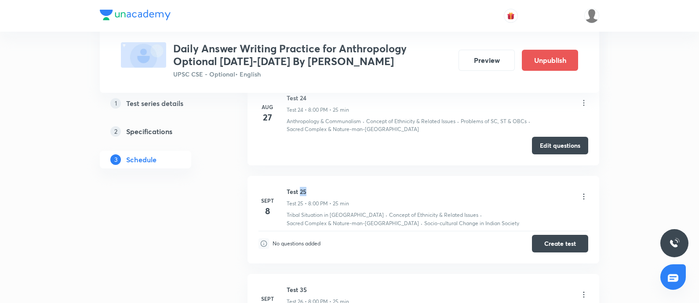
scroll to position [2410, 0]
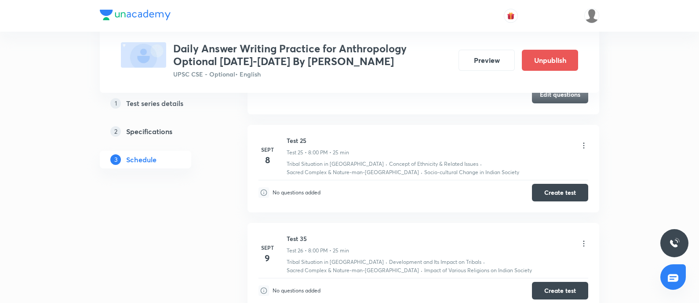
click at [582, 239] on icon at bounding box center [584, 243] width 9 height 9
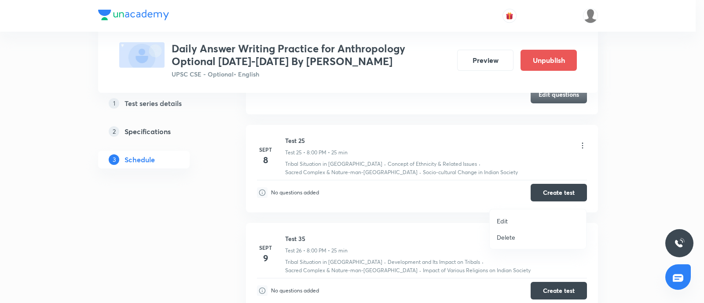
click at [508, 219] on li "Edit" at bounding box center [537, 221] width 96 height 16
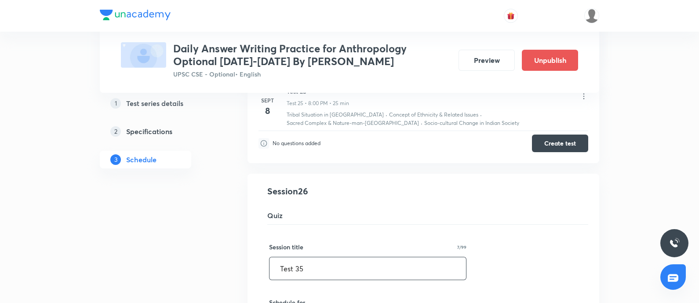
drag, startPoint x: 321, startPoint y: 219, endPoint x: 332, endPoint y: 216, distance: 11.6
click at [332, 257] on input "Test 35" at bounding box center [368, 268] width 197 height 22
paste input "2"
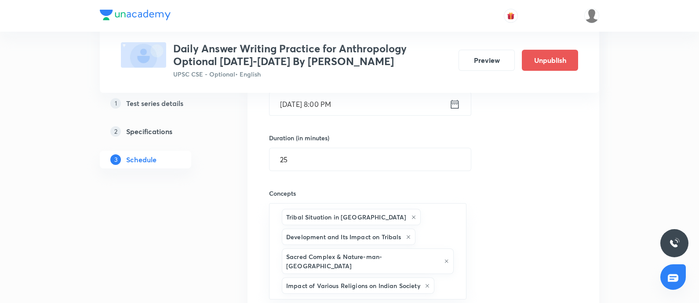
scroll to position [2739, 0]
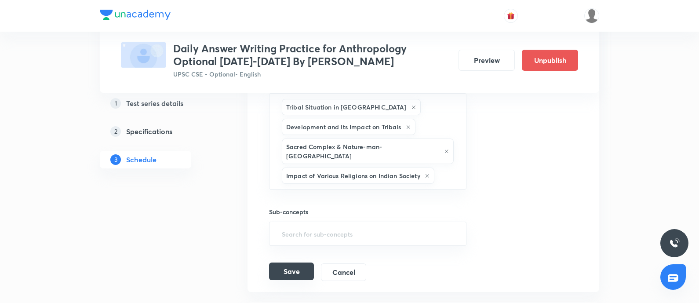
type input "Test 26"
click at [302, 263] on button "Save" at bounding box center [291, 272] width 45 height 18
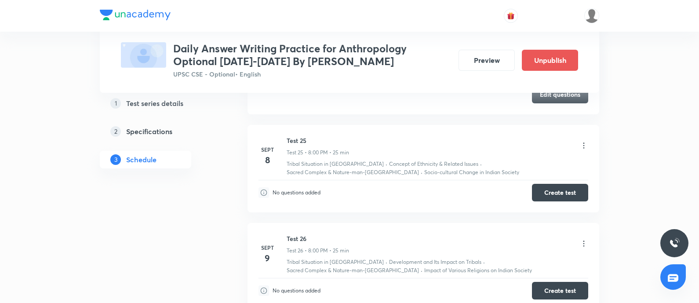
scroll to position [2465, 0]
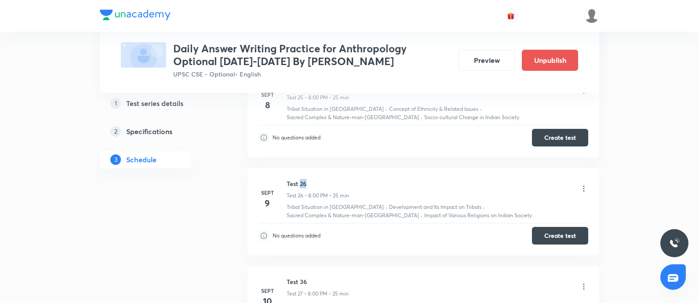
drag, startPoint x: 299, startPoint y: 138, endPoint x: 323, endPoint y: 129, distance: 25.2
click at [323, 168] on li "Sept 9 Test 26 Test 26 • 8:00 PM • 25 min Tribal Situation in India · Developme…" at bounding box center [424, 212] width 352 height 88
copy h6 "26"
click at [583, 282] on icon at bounding box center [584, 286] width 9 height 9
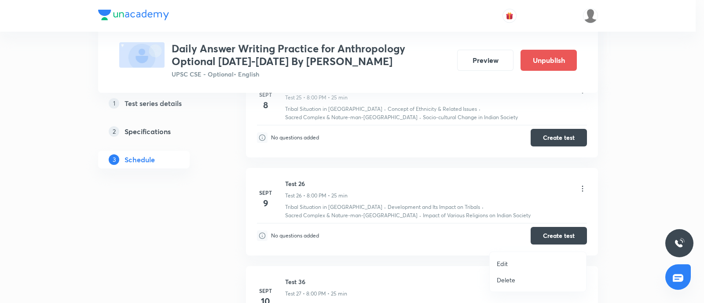
click at [504, 266] on p "Edit" at bounding box center [502, 263] width 11 height 9
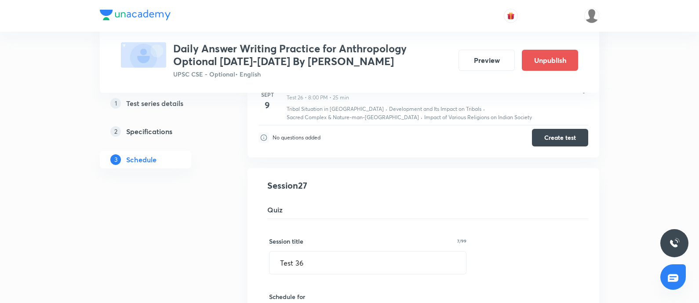
scroll to position [2574, 0]
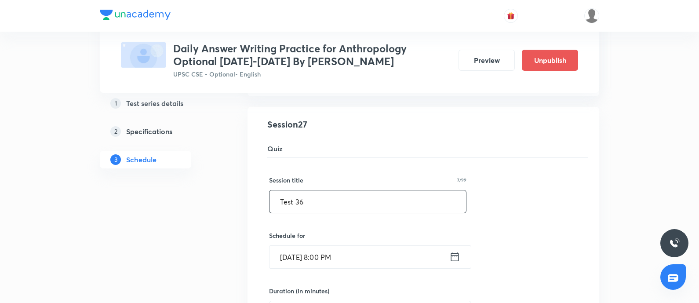
drag, startPoint x: 296, startPoint y: 155, endPoint x: 375, endPoint y: 151, distance: 79.7
click at [321, 190] on input "Test 36" at bounding box center [368, 201] width 197 height 22
paste input "2"
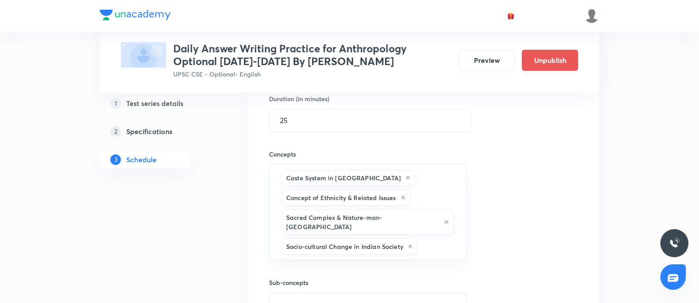
scroll to position [2849, 0]
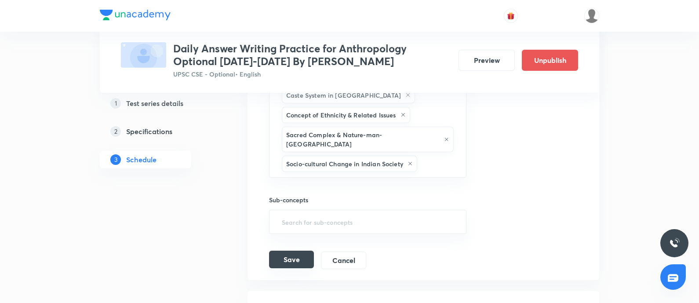
type input "Test 27"
click at [285, 251] on button "Save" at bounding box center [291, 260] width 45 height 18
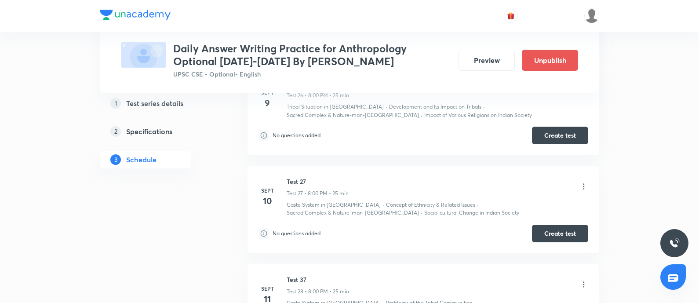
scroll to position [2582, 0]
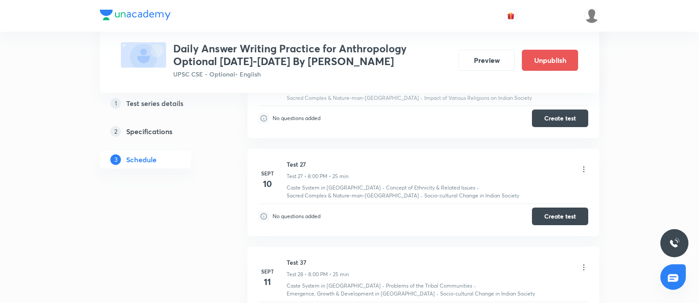
click at [587, 263] on icon at bounding box center [584, 267] width 9 height 9
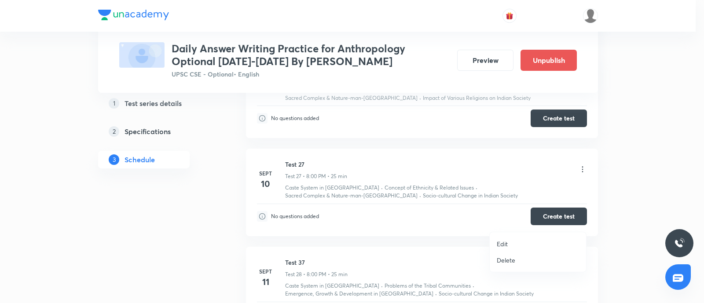
click at [507, 239] on p "Edit" at bounding box center [502, 243] width 11 height 9
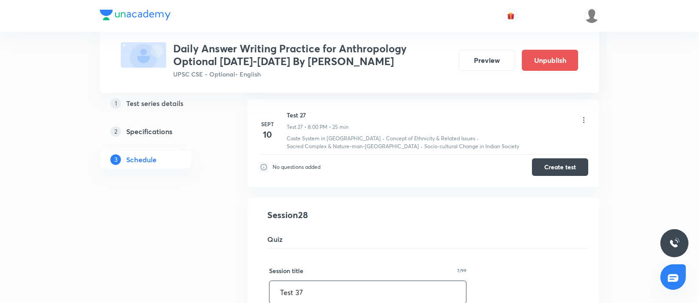
click at [316, 281] on input "Test 37" at bounding box center [368, 292] width 197 height 22
click at [281, 281] on input "Test 28" at bounding box center [368, 292] width 197 height 22
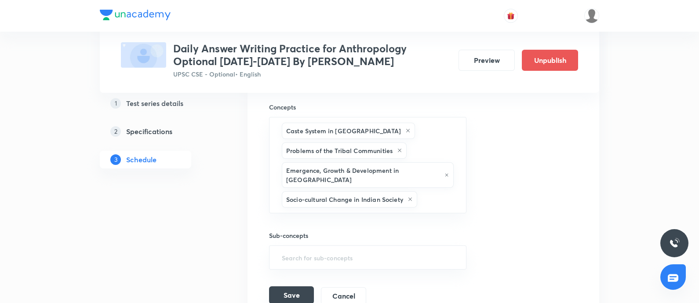
type input "Test 28"
click at [285, 286] on button "Save" at bounding box center [291, 295] width 45 height 18
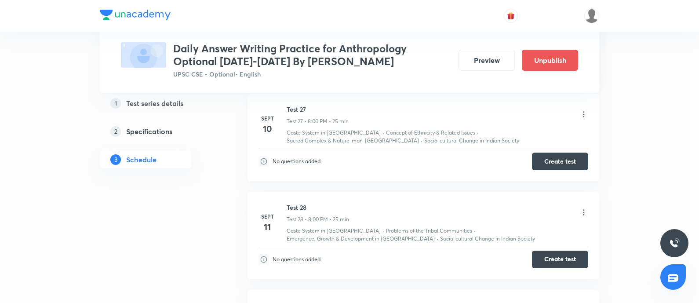
scroll to position [2692, 0]
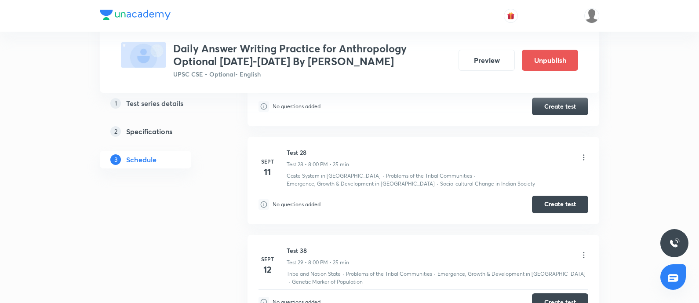
click at [584, 251] on icon at bounding box center [584, 255] width 9 height 9
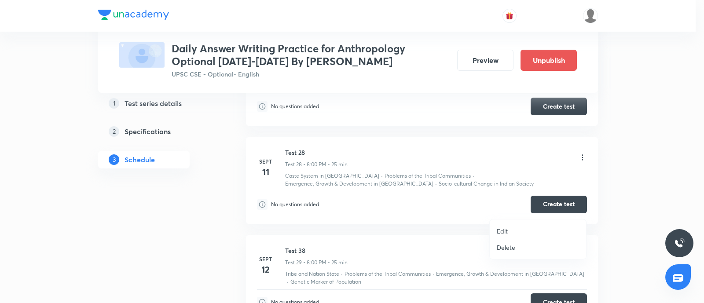
click at [499, 230] on p "Edit" at bounding box center [502, 230] width 11 height 9
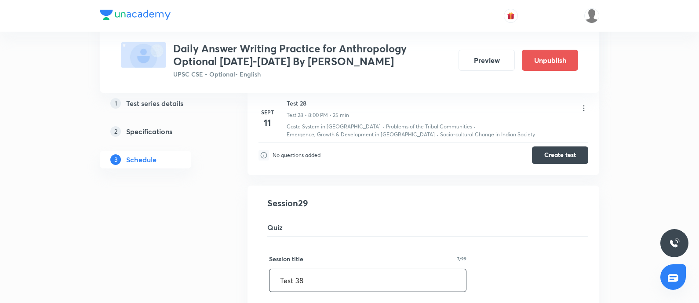
drag, startPoint x: 295, startPoint y: 233, endPoint x: 431, endPoint y: 245, distance: 136.9
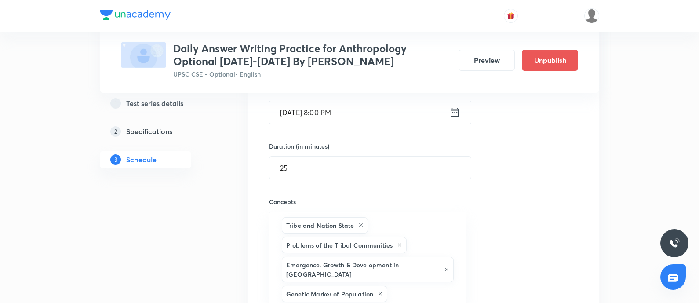
scroll to position [3022, 0]
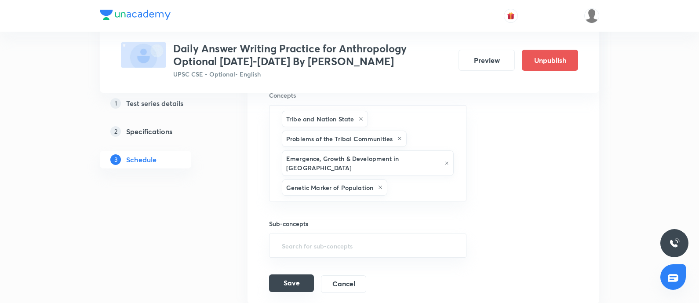
type input "Test 29"
drag, startPoint x: 274, startPoint y: 230, endPoint x: 279, endPoint y: 230, distance: 5.3
click at [279, 274] on button "Save" at bounding box center [291, 283] width 45 height 18
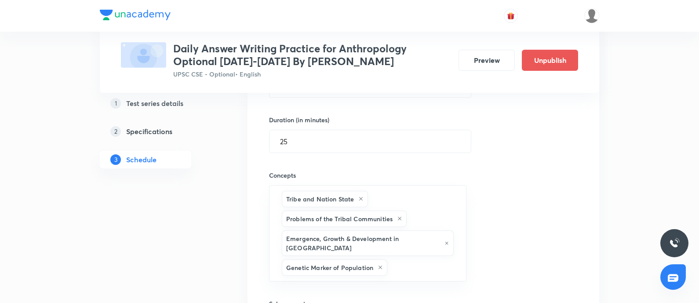
scroll to position [2802, 0]
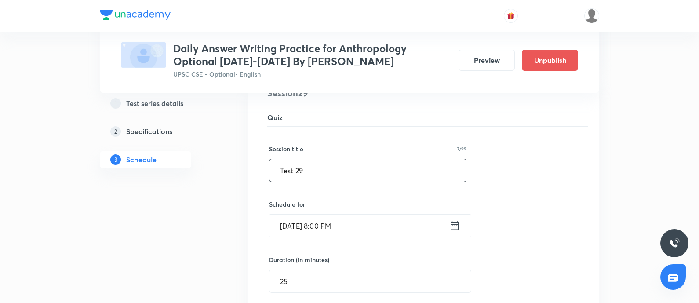
drag, startPoint x: 317, startPoint y: 120, endPoint x: 18, endPoint y: 91, distance: 299.5
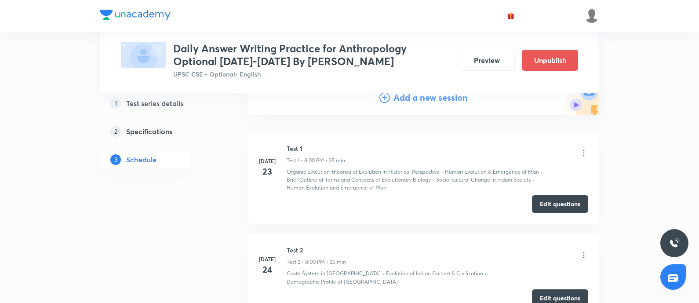
scroll to position [0, 0]
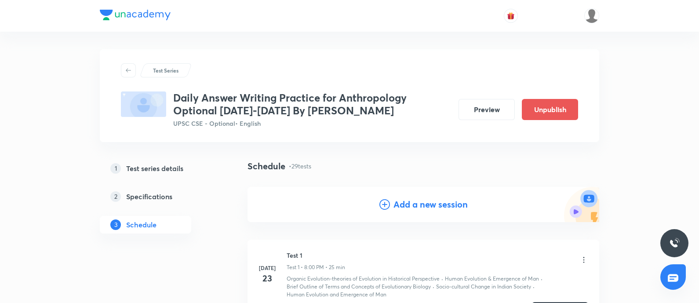
drag, startPoint x: 413, startPoint y: 206, endPoint x: 144, endPoint y: 163, distance: 272.1
click at [407, 206] on h4 "Add a new session" at bounding box center [431, 204] width 74 height 13
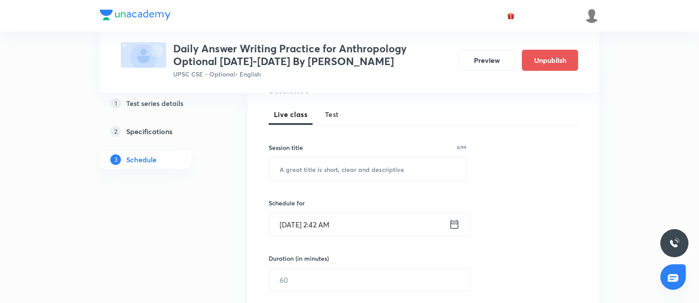
scroll to position [55, 0]
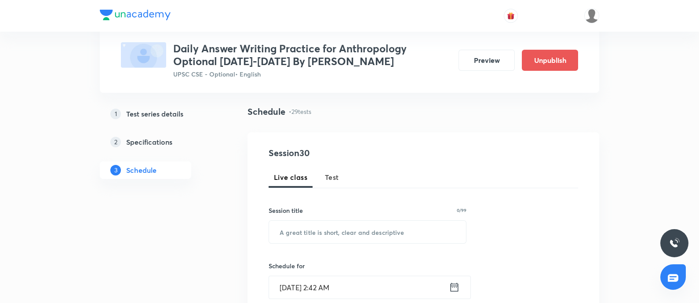
click at [329, 175] on span "Test" at bounding box center [332, 177] width 14 height 11
click at [295, 234] on input "text" at bounding box center [367, 232] width 197 height 22
paste input "Test 29"
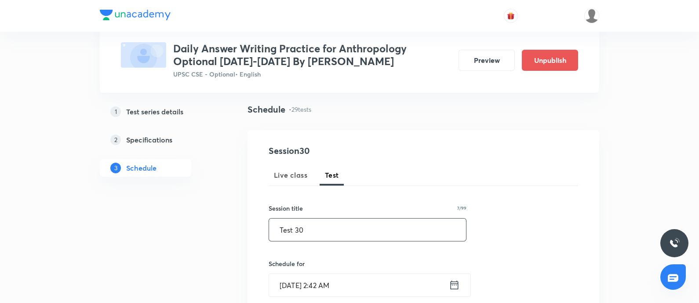
scroll to position [110, 0]
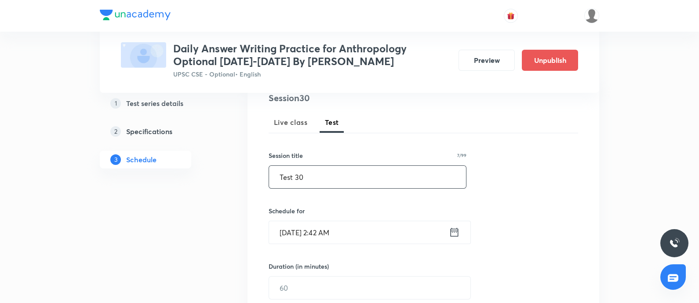
type input "Test 30"
click at [453, 232] on icon at bounding box center [455, 232] width 8 height 9
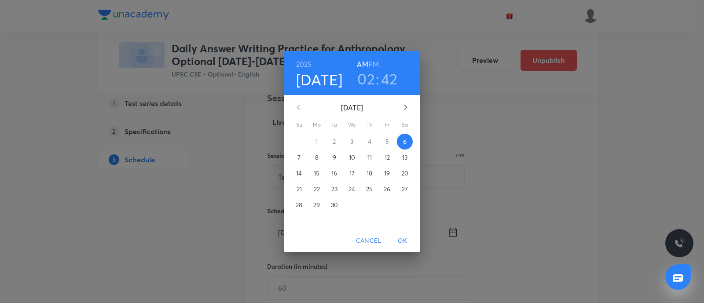
click at [405, 159] on p "13" at bounding box center [404, 157] width 5 height 9
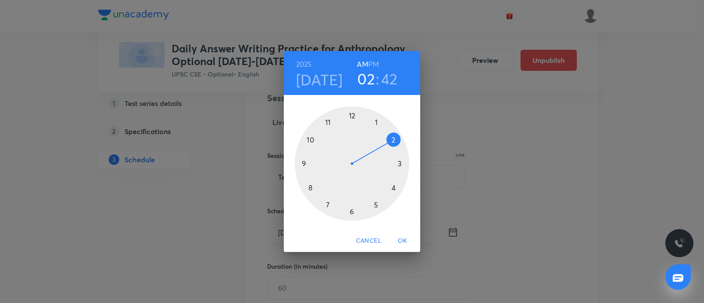
drag, startPoint x: 326, startPoint y: 124, endPoint x: 367, endPoint y: 71, distance: 67.1
click at [328, 120] on div at bounding box center [352, 163] width 114 height 114
drag, startPoint x: 353, startPoint y: 115, endPoint x: 246, endPoint y: 195, distance: 132.9
click at [353, 115] on div at bounding box center [352, 163] width 114 height 114
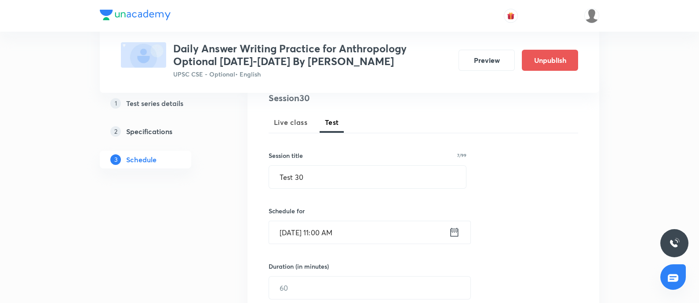
click at [449, 231] on div "Sept 13, 2025, 11:00 AM ​" at bounding box center [370, 232] width 202 height 23
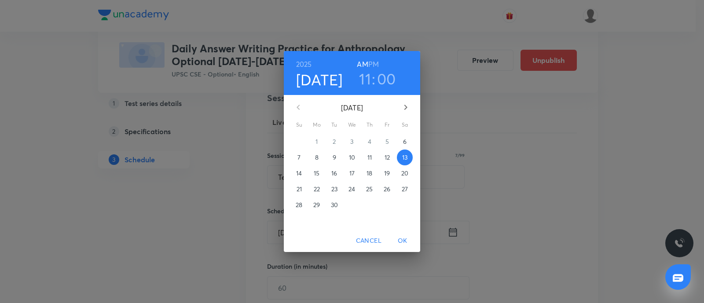
drag, startPoint x: 361, startPoint y: 80, endPoint x: 338, endPoint y: 95, distance: 27.3
click at [359, 81] on h3 "11" at bounding box center [365, 78] width 12 height 18
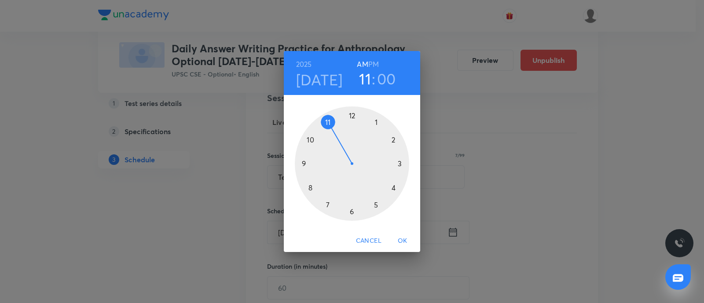
drag, startPoint x: 310, startPoint y: 187, endPoint x: 322, endPoint y: 157, distance: 32.7
click at [310, 187] on div at bounding box center [352, 163] width 114 height 114
drag, startPoint x: 376, startPoint y: 62, endPoint x: 374, endPoint y: 78, distance: 15.5
click at [376, 62] on h6 "PM" at bounding box center [373, 64] width 11 height 12
click at [403, 238] on span "OK" at bounding box center [402, 240] width 21 height 11
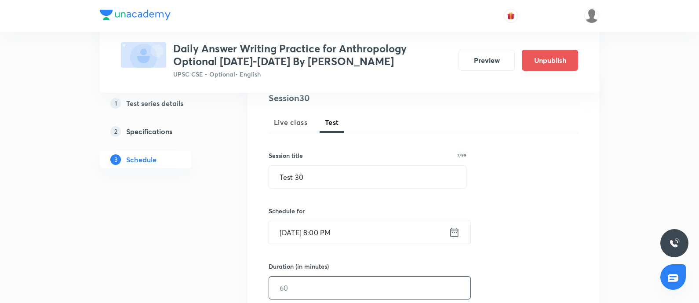
click at [302, 277] on input "text" at bounding box center [369, 288] width 201 height 22
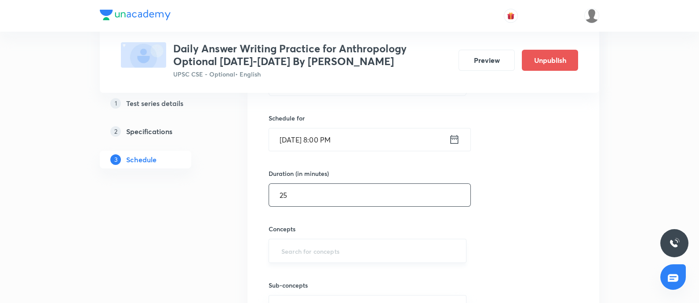
scroll to position [219, 0]
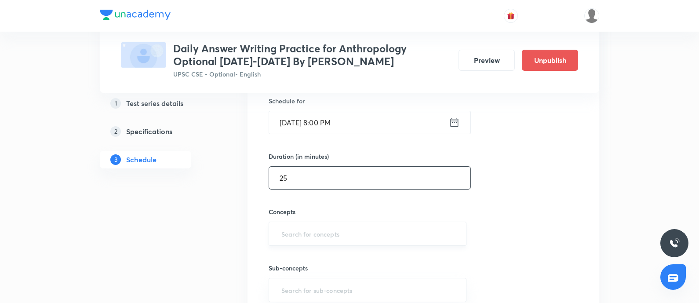
type input "25"
click at [292, 238] on input "text" at bounding box center [368, 234] width 176 height 16
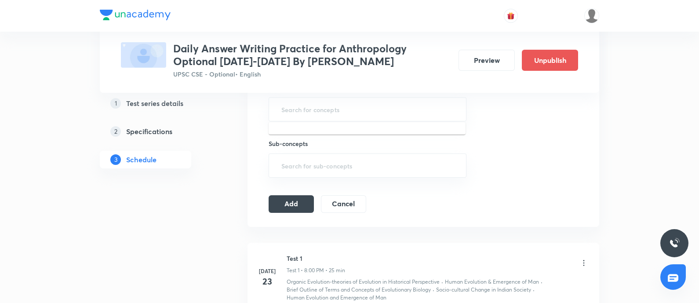
scroll to position [330, 0]
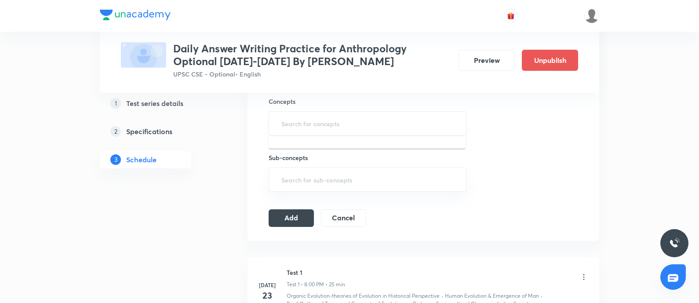
click at [325, 131] on div "​" at bounding box center [368, 123] width 198 height 24
type input "r"
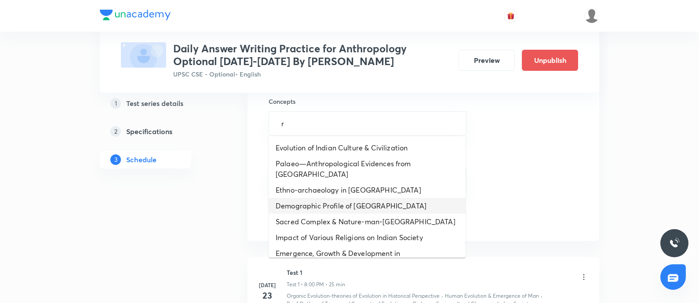
click at [318, 198] on li "Demographic Profile of India" at bounding box center [367, 206] width 197 height 16
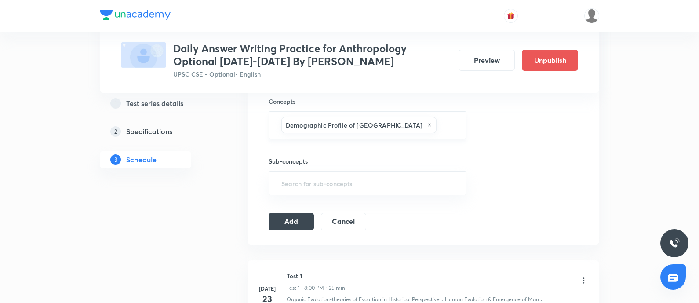
click at [438, 119] on input "text" at bounding box center [446, 125] width 17 height 16
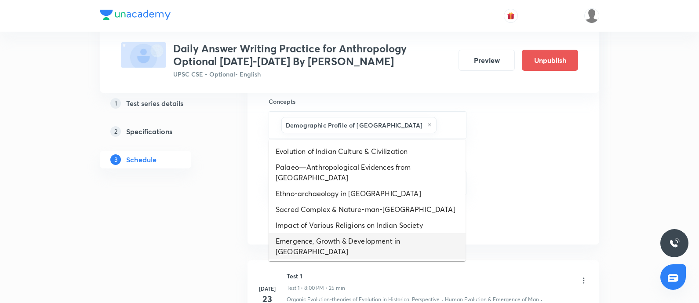
click at [343, 236] on li "Emergence, Growth & Development in India" at bounding box center [367, 246] width 197 height 26
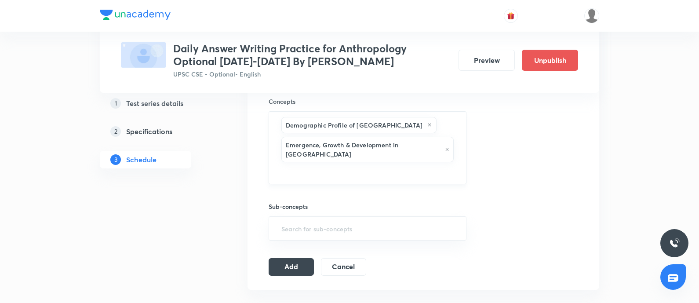
click at [442, 164] on input "text" at bounding box center [368, 172] width 176 height 16
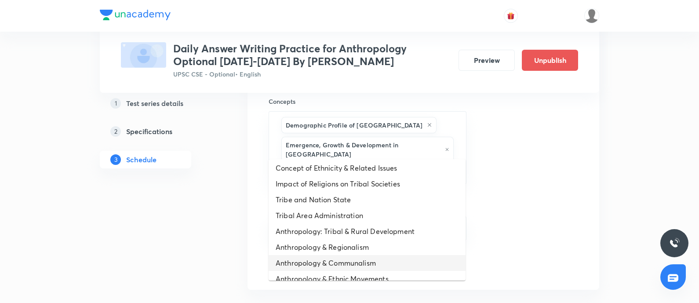
scroll to position [219, 0]
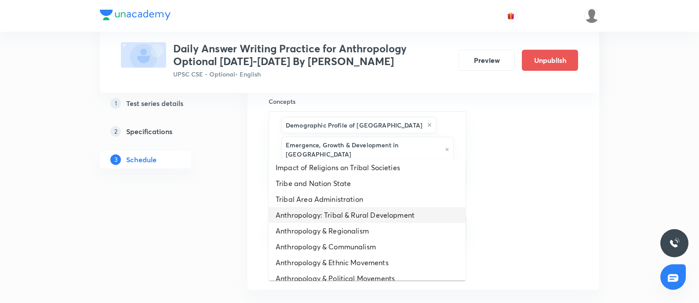
click at [327, 207] on li "Anthropology: Tribal & Rural Development" at bounding box center [367, 215] width 197 height 16
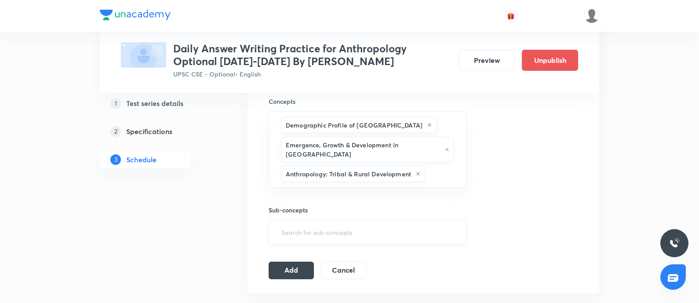
click at [291, 224] on input "text" at bounding box center [368, 232] width 176 height 16
type input "e"
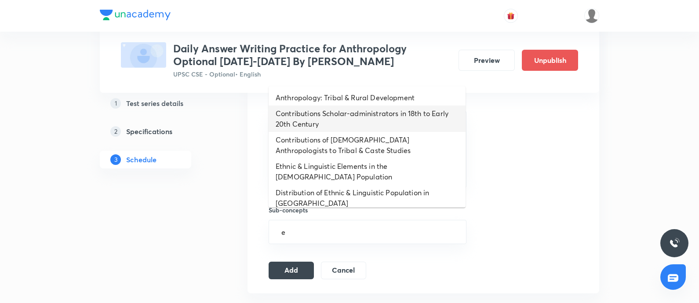
drag, startPoint x: 321, startPoint y: 127, endPoint x: 277, endPoint y: 200, distance: 84.9
click at [320, 127] on li "Contributions Scholar-administrators in 18th to Early 20th Century" at bounding box center [367, 119] width 197 height 26
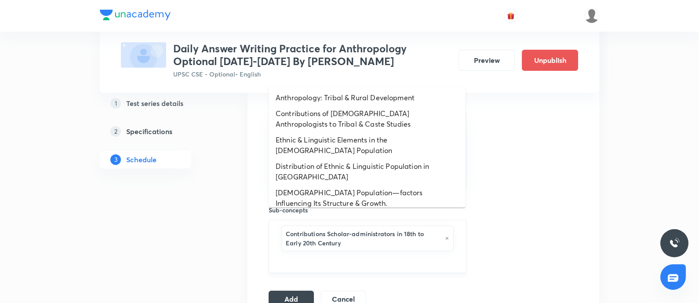
click at [320, 253] on input "text" at bounding box center [368, 261] width 176 height 16
click at [325, 211] on li "Structure and Nature of Traditional Indian Social System" at bounding box center [367, 224] width 197 height 26
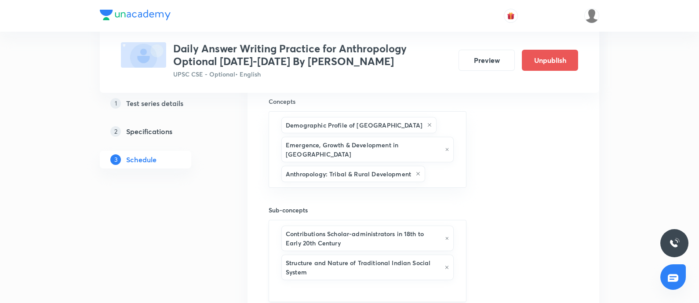
drag, startPoint x: 348, startPoint y: 277, endPoint x: 341, endPoint y: 265, distance: 14.0
click at [348, 282] on input "text" at bounding box center [368, 290] width 176 height 16
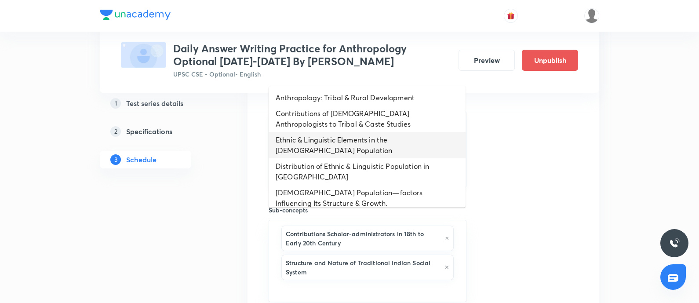
click at [312, 145] on li "Ethnic & Linguistic Elements in the Indian Population" at bounding box center [367, 145] width 197 height 26
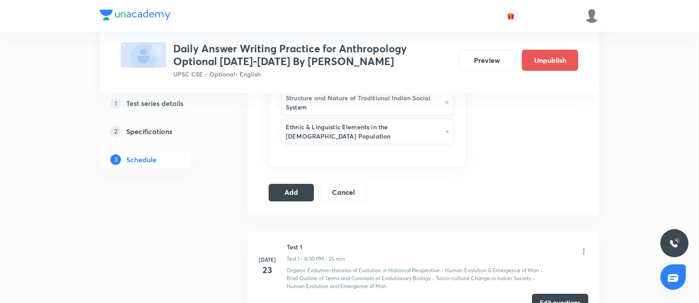
click at [286, 184] on button "Add" at bounding box center [291, 193] width 45 height 18
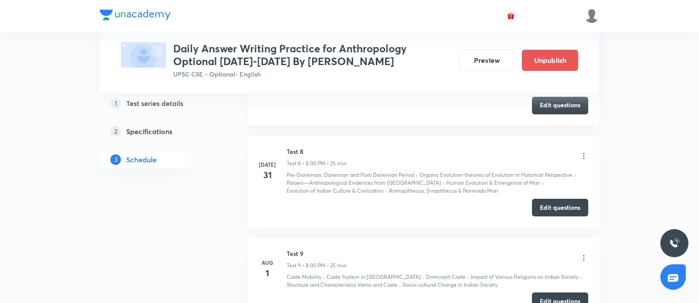
scroll to position [2853, 0]
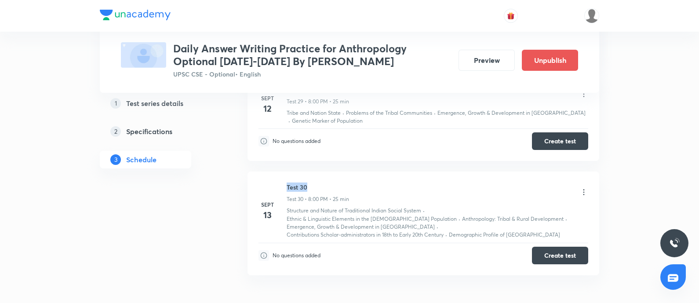
drag, startPoint x: 288, startPoint y: 137, endPoint x: 376, endPoint y: 133, distance: 88.9
click at [376, 172] on li "Sept 13 Test 30 Test 30 • 8:00 PM • 25 min Structure and Nature of Traditional …" at bounding box center [424, 224] width 352 height 104
copy h6 "Test 30"
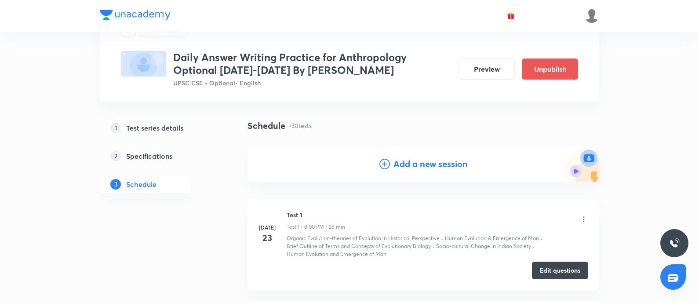
scroll to position [55, 0]
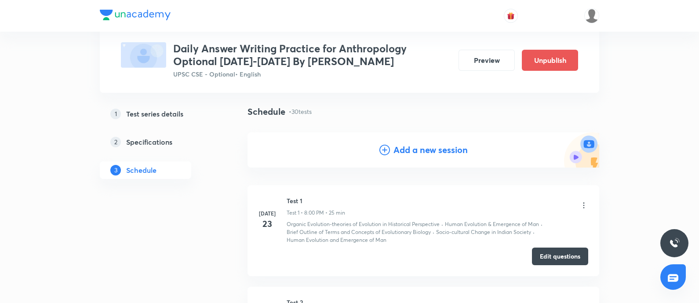
click at [413, 150] on h4 "Add a new session" at bounding box center [431, 149] width 74 height 13
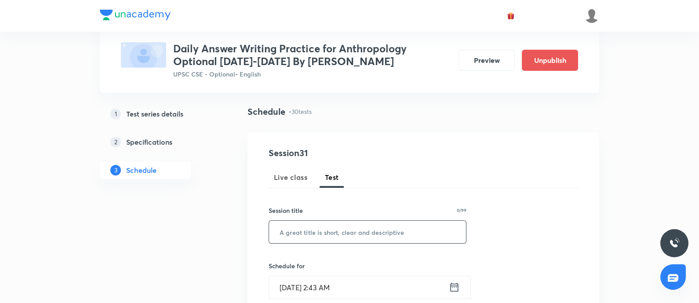
click at [279, 230] on input "text" at bounding box center [367, 232] width 197 height 22
paste input "Test 30"
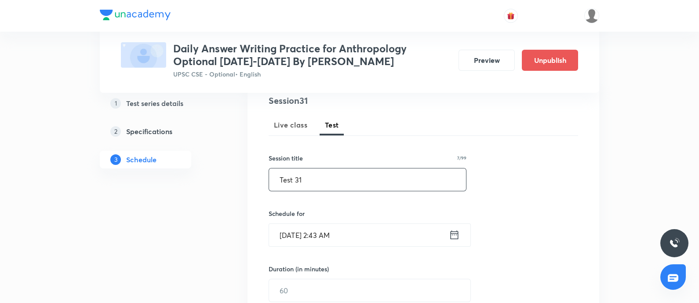
scroll to position [110, 0]
type input "Test 31"
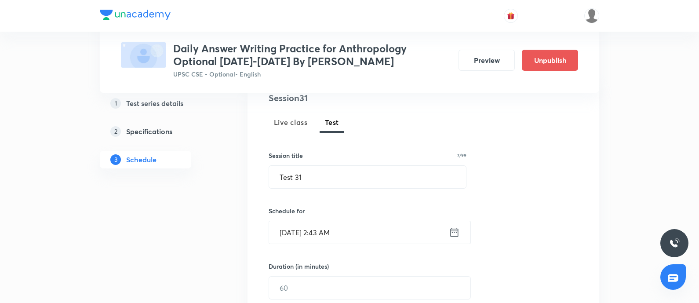
click at [455, 232] on icon at bounding box center [454, 232] width 11 height 12
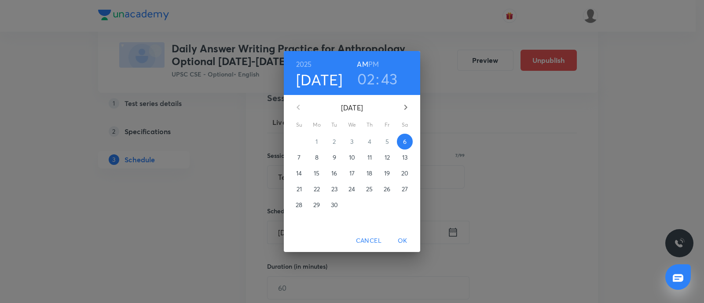
click at [319, 175] on p "15" at bounding box center [317, 173] width 6 height 9
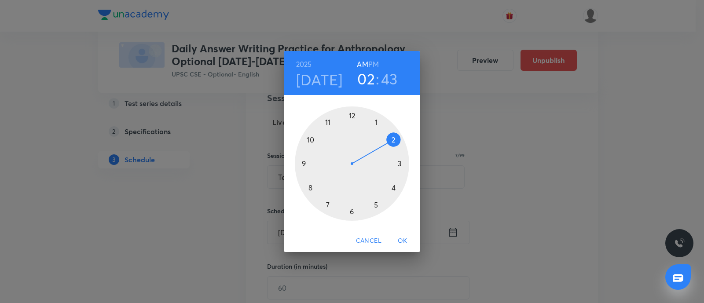
click at [307, 185] on div at bounding box center [352, 163] width 114 height 114
click at [380, 60] on div "2025 Sep 15 08 : 43 AM PM" at bounding box center [352, 73] width 122 height 30
click at [375, 64] on h6 "PM" at bounding box center [373, 64] width 11 height 12
click at [356, 115] on div at bounding box center [352, 163] width 114 height 114
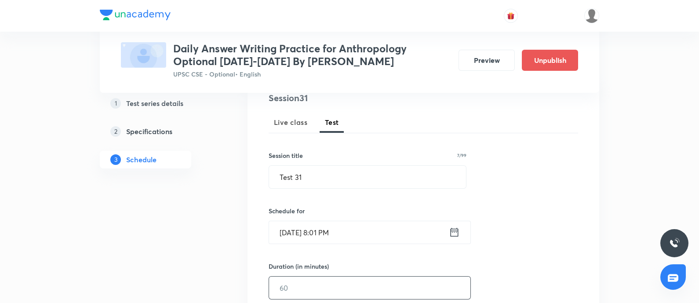
click at [292, 277] on input "text" at bounding box center [369, 288] width 201 height 22
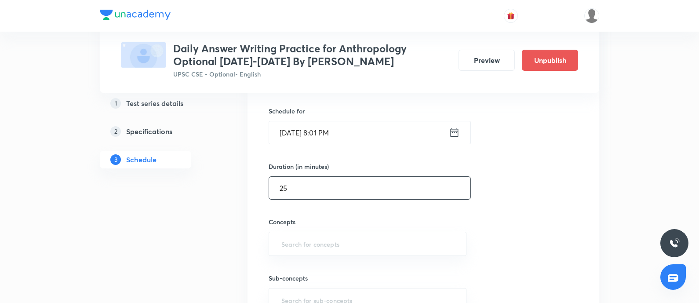
scroll to position [219, 0]
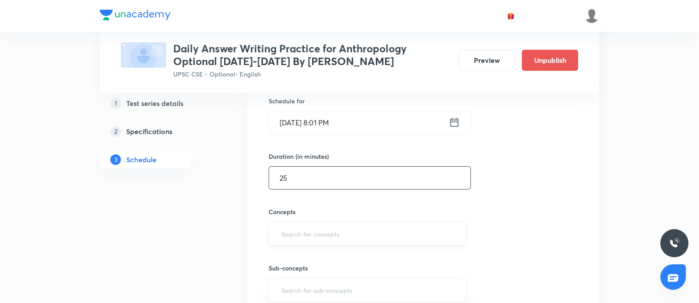
type input "25"
click at [311, 238] on input "text" at bounding box center [368, 234] width 176 height 16
type input "d"
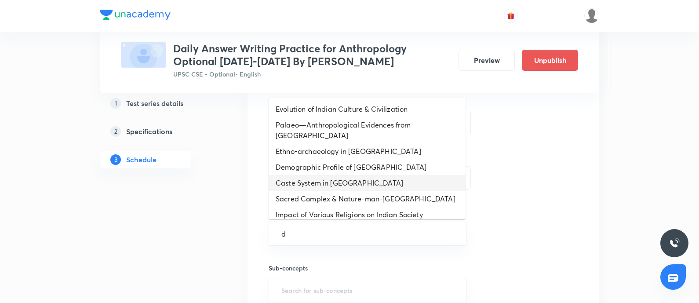
click at [336, 178] on li "Caste System in India" at bounding box center [367, 183] width 197 height 16
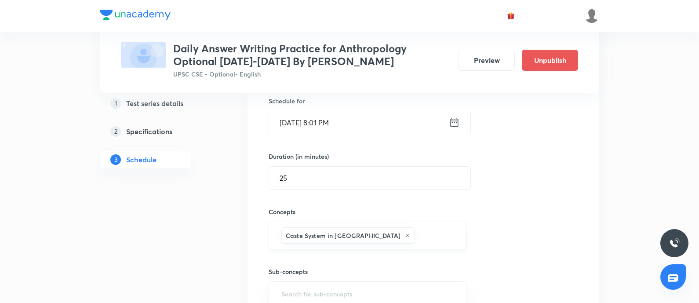
click at [393, 244] on div "Caste System in India ​" at bounding box center [368, 236] width 198 height 28
click at [416, 237] on input "text" at bounding box center [435, 235] width 39 height 16
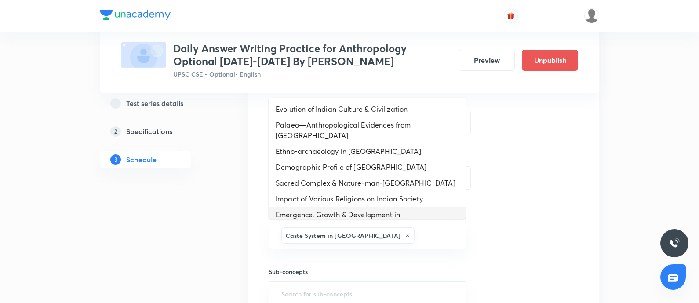
click at [356, 207] on li "Emergence, Growth & Development in India" at bounding box center [367, 220] width 197 height 26
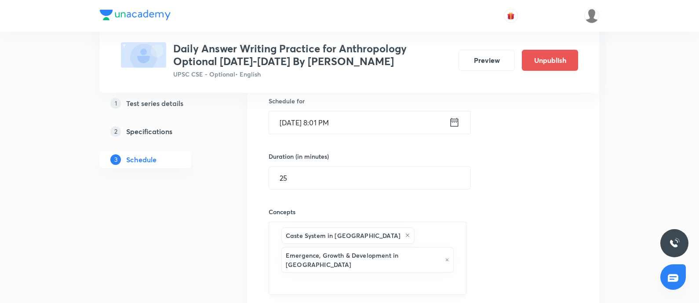
drag, startPoint x: 445, startPoint y: 254, endPoint x: 416, endPoint y: 231, distance: 37.6
click at [445, 274] on input "text" at bounding box center [368, 282] width 176 height 16
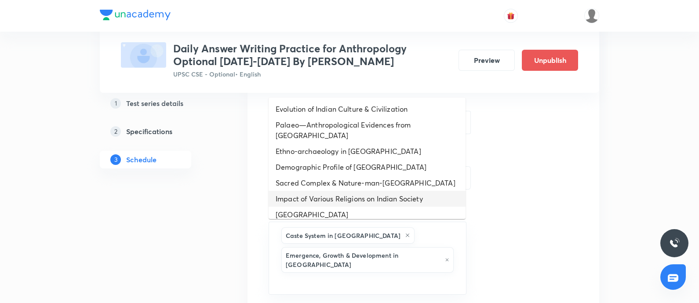
scroll to position [165, 0]
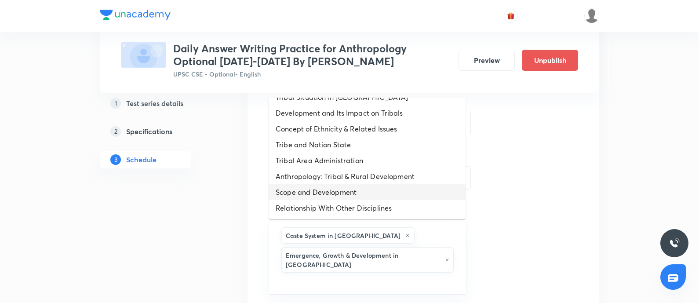
click at [341, 184] on li "Scope and Development" at bounding box center [367, 192] width 197 height 16
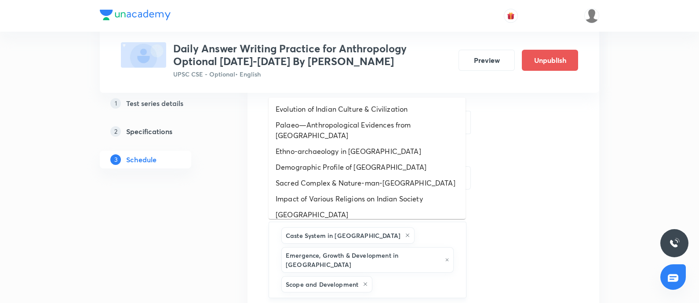
click at [400, 276] on input "text" at bounding box center [414, 284] width 81 height 16
click at [353, 207] on li "Indian Village" at bounding box center [367, 215] width 197 height 16
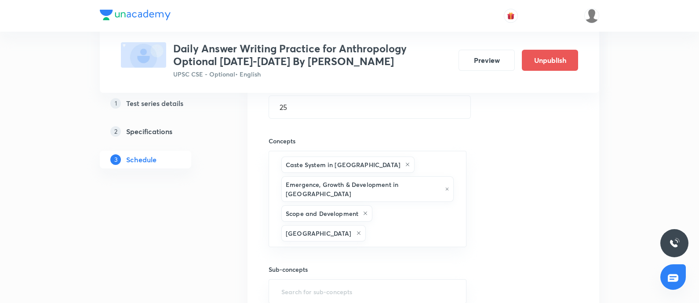
scroll to position [330, 0]
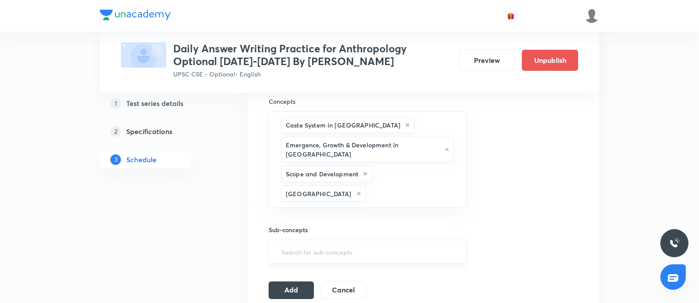
click at [343, 240] on div "​" at bounding box center [368, 252] width 198 height 24
type input "e"
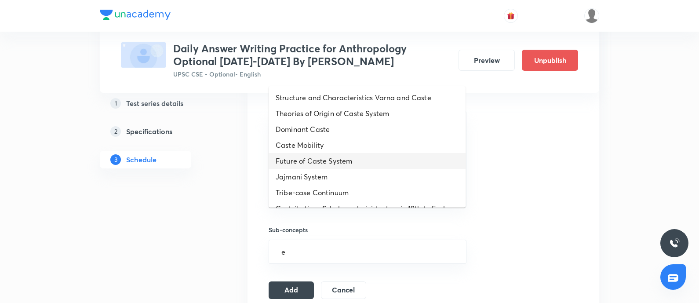
click at [322, 158] on li "Future of Caste System" at bounding box center [367, 161] width 197 height 16
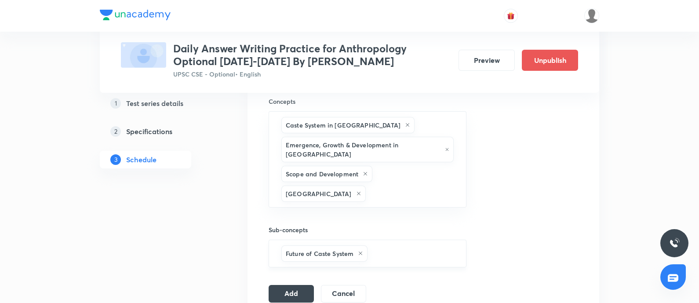
click at [391, 245] on input "text" at bounding box center [412, 253] width 86 height 16
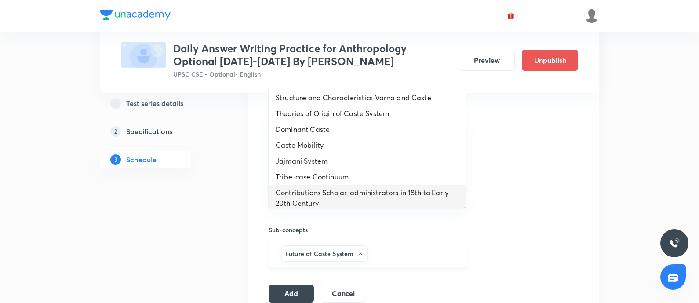
drag, startPoint x: 328, startPoint y: 196, endPoint x: 314, endPoint y: 209, distance: 18.7
click at [328, 196] on li "Contributions Scholar-administrators in 18th to Early 20th Century" at bounding box center [367, 198] width 197 height 26
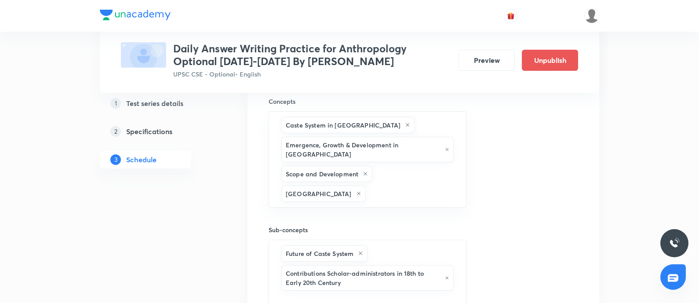
drag, startPoint x: 385, startPoint y: 267, endPoint x: 362, endPoint y: 221, distance: 51.7
click at [385, 292] on input "text" at bounding box center [368, 300] width 176 height 16
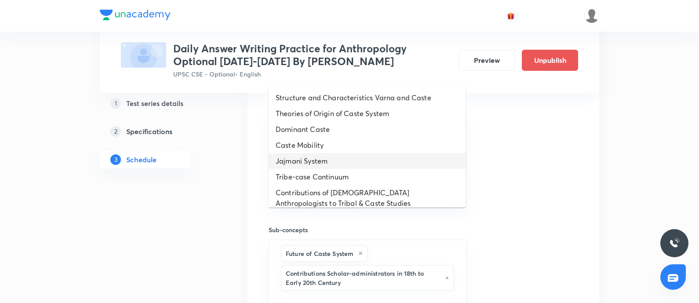
click at [312, 163] on li "Jajmani System" at bounding box center [367, 161] width 197 height 16
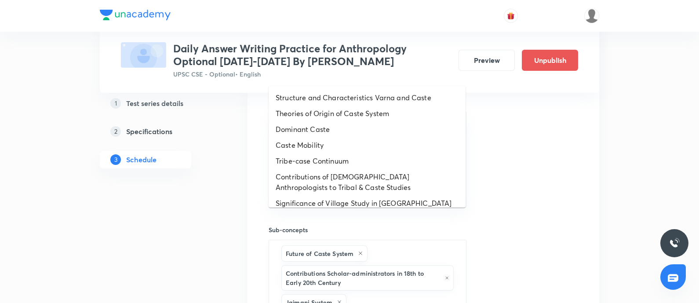
click at [387, 294] on input "text" at bounding box center [401, 302] width 107 height 16
click at [325, 164] on li "Tribe-case Continuum" at bounding box center [367, 161] width 197 height 16
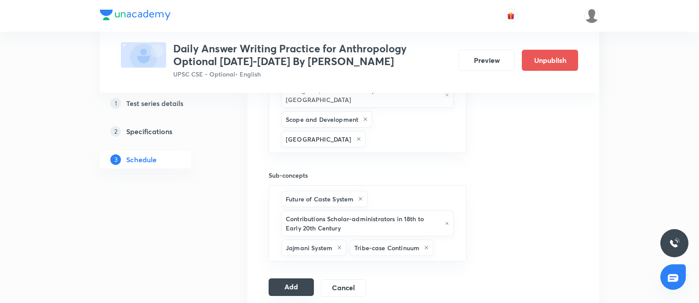
click at [296, 278] on button "Add" at bounding box center [291, 287] width 45 height 18
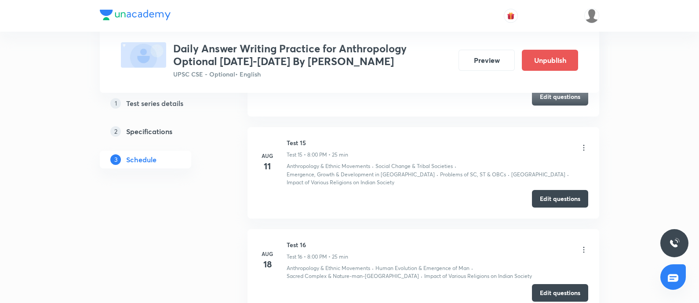
scroll to position [2959, 0]
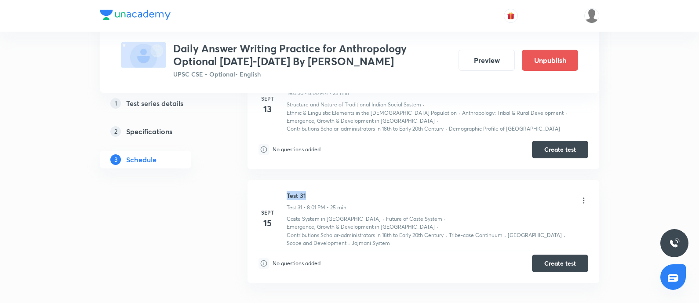
drag, startPoint x: 288, startPoint y: 142, endPoint x: 347, endPoint y: 141, distance: 58.9
click at [347, 191] on h6 "Test 31" at bounding box center [317, 195] width 60 height 9
copy h6 "Test 31"
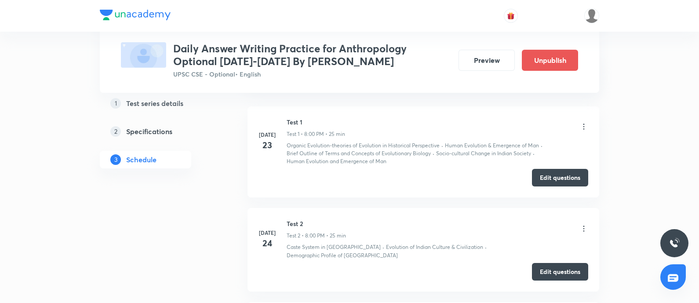
scroll to position [70, 0]
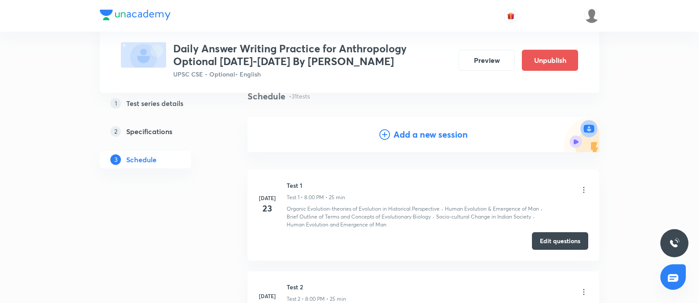
click at [398, 131] on h4 "Add a new session" at bounding box center [431, 134] width 74 height 13
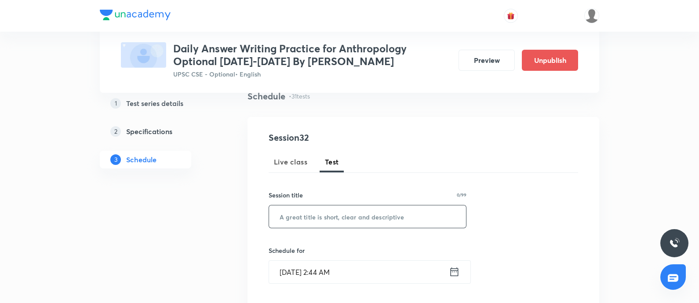
click at [302, 205] on input "text" at bounding box center [367, 216] width 197 height 22
paste input "Test 31"
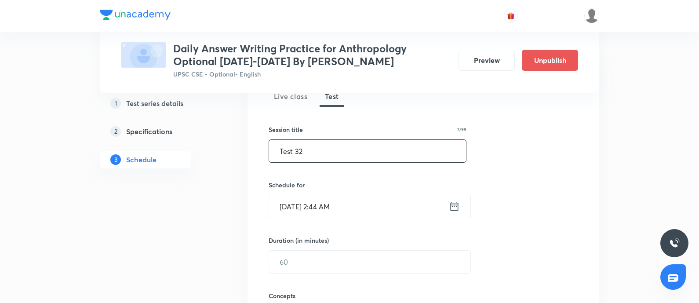
scroll to position [165, 0]
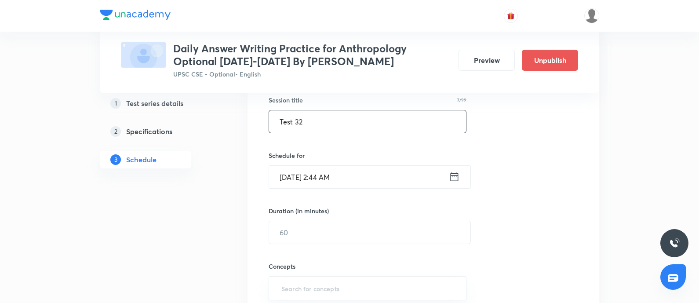
type input "Test 32"
click at [455, 175] on icon at bounding box center [455, 176] width 8 height 9
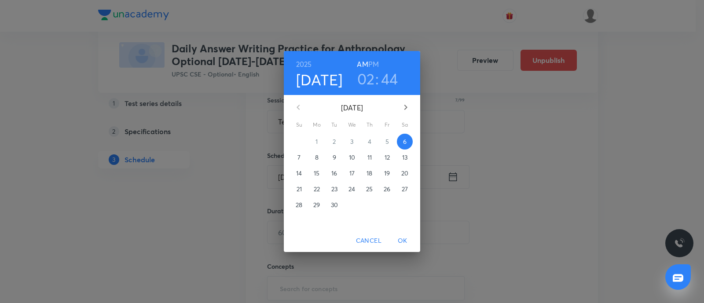
click at [333, 173] on p "16" at bounding box center [334, 173] width 6 height 9
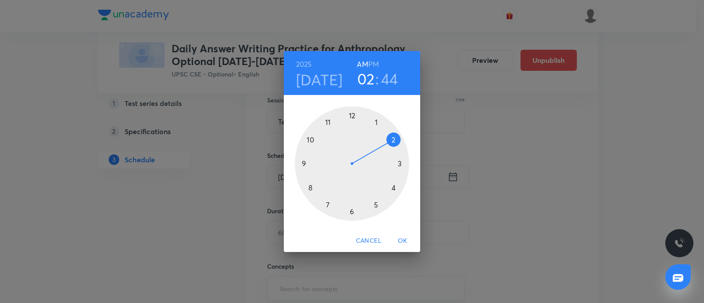
click at [311, 188] on div at bounding box center [352, 163] width 114 height 114
click at [371, 66] on h6 "PM" at bounding box center [373, 64] width 11 height 12
click at [352, 116] on div at bounding box center [352, 163] width 114 height 114
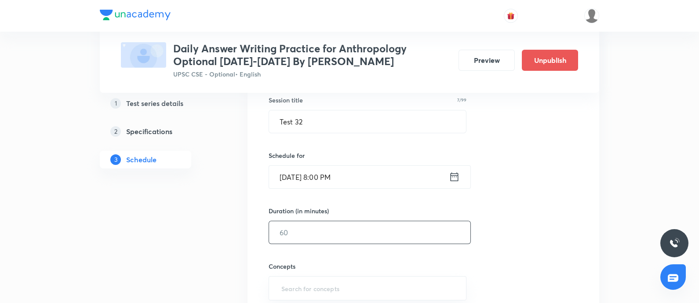
click at [306, 233] on input "text" at bounding box center [369, 232] width 201 height 22
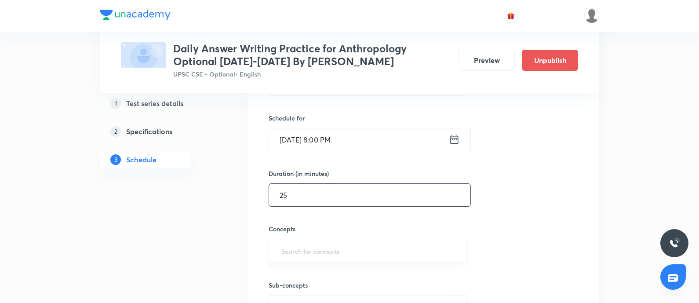
scroll to position [219, 0]
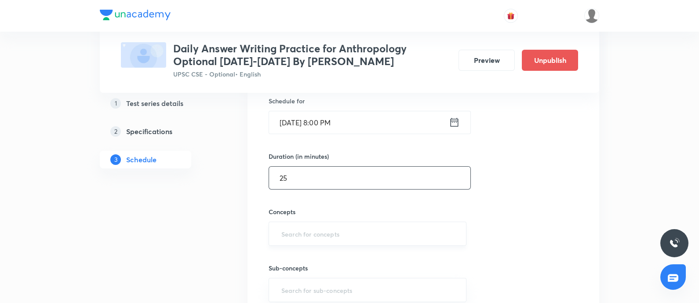
type input "25"
click at [298, 226] on input "text" at bounding box center [368, 234] width 176 height 16
type input "w"
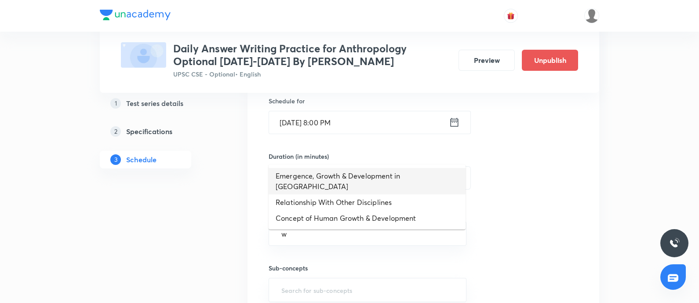
click at [301, 176] on li "Emergence, Growth & Development in India" at bounding box center [367, 181] width 197 height 26
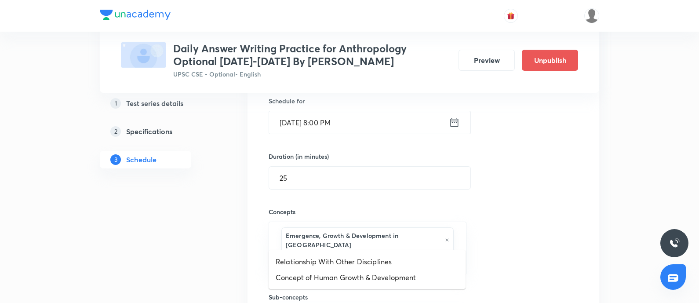
drag, startPoint x: 438, startPoint y: 235, endPoint x: 342, endPoint y: 194, distance: 104.6
click at [438, 255] on input "text" at bounding box center [368, 263] width 176 height 16
click at [339, 265] on li "Relationship With Other Disciplines" at bounding box center [367, 262] width 197 height 16
click at [429, 256] on input "text" at bounding box center [430, 264] width 49 height 16
click at [422, 256] on input "text" at bounding box center [430, 264] width 49 height 16
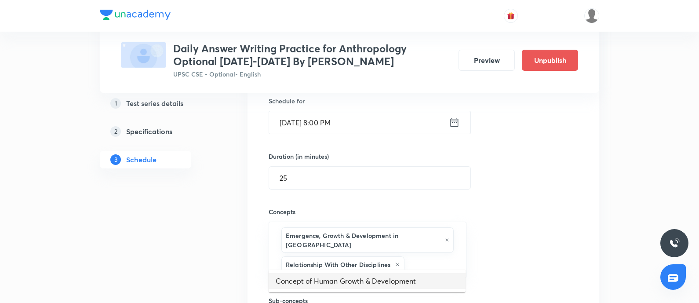
click at [374, 282] on li "Concept of Human Growth & Development" at bounding box center [367, 281] width 197 height 16
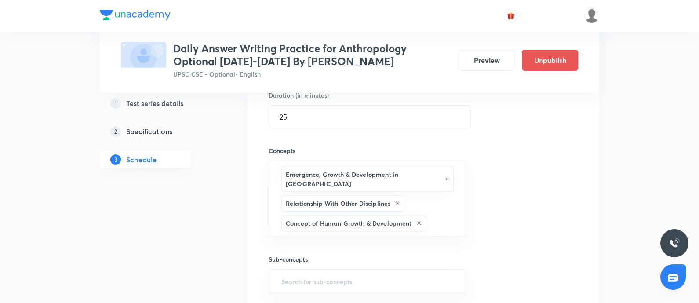
scroll to position [330, 0]
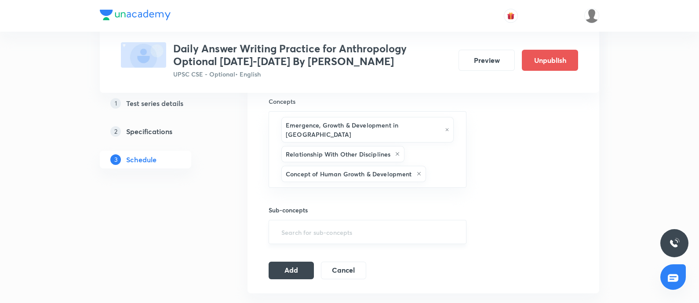
click at [342, 224] on input "text" at bounding box center [368, 232] width 176 height 16
type input "f"
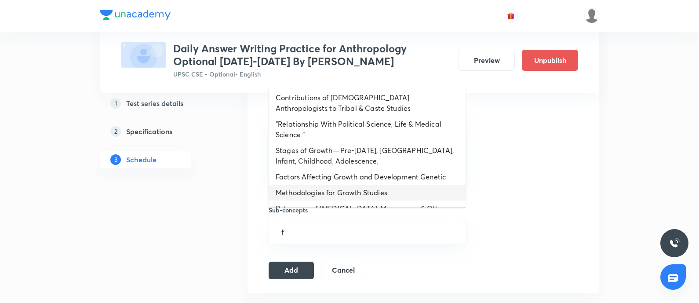
click at [329, 185] on li "Methodologies for Growth Studies" at bounding box center [367, 193] width 197 height 16
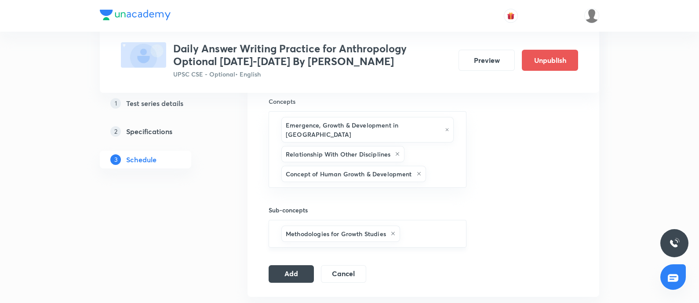
drag, startPoint x: 416, startPoint y: 219, endPoint x: 408, endPoint y: 219, distance: 7.5
click at [416, 226] on input "text" at bounding box center [429, 234] width 54 height 16
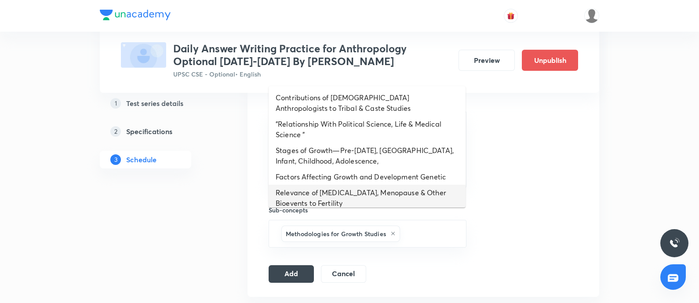
click at [329, 191] on li "Relevance of Menarche, Menopause & Other Bioevents to Fertility" at bounding box center [367, 198] width 197 height 26
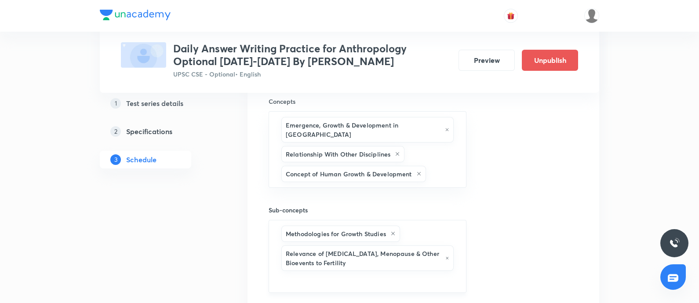
click at [348, 273] on input "text" at bounding box center [368, 281] width 176 height 16
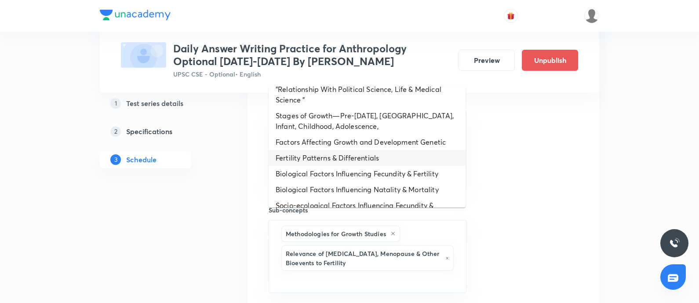
scroll to position [81, 0]
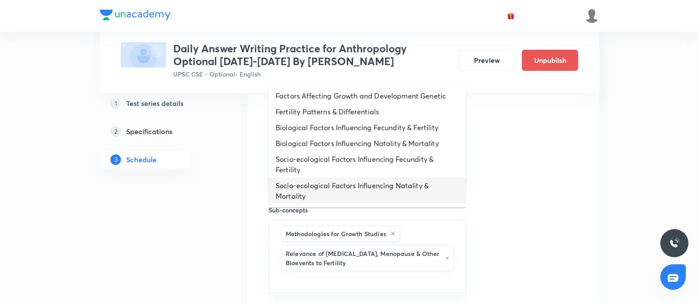
click at [341, 191] on li "Socio-ecological Factors Influencing Natality & Mortality" at bounding box center [367, 191] width 197 height 26
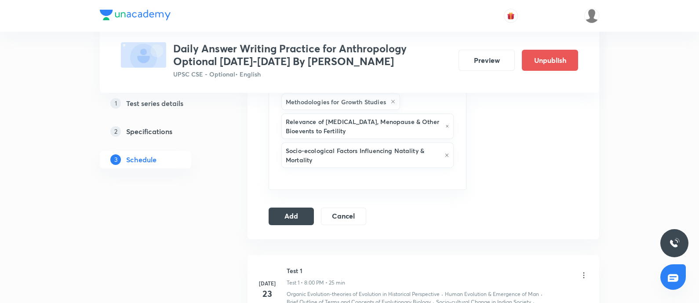
scroll to position [495, 0]
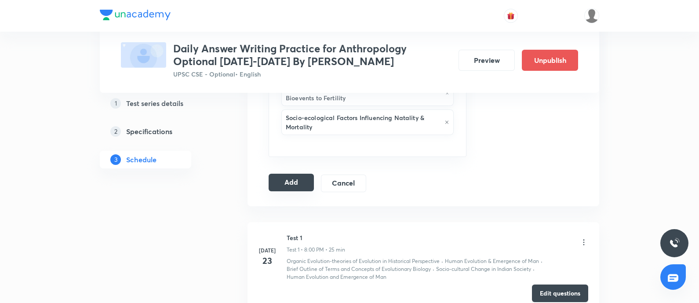
click at [300, 174] on button "Add" at bounding box center [291, 183] width 45 height 18
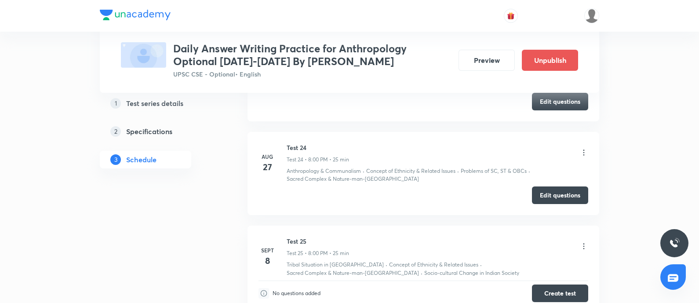
scroll to position [2419, 0]
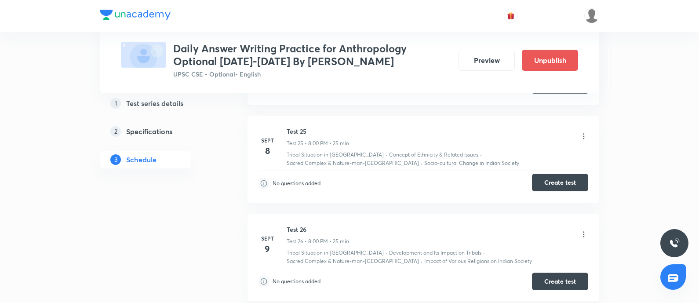
click at [560, 174] on button "Create test" at bounding box center [560, 183] width 56 height 18
drag, startPoint x: 550, startPoint y: 234, endPoint x: 544, endPoint y: 227, distance: 9.0
click at [550, 272] on button "Create test" at bounding box center [560, 281] width 56 height 18
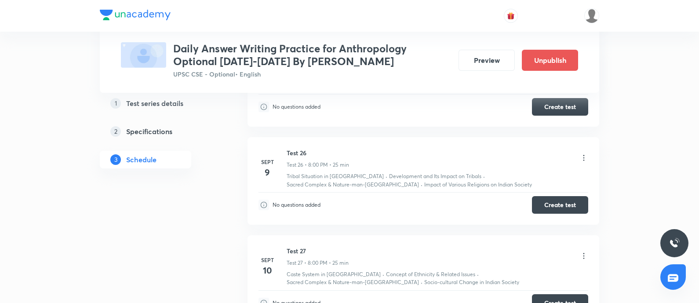
scroll to position [2529, 0]
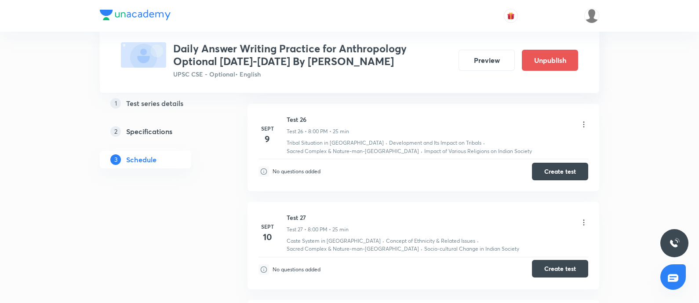
click at [553, 260] on button "Create test" at bounding box center [560, 269] width 56 height 18
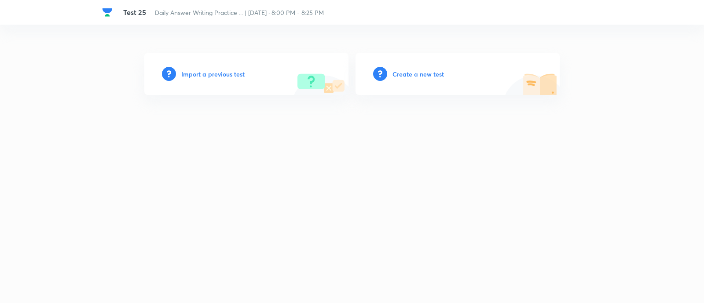
click at [430, 73] on h6 "Create a new test" at bounding box center [417, 73] width 51 height 9
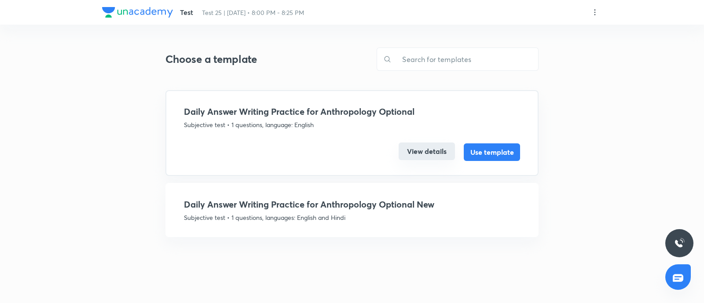
click at [407, 148] on button "View details" at bounding box center [426, 151] width 56 height 18
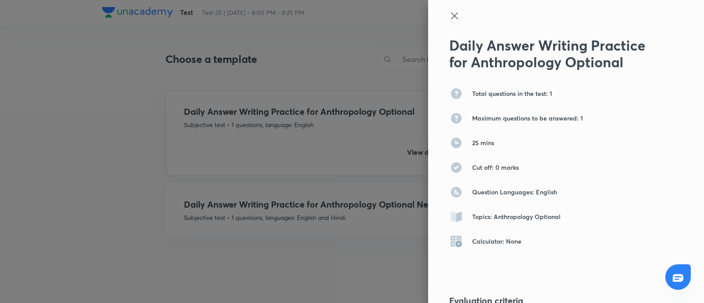
drag, startPoint x: 443, startPoint y: 17, endPoint x: 425, endPoint y: 72, distance: 58.3
click at [449, 17] on icon at bounding box center [454, 16] width 11 height 11
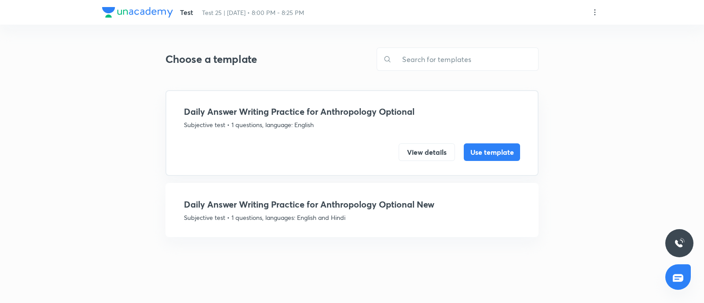
drag, startPoint x: 483, startPoint y: 148, endPoint x: 473, endPoint y: 88, distance: 61.5
click at [483, 148] on button "Use template" at bounding box center [492, 152] width 56 height 18
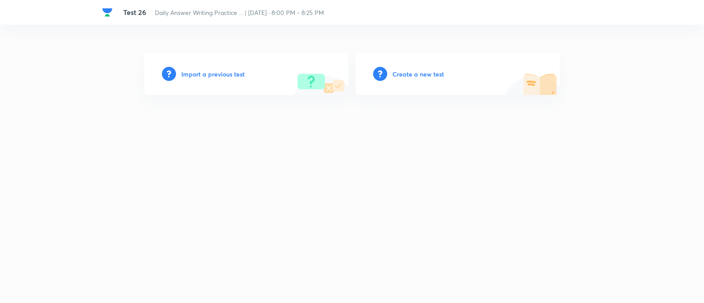
click at [421, 72] on h6 "Create a new test" at bounding box center [417, 73] width 51 height 9
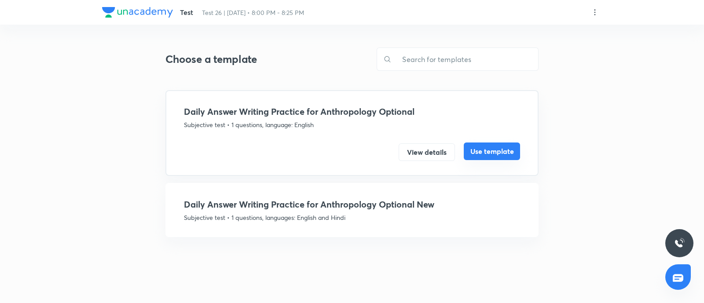
click at [484, 150] on button "Use template" at bounding box center [492, 151] width 56 height 18
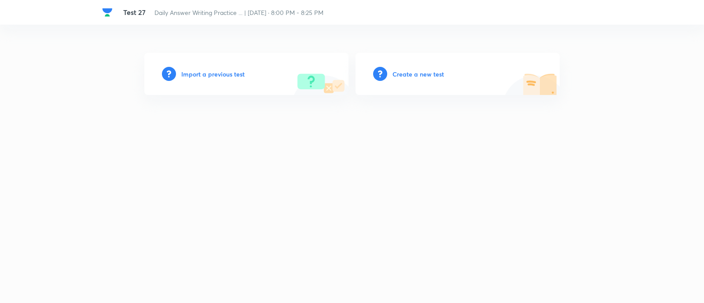
click at [391, 74] on div "Create a new test" at bounding box center [457, 74] width 204 height 42
click at [416, 75] on h6 "Create a new test" at bounding box center [417, 73] width 51 height 9
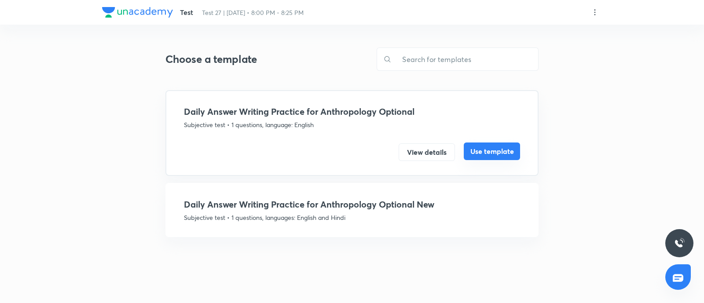
click at [486, 151] on button "Use template" at bounding box center [492, 151] width 56 height 18
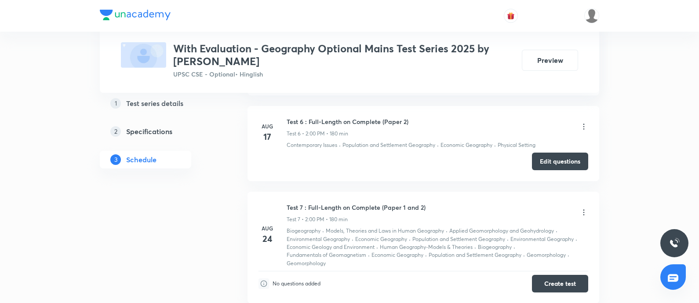
scroll to position [967, 0]
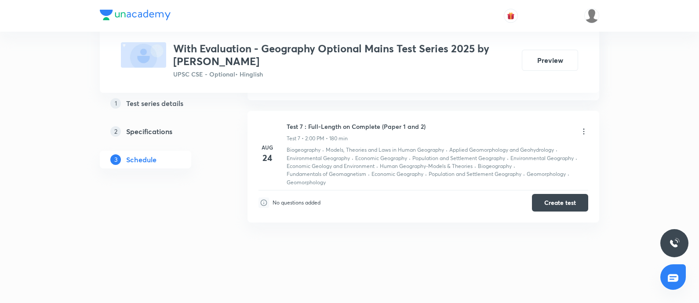
click at [584, 130] on icon at bounding box center [584, 131] width 9 height 9
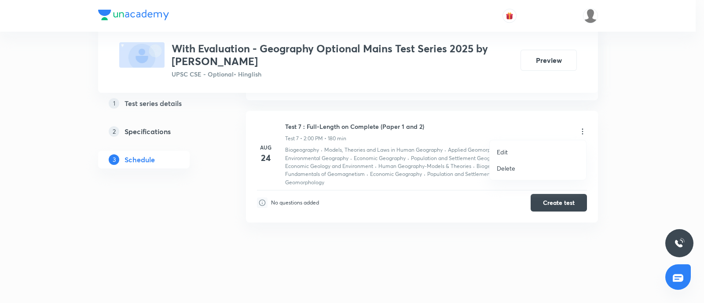
click at [508, 163] on li "Delete" at bounding box center [537, 168] width 96 height 16
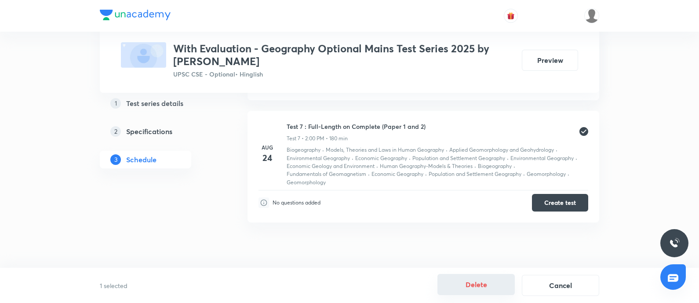
click at [484, 278] on button "Delete" at bounding box center [476, 284] width 77 height 21
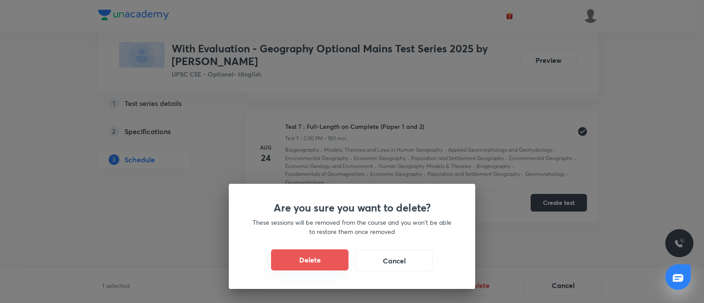
click at [324, 252] on button "Delete" at bounding box center [309, 259] width 77 height 21
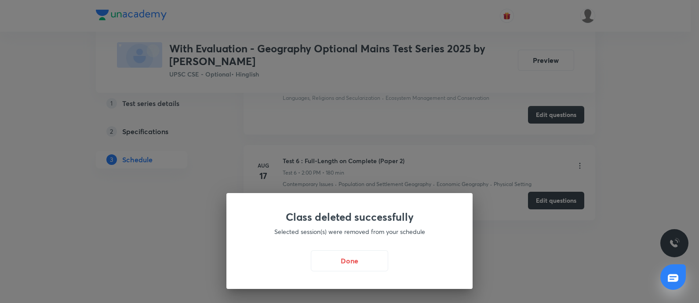
scroll to position [845, 0]
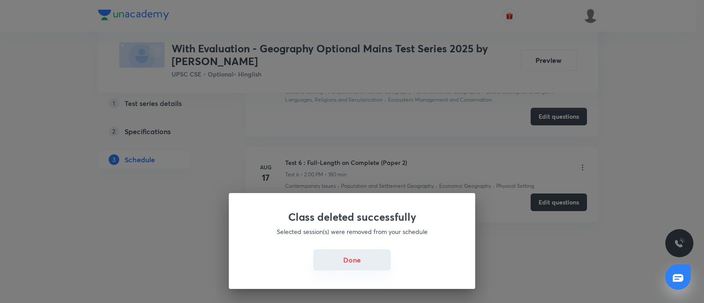
click at [348, 261] on button "Done" at bounding box center [351, 259] width 77 height 21
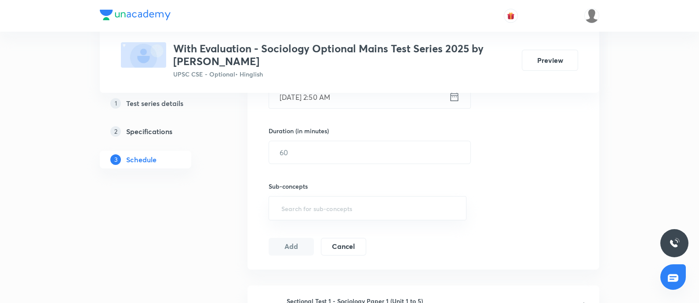
scroll to position [110, 0]
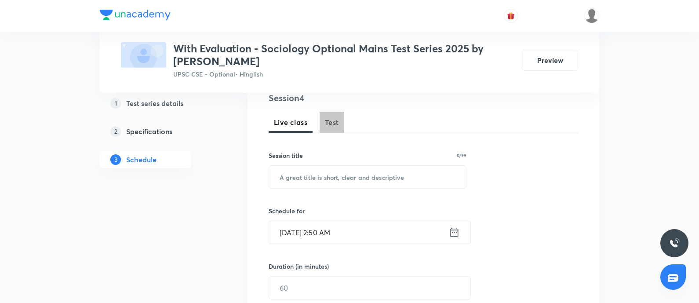
click at [333, 115] on button "Test" at bounding box center [332, 122] width 25 height 21
click at [299, 173] on input "text" at bounding box center [367, 177] width 197 height 22
paste input "Sociology test 4- Plus Paper 2 Unit 1 to 4"
click at [277, 179] on input "Sociology test 4- Plus Paper 2 Unit 1 to 4" at bounding box center [367, 177] width 197 height 22
click at [316, 177] on input "Sociology test 4- Plus Paper 2 Unit 1 to 4" at bounding box center [367, 177] width 197 height 22
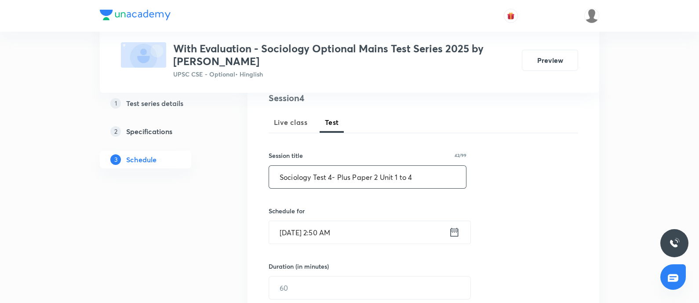
click at [277, 176] on input "Sociology Test 4- Plus Paper 2 Unit 1 to 4" at bounding box center [367, 177] width 197 height 22
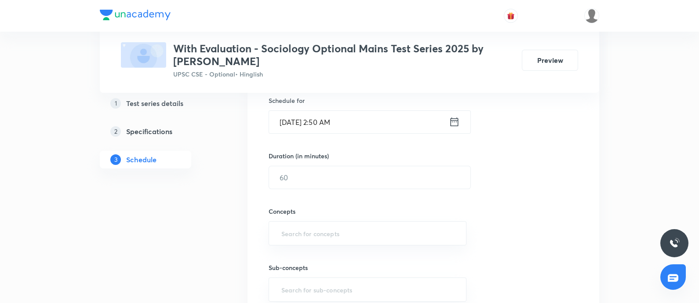
scroll to position [165, 0]
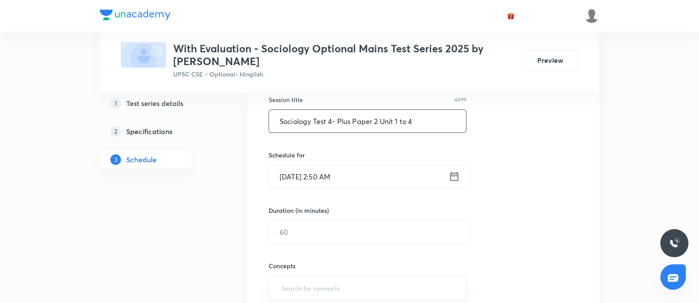
type input "Sociology Test 4- Plus Paper 2 Unit 1 to 4"
click at [460, 175] on icon at bounding box center [454, 176] width 11 height 12
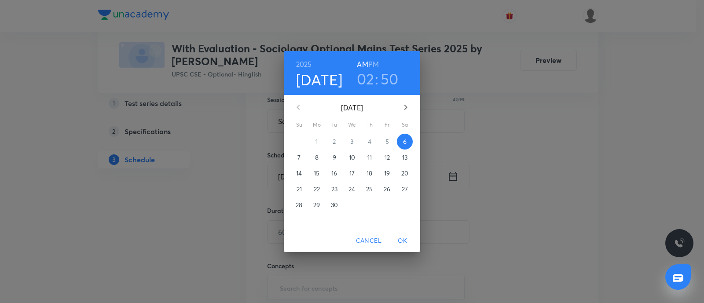
drag, startPoint x: 361, startPoint y: 77, endPoint x: 362, endPoint y: 95, distance: 18.5
click at [361, 76] on h3 "02" at bounding box center [366, 78] width 18 height 18
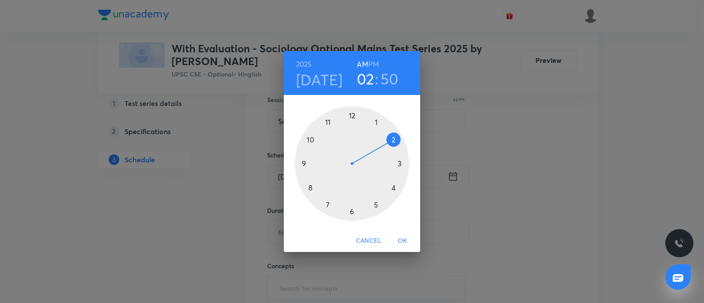
click at [375, 63] on h6 "PM" at bounding box center [373, 64] width 11 height 12
click at [386, 84] on h3 "50" at bounding box center [389, 78] width 18 height 18
click at [354, 114] on div at bounding box center [352, 163] width 114 height 114
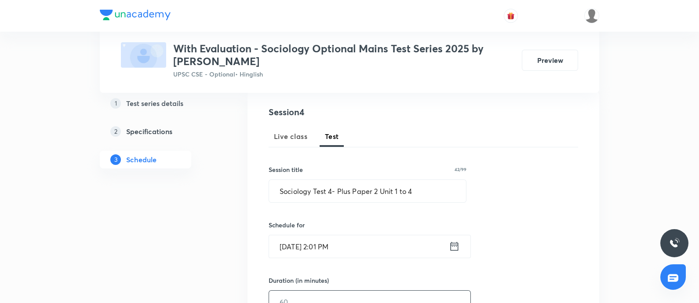
scroll to position [165, 0]
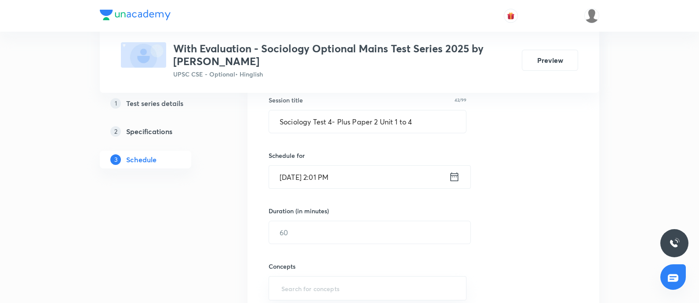
click at [333, 219] on div "Duration (in minutes) ​" at bounding box center [349, 225] width 161 height 38
click at [323, 227] on input "text" at bounding box center [369, 232] width 201 height 22
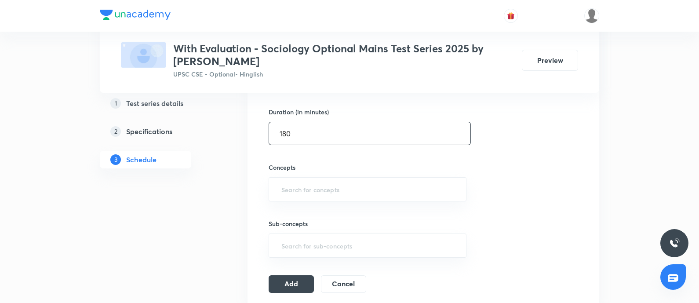
scroll to position [275, 0]
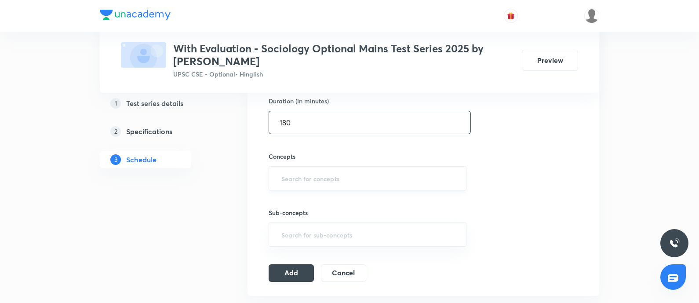
type input "180"
click at [311, 177] on input "text" at bounding box center [368, 178] width 176 height 16
type input "s"
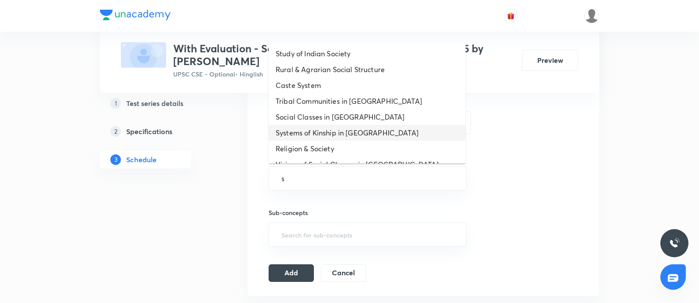
click at [325, 135] on li "Systems of Kinship in India" at bounding box center [367, 133] width 197 height 16
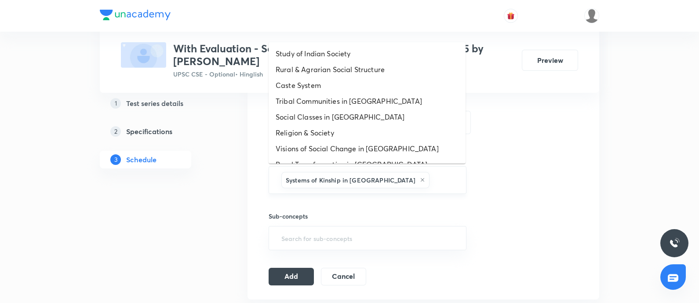
click at [431, 180] on input "text" at bounding box center [443, 180] width 24 height 16
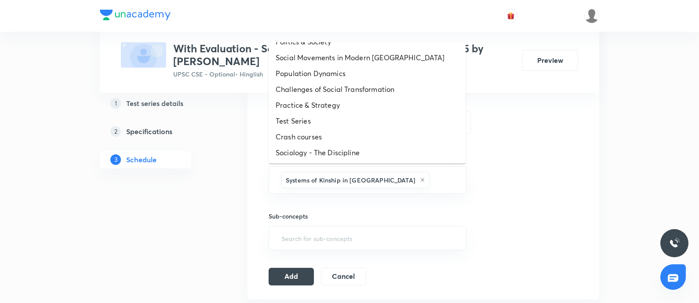
scroll to position [219, 0]
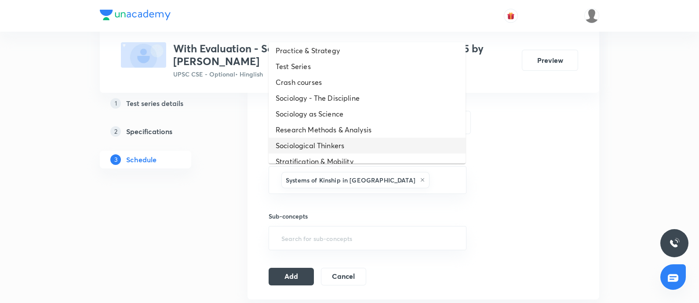
click at [352, 138] on li "Sociological Thinkers" at bounding box center [367, 146] width 197 height 16
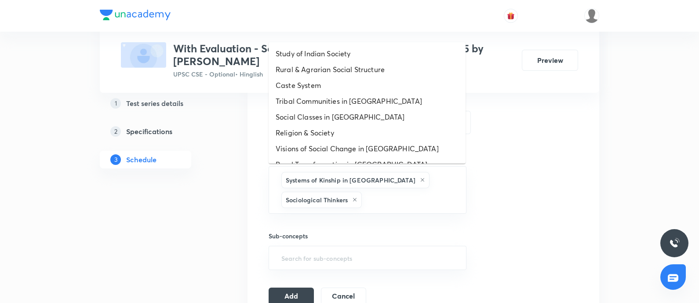
drag, startPoint x: 401, startPoint y: 201, endPoint x: 338, endPoint y: 160, distance: 75.9
click at [400, 201] on input "text" at bounding box center [410, 200] width 92 height 16
click at [340, 142] on li "Visions of Social Change in India" at bounding box center [367, 149] width 197 height 16
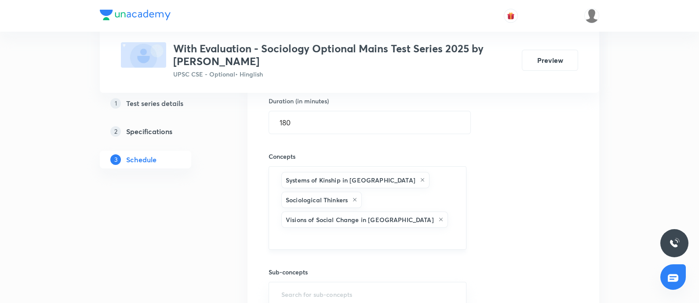
drag, startPoint x: 416, startPoint y: 221, endPoint x: 360, endPoint y: 170, distance: 76.3
click at [416, 230] on input "text" at bounding box center [368, 238] width 176 height 16
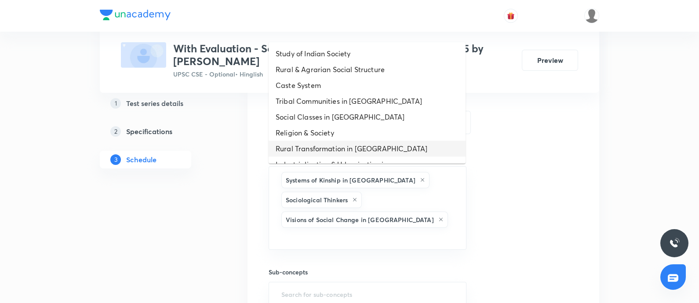
click at [329, 149] on li "Rural Transformation in India" at bounding box center [367, 149] width 197 height 16
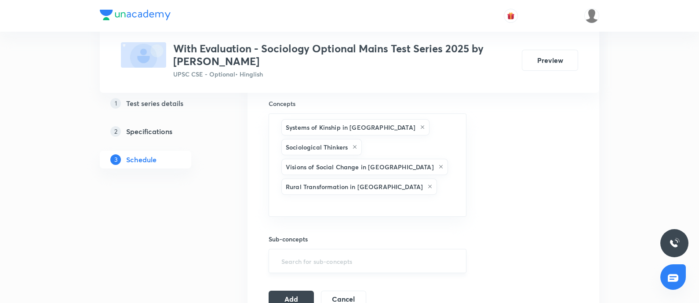
scroll to position [330, 0]
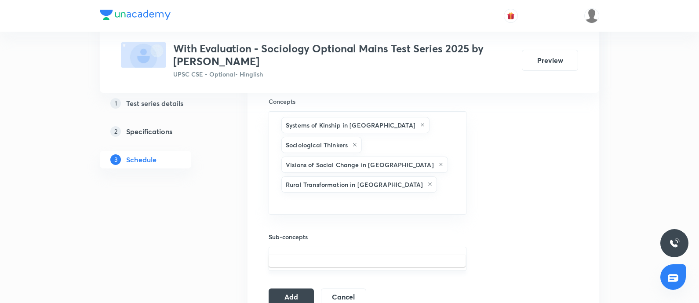
click at [321, 251] on input "text" at bounding box center [368, 259] width 176 height 16
type input "w"
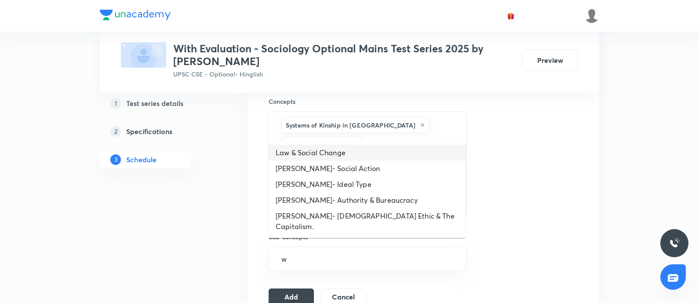
drag, startPoint x: 293, startPoint y: 155, endPoint x: 303, endPoint y: 157, distance: 9.9
click at [292, 155] on li "Law & Social Change" at bounding box center [367, 153] width 197 height 16
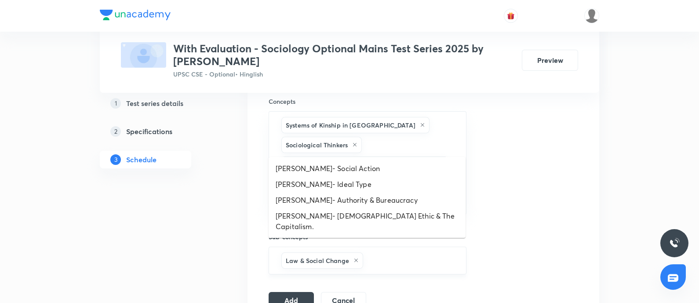
click at [377, 252] on input "text" at bounding box center [410, 260] width 91 height 16
click at [315, 181] on li "Weber- Ideal Type" at bounding box center [367, 184] width 197 height 16
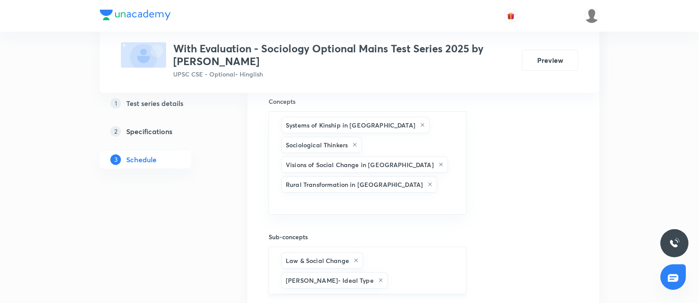
click at [390, 272] on input "text" at bounding box center [423, 280] width 66 height 16
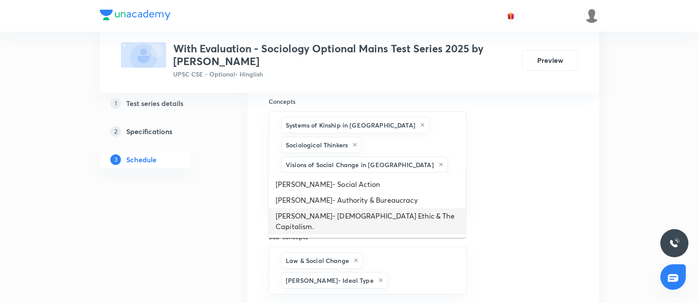
click at [332, 216] on li "Weber- Protestant Ethic & The Capitalism." at bounding box center [367, 221] width 197 height 26
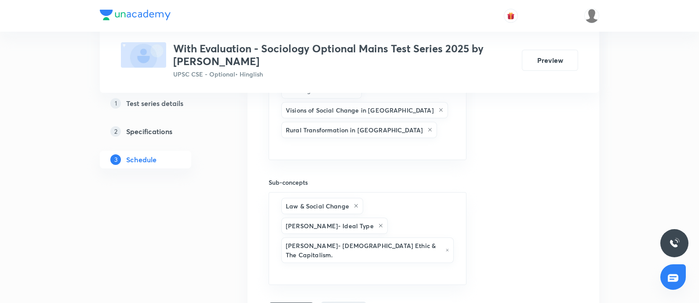
drag, startPoint x: 281, startPoint y: 248, endPoint x: 361, endPoint y: 243, distance: 80.2
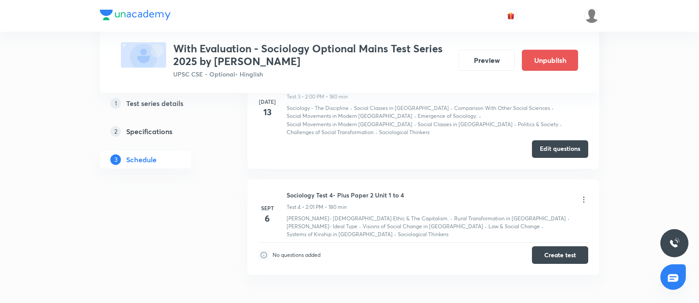
scroll to position [412, 0]
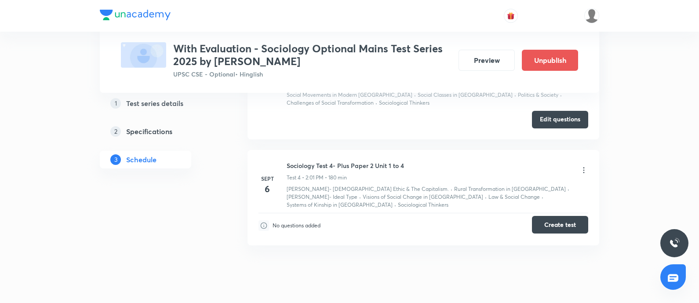
click at [552, 216] on button "Create test" at bounding box center [560, 225] width 56 height 18
click at [554, 110] on button "Edit questions" at bounding box center [560, 119] width 56 height 18
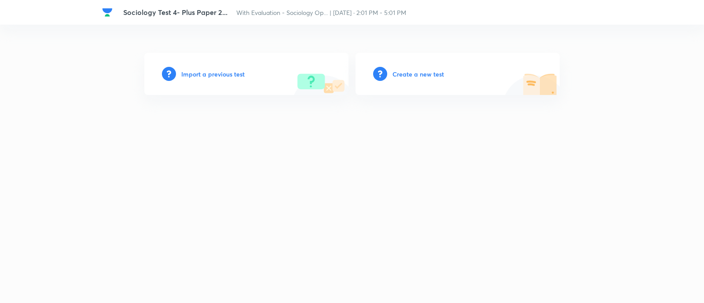
click at [418, 71] on h6 "Create a new test" at bounding box center [417, 73] width 51 height 9
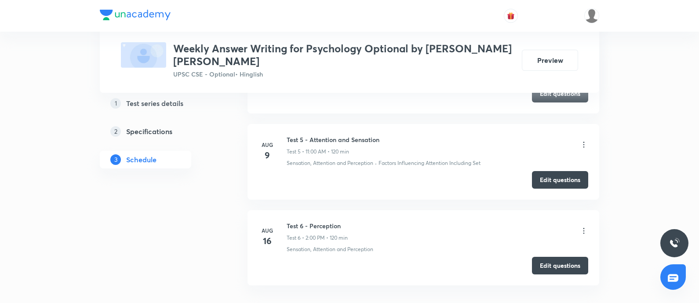
scroll to position [812, 0]
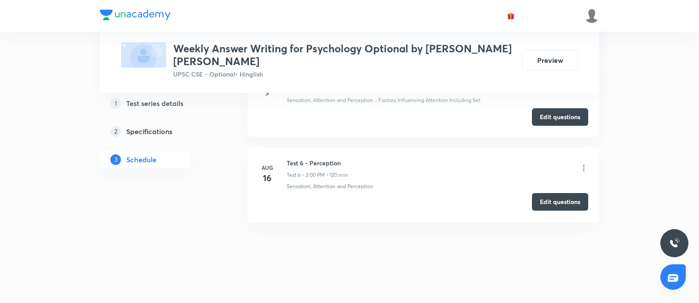
click at [551, 200] on button "Edit questions" at bounding box center [560, 202] width 56 height 18
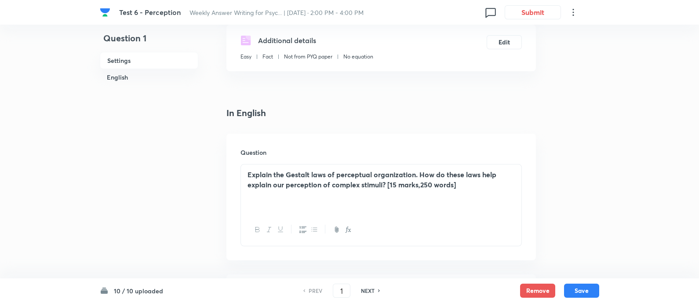
scroll to position [165, 0]
